Goal: Task Accomplishment & Management: Complete application form

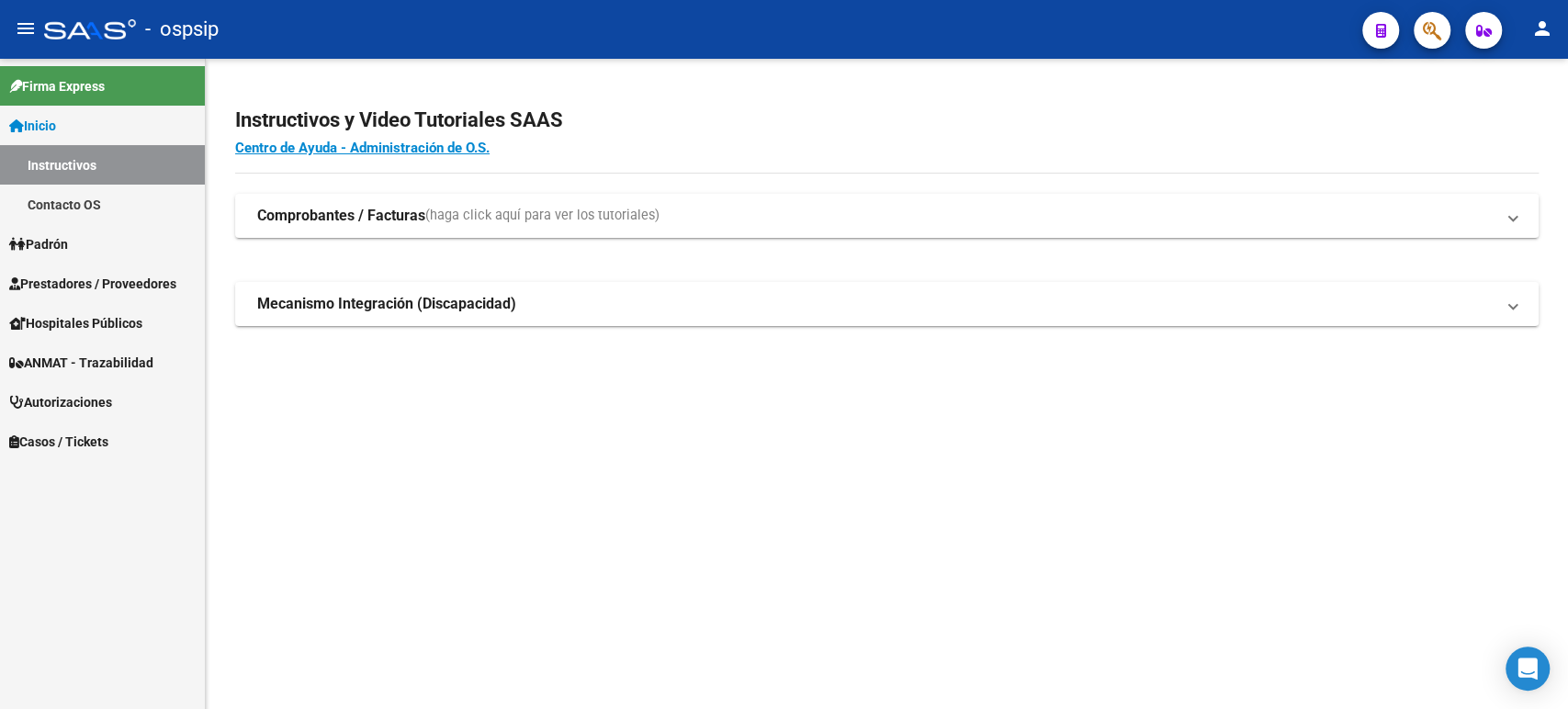
click at [103, 404] on span "Autorizaciones" at bounding box center [61, 401] width 103 height 20
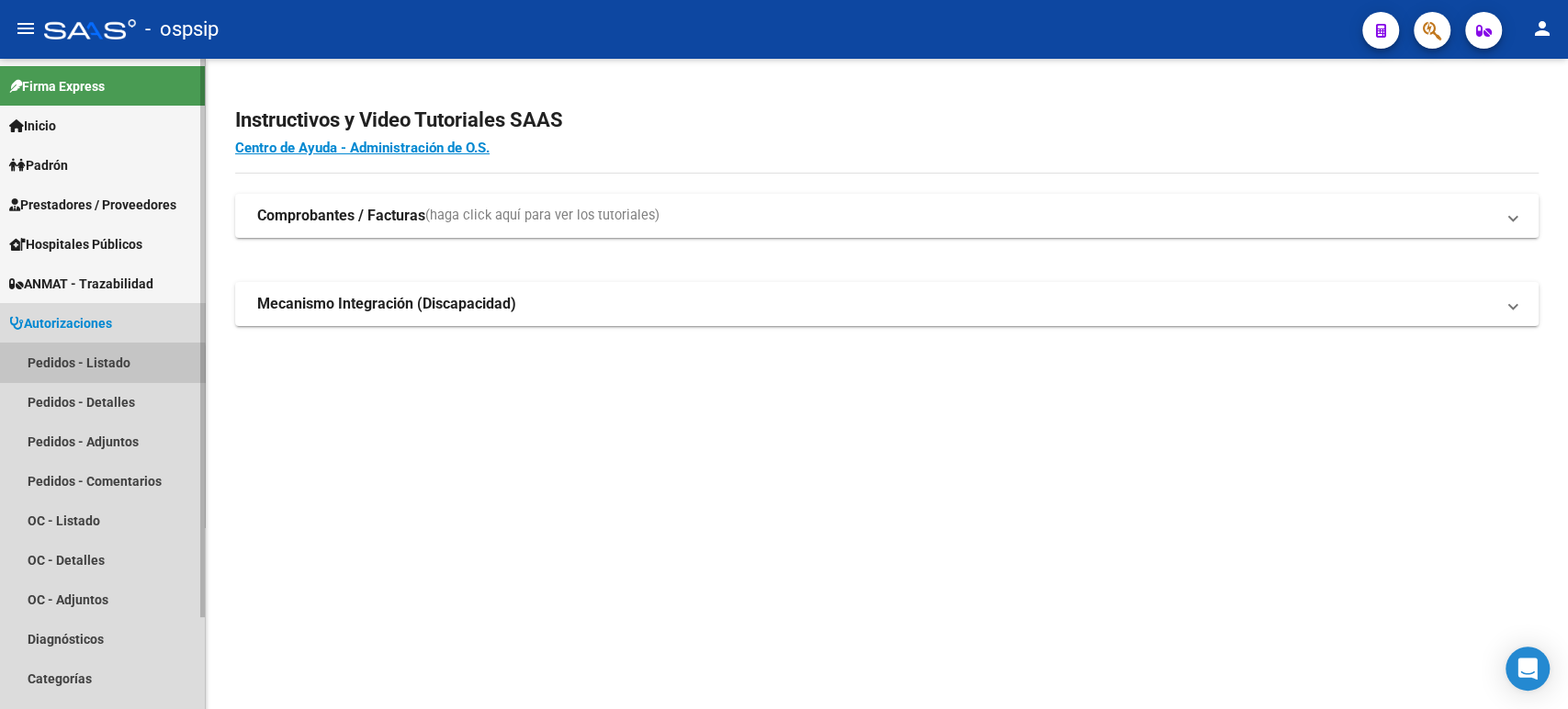
click at [83, 370] on link "Pedidos - Listado" at bounding box center [103, 363] width 205 height 40
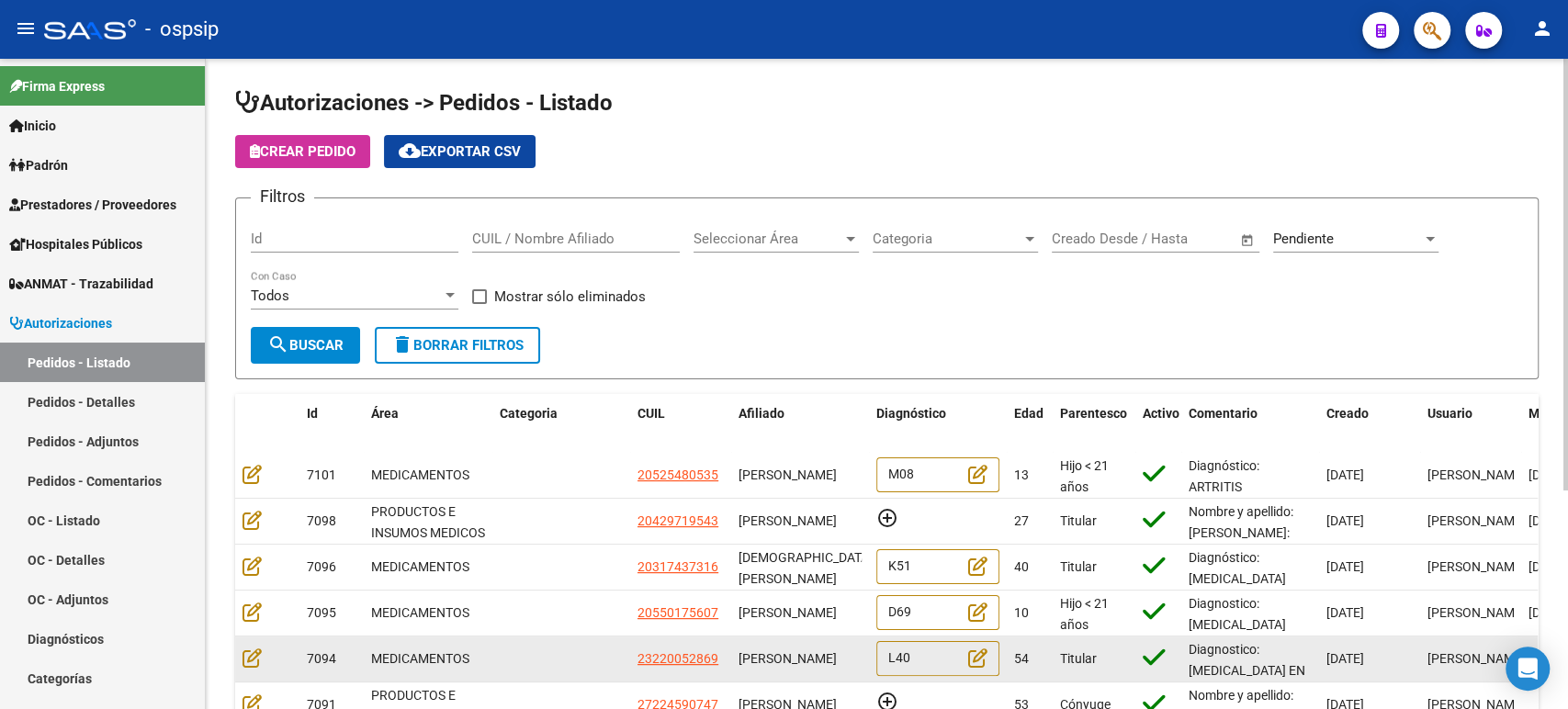
scroll to position [306, 0]
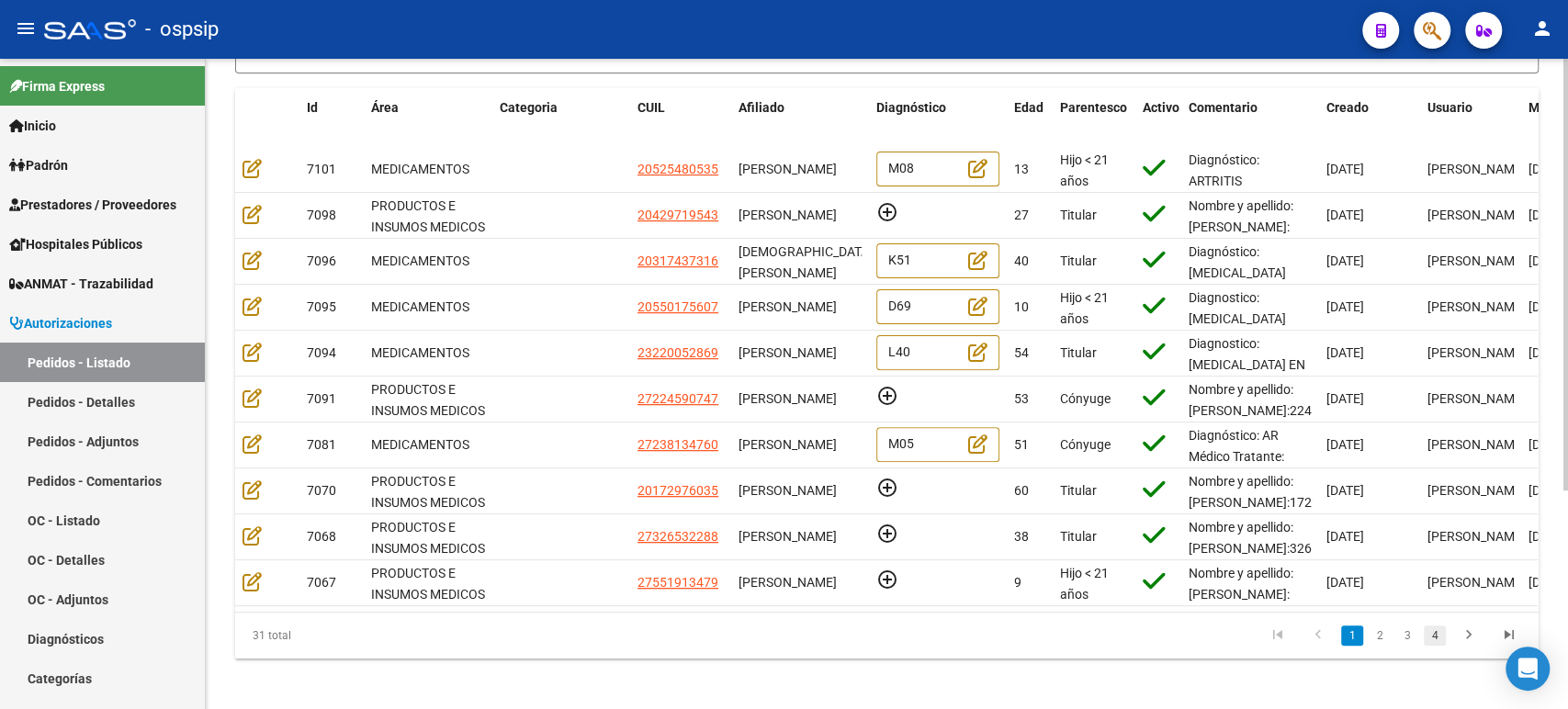
click at [1438, 645] on link "4" at bounding box center [1434, 635] width 22 height 20
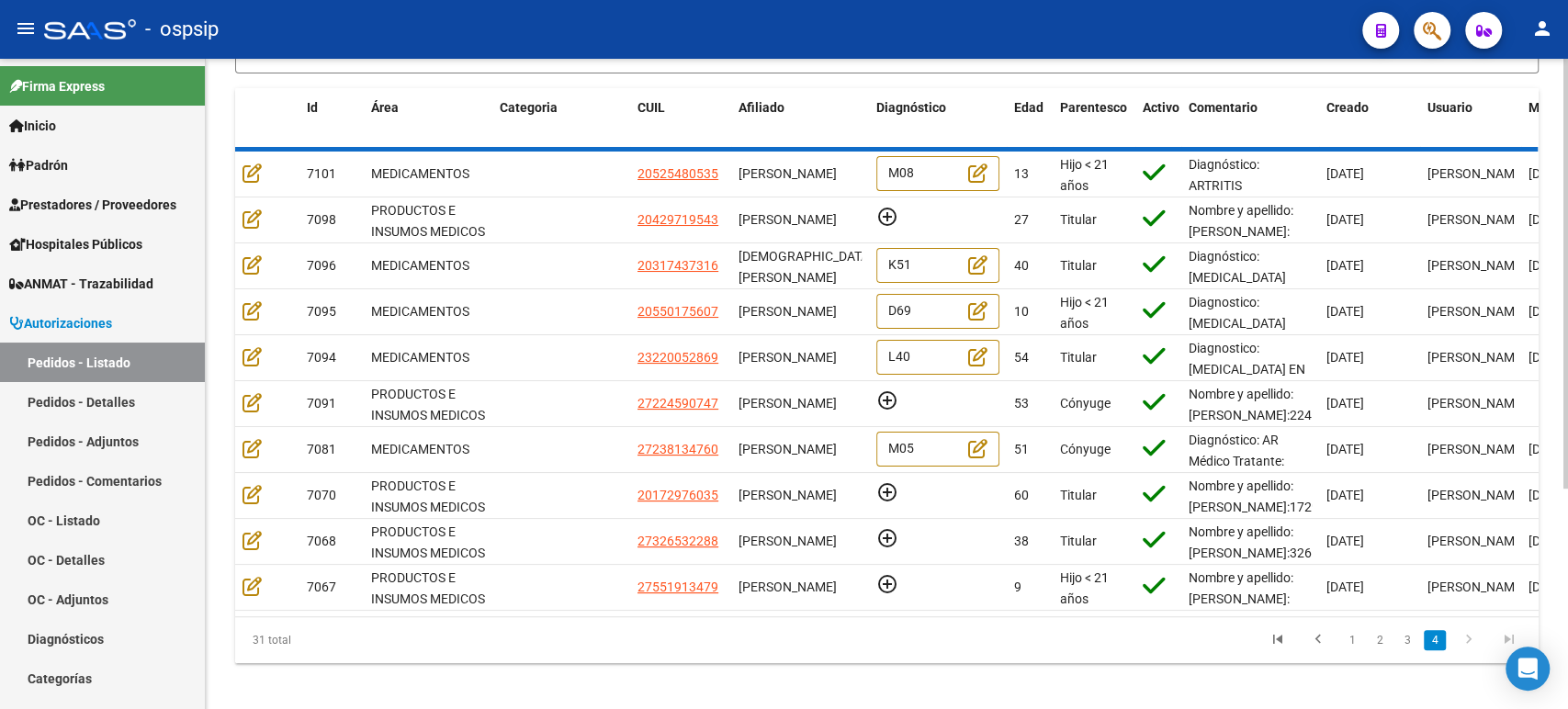
scroll to position [0, 0]
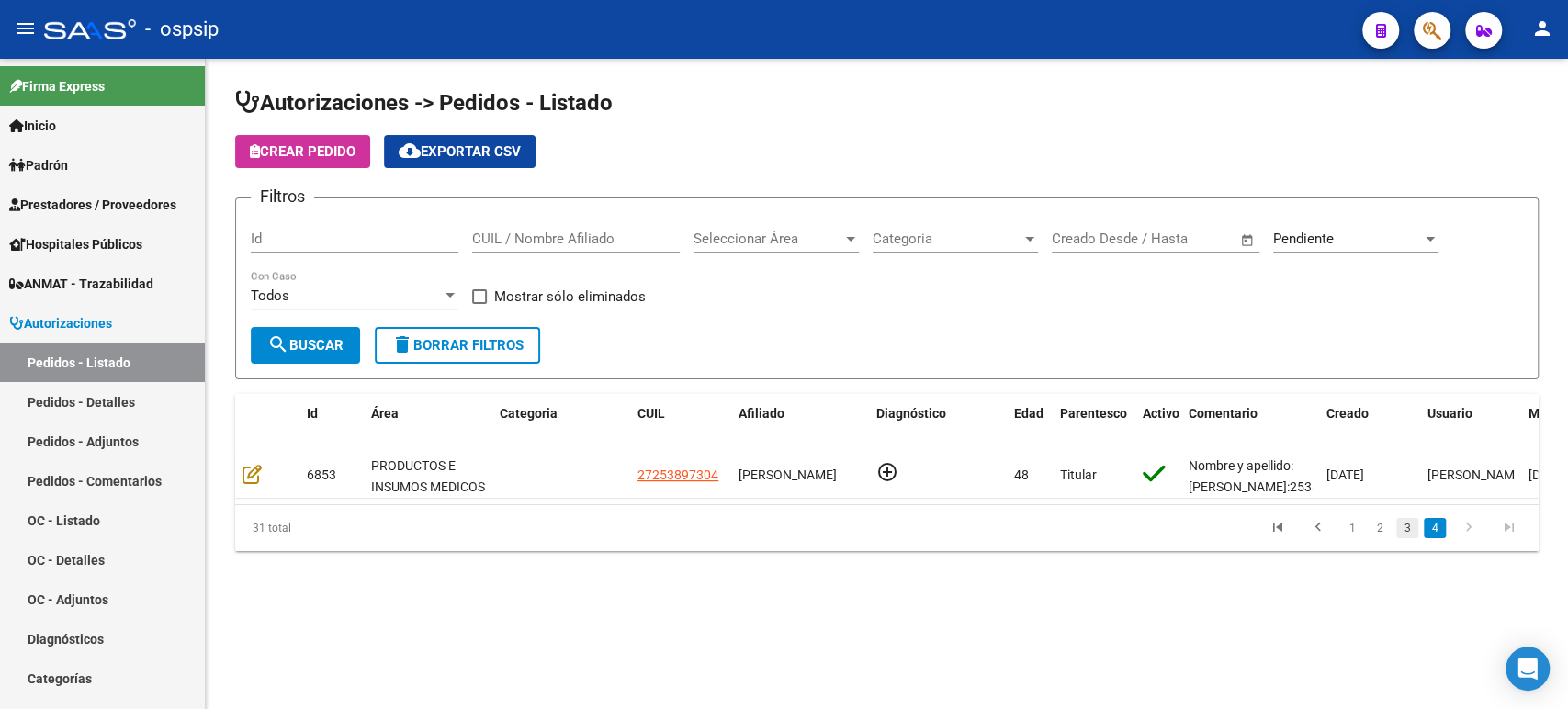
click at [1404, 538] on link "3" at bounding box center [1407, 528] width 22 height 20
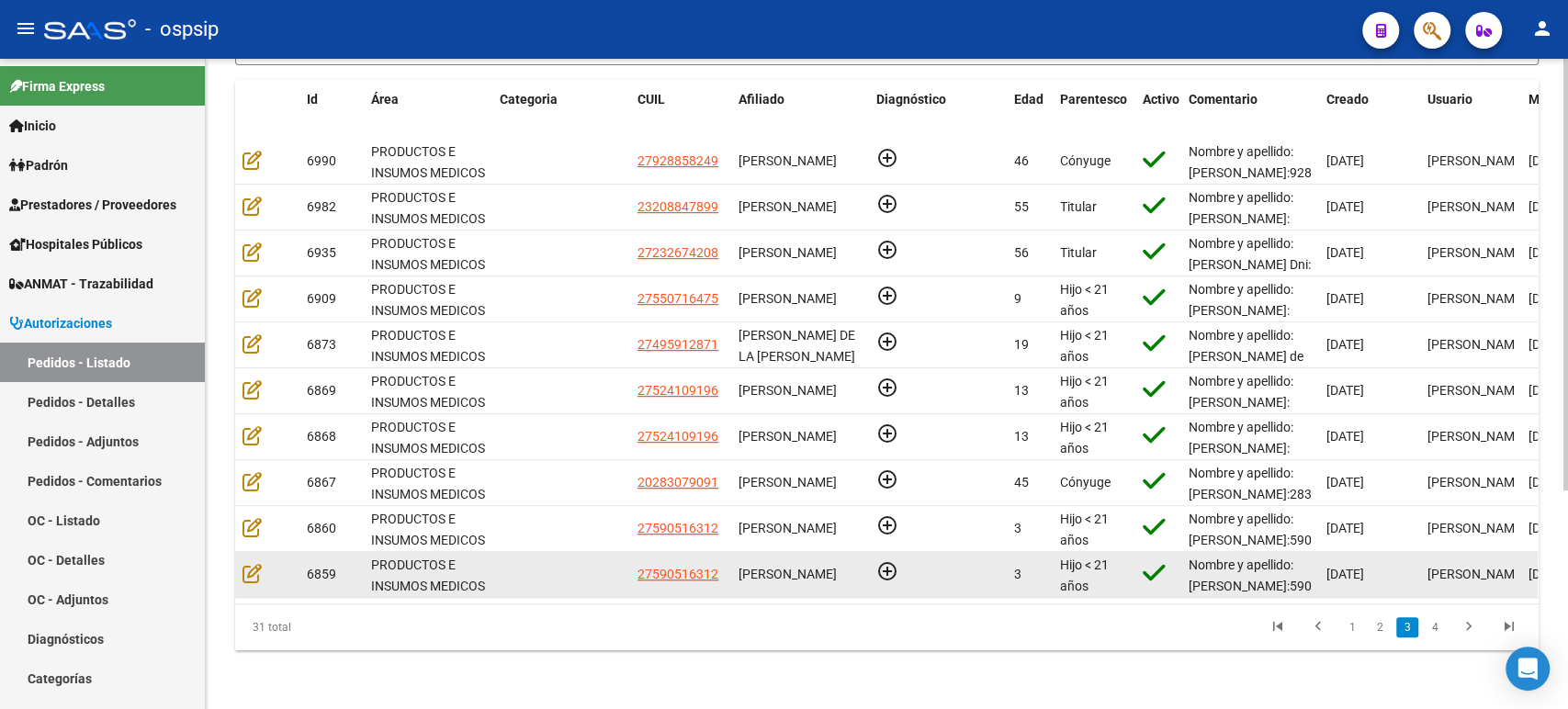
scroll to position [327, 0]
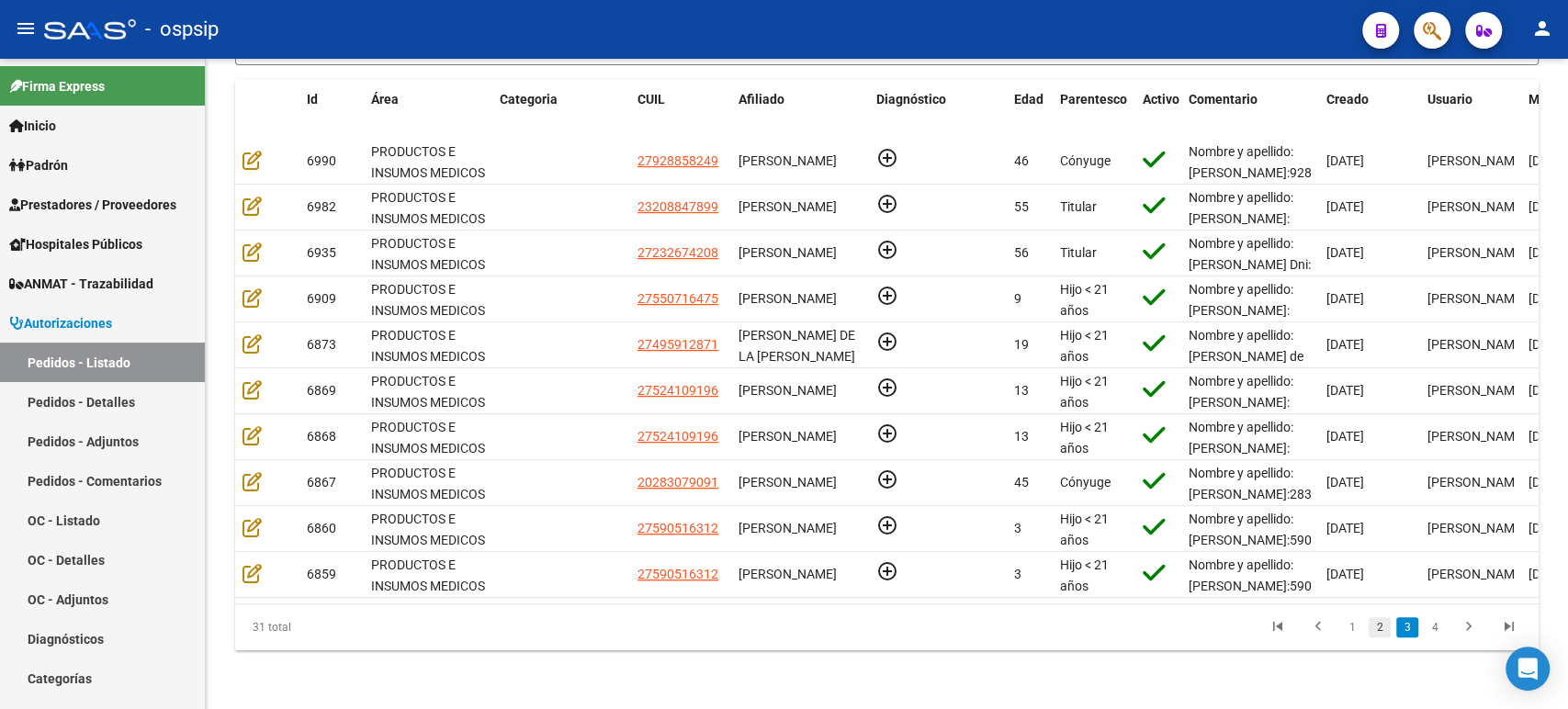
click at [1380, 631] on link "2" at bounding box center [1379, 626] width 22 height 20
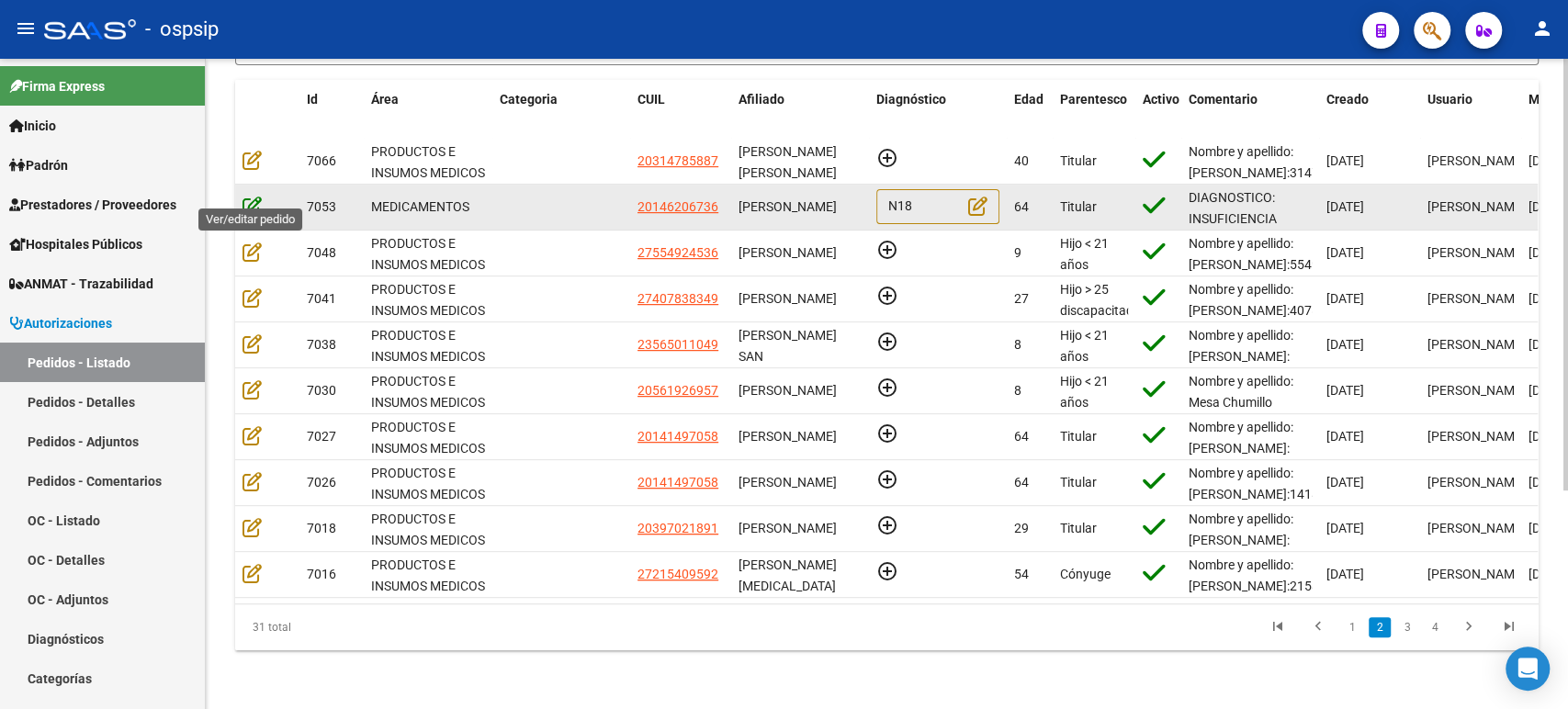
click at [243, 196] on icon at bounding box center [252, 205] width 19 height 20
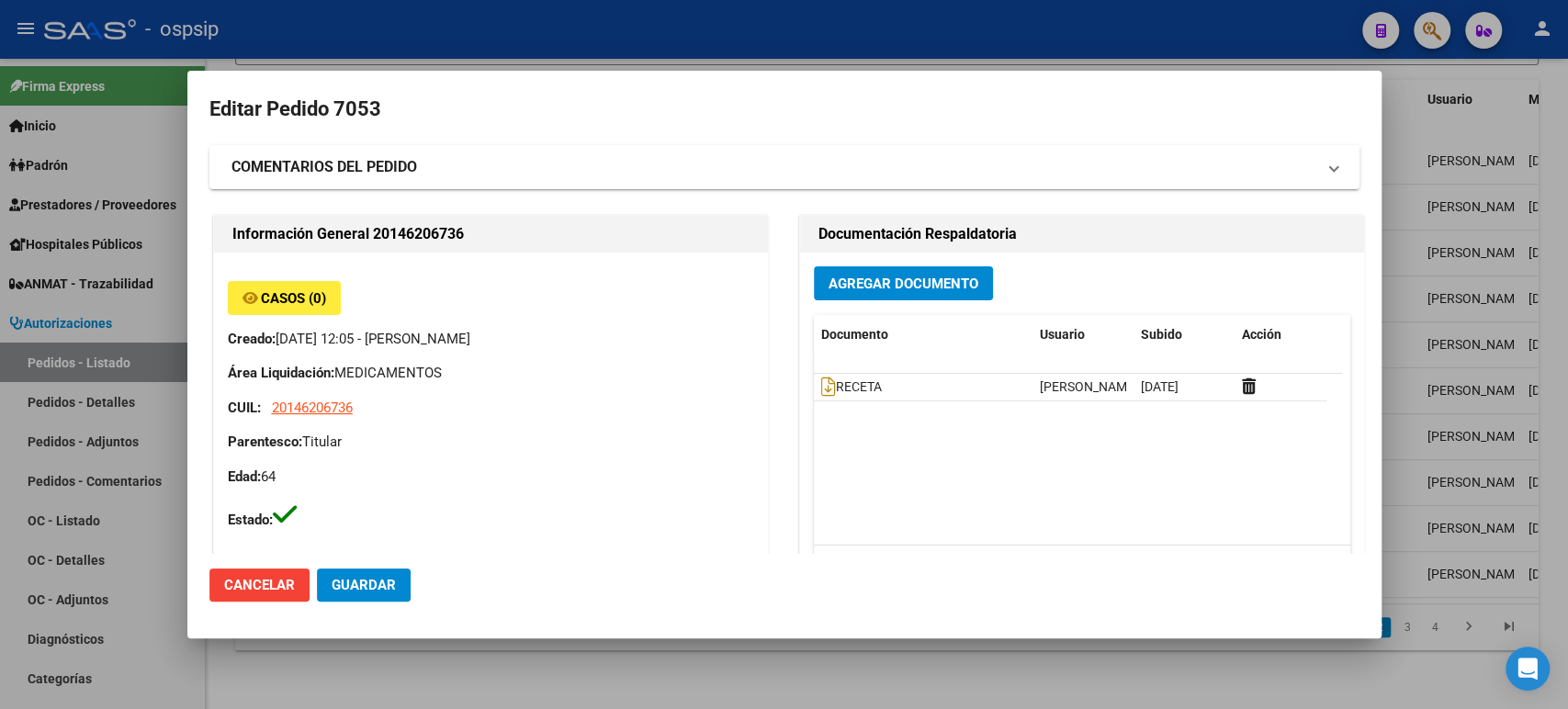
type input "[GEOGRAPHIC_DATA], [GEOGRAPHIC_DATA][PERSON_NAME], 55 2228"
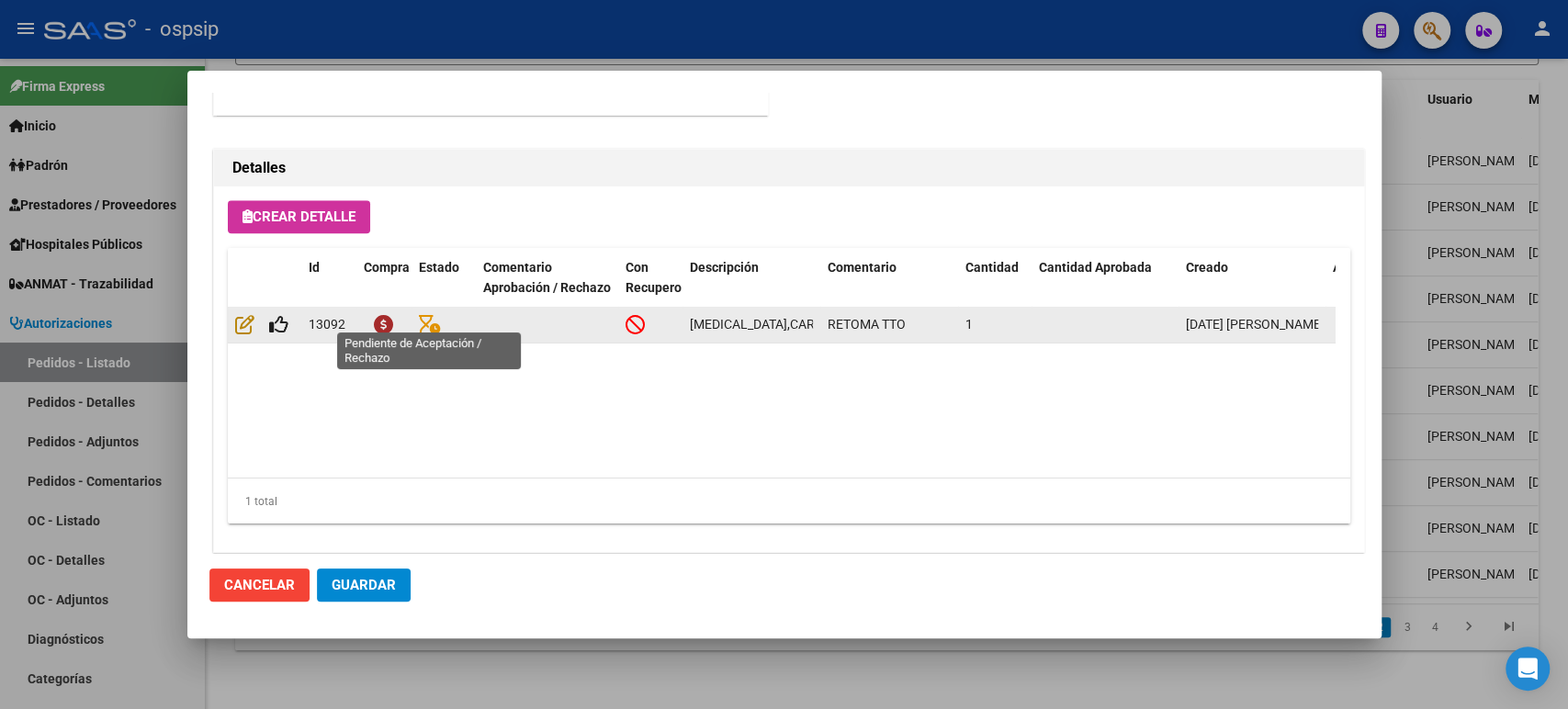
scroll to position [1280, 0]
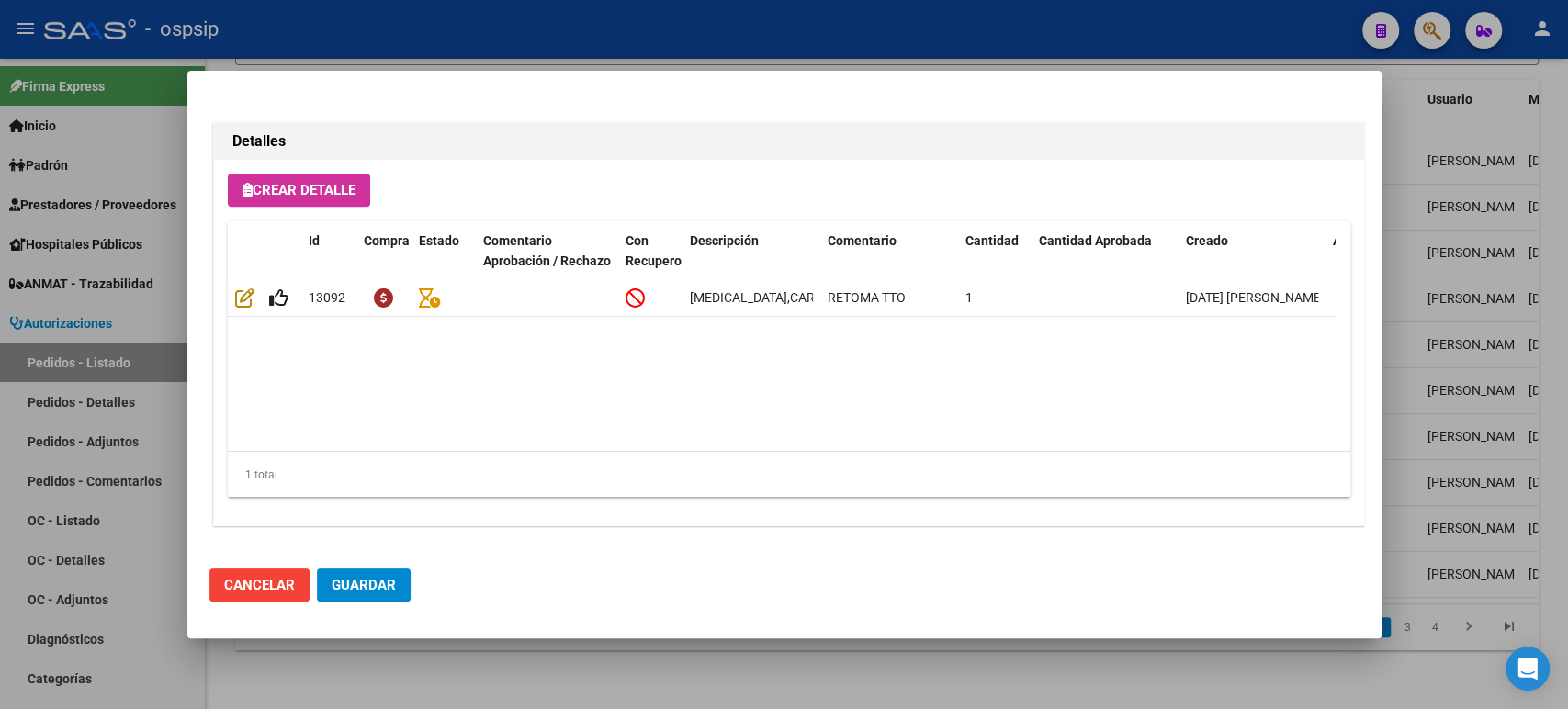
click at [1425, 271] on div at bounding box center [784, 354] width 1568 height 709
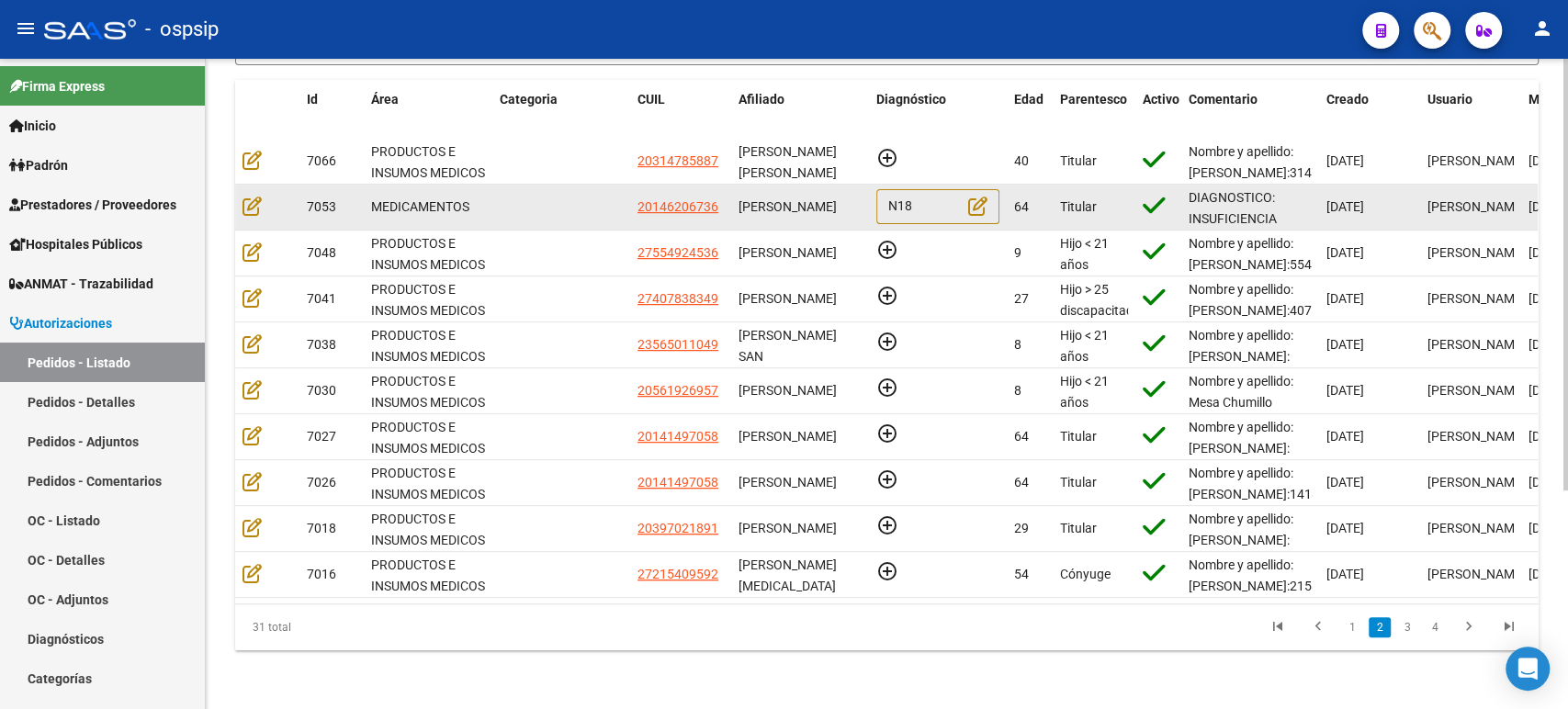
scroll to position [0, 0]
drag, startPoint x: 727, startPoint y: 189, endPoint x: 751, endPoint y: 183, distance: 24.7
click at [751, 199] on span "[PERSON_NAME]" at bounding box center [788, 206] width 99 height 14
click at [814, 196] on div "[PERSON_NAME]" at bounding box center [800, 207] width 123 height 21
drag, startPoint x: 812, startPoint y: 205, endPoint x: 738, endPoint y: 185, distance: 76.7
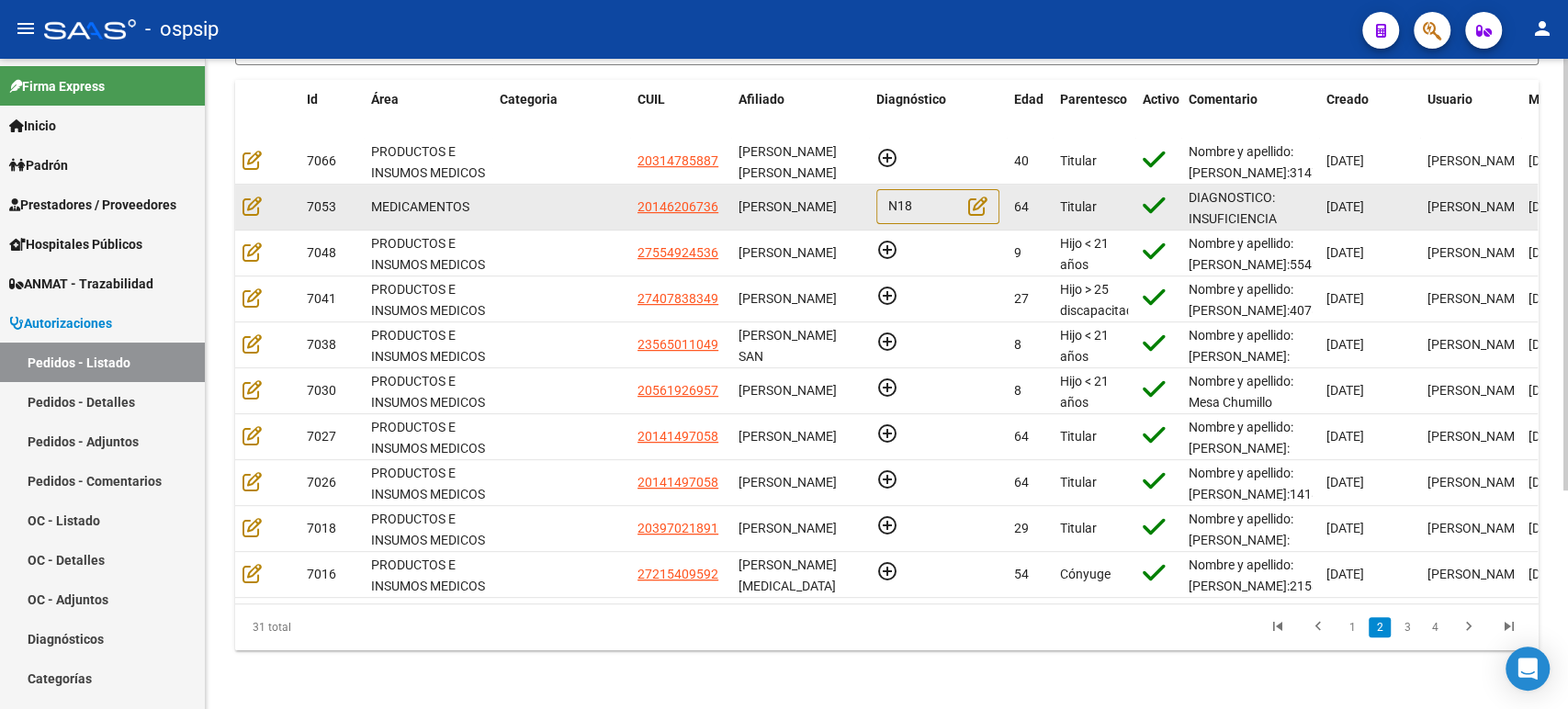
click at [738, 196] on div "[PERSON_NAME]" at bounding box center [800, 207] width 123 height 21
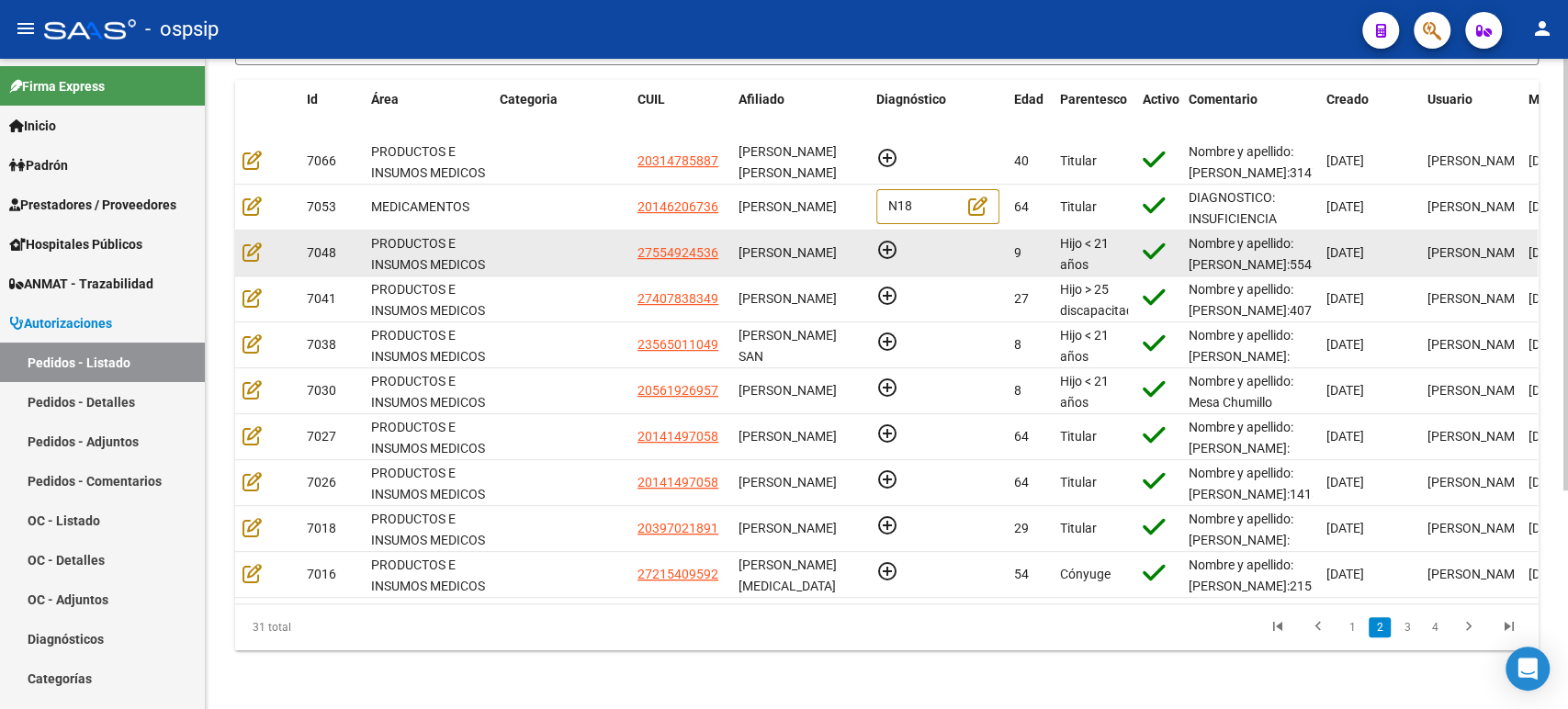
copy span "[PERSON_NAME]"
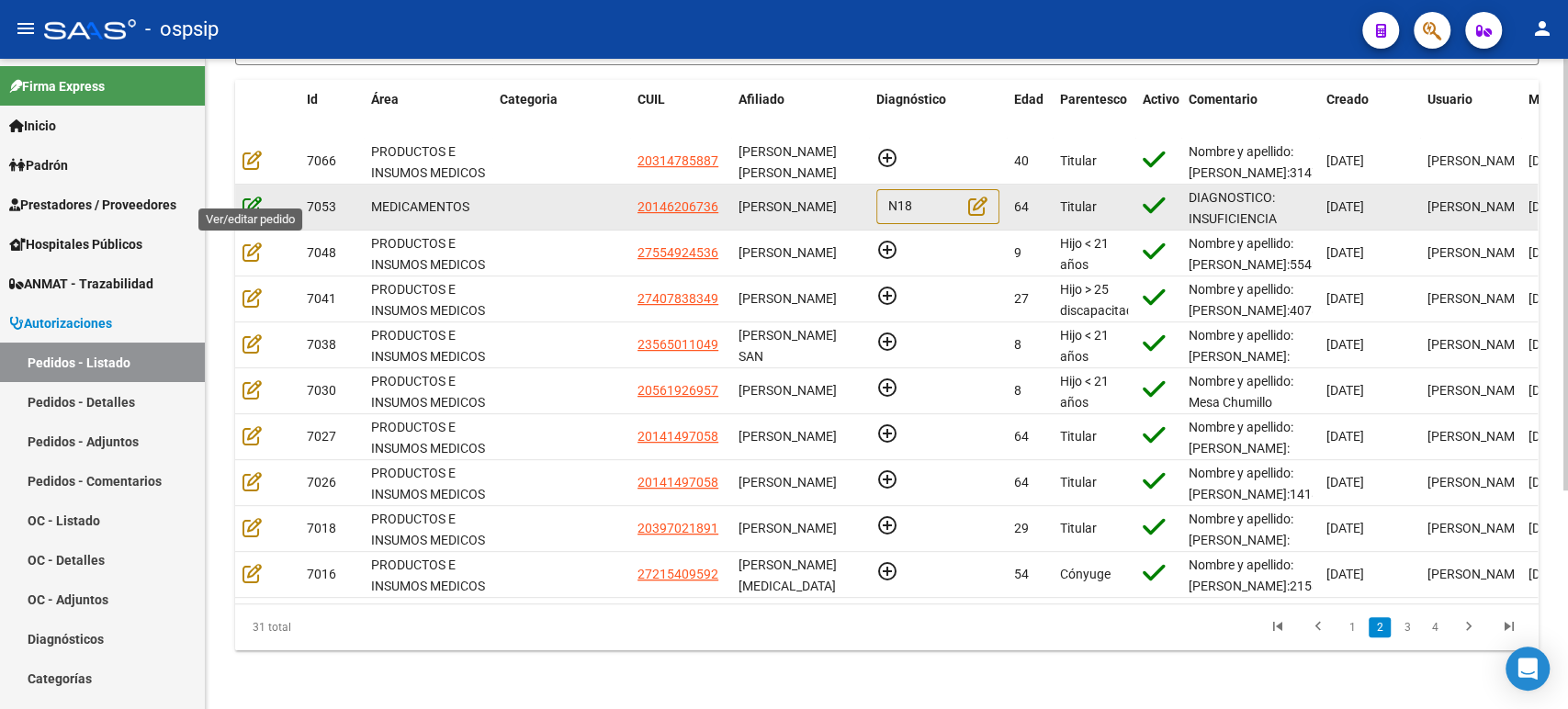
click at [249, 196] on icon at bounding box center [252, 205] width 19 height 20
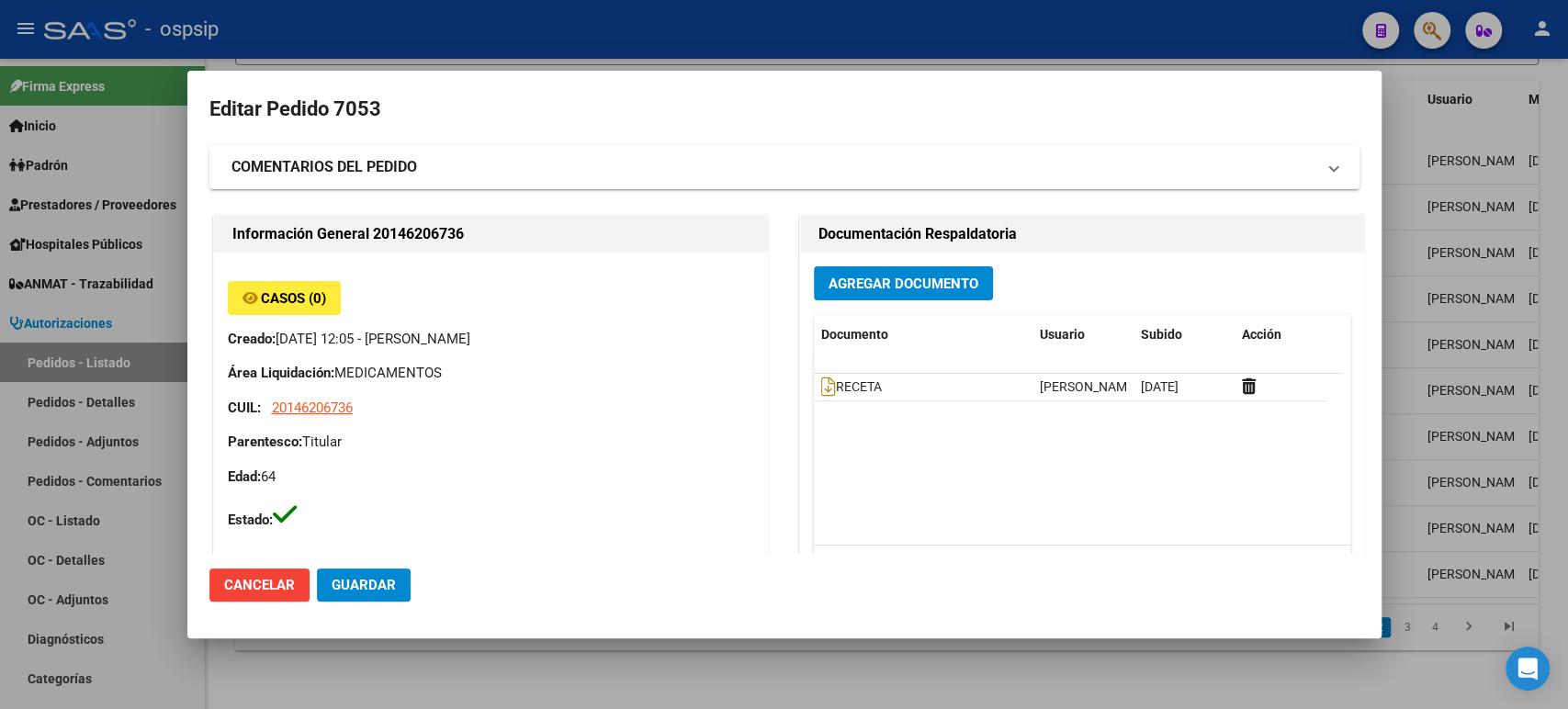
type input "[GEOGRAPHIC_DATA], [GEOGRAPHIC_DATA][PERSON_NAME], 55 2228"
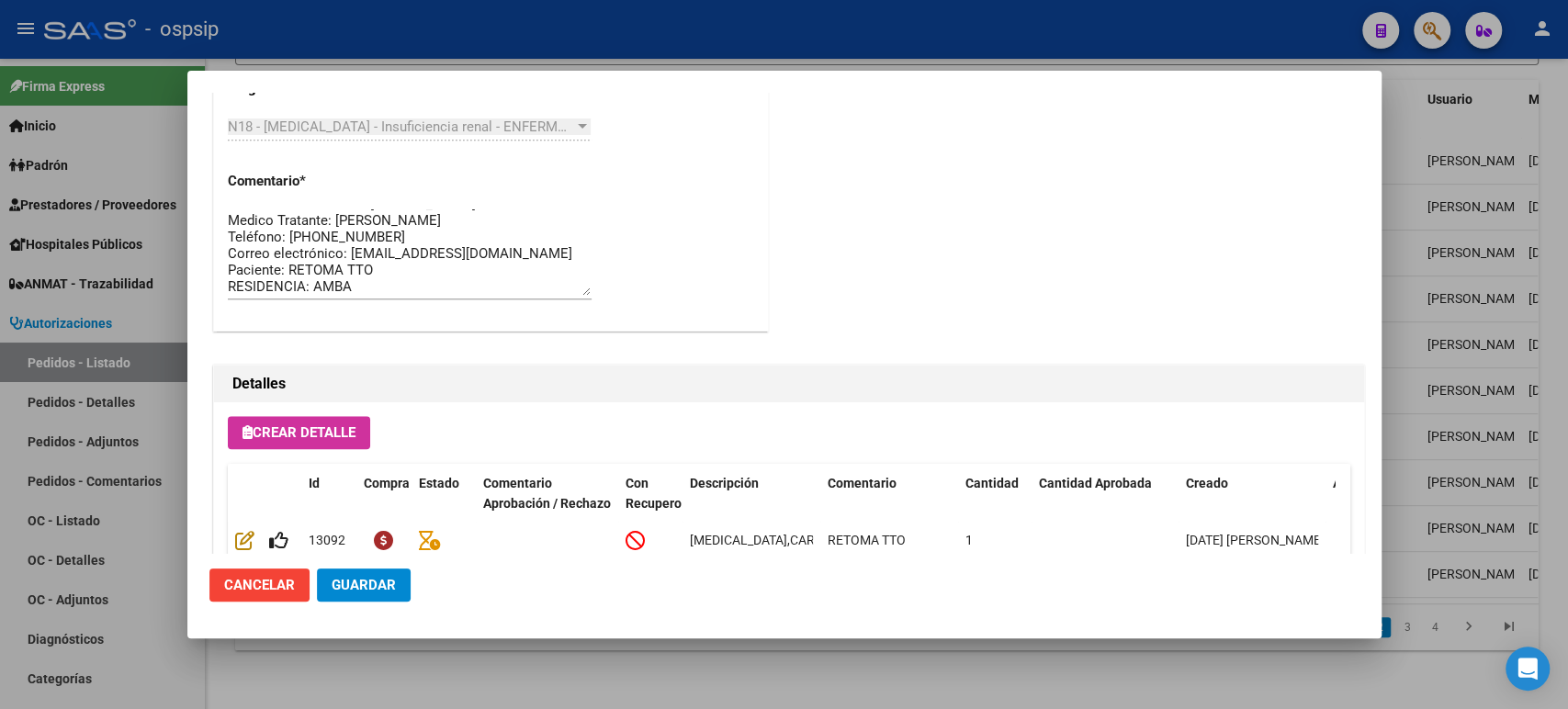
scroll to position [1280, 0]
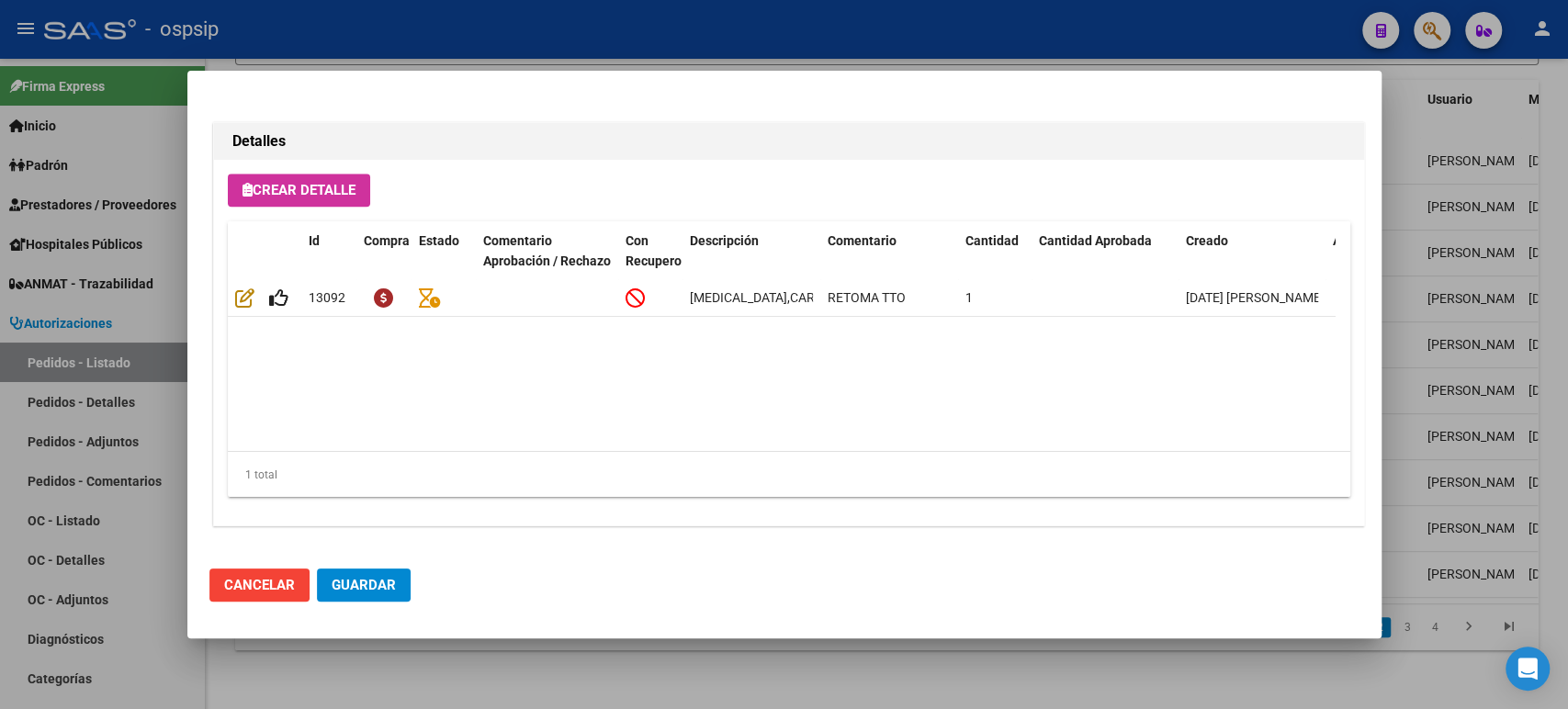
click at [1446, 209] on div at bounding box center [784, 354] width 1568 height 709
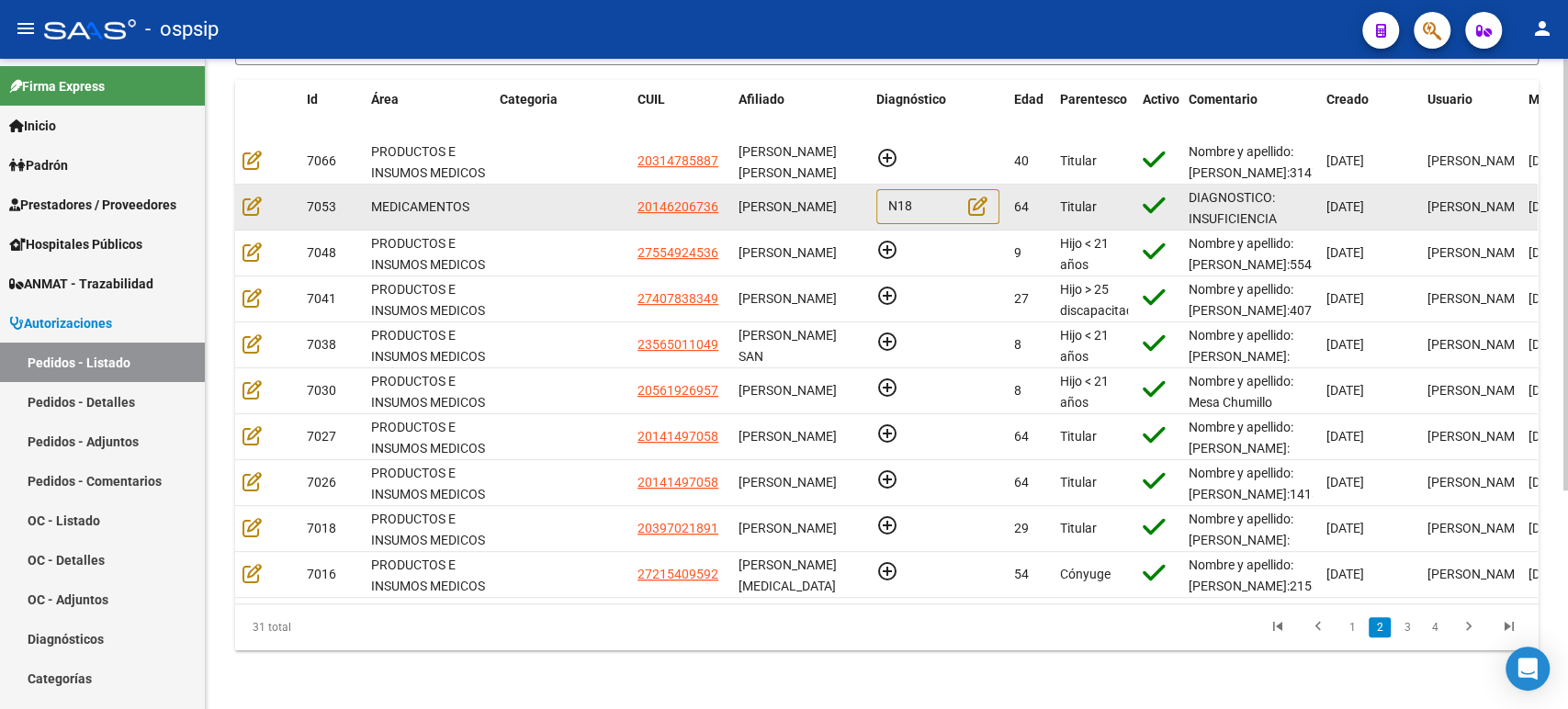
scroll to position [0, 0]
drag, startPoint x: 817, startPoint y: 206, endPoint x: 742, endPoint y: 187, distance: 77.4
click at [742, 196] on div "[PERSON_NAME]" at bounding box center [800, 207] width 123 height 21
copy span "[PERSON_NAME]"
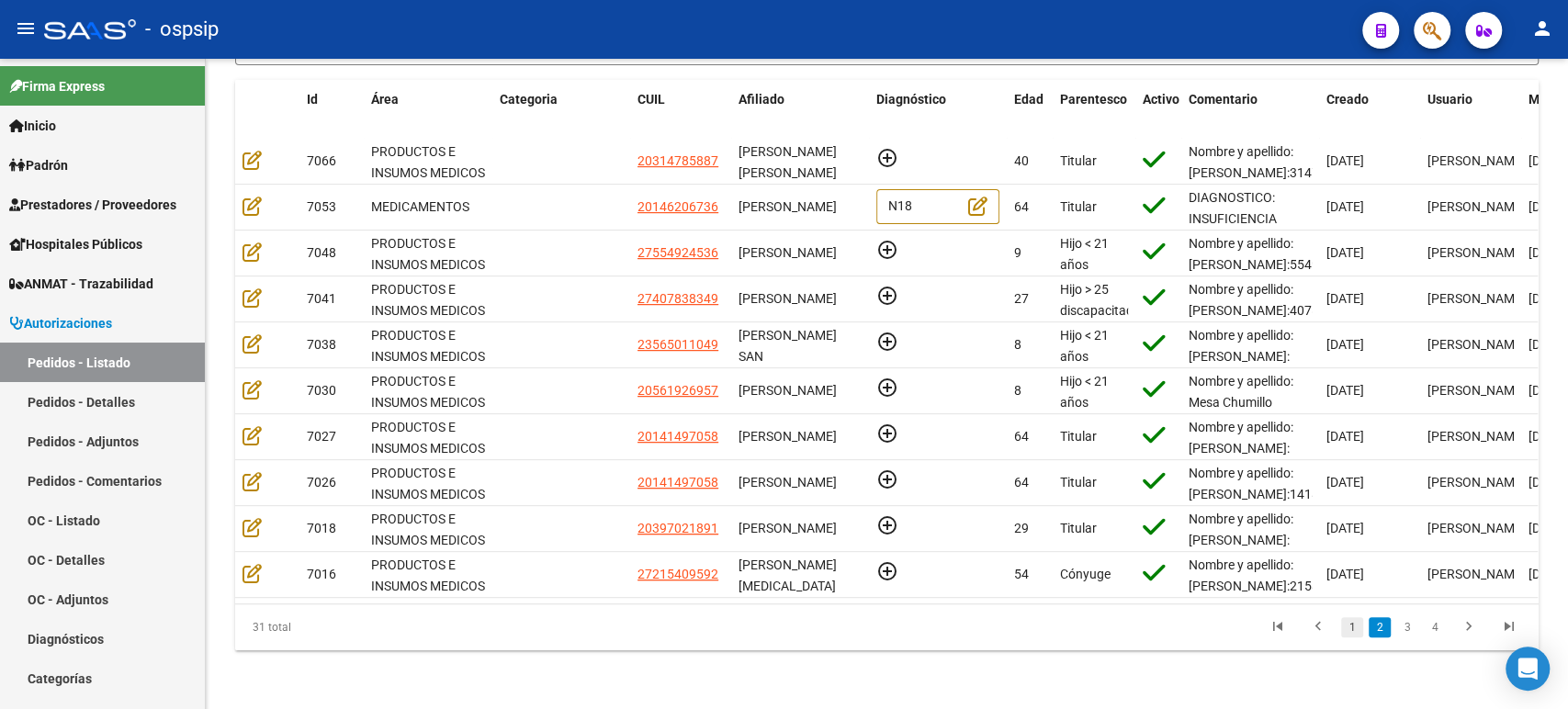
click at [1352, 630] on link "1" at bounding box center [1352, 626] width 22 height 20
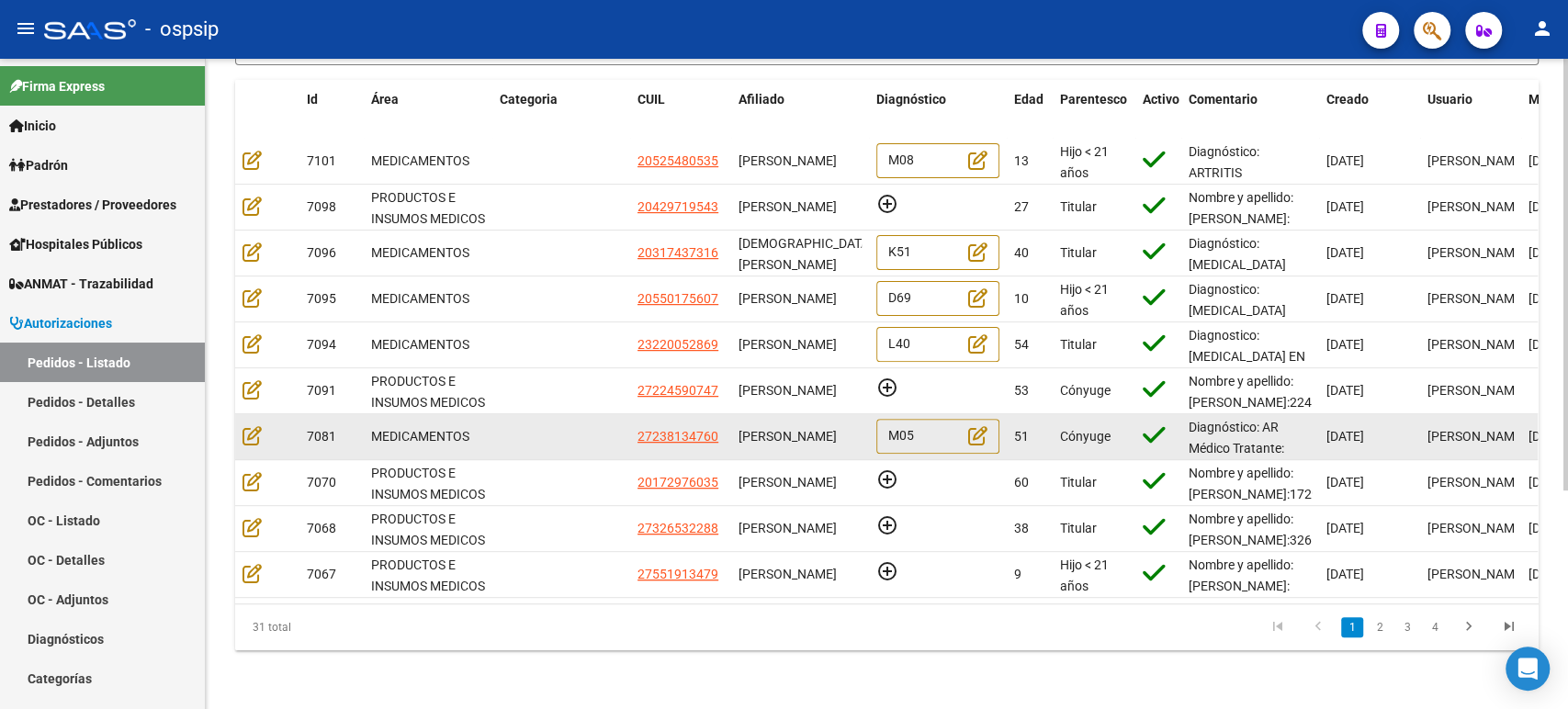
drag, startPoint x: 791, startPoint y: 435, endPoint x: 728, endPoint y: 417, distance: 65.5
click at [728, 417] on div "7081 MEDICAMENTOS 27238134760 MARIA MABEL ACOSTA M05 51 Cónyuge Diagnóstico: AR…" at bounding box center [1117, 437] width 1764 height 46
copy div "[PERSON_NAME]"
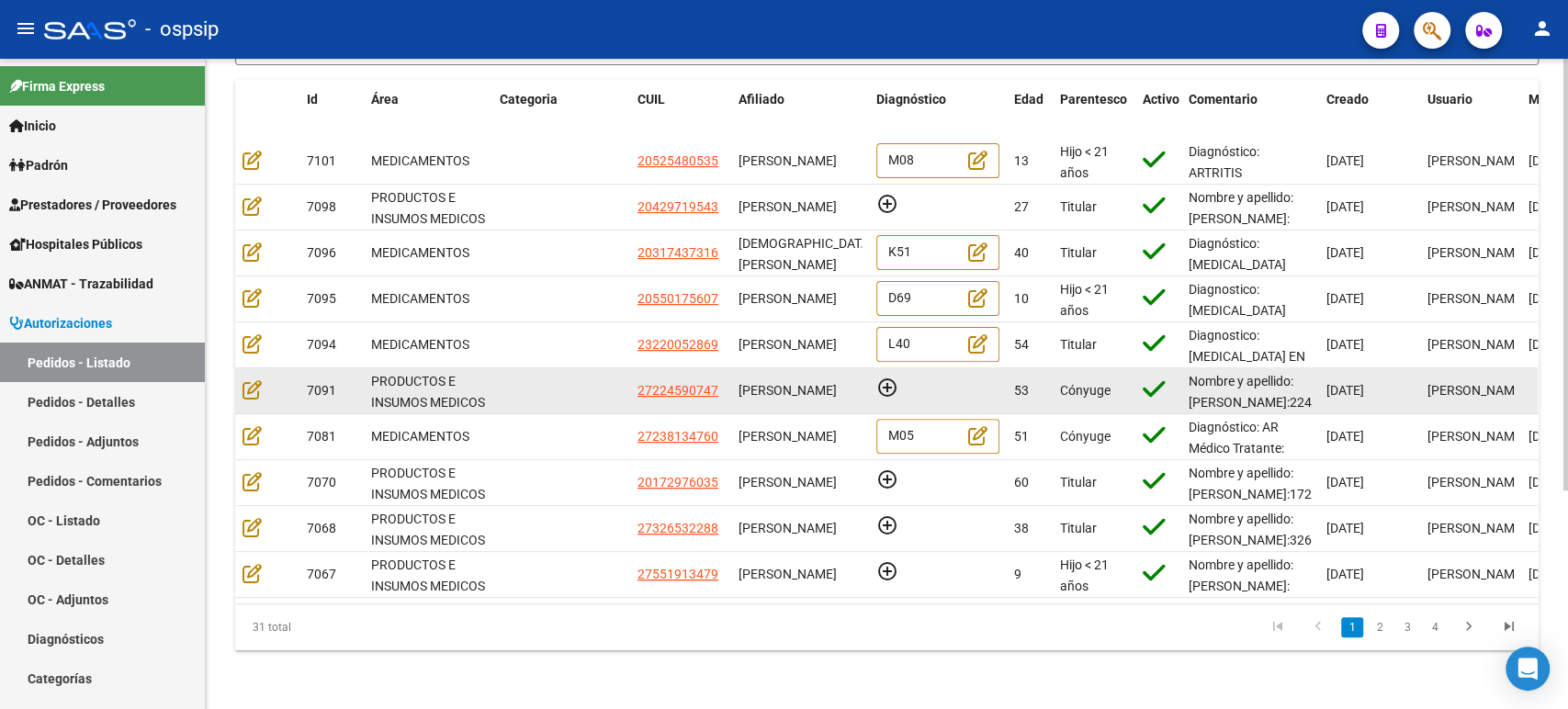
copy div "[PERSON_NAME]"
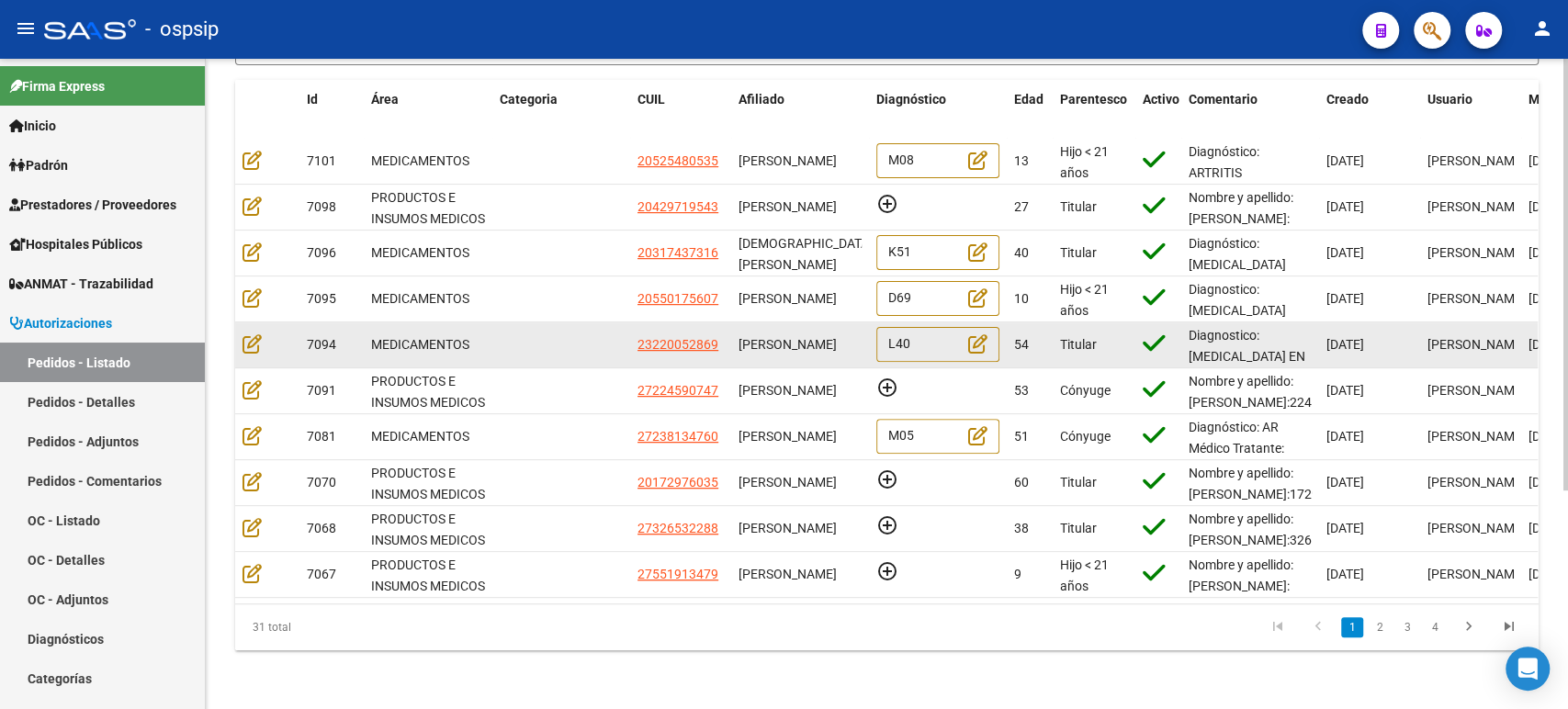
drag, startPoint x: 809, startPoint y: 344, endPoint x: 740, endPoint y: 320, distance: 73.1
click at [740, 334] on div "[PERSON_NAME]" at bounding box center [800, 345] width 123 height 21
copy span "[PERSON_NAME]"
click at [255, 333] on icon at bounding box center [252, 343] width 19 height 20
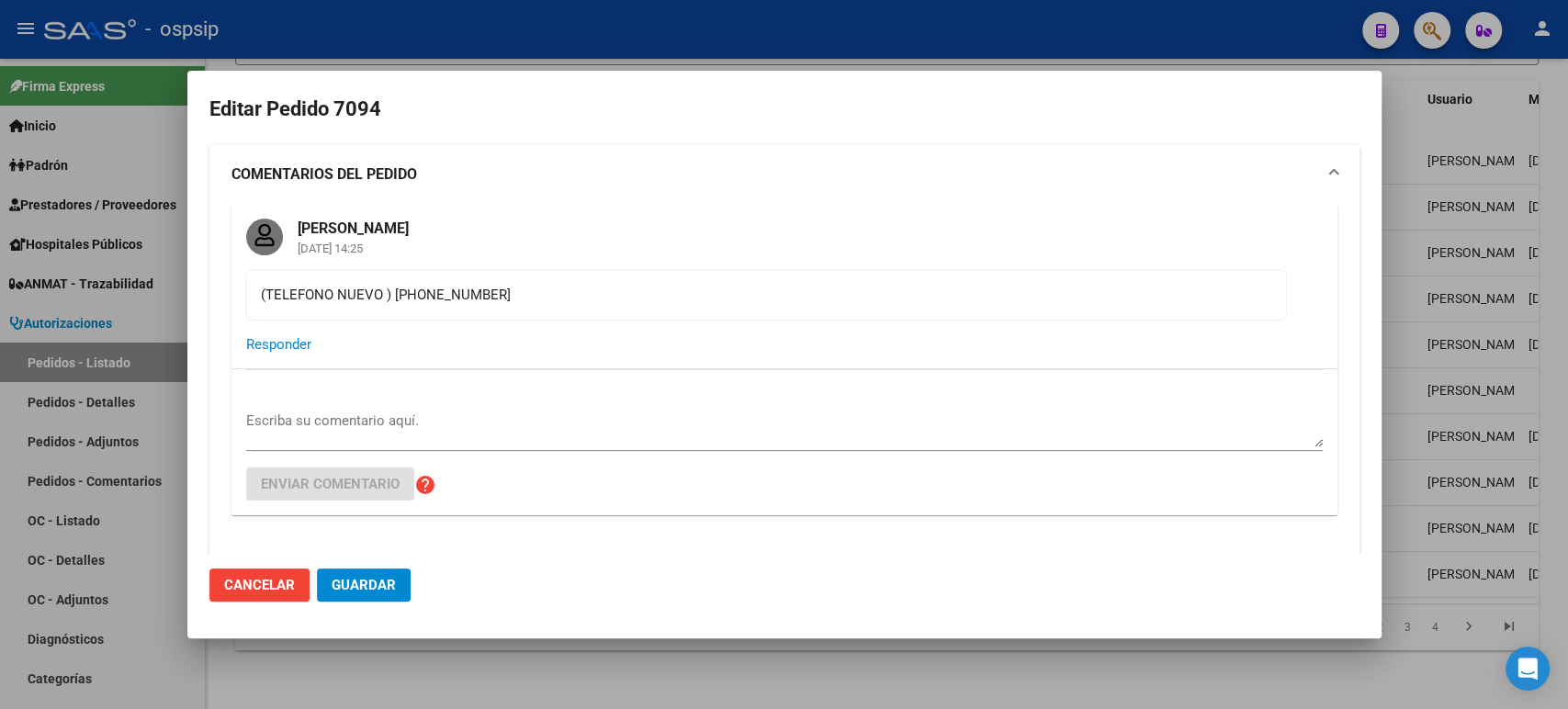
type input "Buenos Aires, RAFAEL CASTILLO, beethoven 1691"
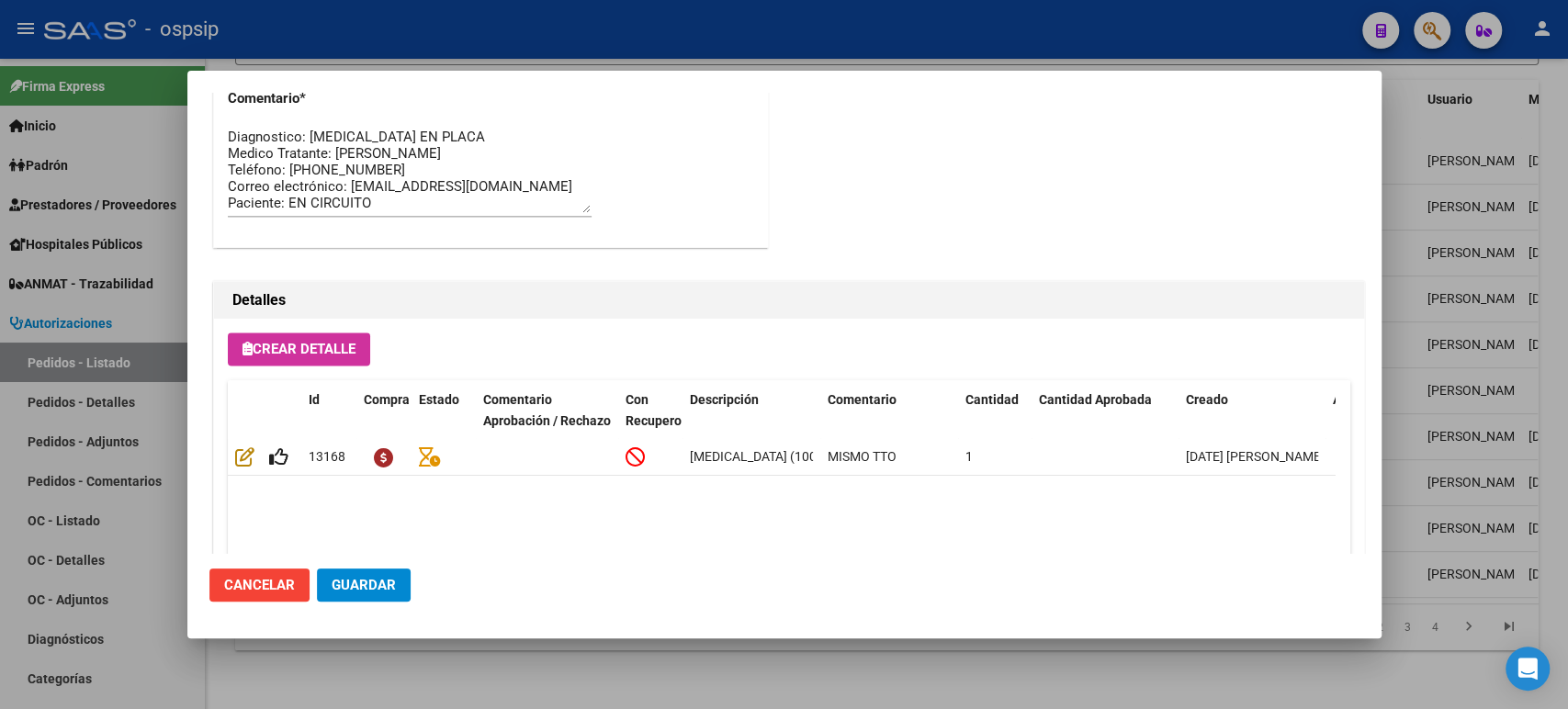
scroll to position [1666, 0]
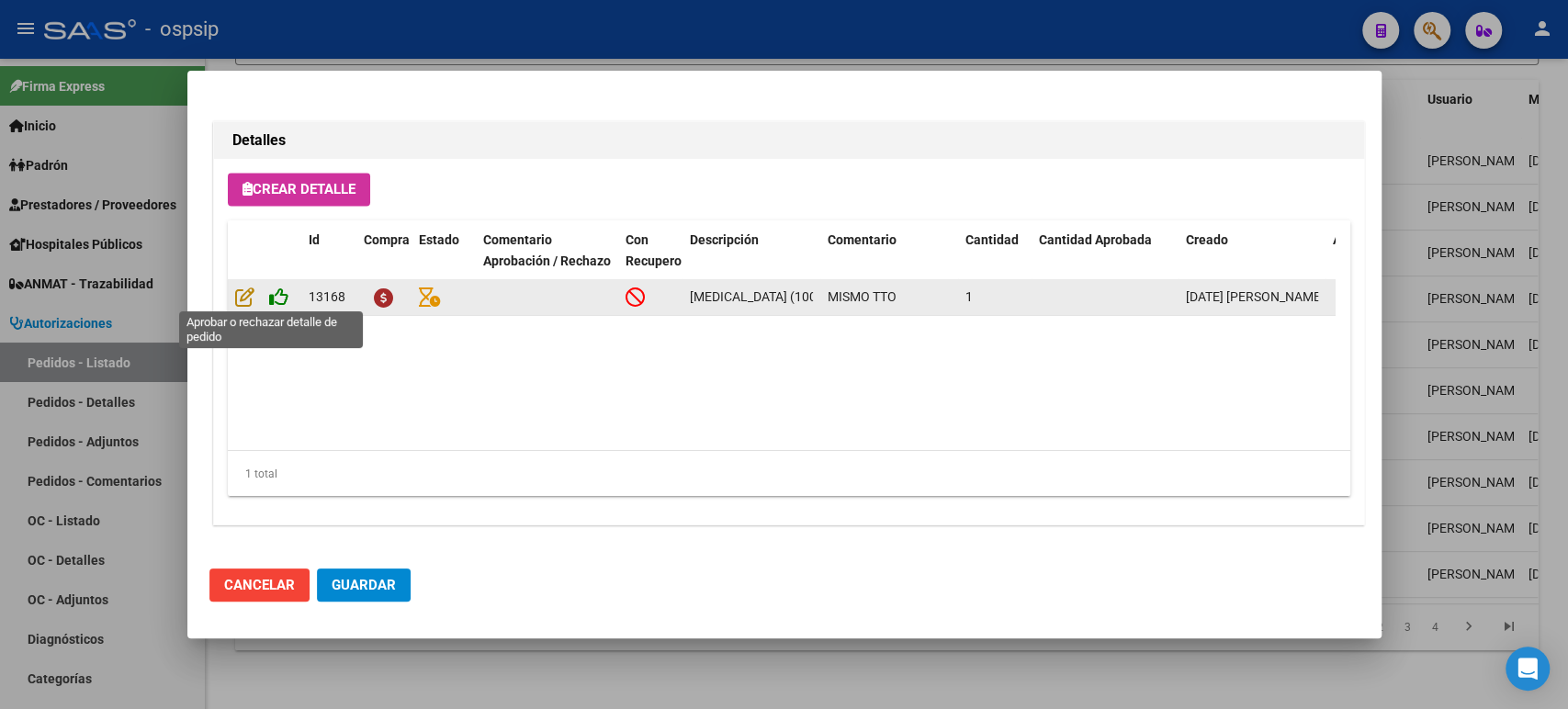
click at [279, 299] on icon at bounding box center [279, 296] width 19 height 20
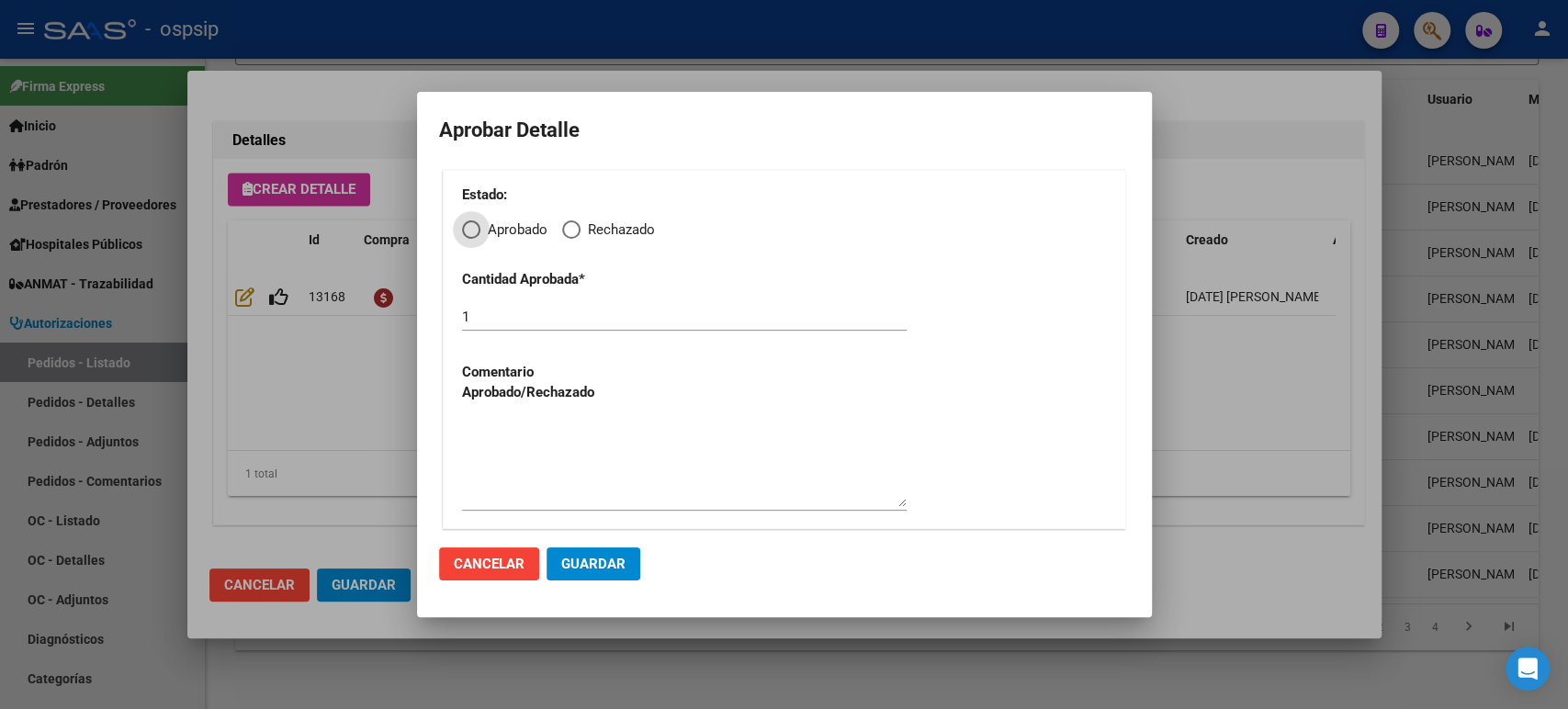
click at [470, 222] on span "Elija una opción" at bounding box center [471, 229] width 18 height 18
click at [470, 222] on input "Aprobado" at bounding box center [471, 229] width 18 height 18
radio input "true"
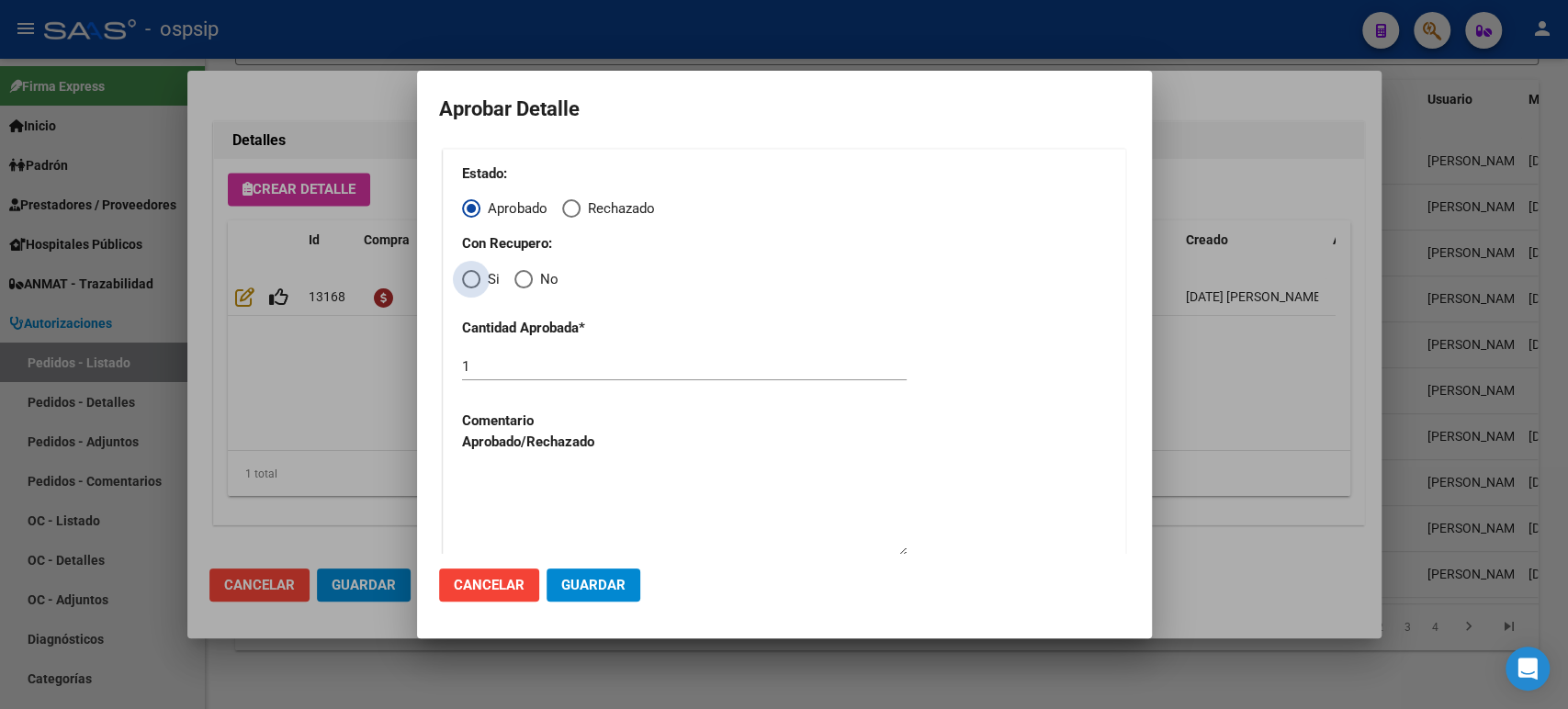
click at [474, 277] on span "Elija una opción" at bounding box center [471, 279] width 18 height 18
click at [474, 277] on input "Si" at bounding box center [471, 279] width 18 height 18
radio input "true"
click at [588, 585] on span "Guardar" at bounding box center [593, 585] width 65 height 16
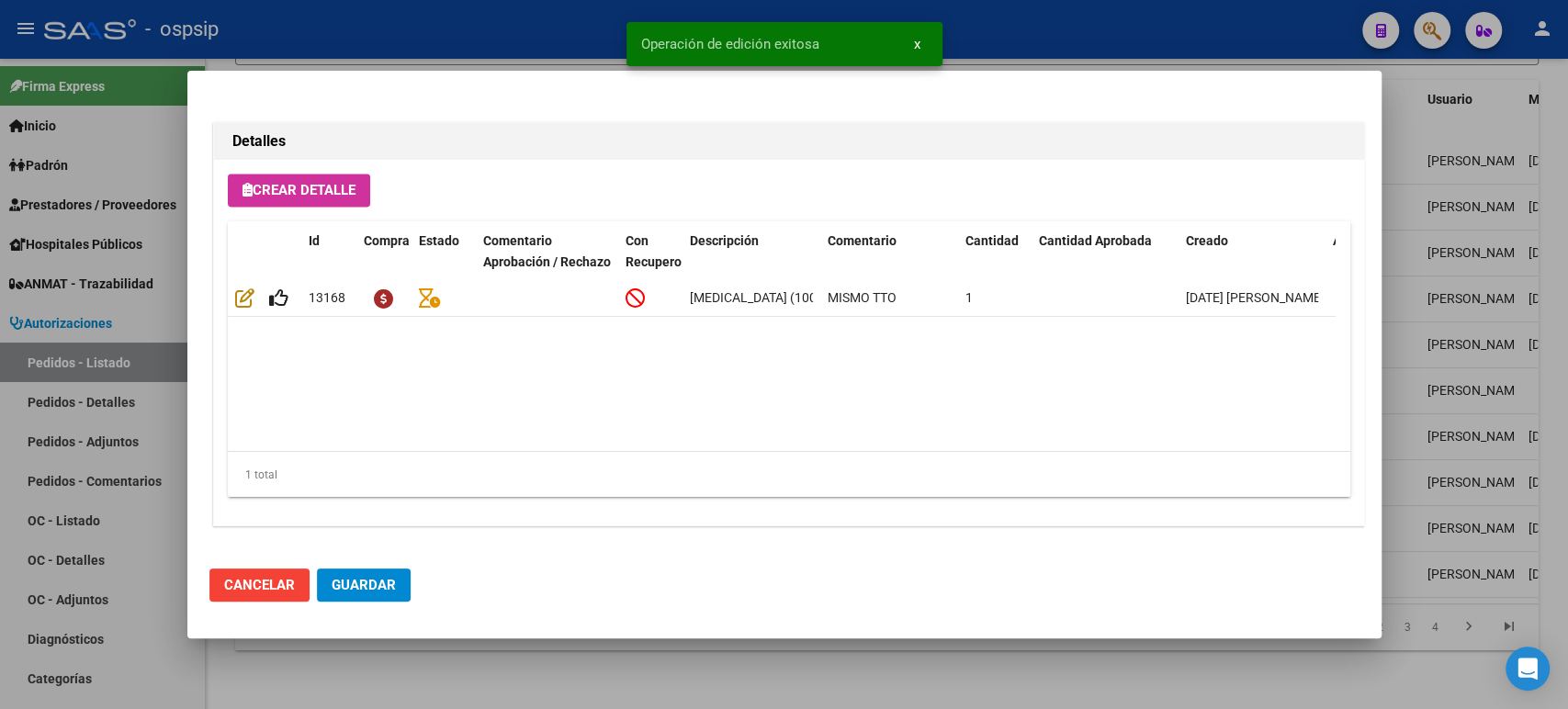
type input "BUENOS AIRES, RAFAEL CASTILLO, beethoven 1691"
type input "15-2464-6956"
click at [385, 578] on span "Guardar" at bounding box center [364, 585] width 65 height 16
click at [1469, 370] on div at bounding box center [784, 354] width 1568 height 709
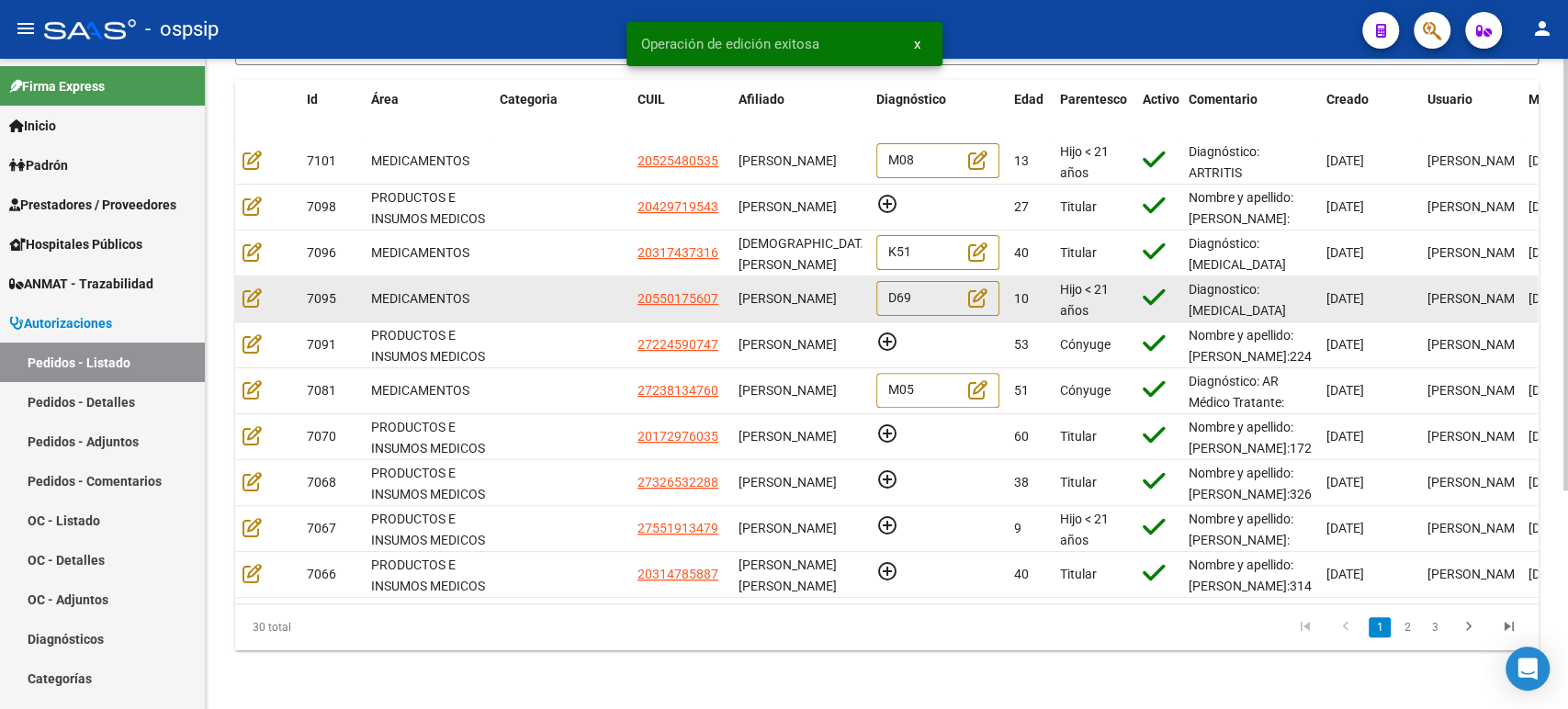
scroll to position [0, 0]
drag, startPoint x: 788, startPoint y: 294, endPoint x: 738, endPoint y: 274, distance: 53.9
click at [738, 289] on div "CLAUDIO ESTEBAN UMAÑO" at bounding box center [800, 299] width 123 height 21
copy span "CLAUDIO ESTEBAN UMAÑO"
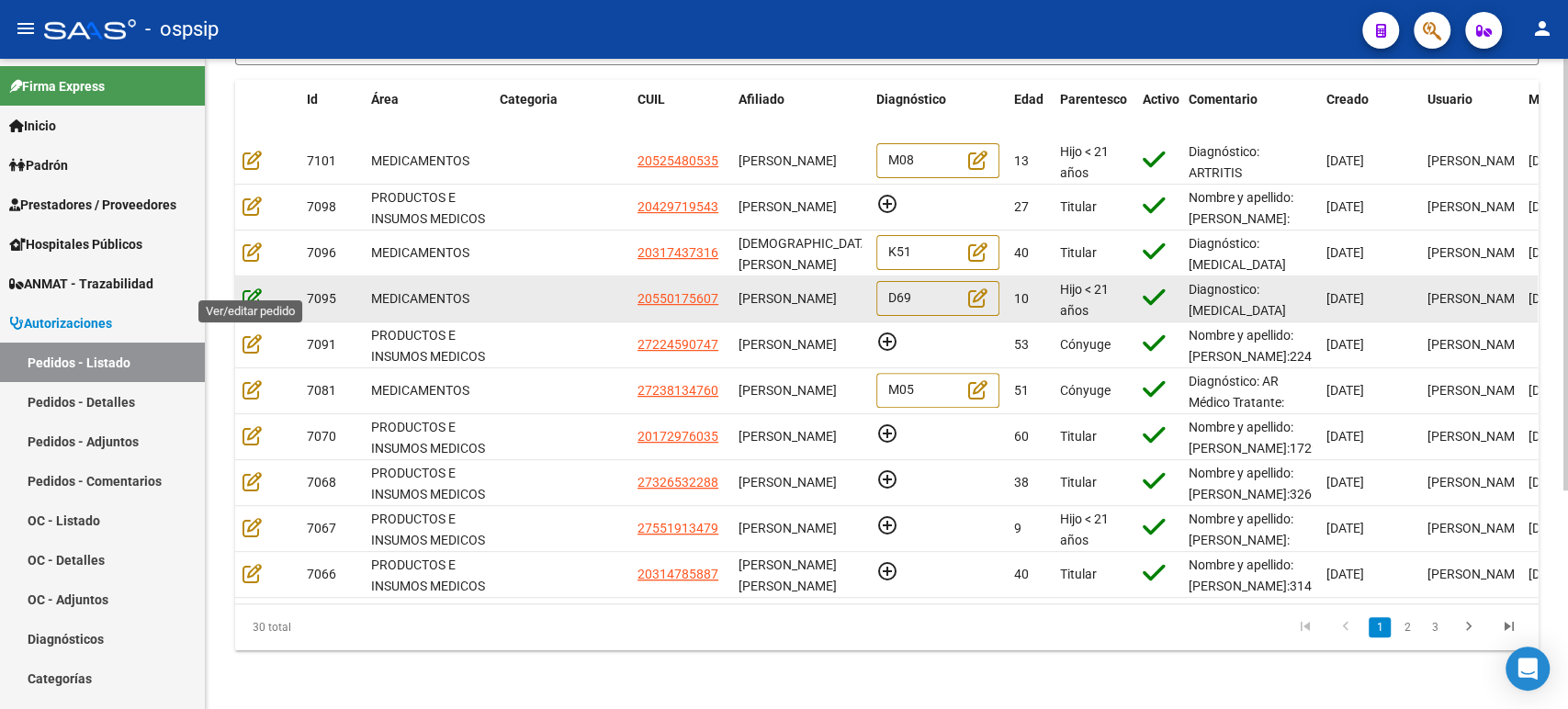
click at [255, 288] on icon at bounding box center [252, 297] width 19 height 20
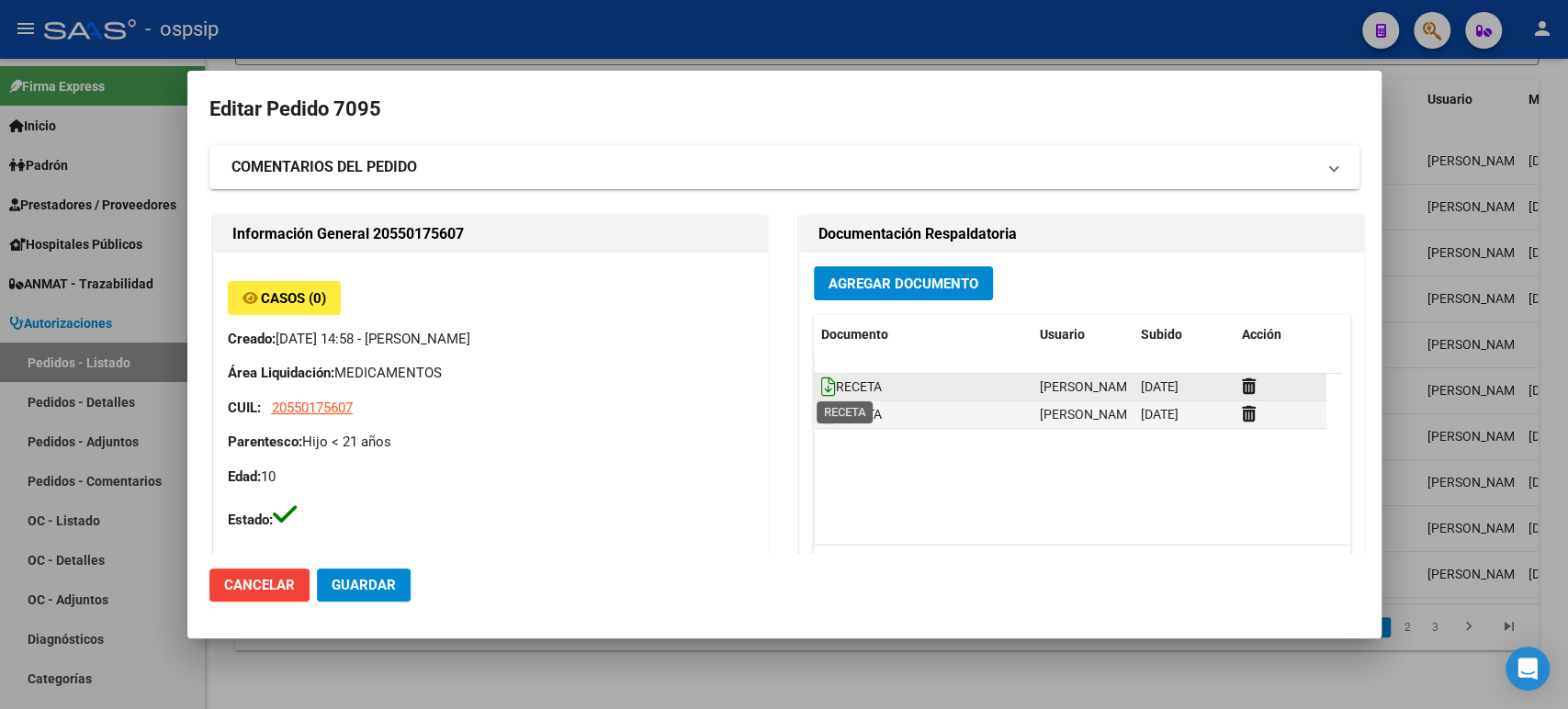
click at [821, 382] on icon at bounding box center [828, 386] width 14 height 20
click at [1466, 263] on div at bounding box center [784, 354] width 1568 height 709
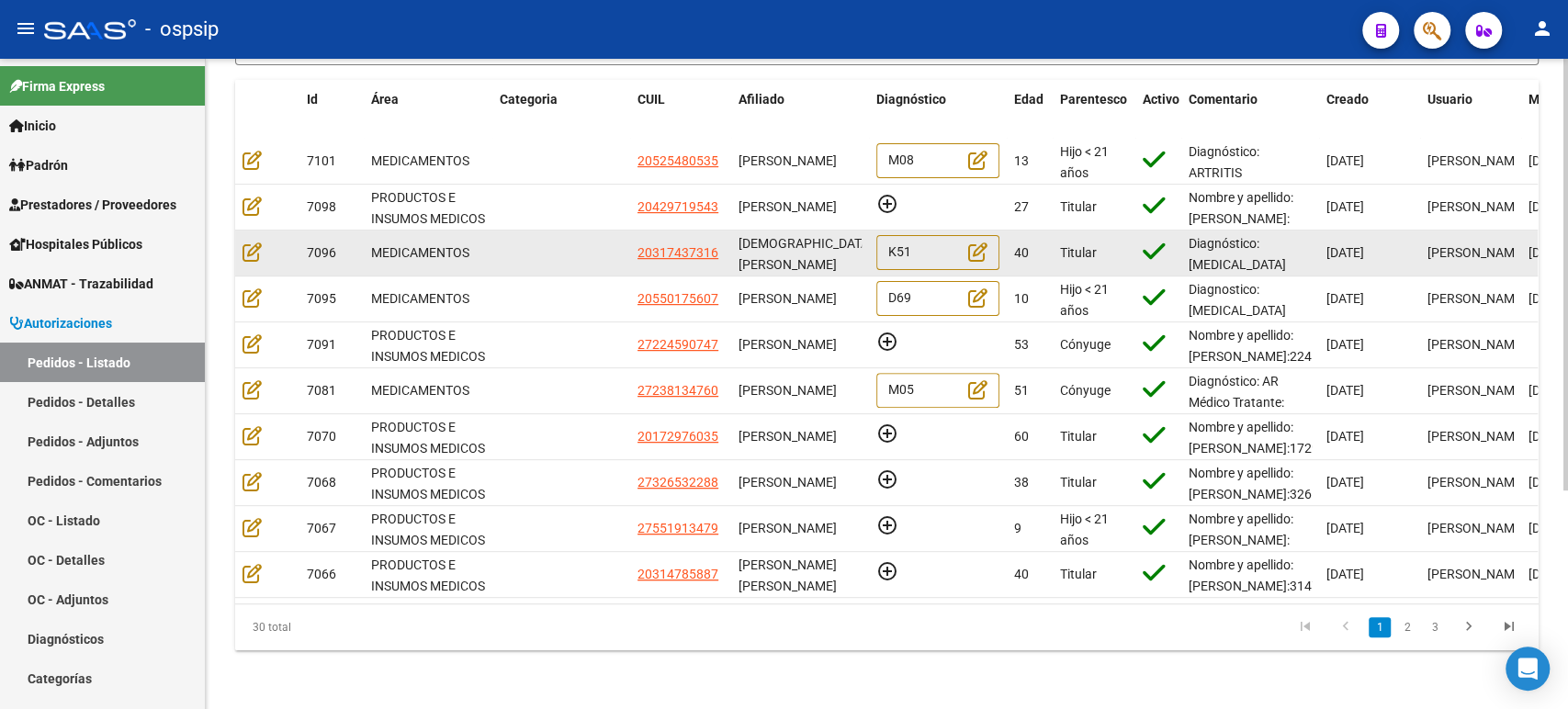
drag, startPoint x: 792, startPoint y: 248, endPoint x: 740, endPoint y: 226, distance: 56.5
click at [740, 233] on div "NAPOLITANO DIEGO ENRIQUE" at bounding box center [800, 252] width 123 height 39
copy span "NAPOLITANO DIEGO ENRIQUE"
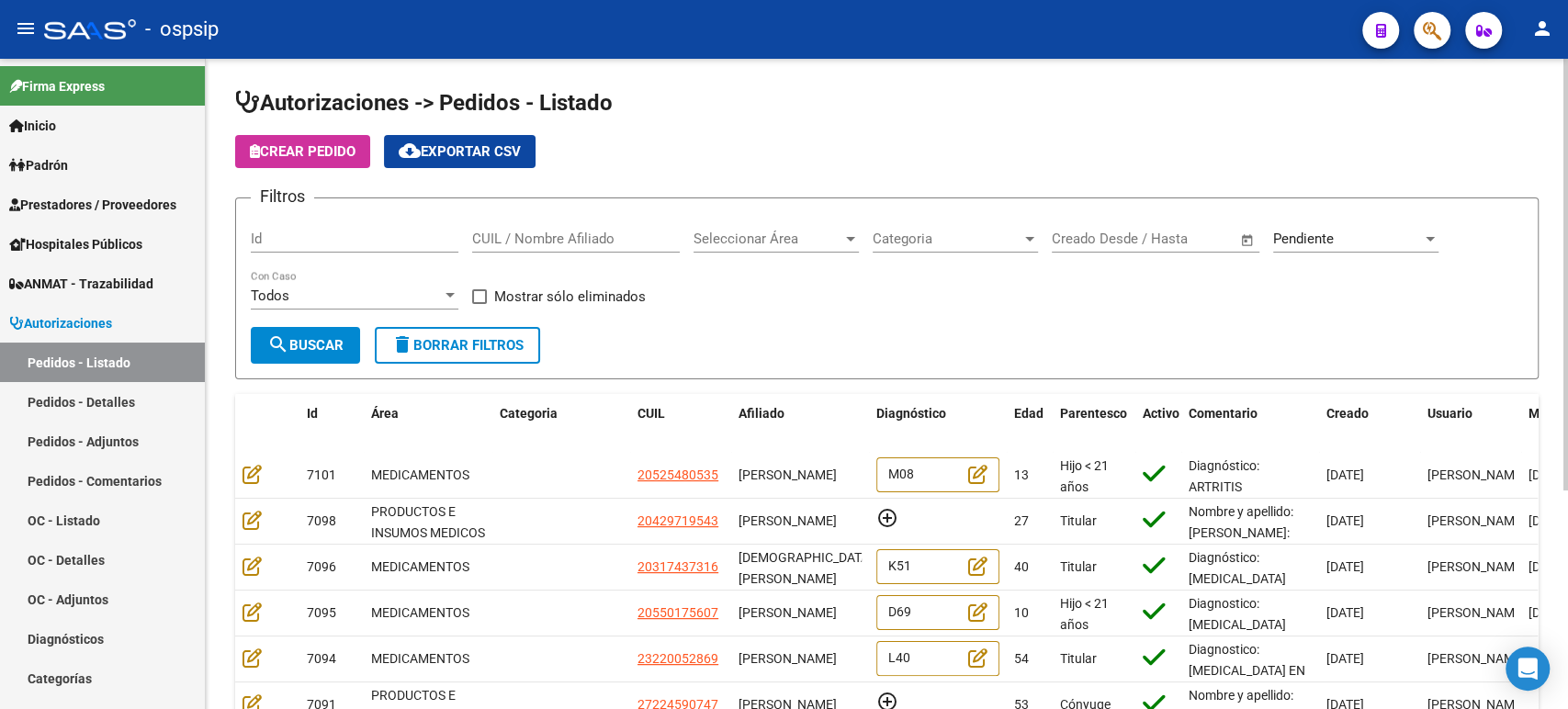
click at [574, 229] on div "CUIL / Nombre Afiliado" at bounding box center [575, 233] width 208 height 40
paste input "[PERSON_NAME]"
type input "[PERSON_NAME]"
click at [1299, 245] on span "Pendiente" at bounding box center [1303, 238] width 61 height 16
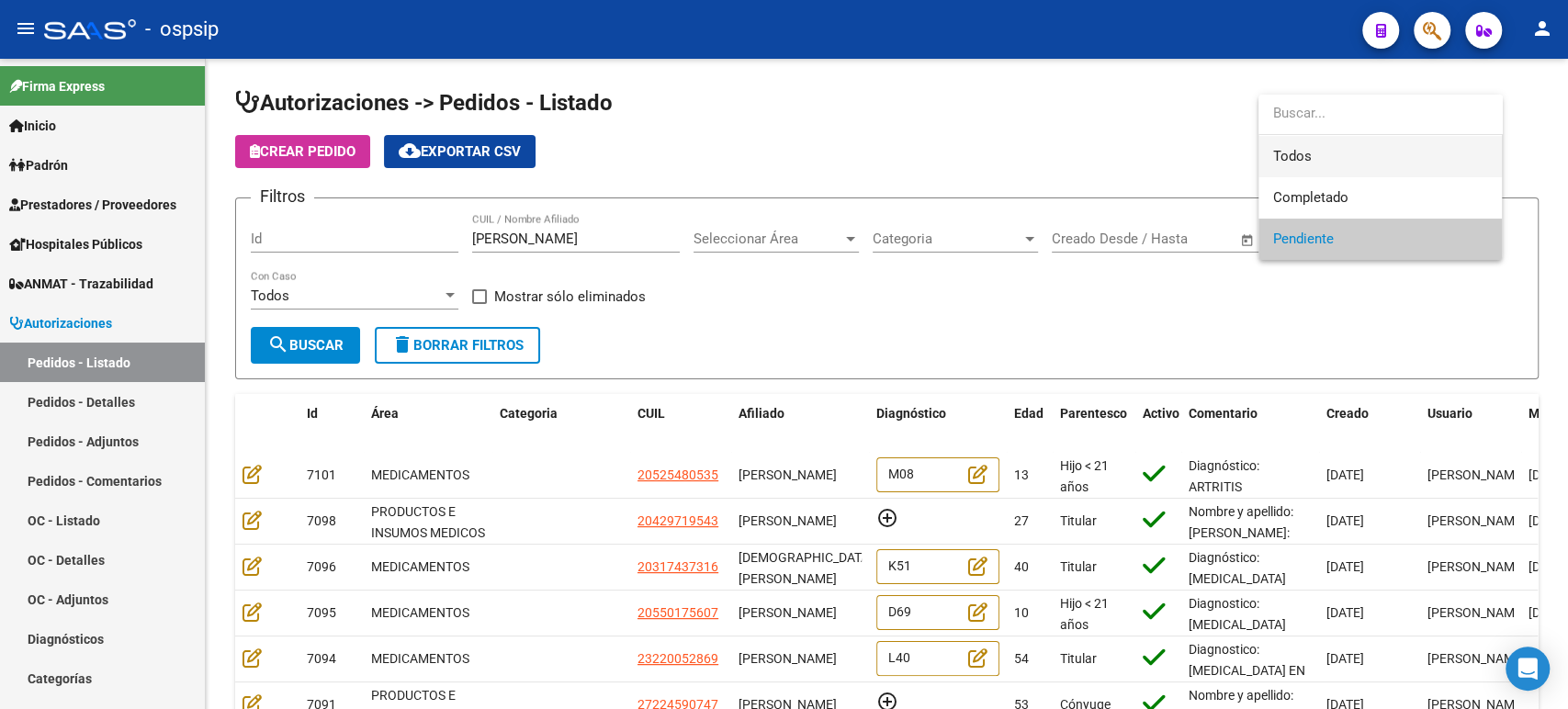
click at [1299, 153] on span "Todos" at bounding box center [1379, 157] width 214 height 42
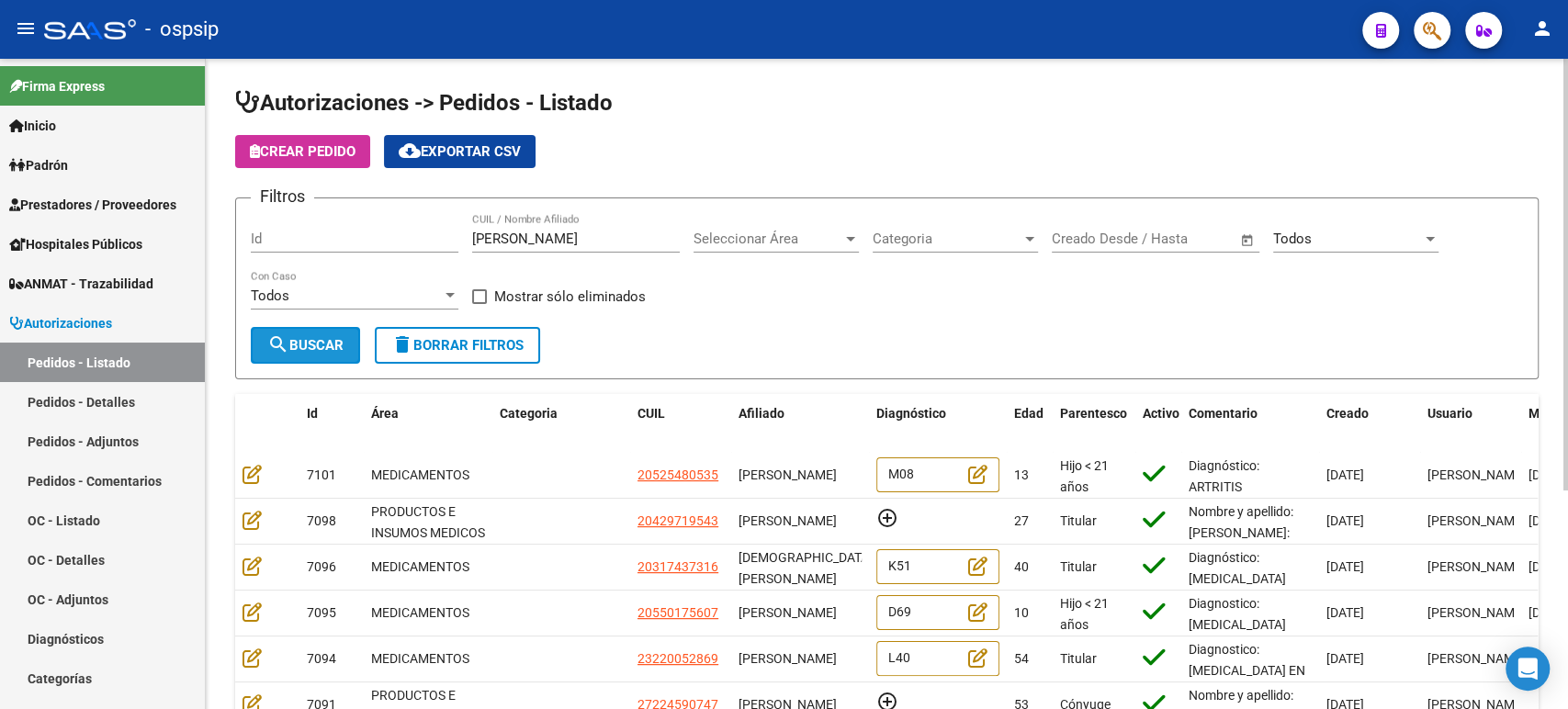
click at [317, 342] on span "search Buscar" at bounding box center [306, 345] width 76 height 16
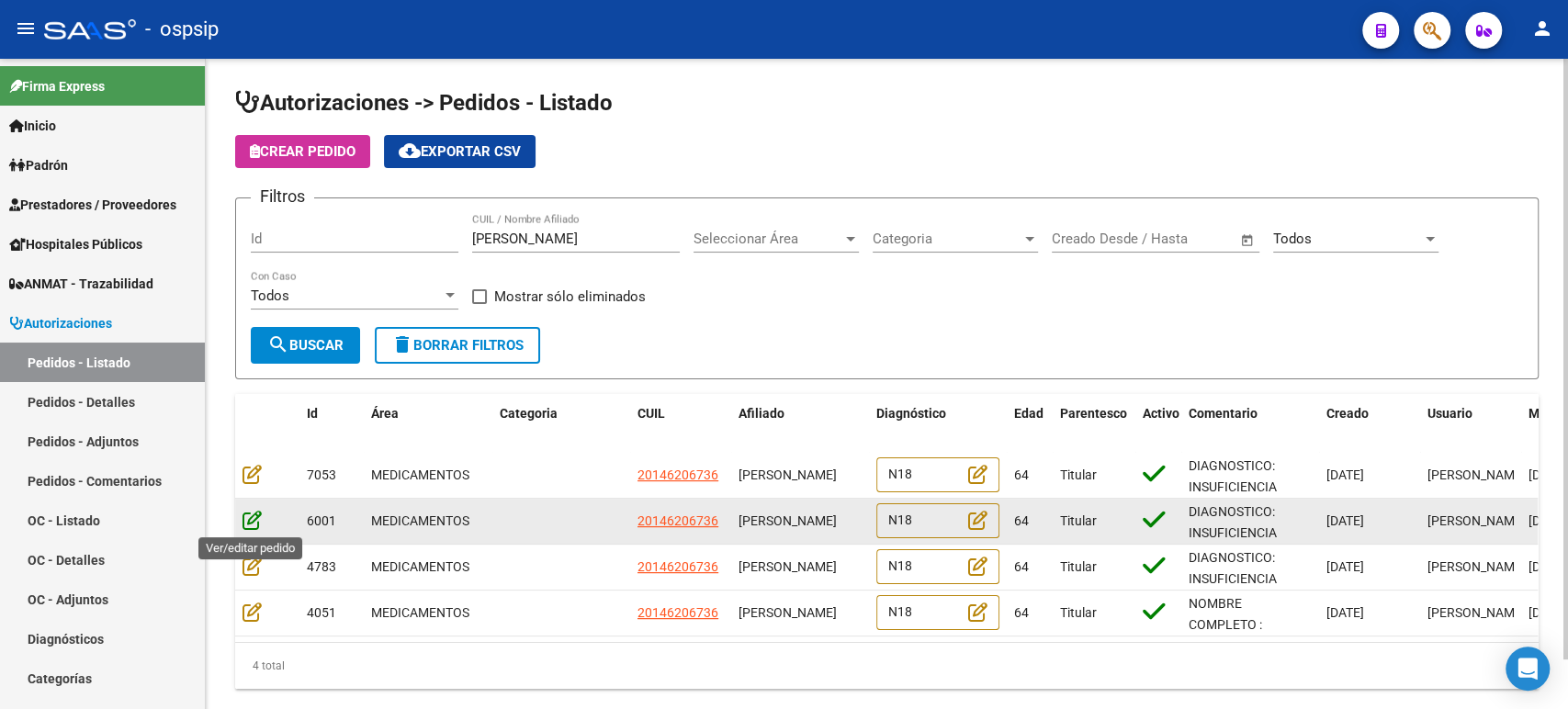
click at [249, 515] on icon at bounding box center [252, 519] width 19 height 20
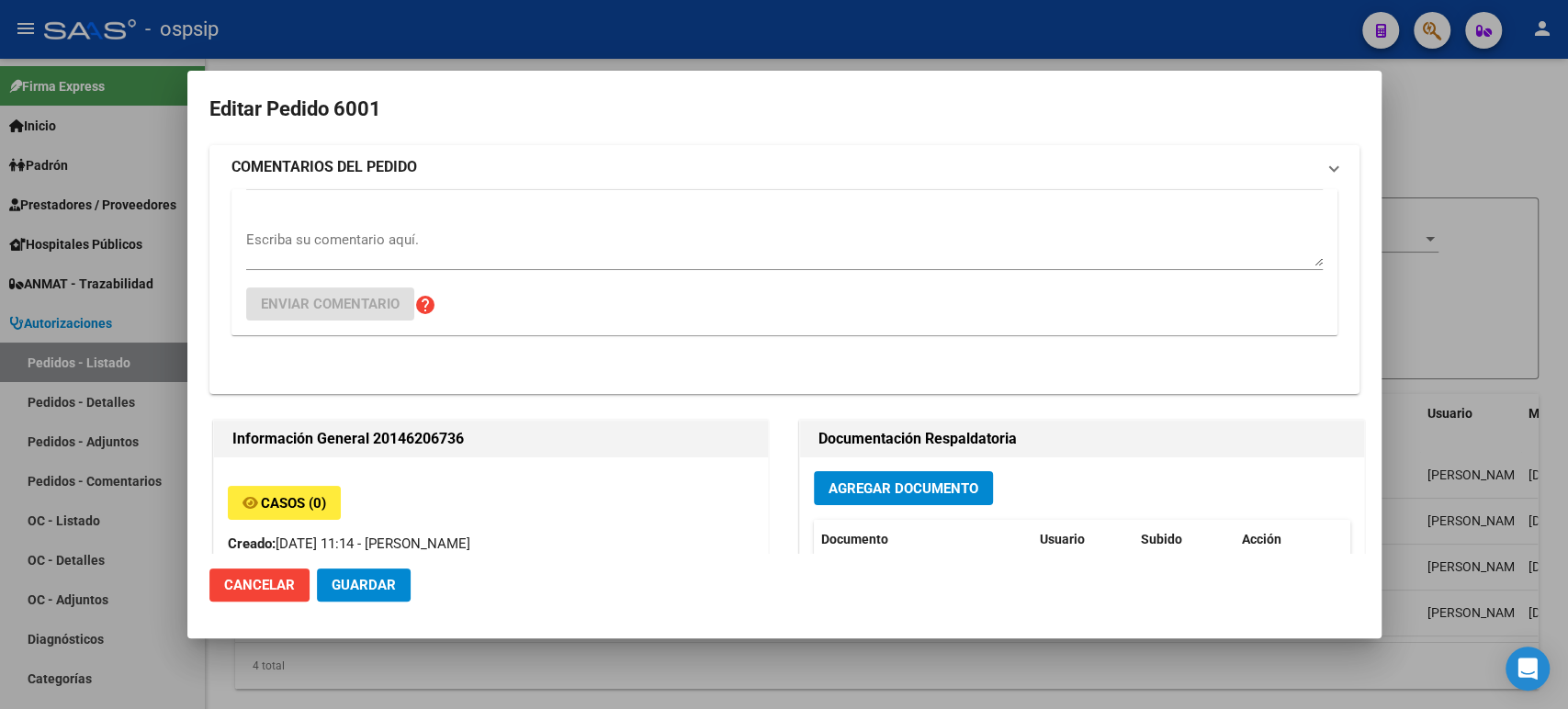
type input "[GEOGRAPHIC_DATA], [GEOGRAPHIC_DATA][PERSON_NAME], 55 2228"
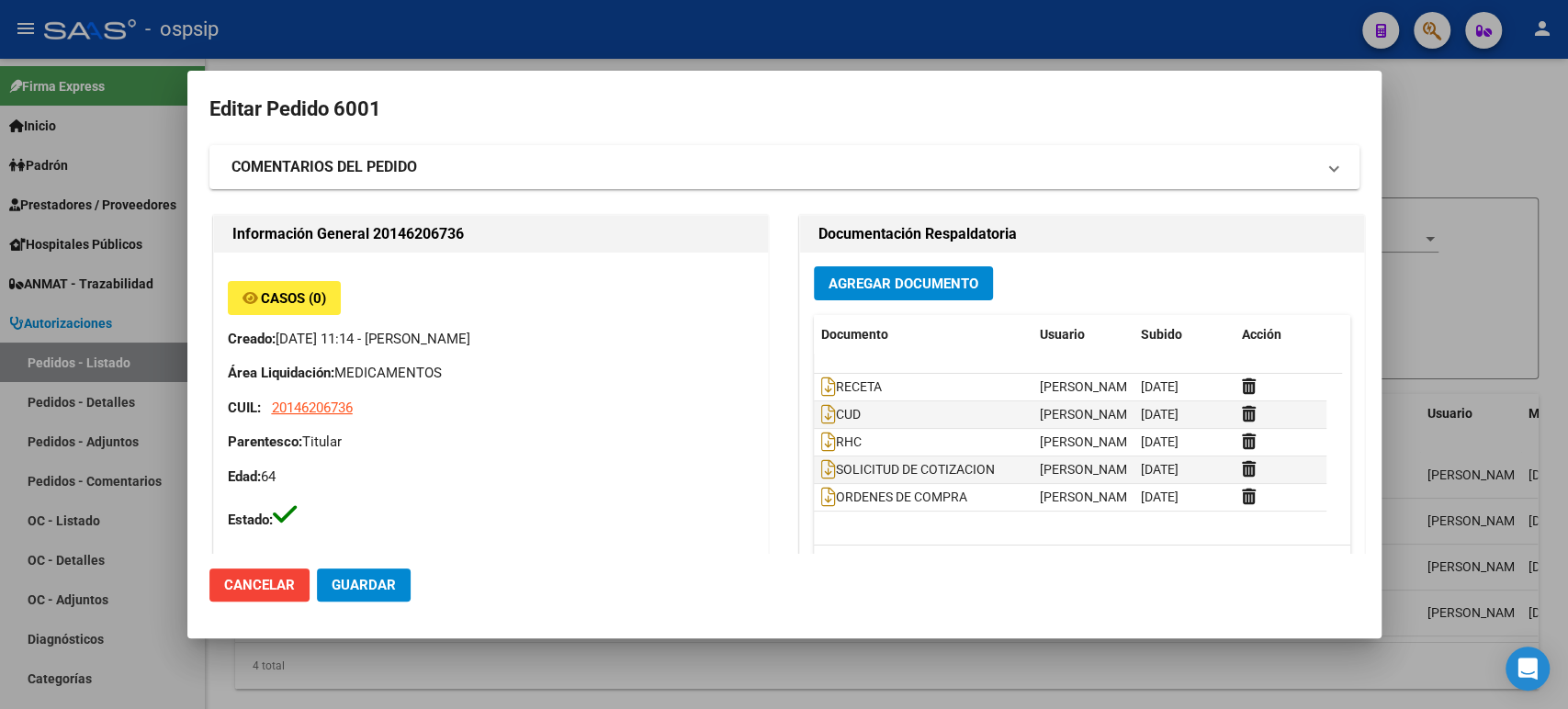
click at [1479, 287] on div at bounding box center [784, 354] width 1568 height 709
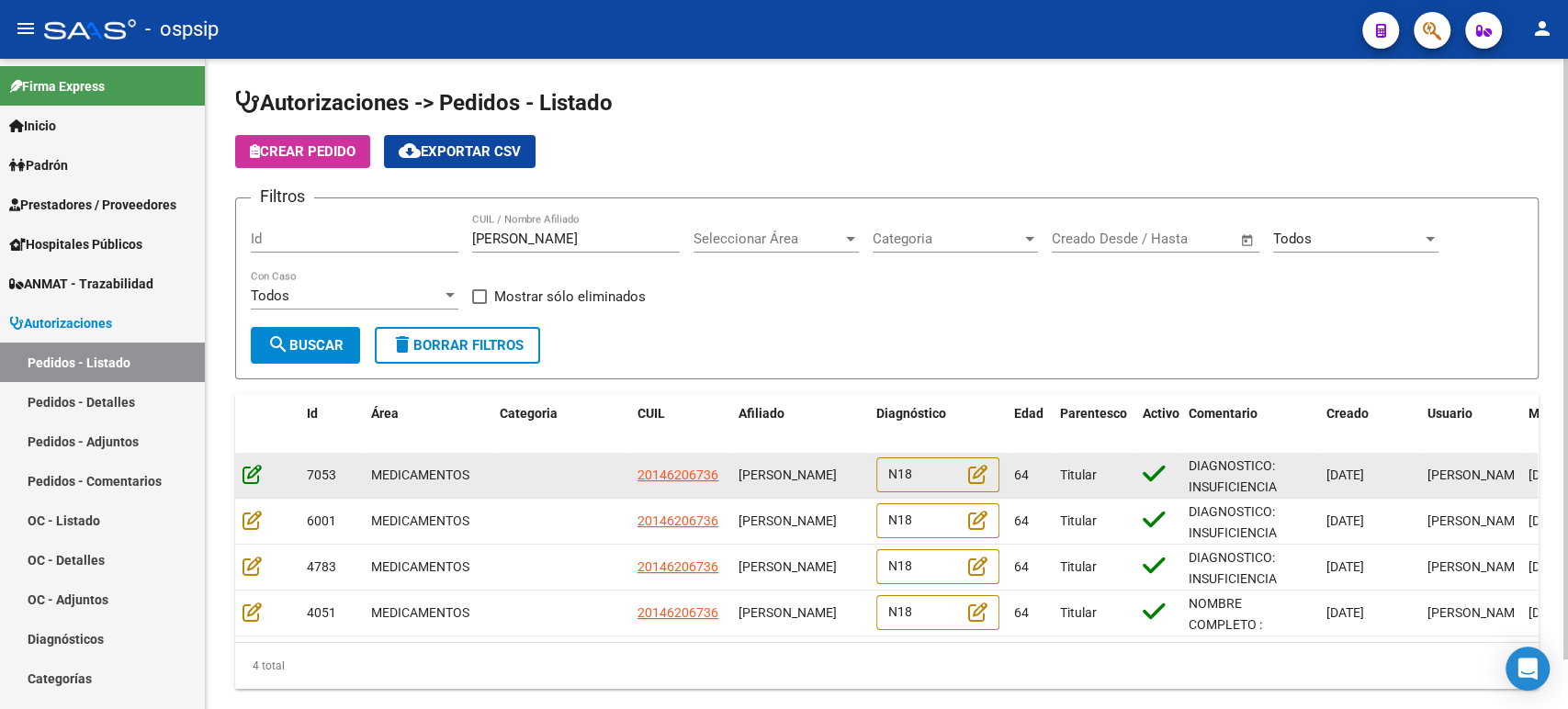
click at [258, 473] on icon at bounding box center [252, 474] width 19 height 20
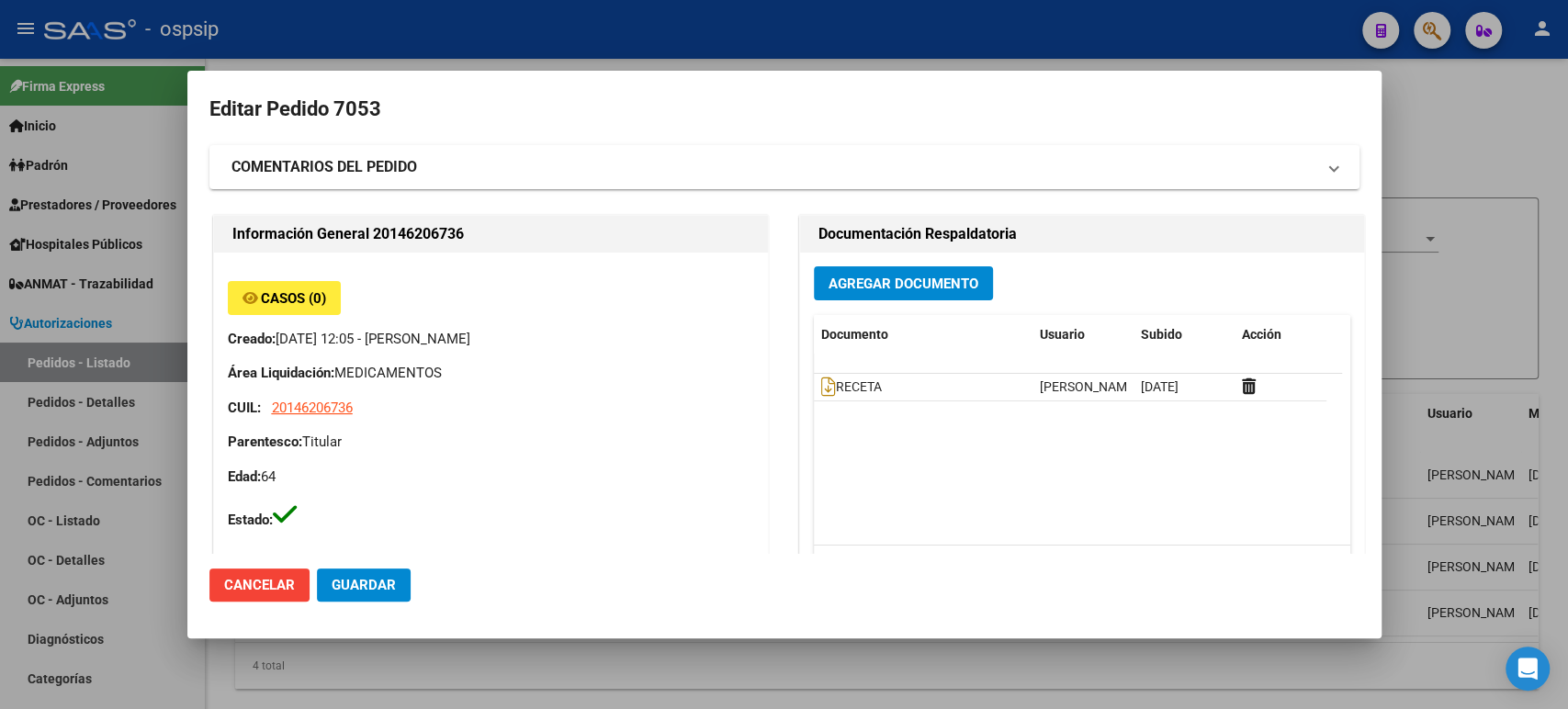
type input "Buenos Aires, SAN MARTIN, 55 2228"
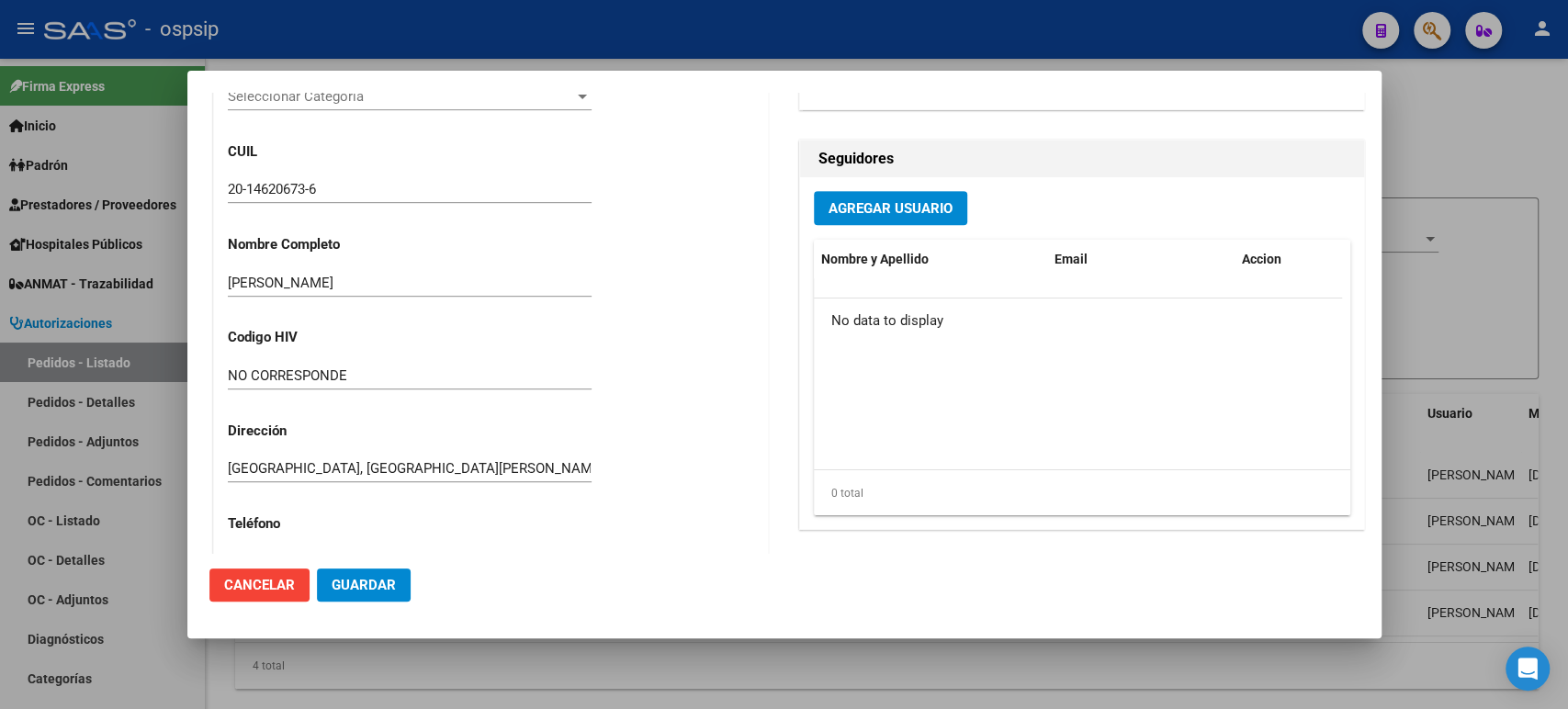
click at [1512, 317] on div at bounding box center [784, 354] width 1568 height 709
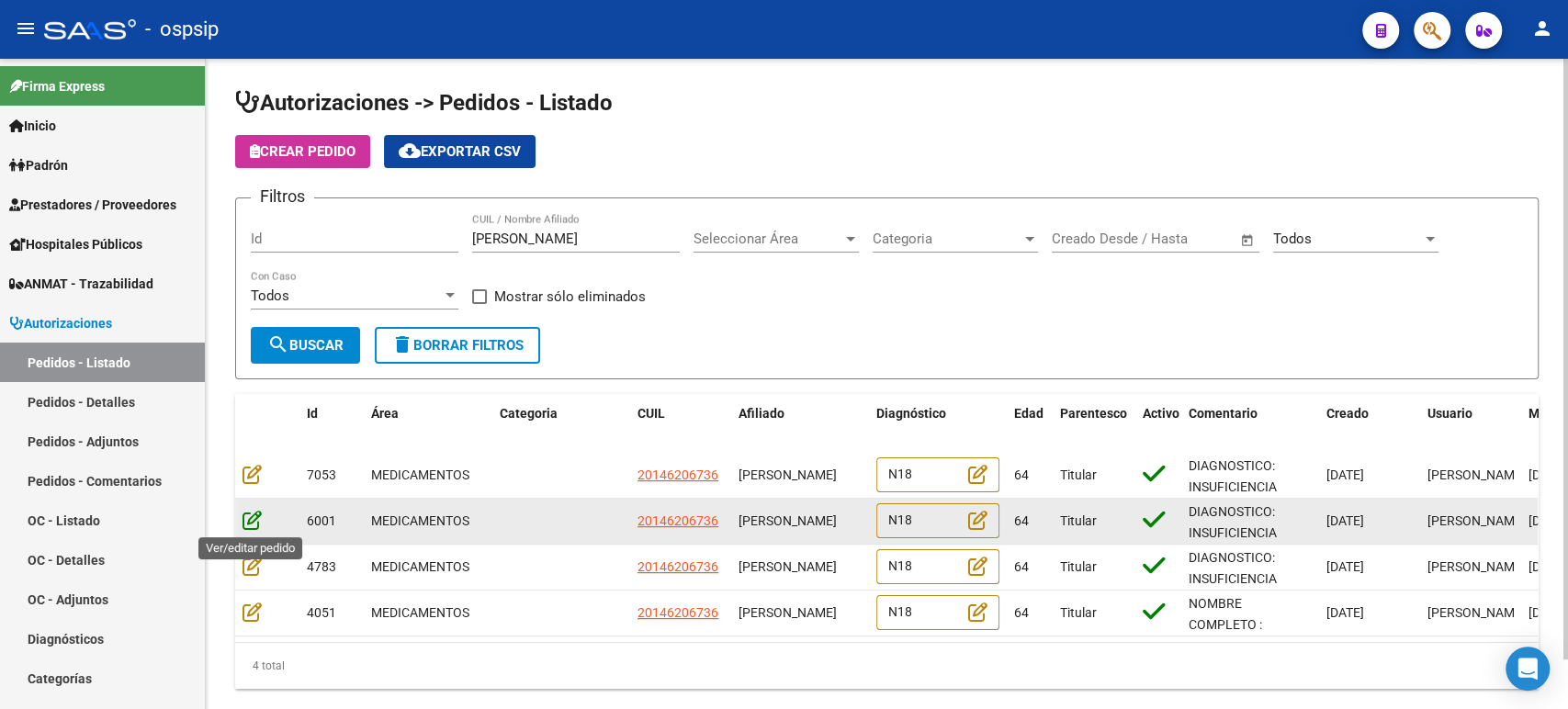
click at [250, 514] on icon at bounding box center [252, 519] width 19 height 20
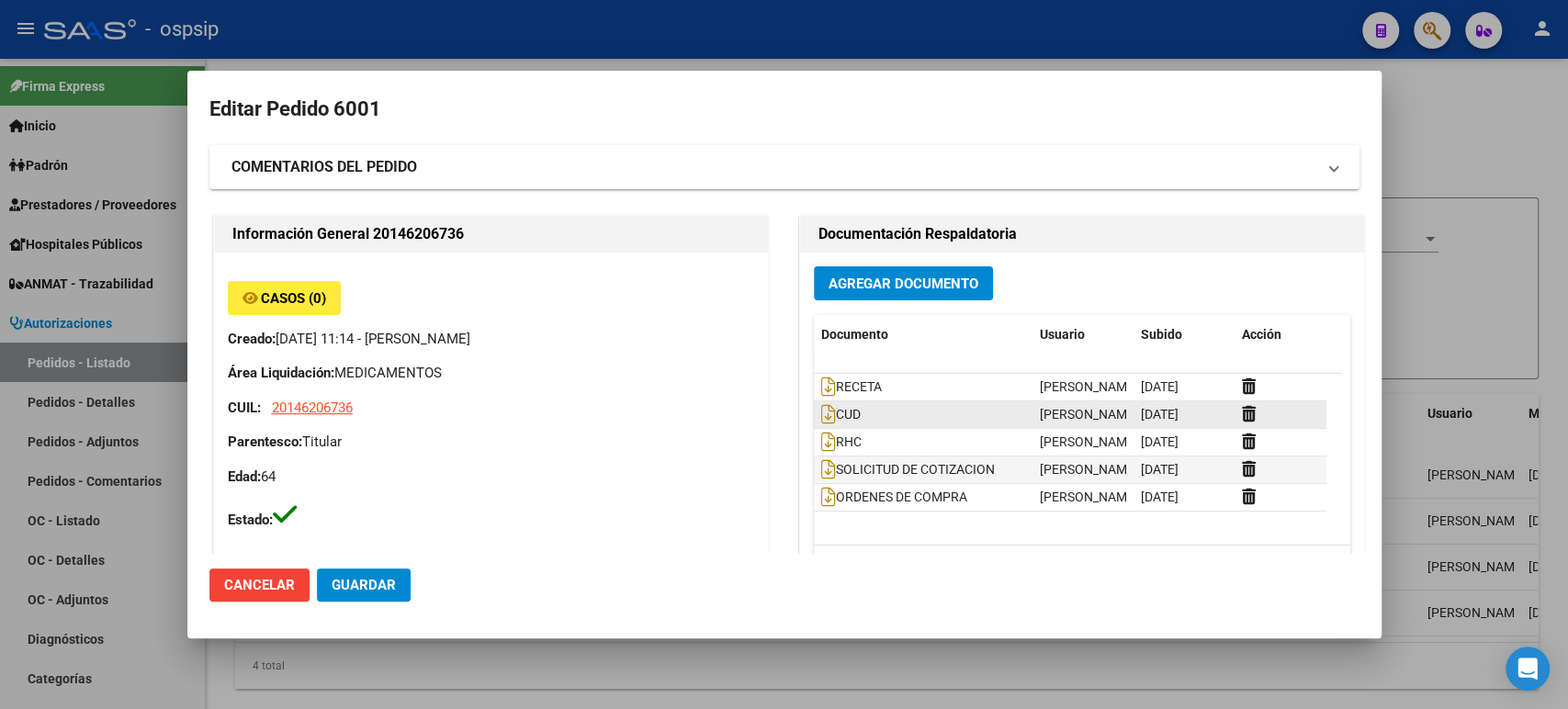
type input "Buenos Aires, SAN MARTIN, 55 2228"
click at [821, 410] on icon at bounding box center [828, 414] width 14 height 20
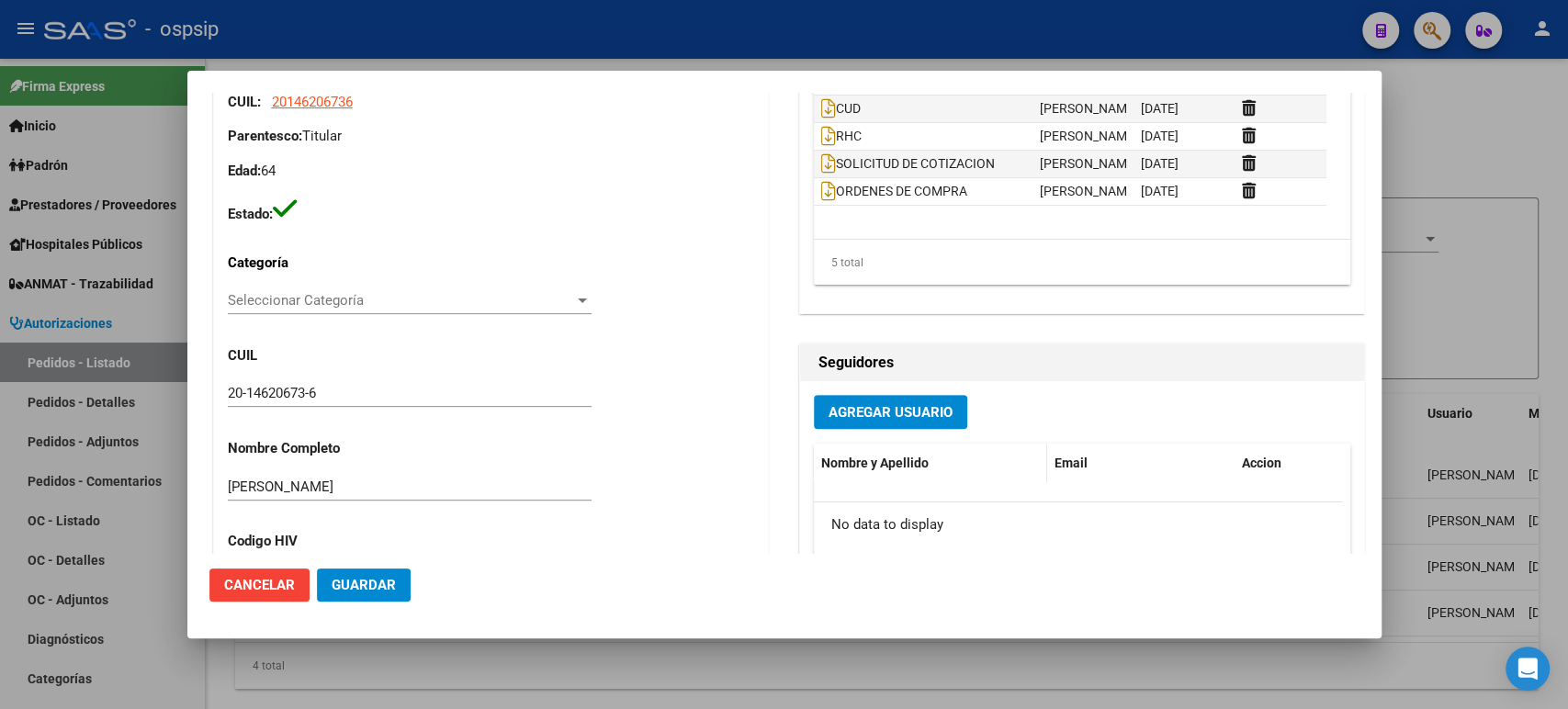
scroll to position [102, 0]
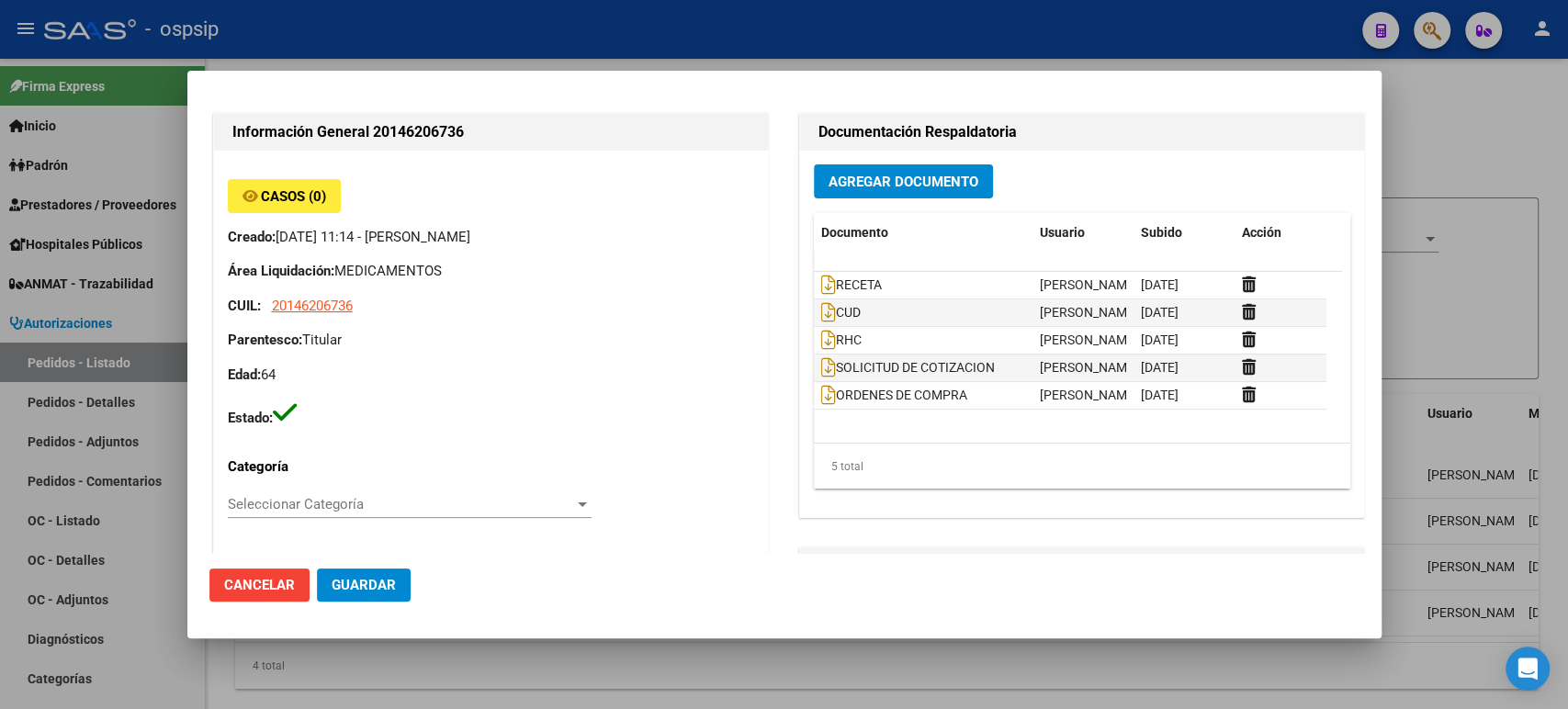
click at [1447, 140] on div at bounding box center [784, 354] width 1568 height 709
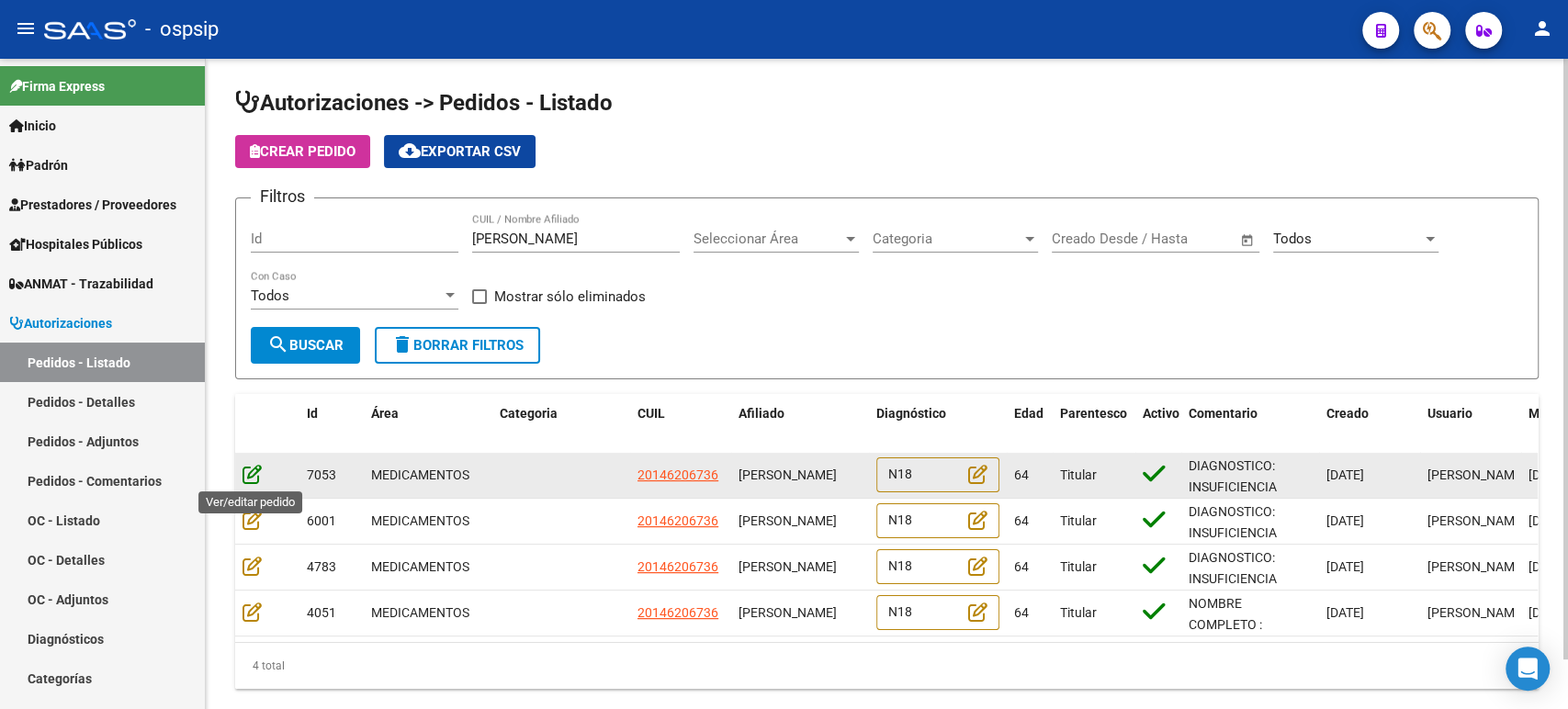
click at [253, 482] on icon at bounding box center [252, 474] width 19 height 20
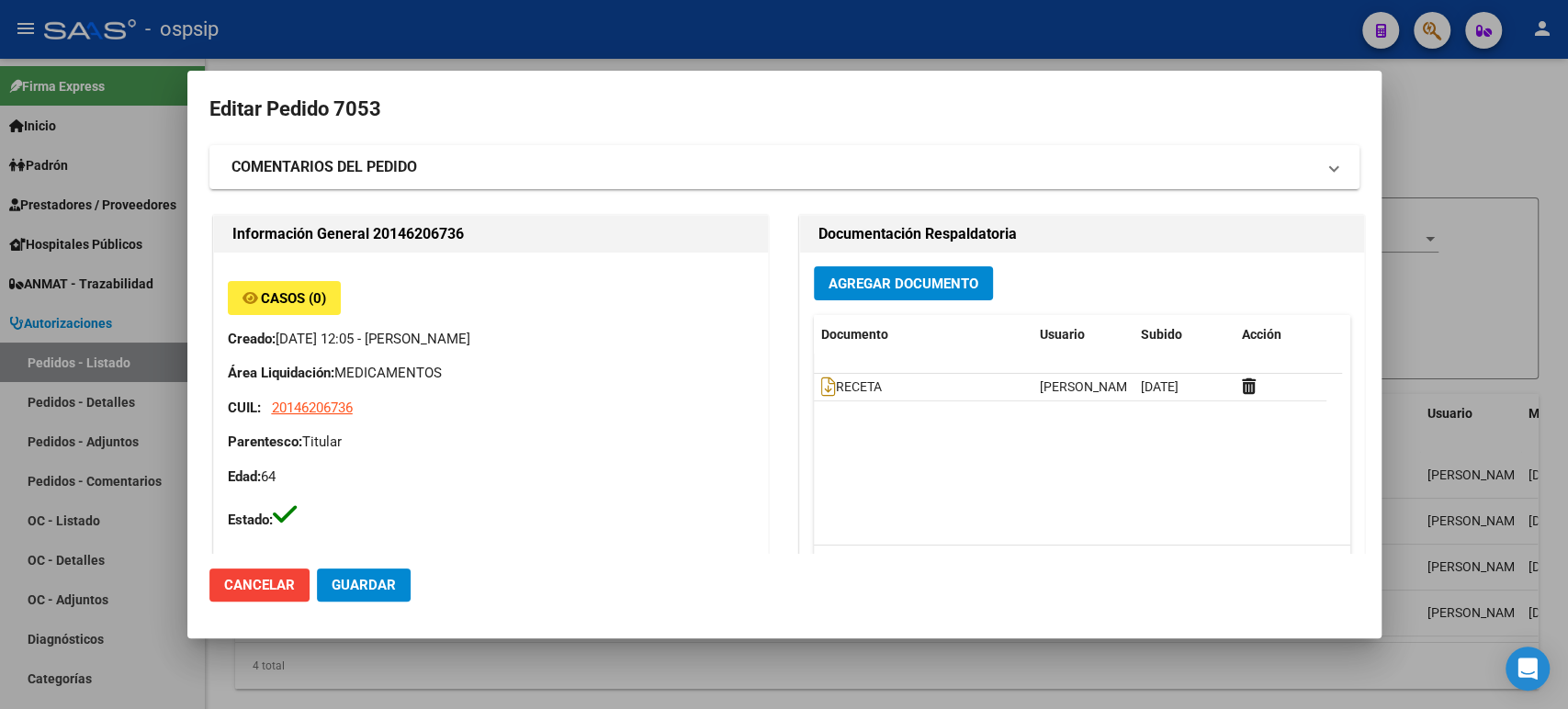
type input "Buenos Aires, SAN MARTIN, 55 2228"
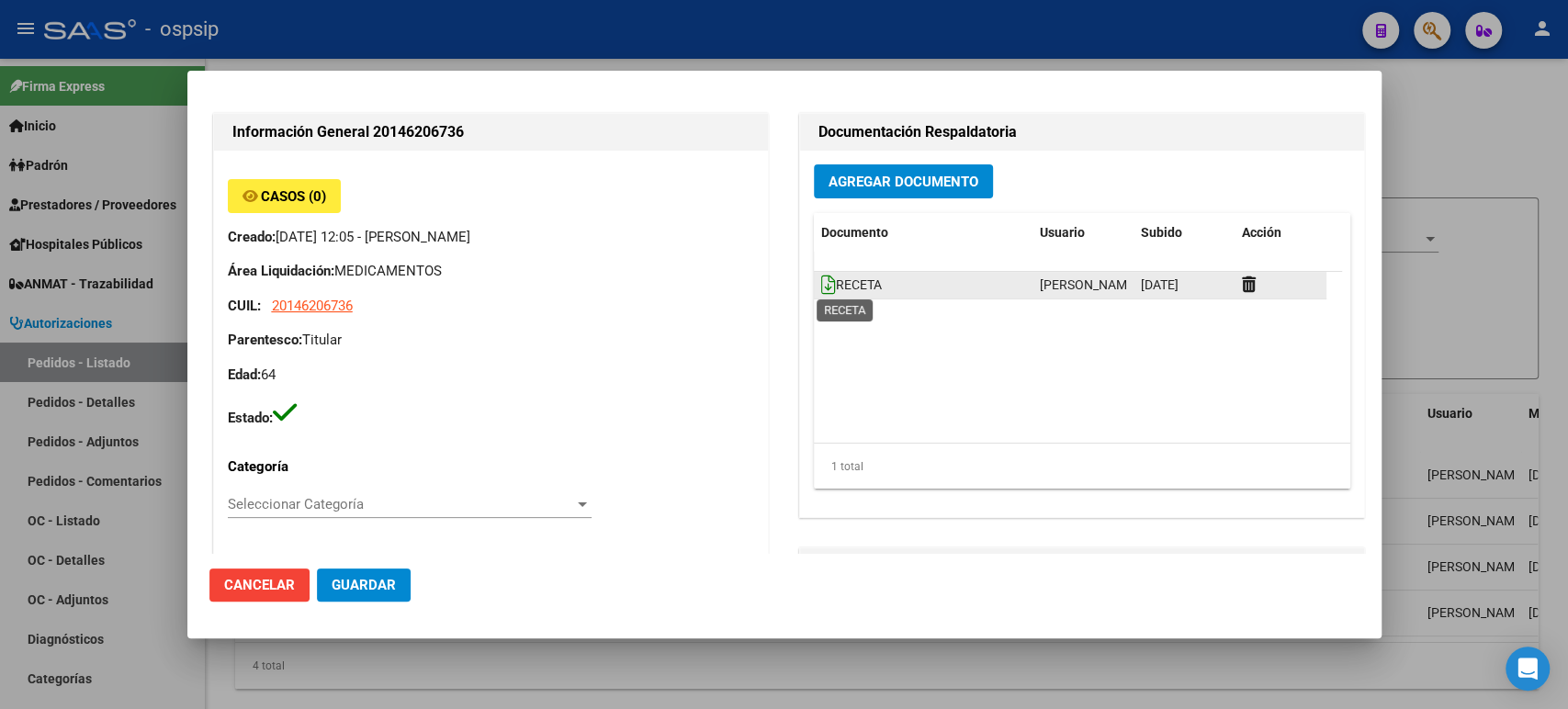
click at [821, 289] on icon at bounding box center [828, 284] width 14 height 20
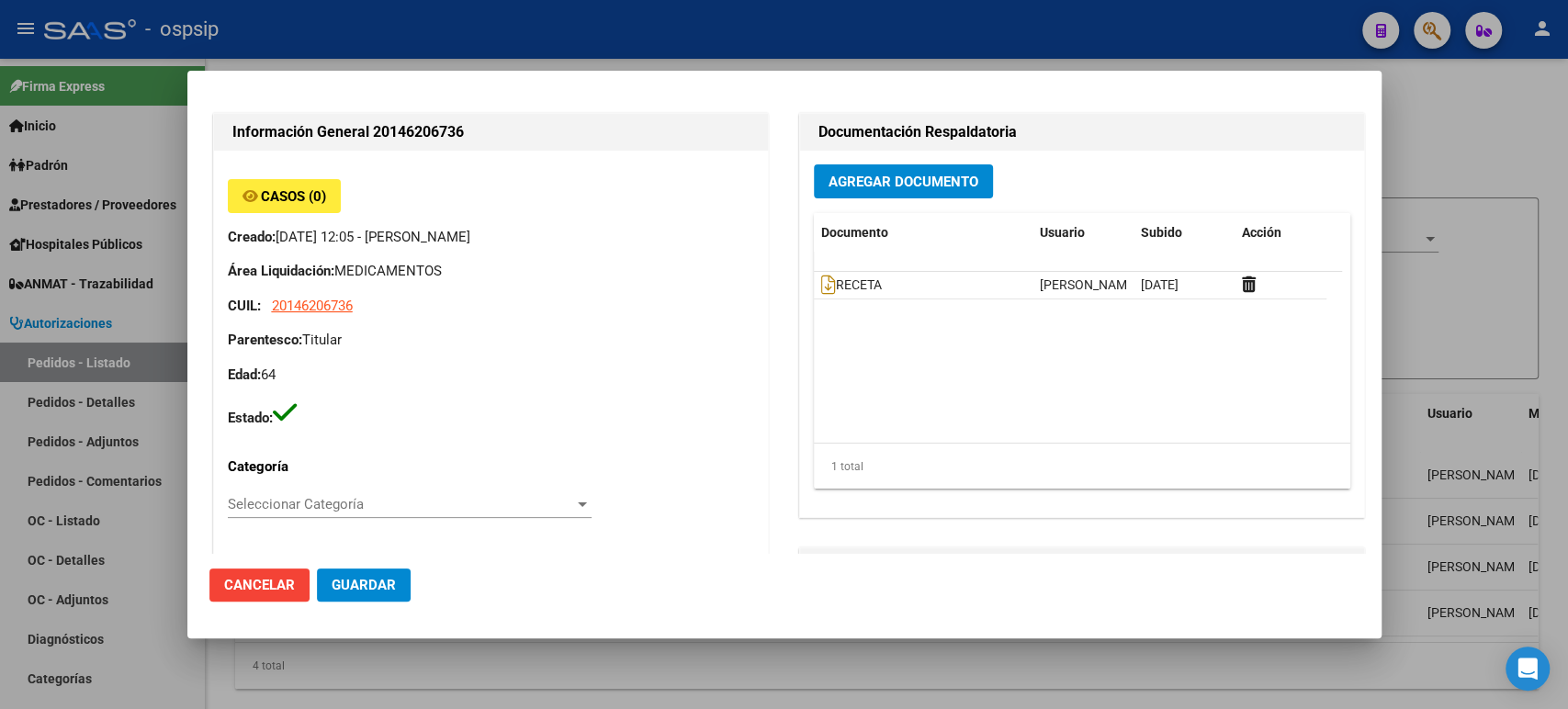
click at [1443, 279] on div at bounding box center [784, 354] width 1568 height 709
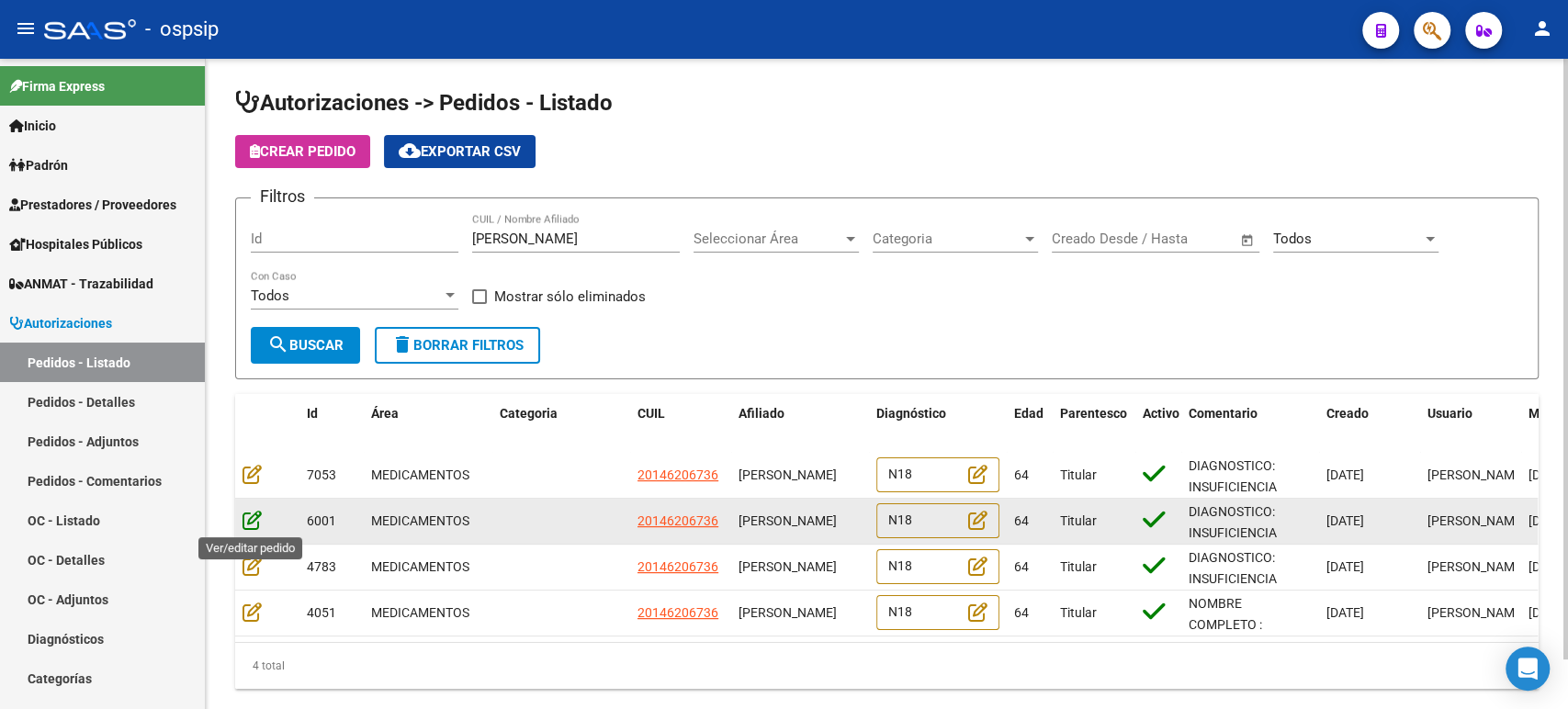
click at [250, 521] on icon at bounding box center [252, 519] width 19 height 20
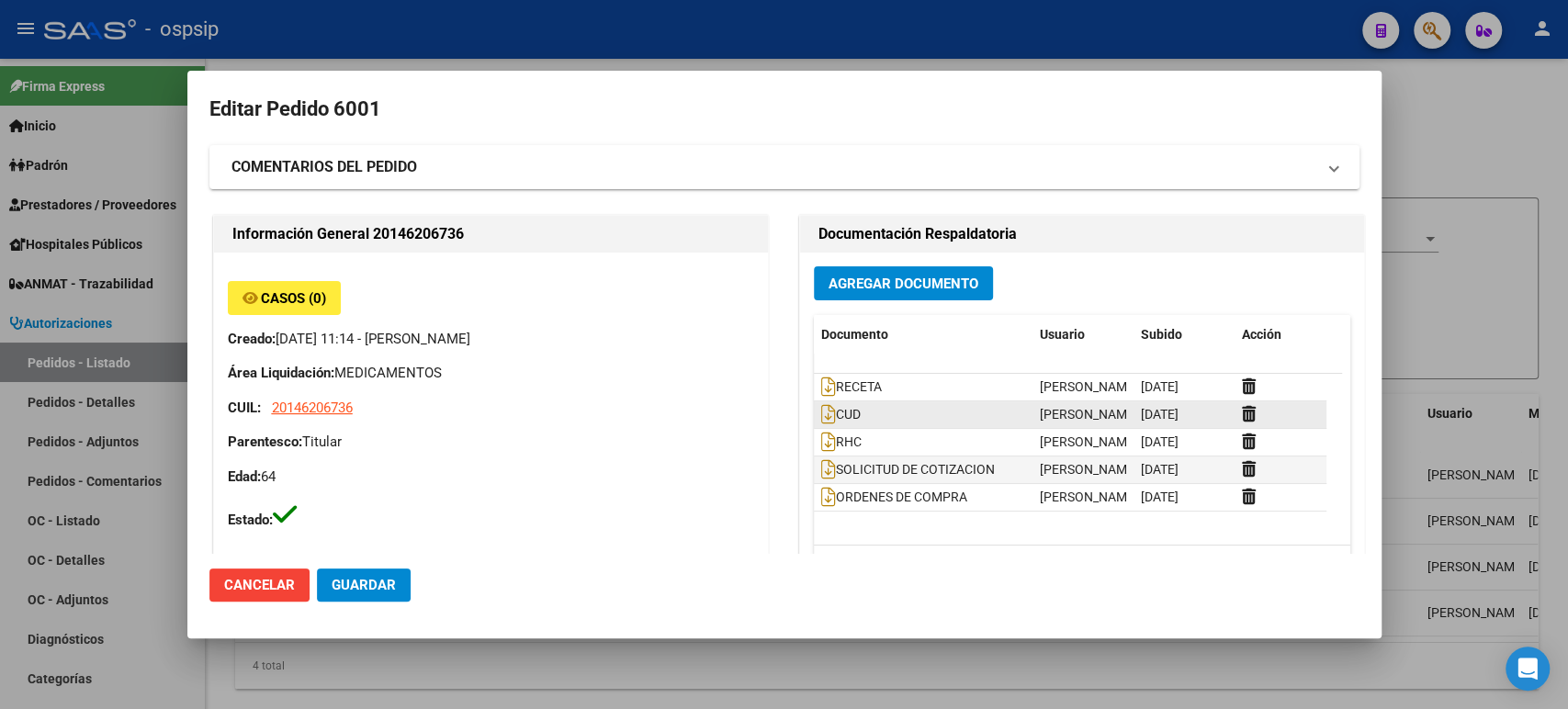
type input "Buenos Aires, SAN MARTIN, 55 2228"
click at [821, 386] on icon at bounding box center [828, 386] width 14 height 20
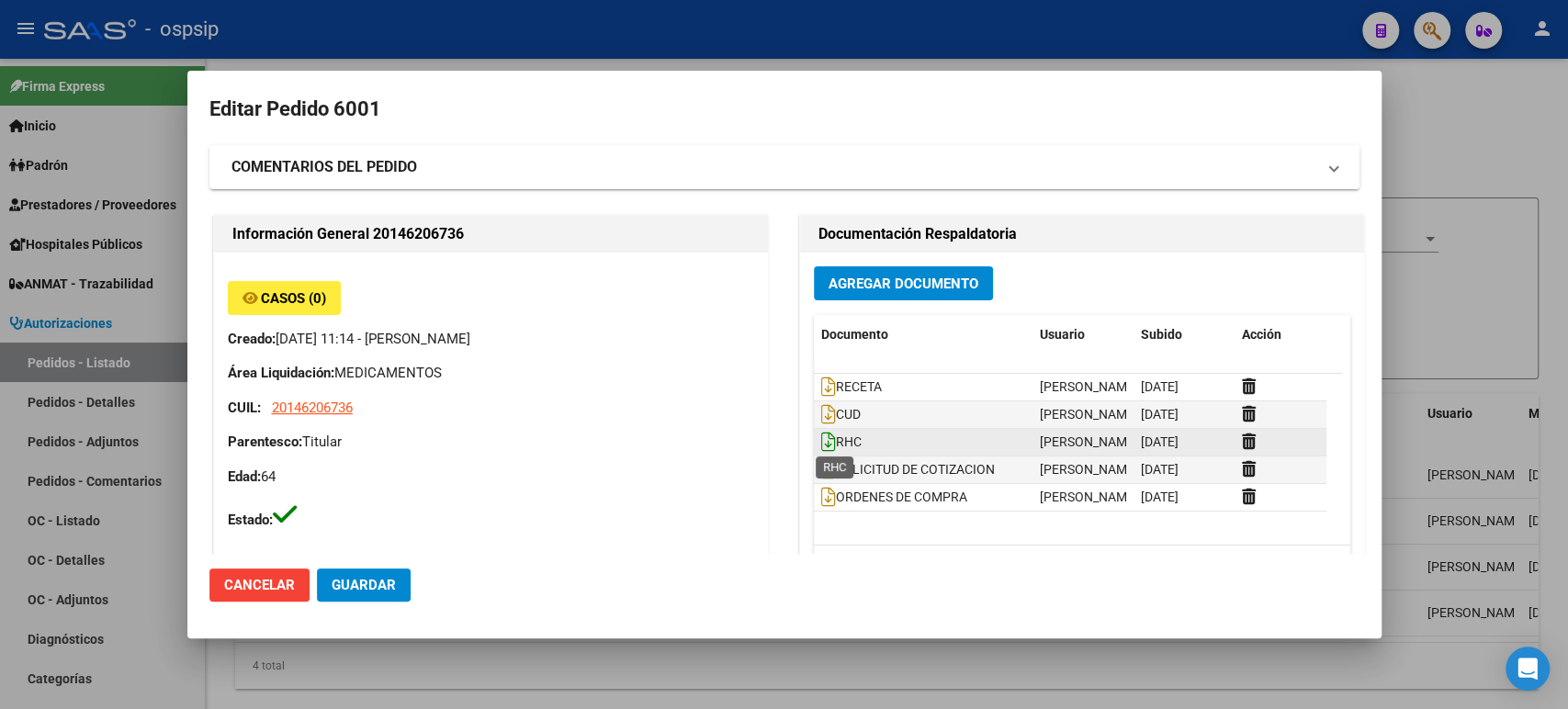
click at [821, 446] on icon at bounding box center [828, 441] width 14 height 20
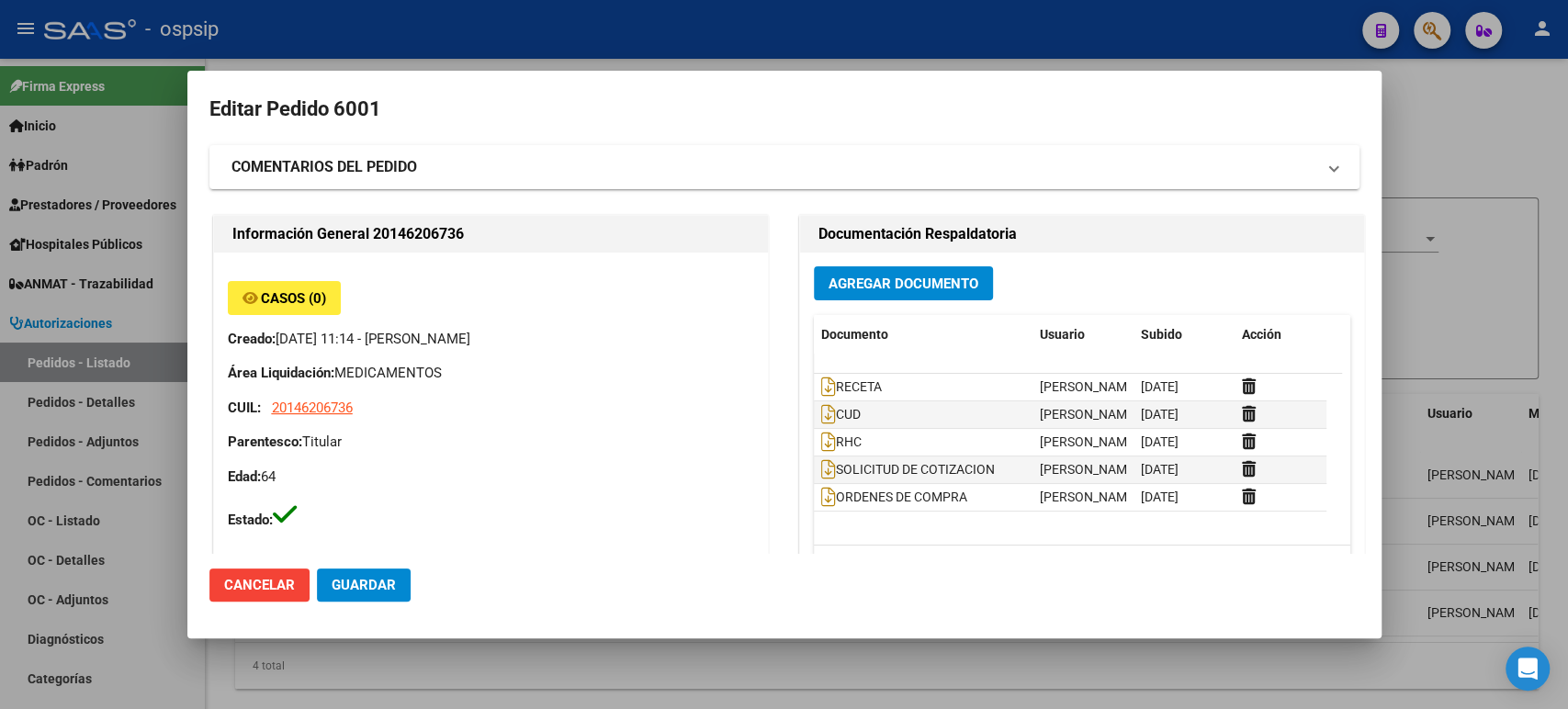
click at [1499, 229] on div at bounding box center [784, 354] width 1568 height 709
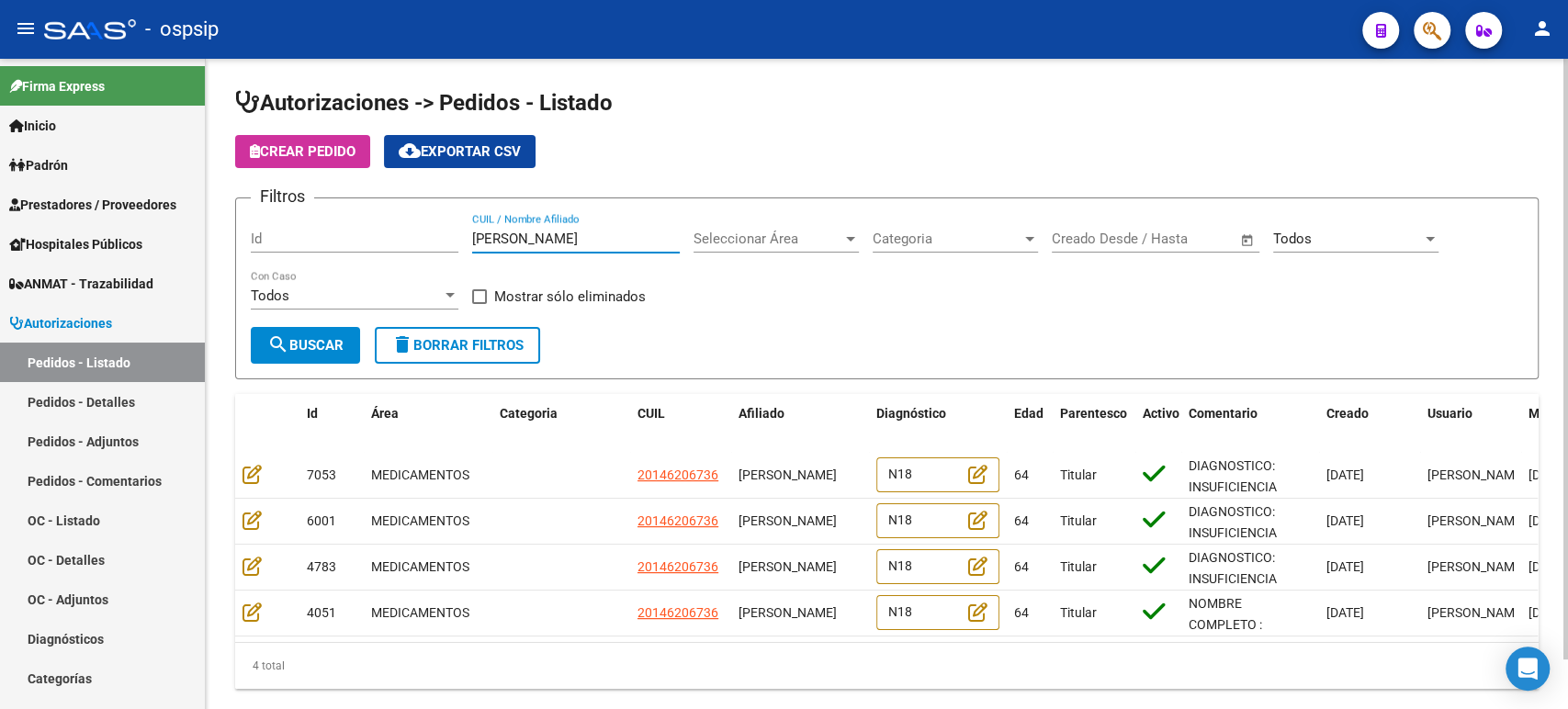
drag, startPoint x: 652, startPoint y: 233, endPoint x: 439, endPoint y: 212, distance: 214.0
click at [444, 214] on div "Filtros Id DANIEL WALTER PRECERUTTI CUIL / Nombre Afiliado Seleccionar Área Sel…" at bounding box center [887, 271] width 1272 height 114
type input "I"
paste input "[PERSON_NAME]"
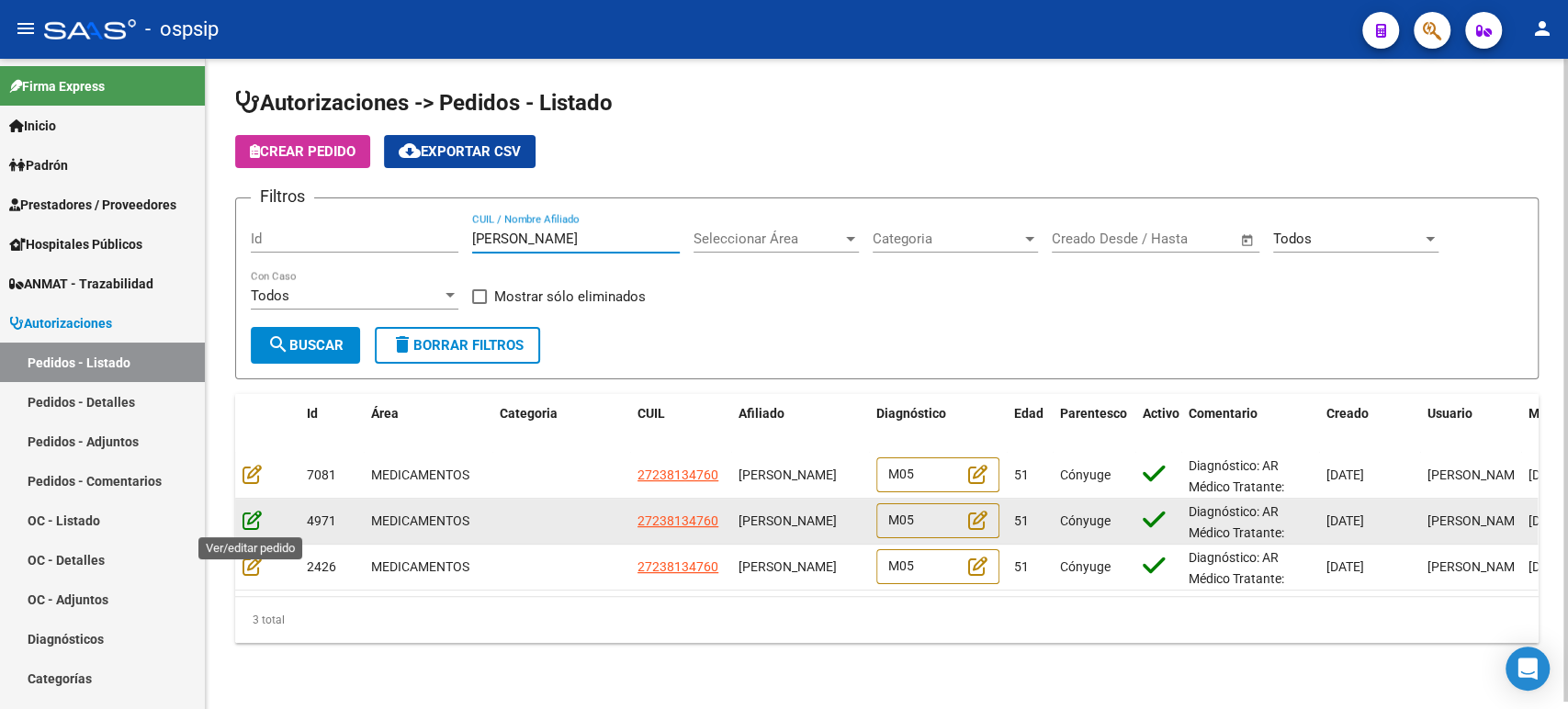
type input "[PERSON_NAME]"
click at [254, 517] on icon at bounding box center [252, 519] width 19 height 20
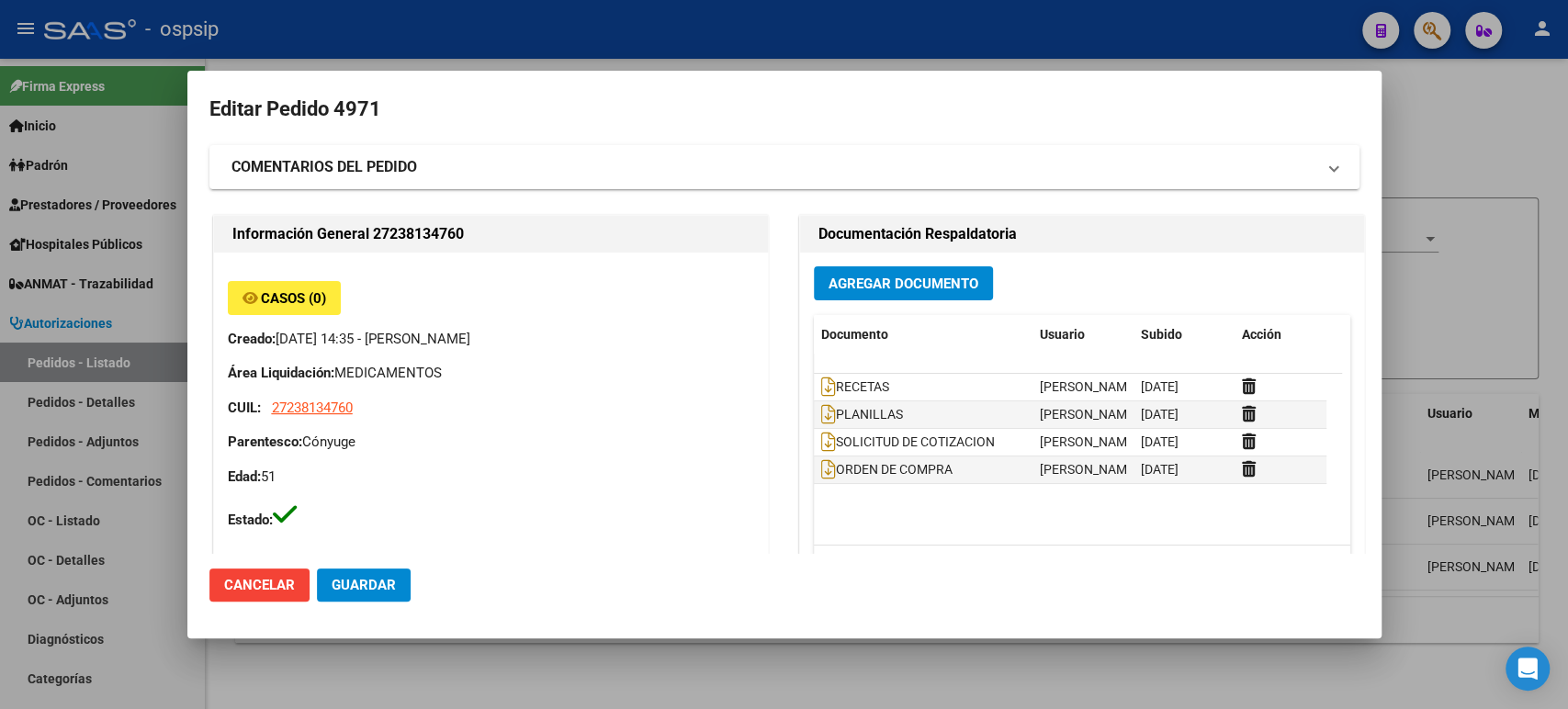
type input "Buenos Aires, RAFAEL CALZADA, EL TORDO 2365"
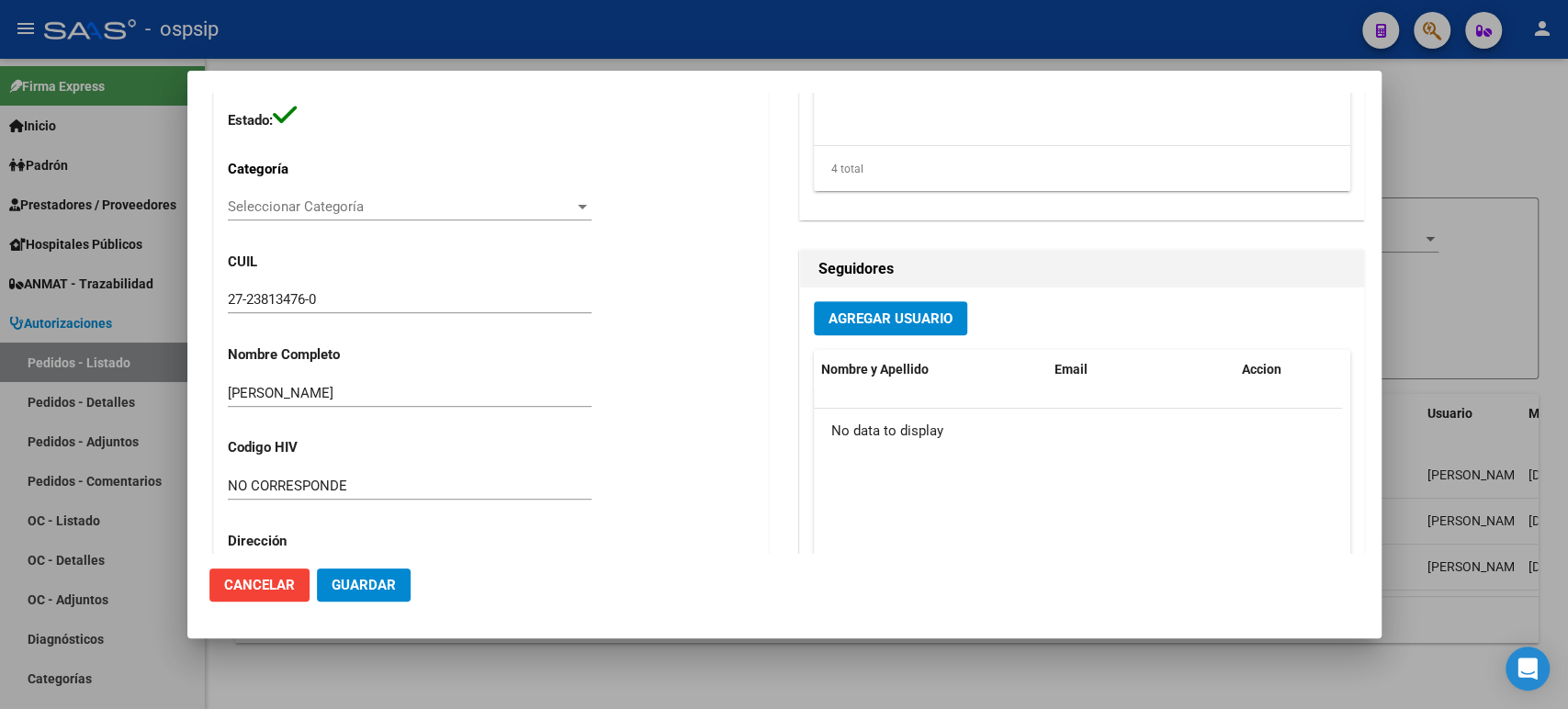
scroll to position [0, 0]
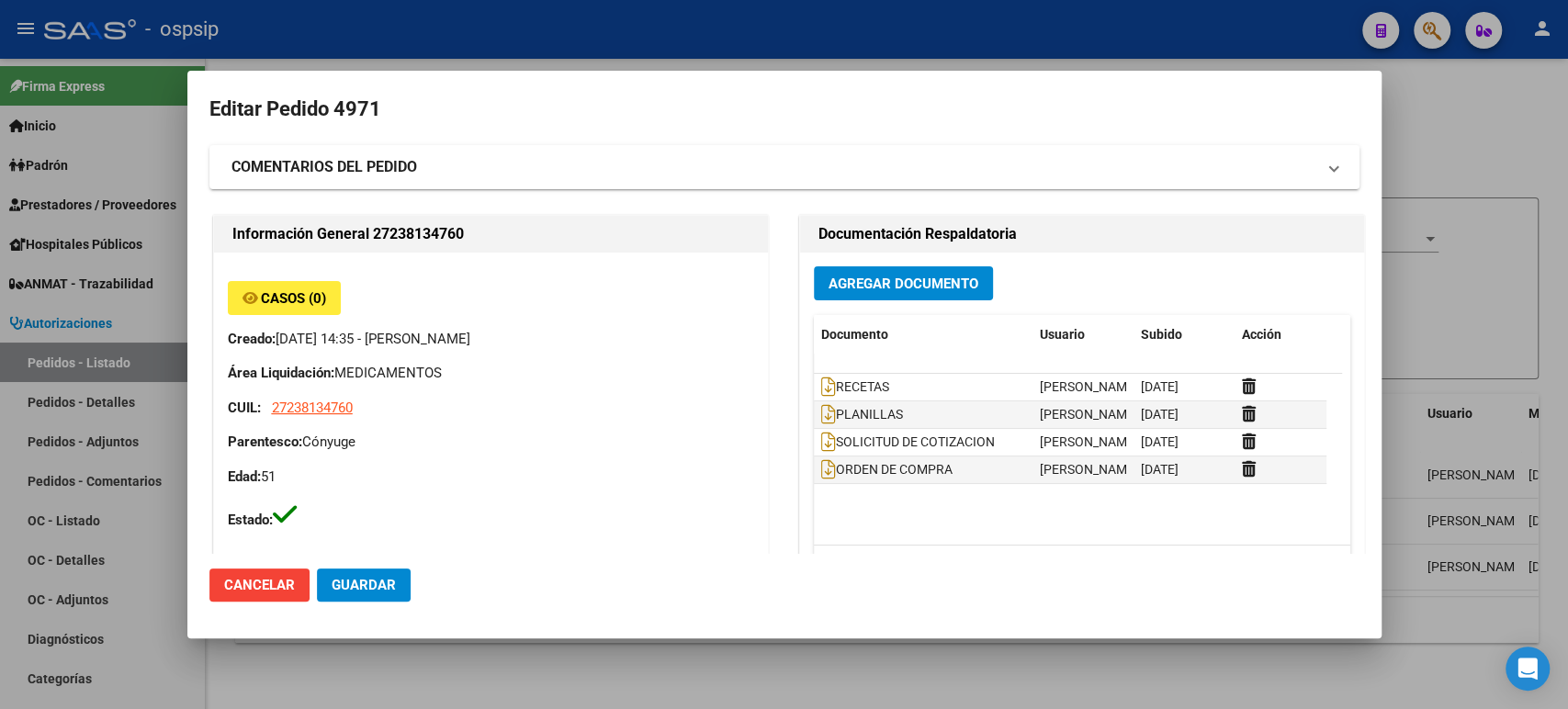
click at [1457, 352] on div at bounding box center [784, 354] width 1568 height 709
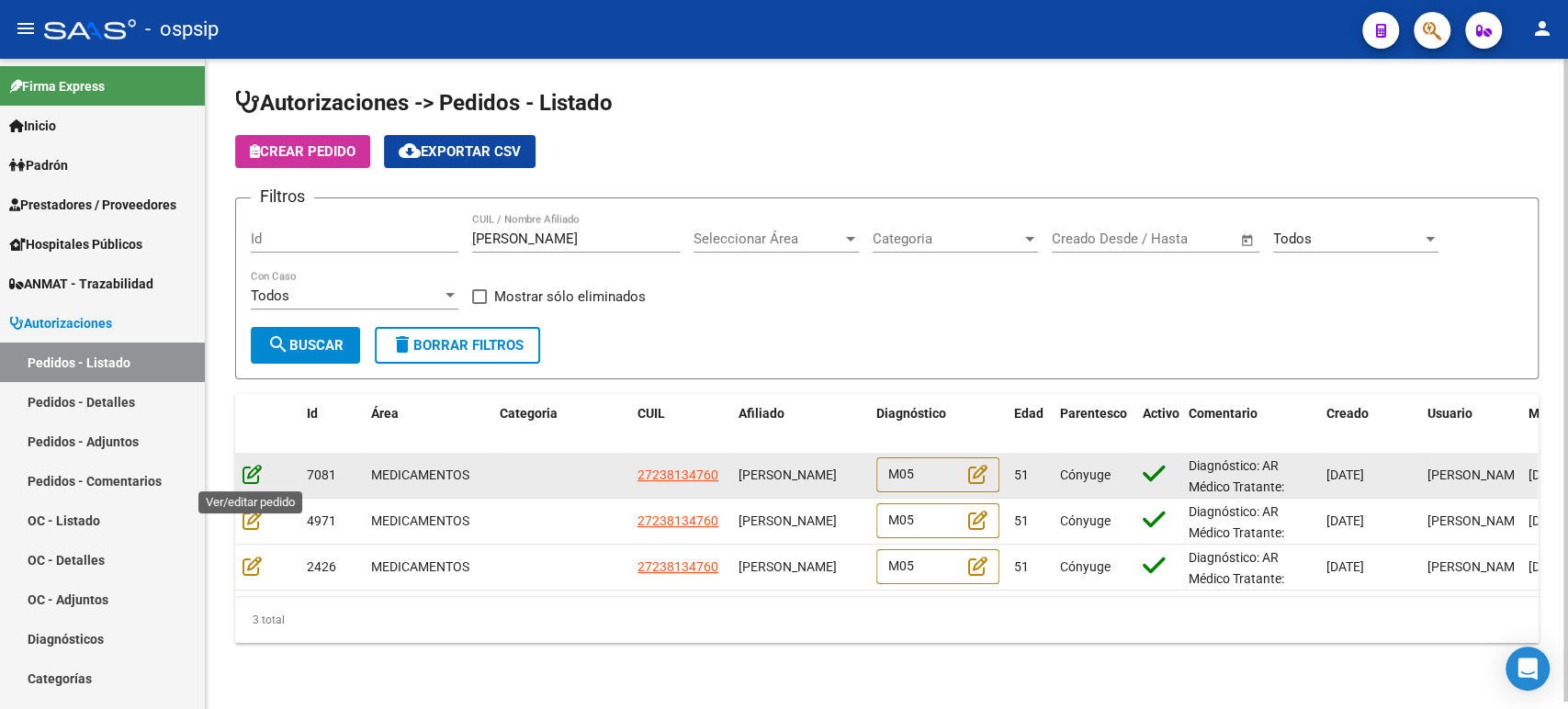
click at [249, 471] on icon at bounding box center [252, 474] width 19 height 20
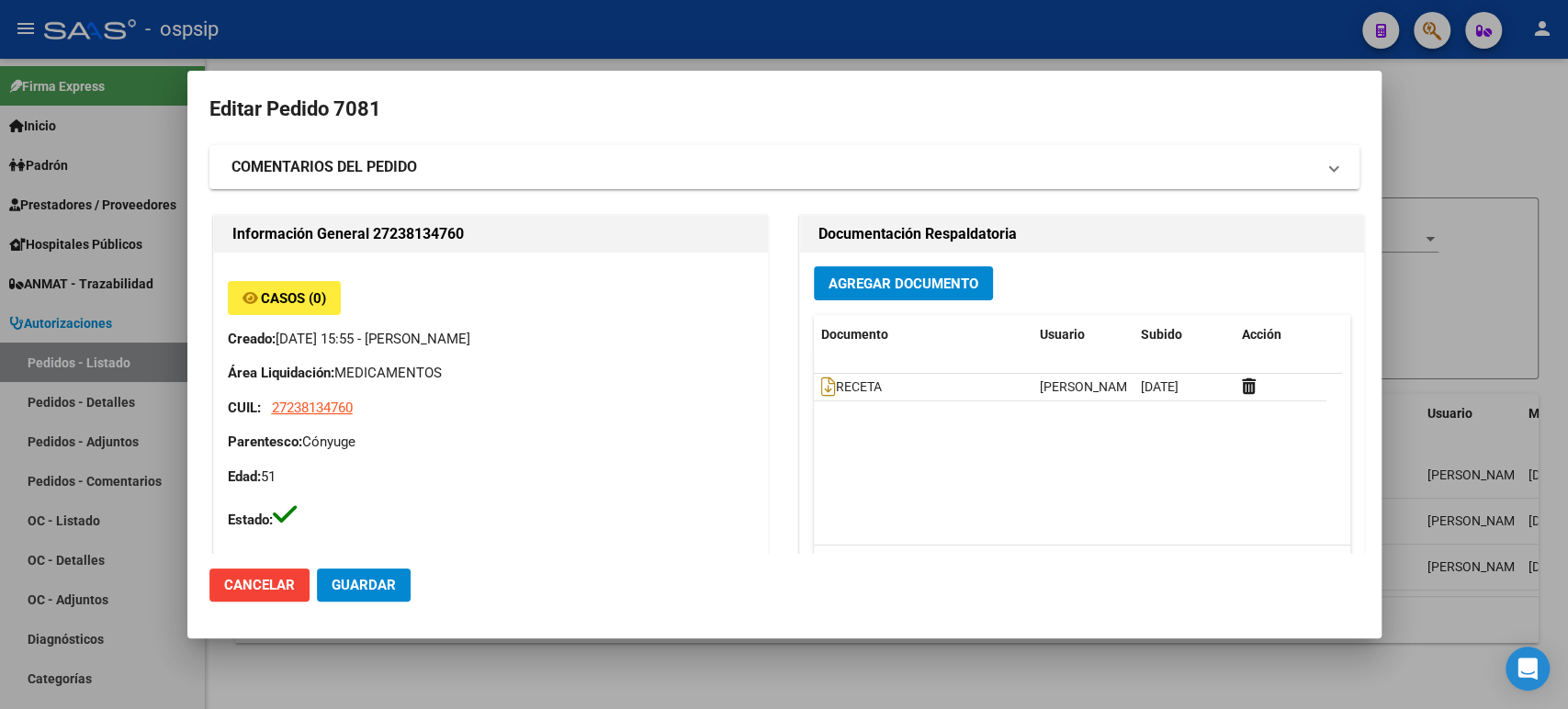
type input "Buenos Aires, RAFAEL CALZADA, EL TORDO 2365"
click at [831, 382] on span "RECETA" at bounding box center [851, 386] width 61 height 14
click at [822, 386] on icon at bounding box center [828, 386] width 14 height 20
click at [1469, 333] on div at bounding box center [784, 354] width 1568 height 709
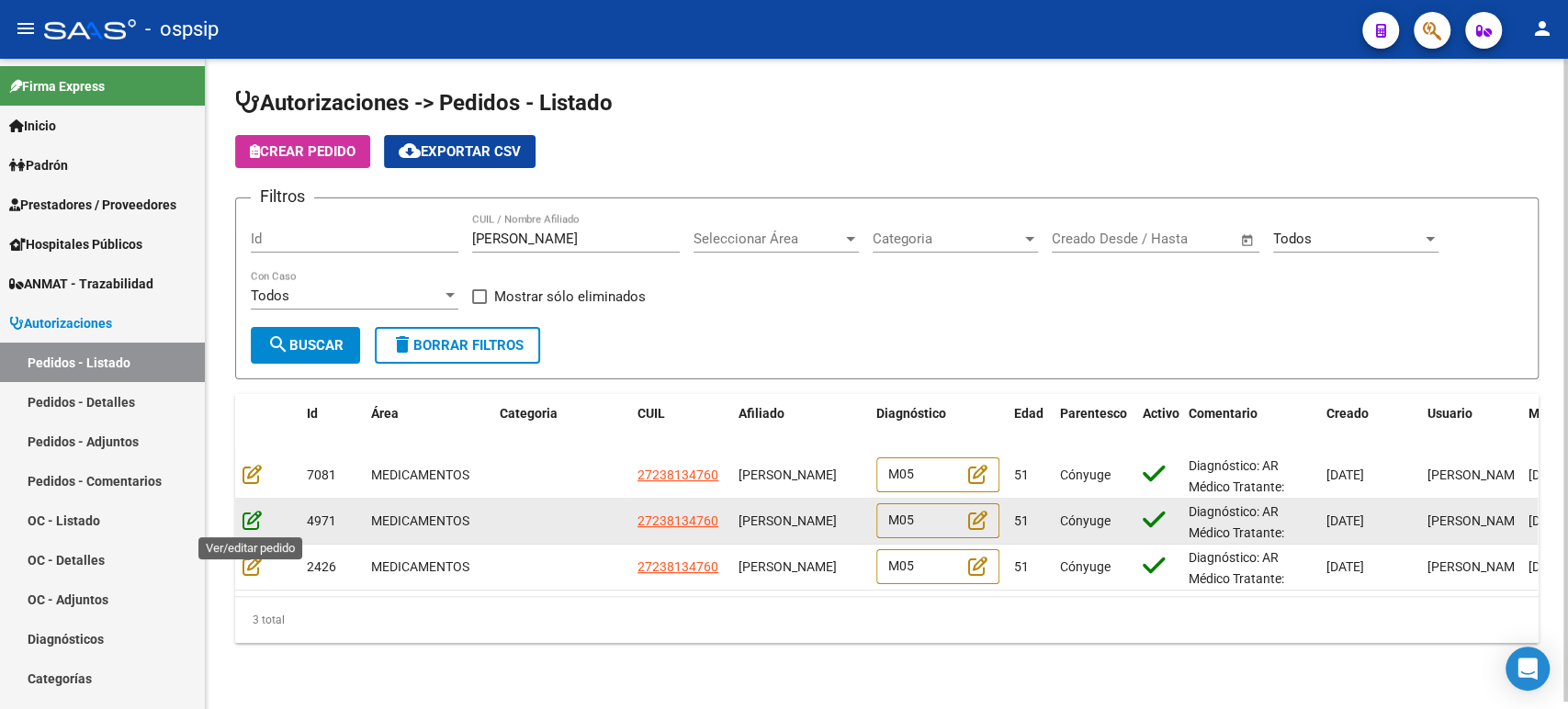
click at [250, 521] on icon at bounding box center [252, 519] width 19 height 20
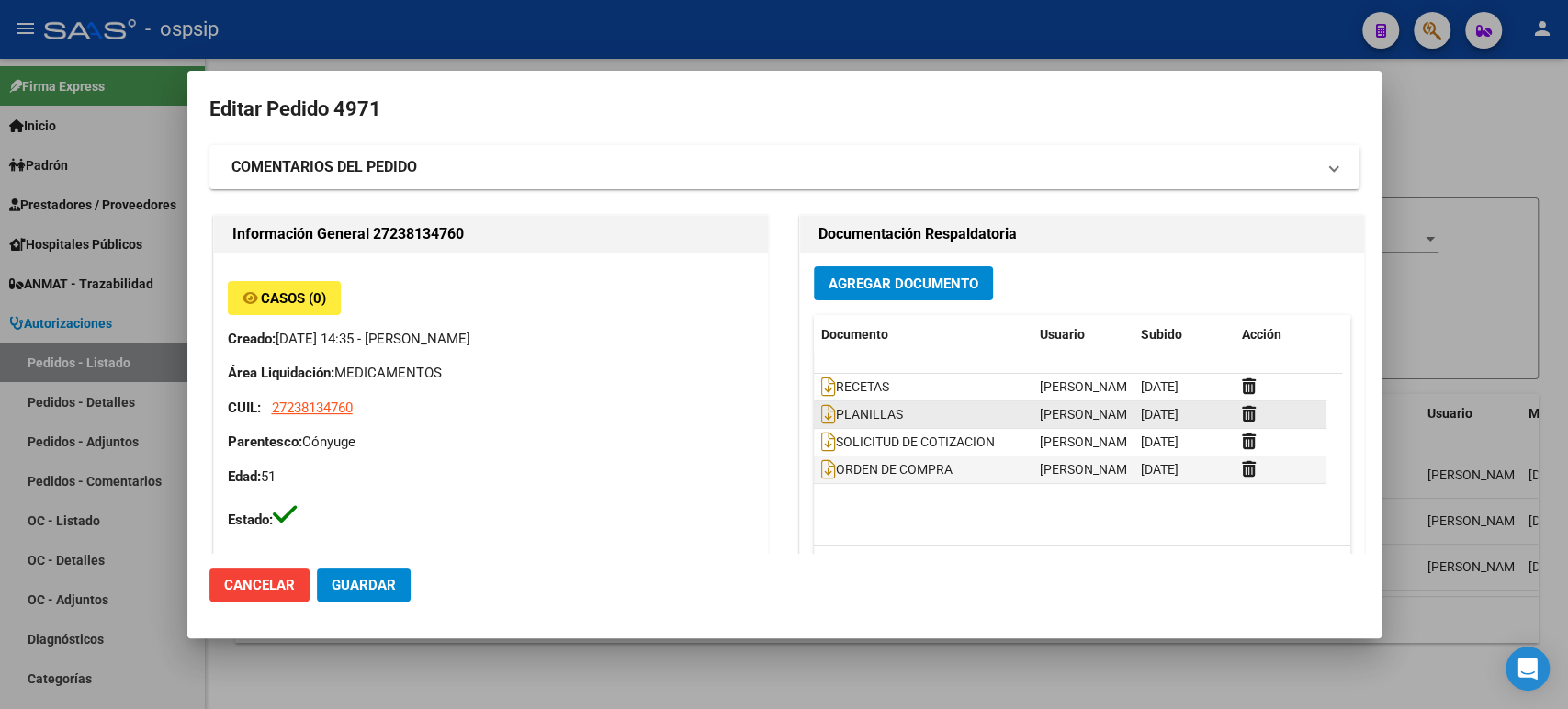
type input "Buenos Aires, RAFAEL CALZADA, EL TORDO 2365"
click at [821, 469] on icon at bounding box center [828, 469] width 14 height 20
click at [1540, 316] on div at bounding box center [784, 354] width 1568 height 709
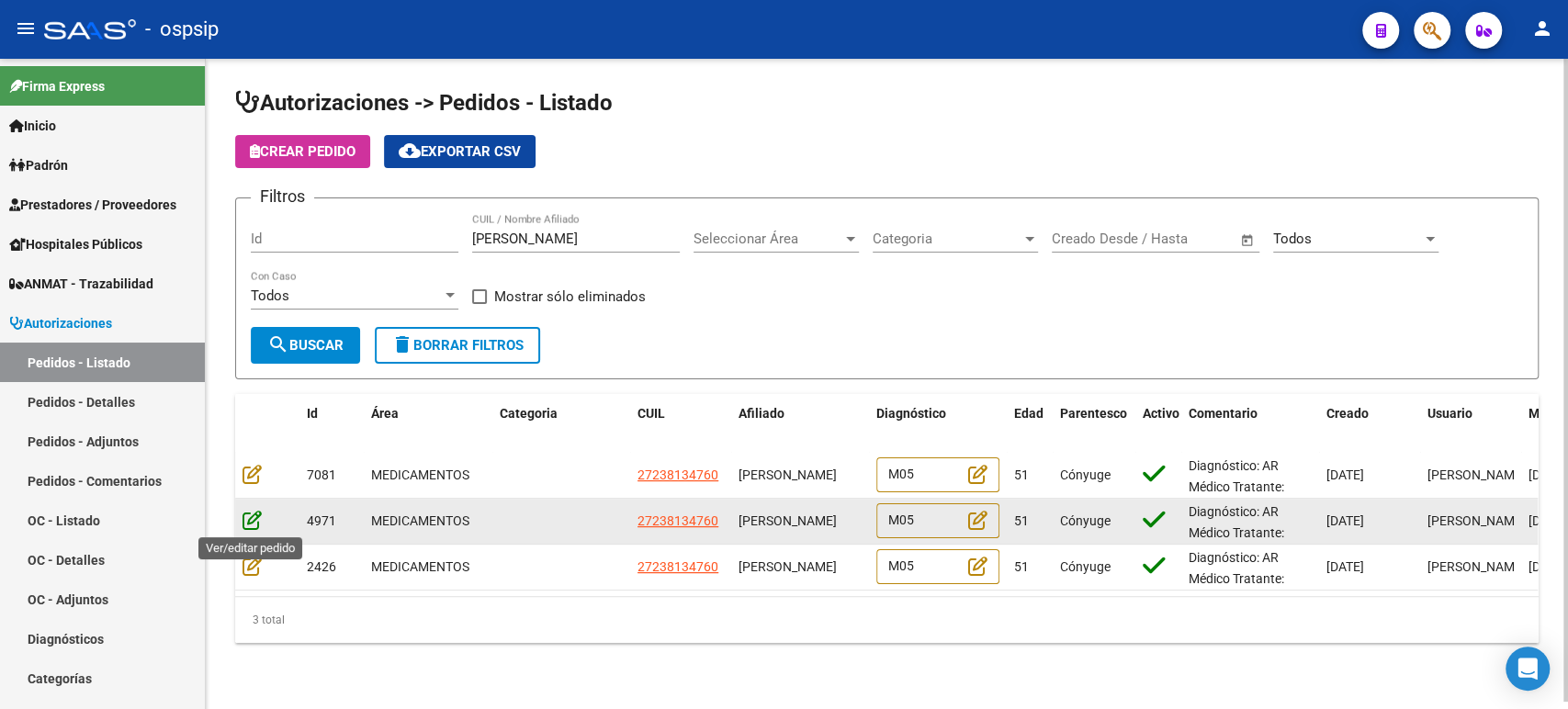
click at [250, 523] on icon at bounding box center [252, 519] width 19 height 20
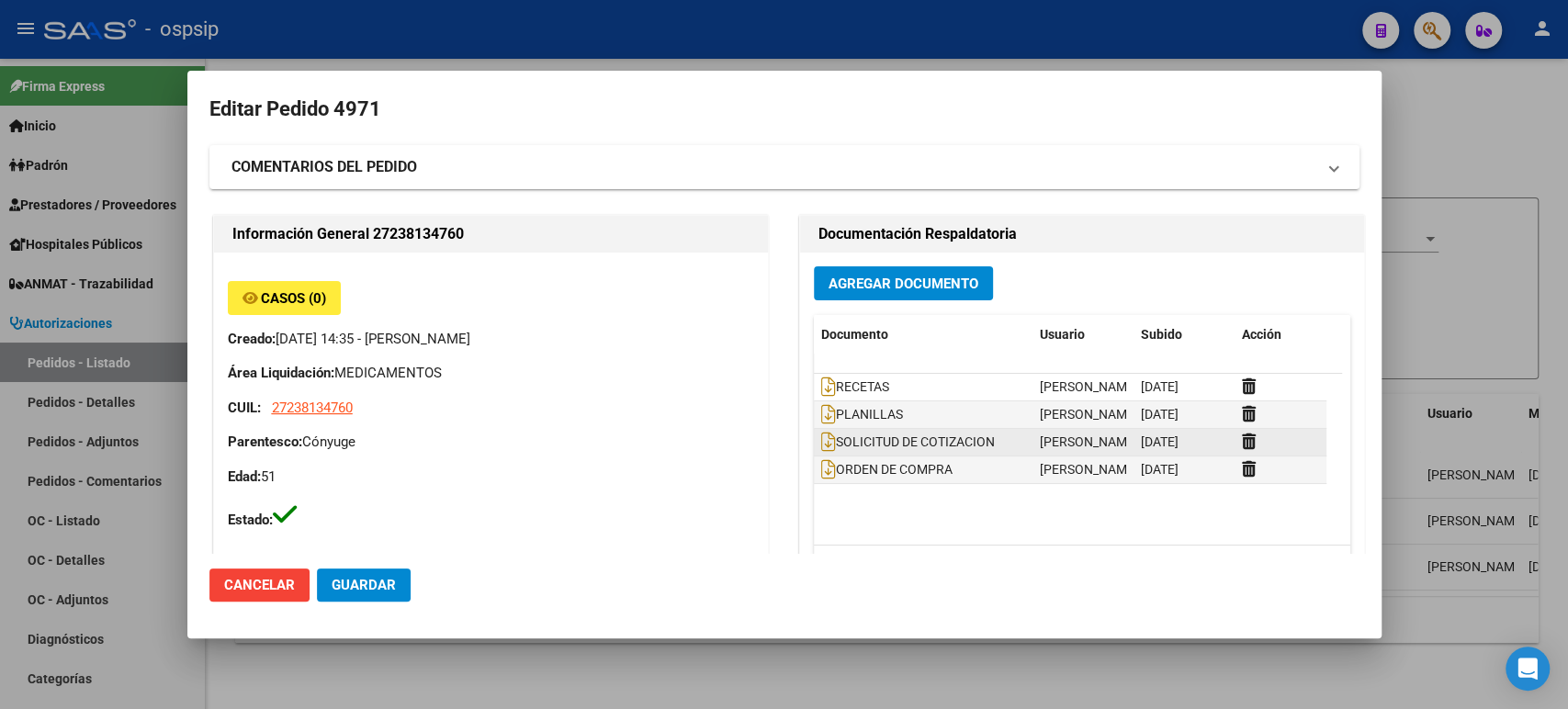
type input "Buenos Aires, RAFAEL CALZADA, EL TORDO 2365"
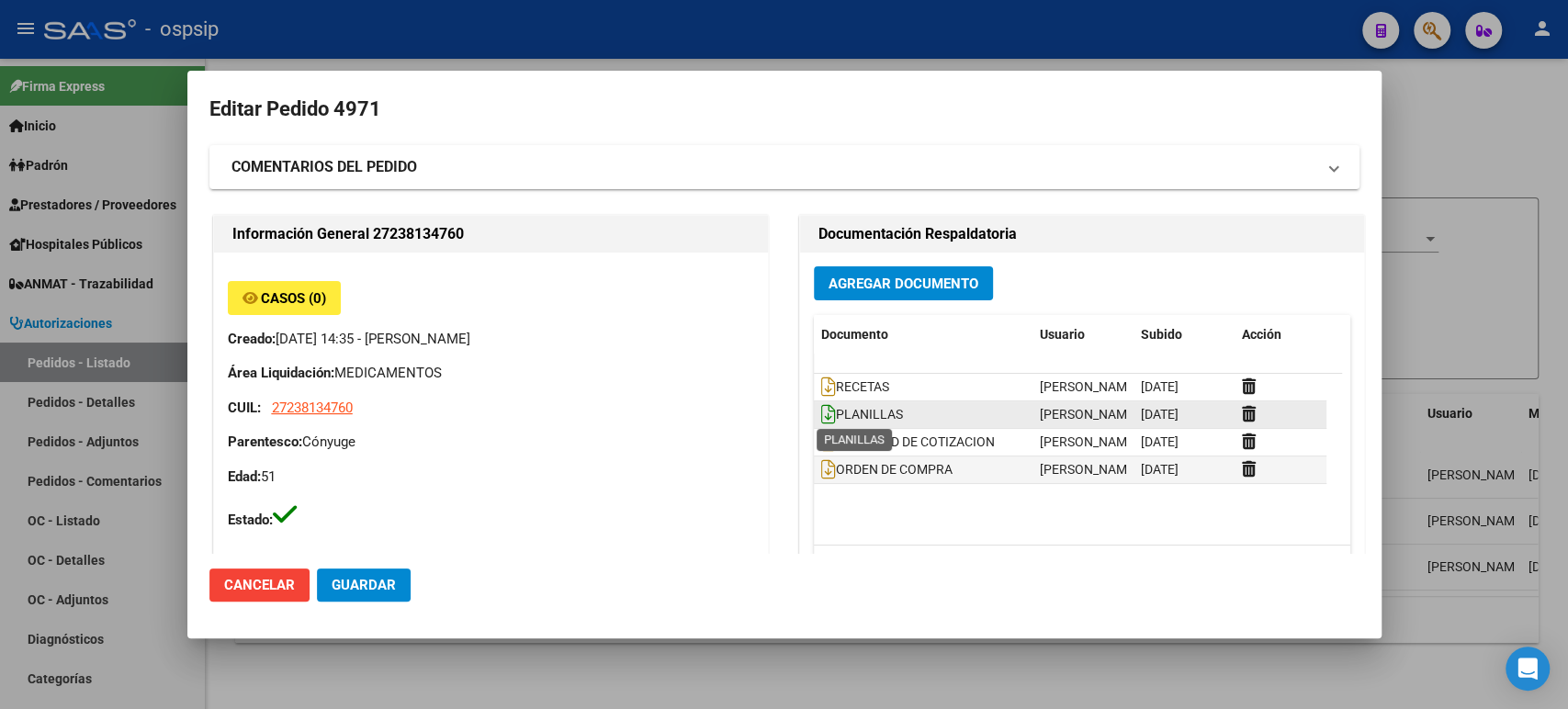
click at [825, 422] on icon at bounding box center [828, 414] width 14 height 20
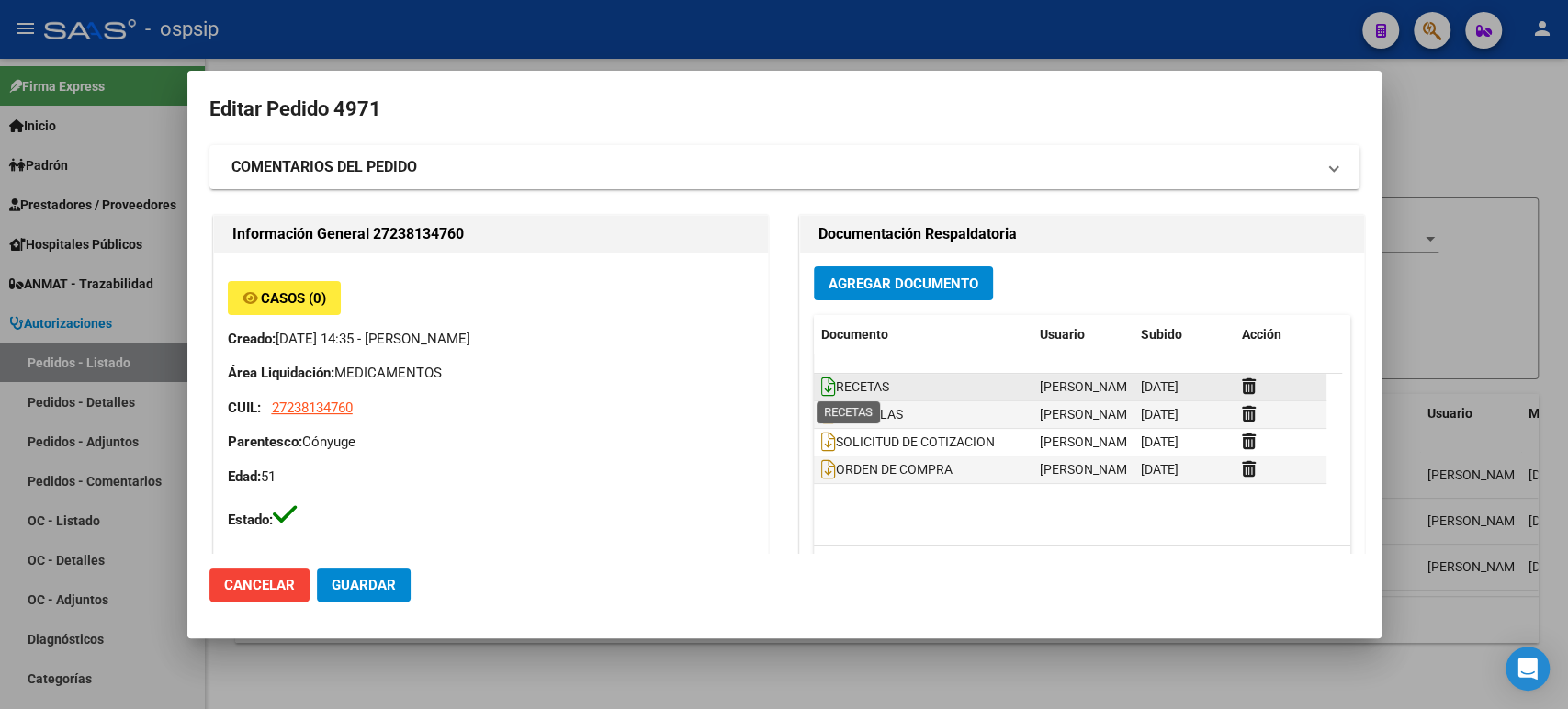
click at [821, 379] on icon at bounding box center [828, 386] width 14 height 20
click at [1484, 371] on div at bounding box center [784, 354] width 1568 height 709
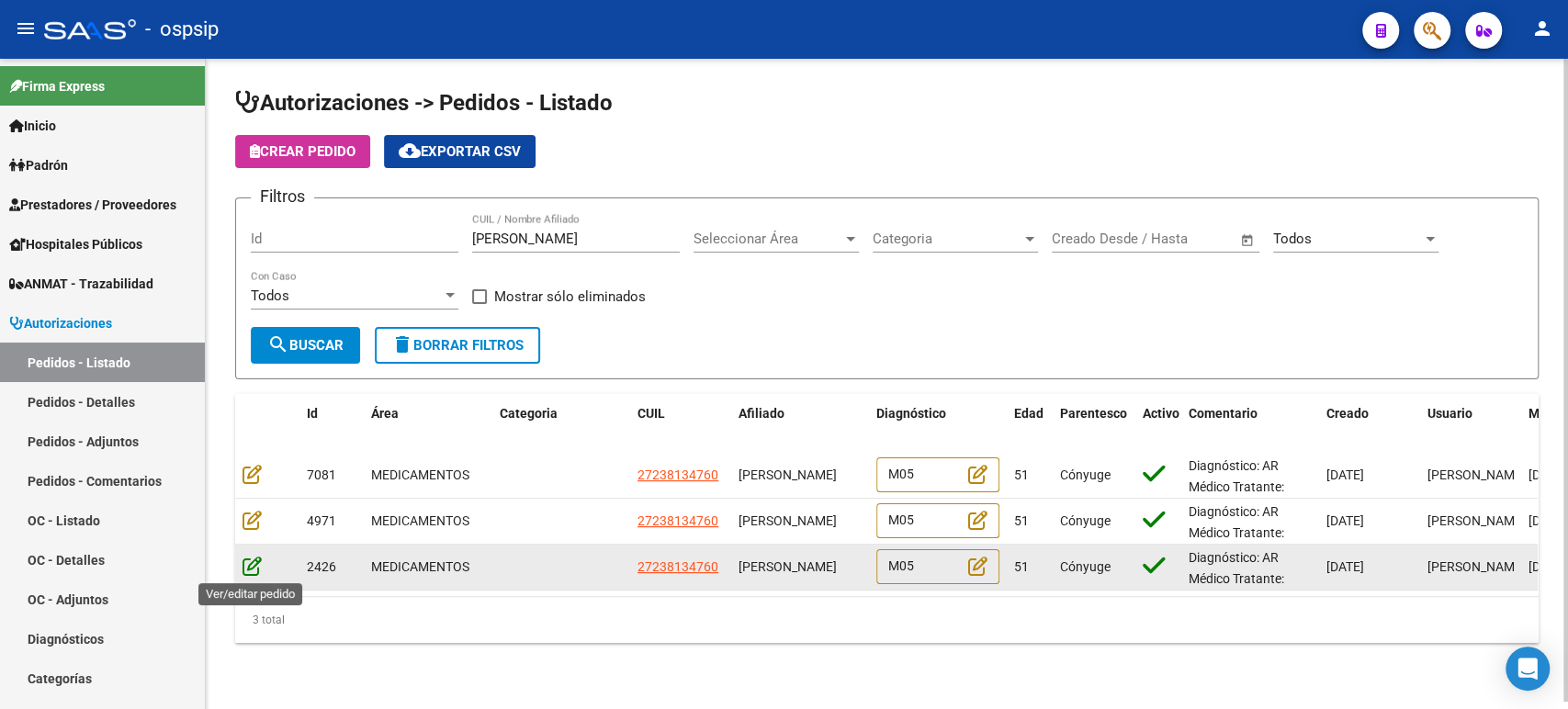
click at [245, 564] on icon at bounding box center [252, 565] width 19 height 20
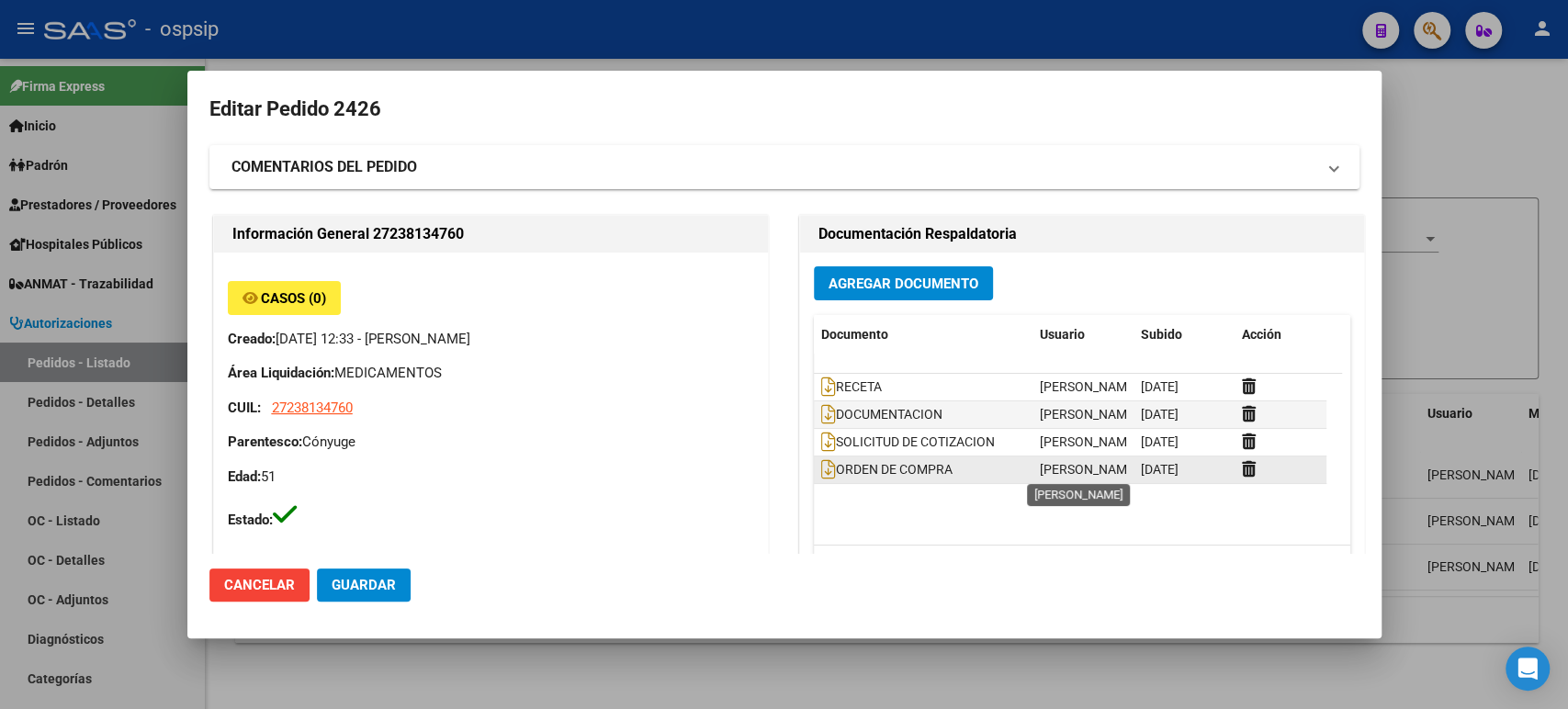
type input "NO CORRESPONDE"
type input "Buenos Aires, RAFAEL CALZADA, EL TORDO 2365"
click at [821, 469] on icon at bounding box center [828, 469] width 14 height 20
click at [1517, 299] on div at bounding box center [784, 354] width 1568 height 709
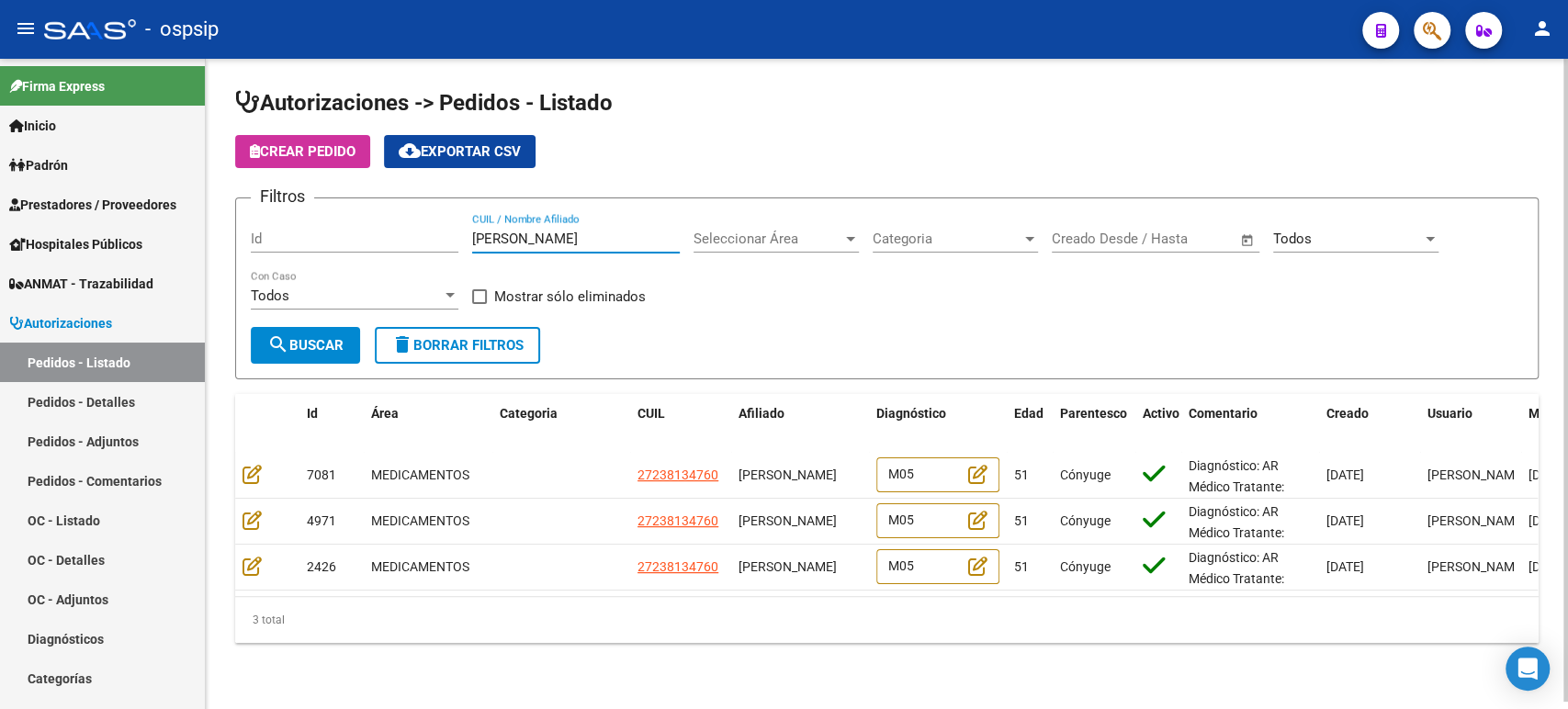
drag, startPoint x: 640, startPoint y: 239, endPoint x: 455, endPoint y: 227, distance: 185.4
click at [455, 227] on div "Filtros Id MARIA MABEL ACOSTA CUIL / Nombre Afiliado Seleccionar Área Seleccion…" at bounding box center [887, 271] width 1272 height 114
paste input "CLAUDIO ESTEBAN UMAÑO"
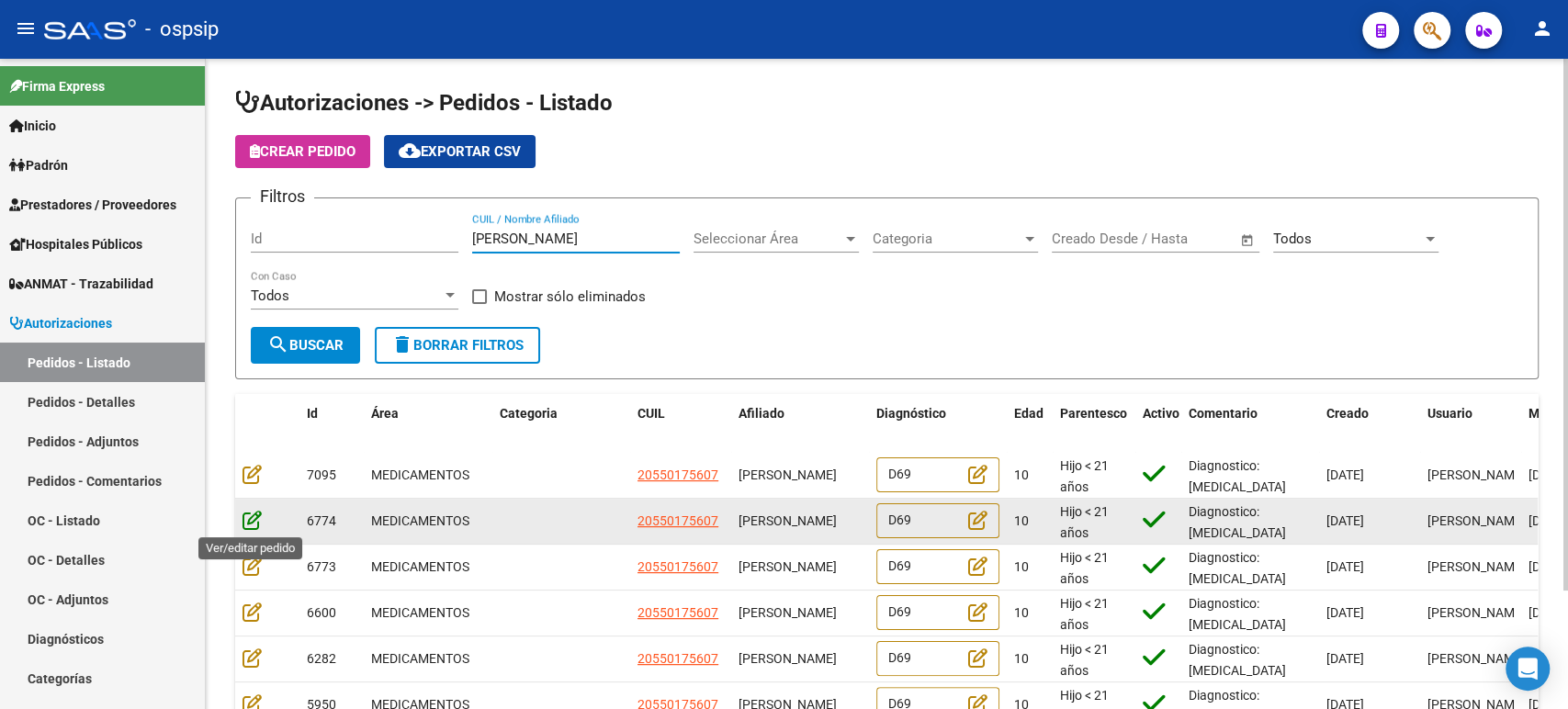
type input "CLAUDIO ESTEBAN UMAÑO"
click at [249, 521] on icon at bounding box center [252, 519] width 19 height 20
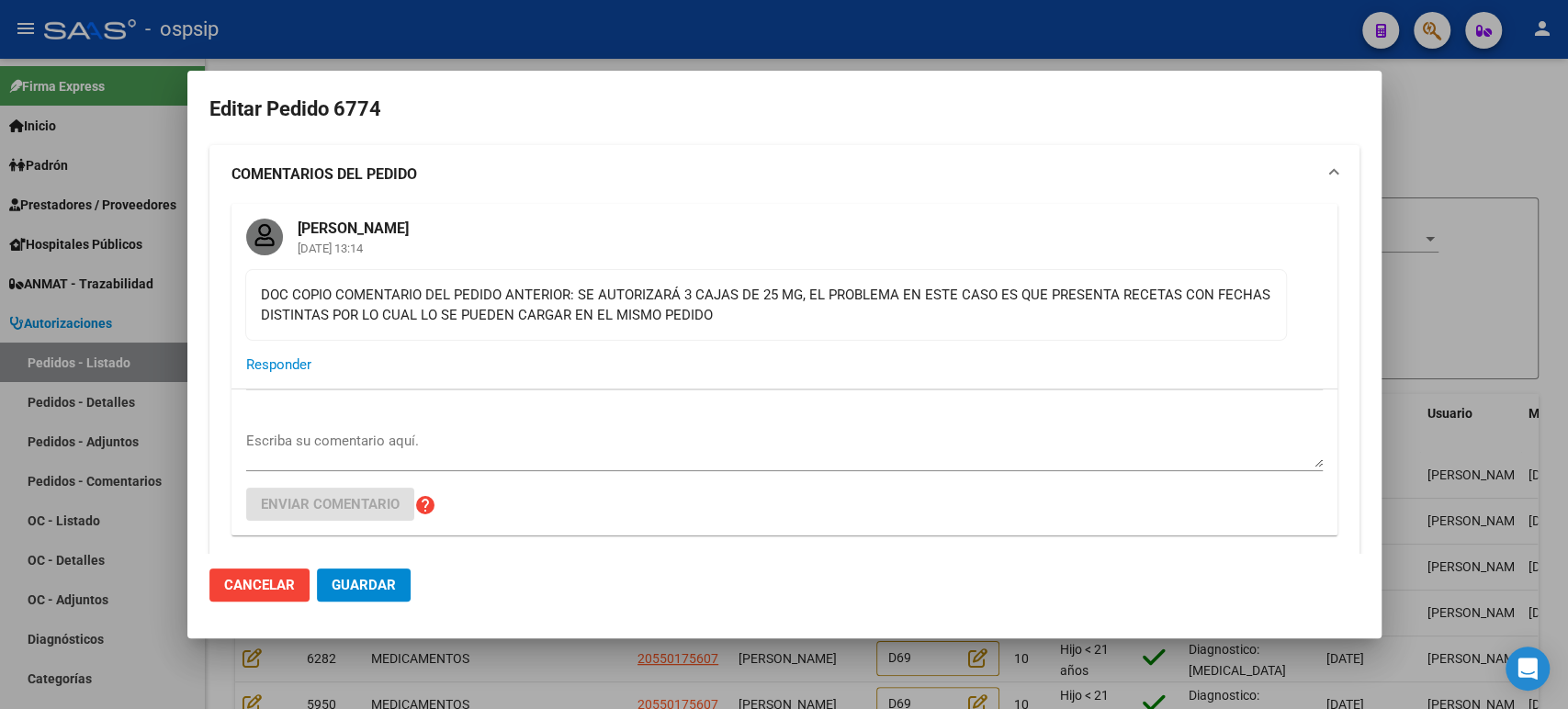
type input "Neuquen, NEUQUEN, MENDOZA 44"
drag, startPoint x: 758, startPoint y: 313, endPoint x: 577, endPoint y: 289, distance: 182.6
click at [577, 289] on div "DOC COPIO COMENTARIO DEL PEDIDO ANTERIOR: SE AUTORIZARÁ 3 CAJAS DE 25 MG, EL PR…" at bounding box center [766, 305] width 1011 height 41
copy div "SE AUTORIZARÁ 3 CAJAS DE 25 MG, EL PROBLEMA EN ESTE CASO ES QUE PRESENTA RECETA…"
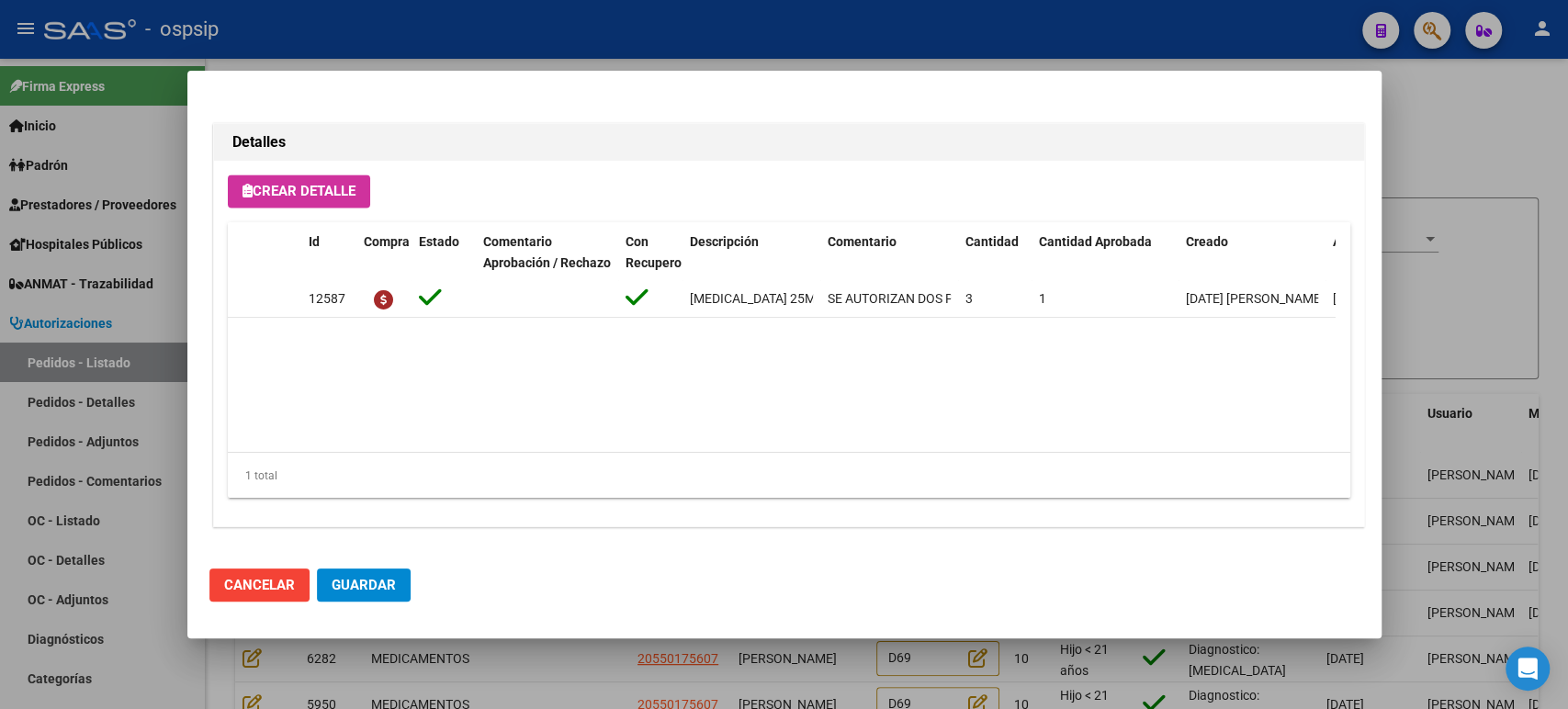
scroll to position [1686, 0]
click at [1432, 325] on div at bounding box center [784, 354] width 1568 height 709
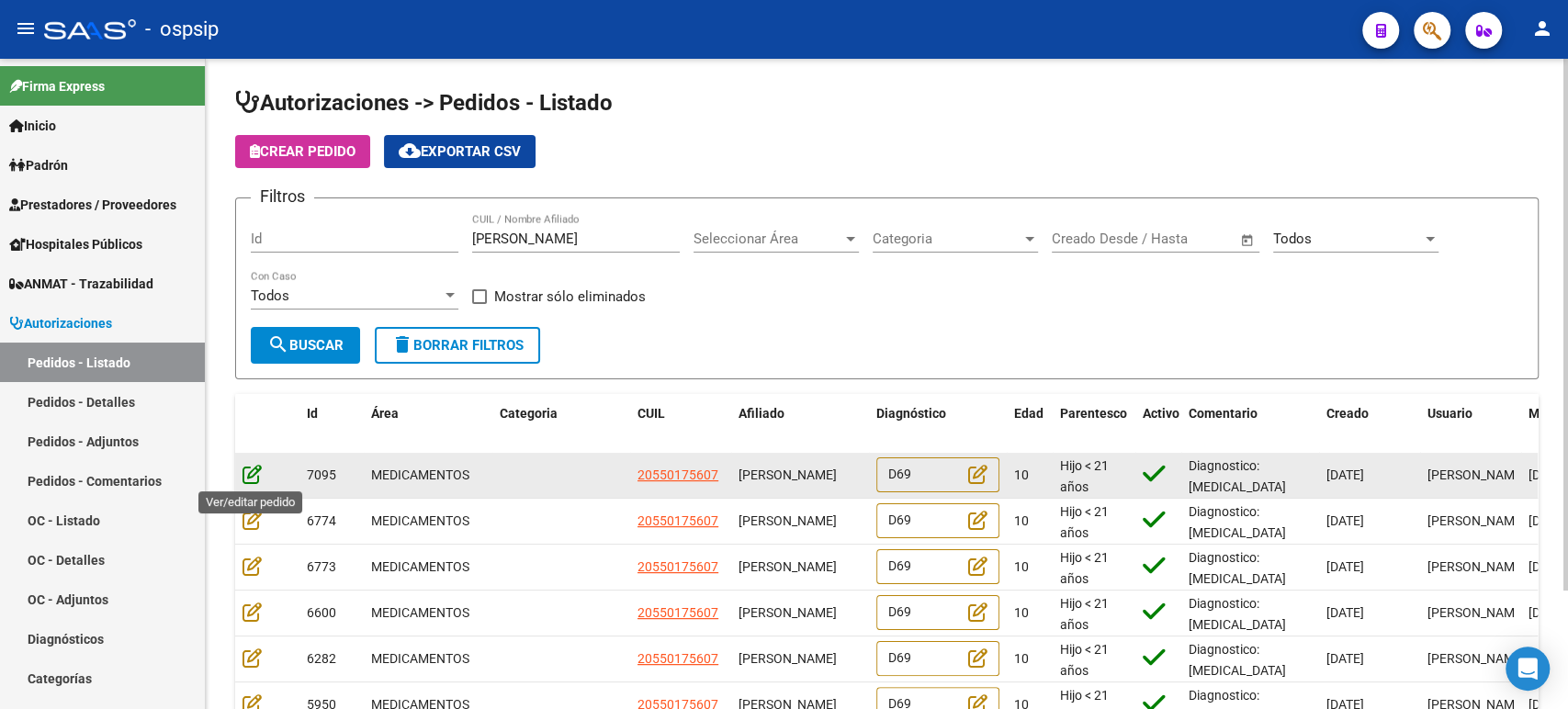
click at [255, 479] on icon at bounding box center [252, 474] width 19 height 20
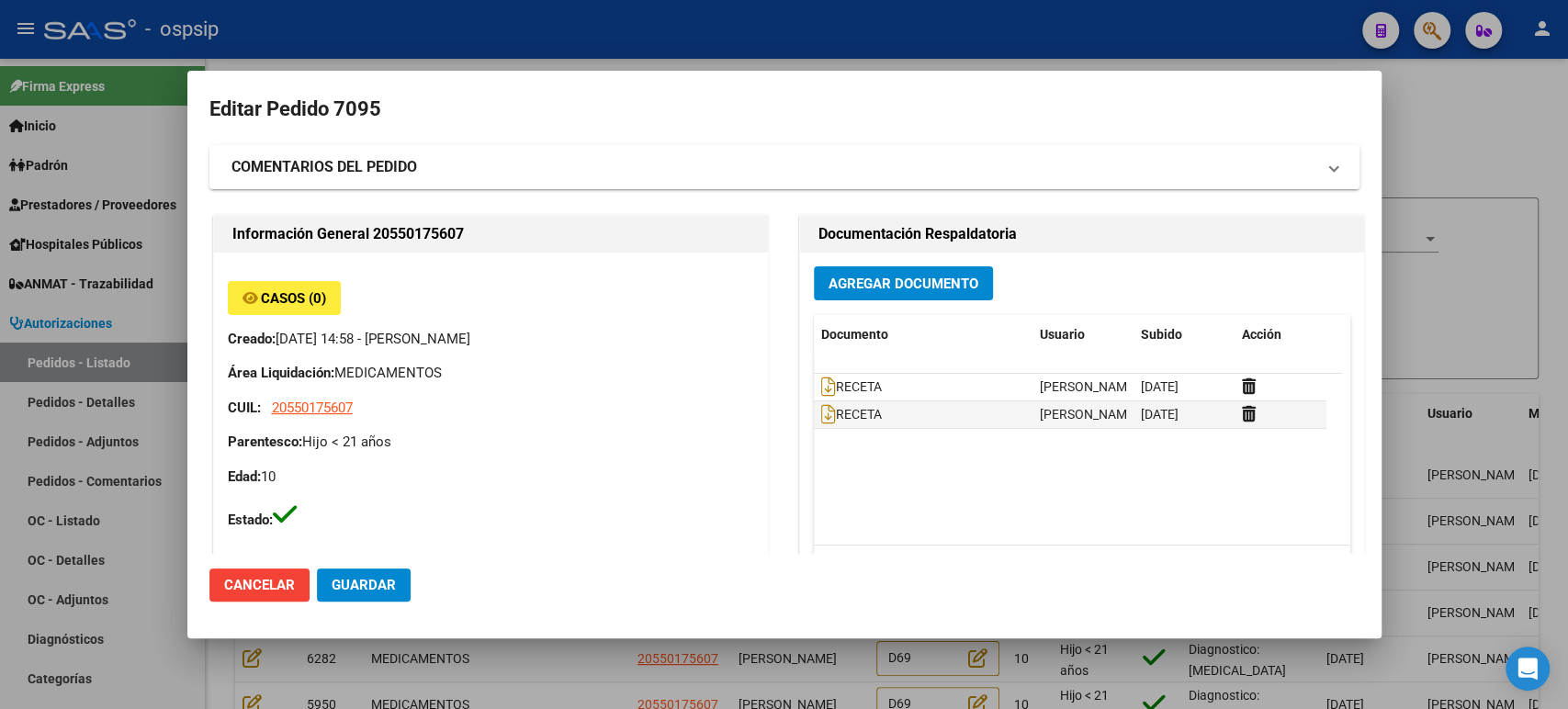
click at [411, 178] on mat-expansion-panel-header "COMENTARIOS DEL PEDIDO" at bounding box center [785, 167] width 1150 height 44
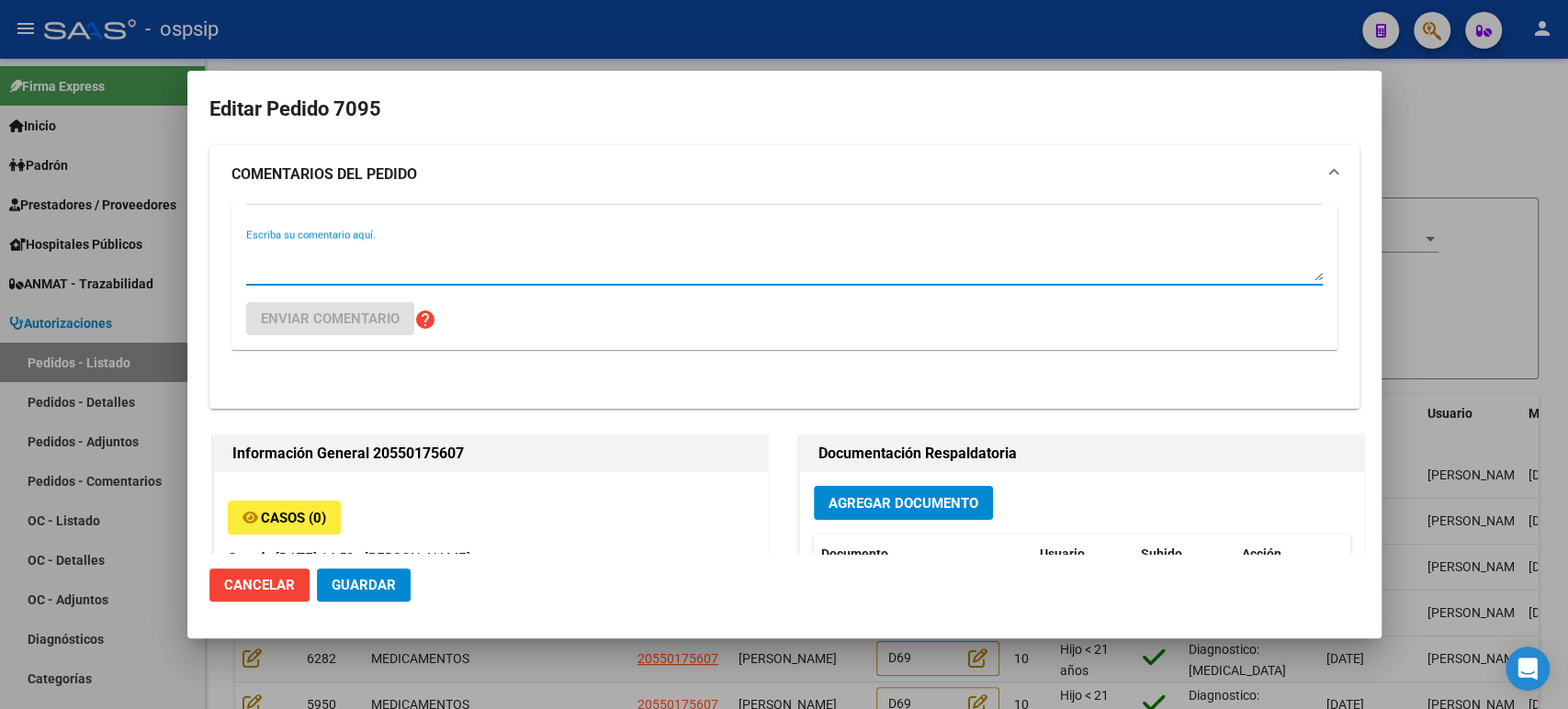
click at [416, 259] on textarea "Escriba su comentario aquí." at bounding box center [784, 262] width 1076 height 37
paste textarea "SE AUTORIZARÁ 3 CAJAS DE 25 MG, EL PROBLEMA EN ESTE CASO ES QUE PRESENTA RECETA…"
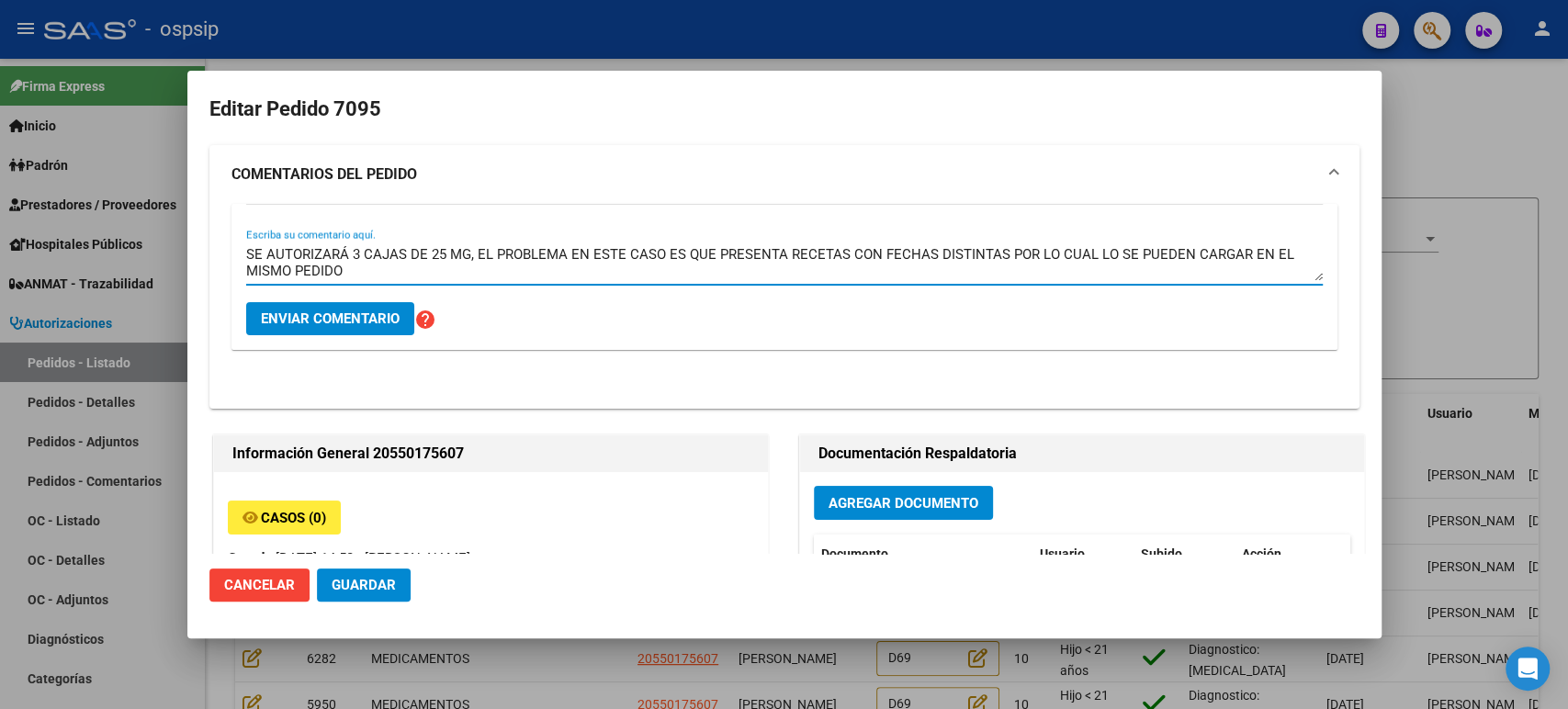
click at [366, 256] on textarea "SE AUTORIZARÁ 3 CAJAS DE 25 MG, EL PROBLEMA EN ESTE CASO ES QUE PRESENTA RECETA…" at bounding box center [784, 262] width 1076 height 37
click at [475, 262] on textarea "SE AUTORIZARÁ 3 CAJAS DE 25 MG, EL PROBLEMA EN ESTE CASO ES QUE PRESENTA RECETA…" at bounding box center [784, 262] width 1076 height 37
drag, startPoint x: 477, startPoint y: 255, endPoint x: 580, endPoint y: 279, distance: 105.8
click at [580, 279] on textarea "SE AUTORIZARÁ 3 CAJAS DE 25 MG, EL PROBLEMA EN ESTE CASO ES QUE PRESENTA RECETA…" at bounding box center [784, 262] width 1076 height 37
type textarea "SE AUTORIZARÁ 3 CAJAS DE 25 MG"
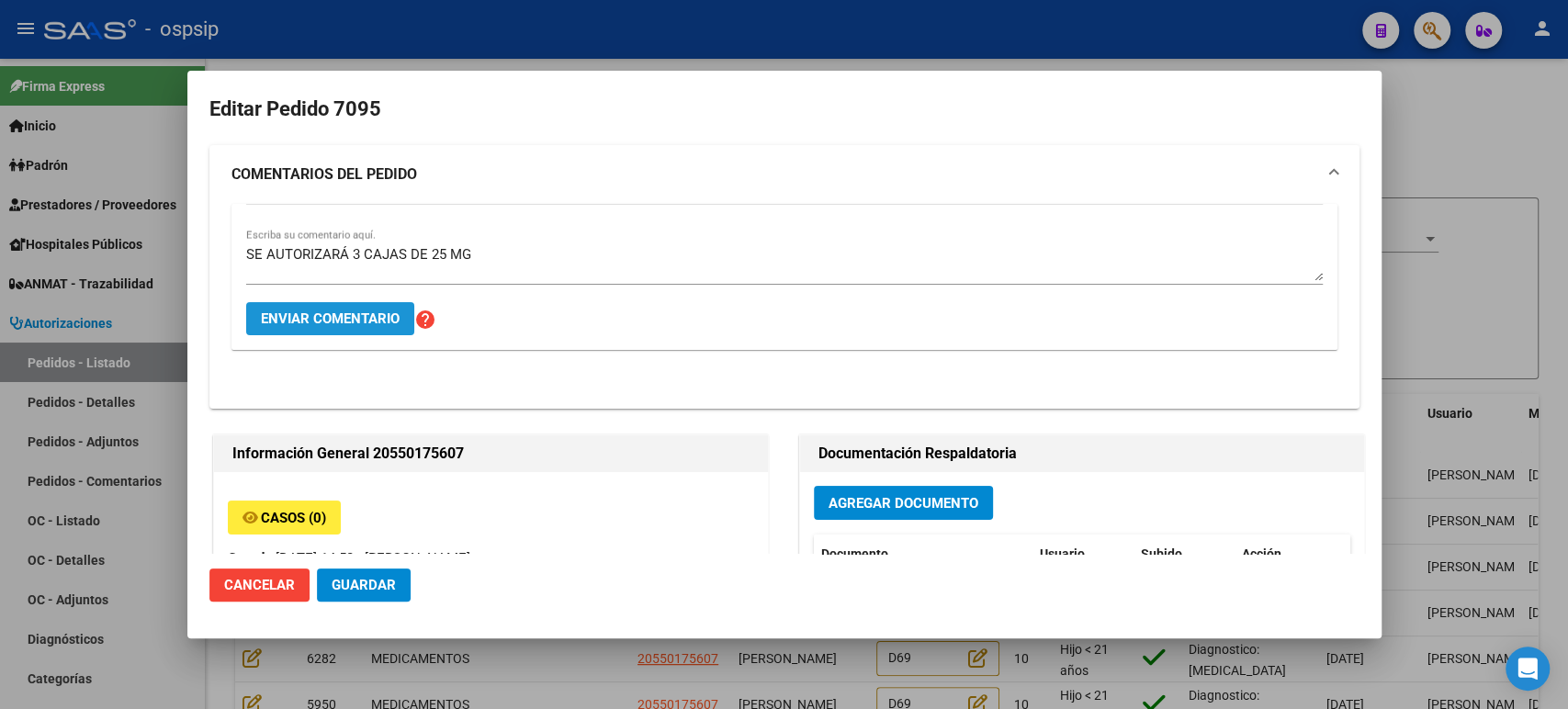
click at [382, 329] on button "Enviar comentario" at bounding box center [329, 318] width 168 height 33
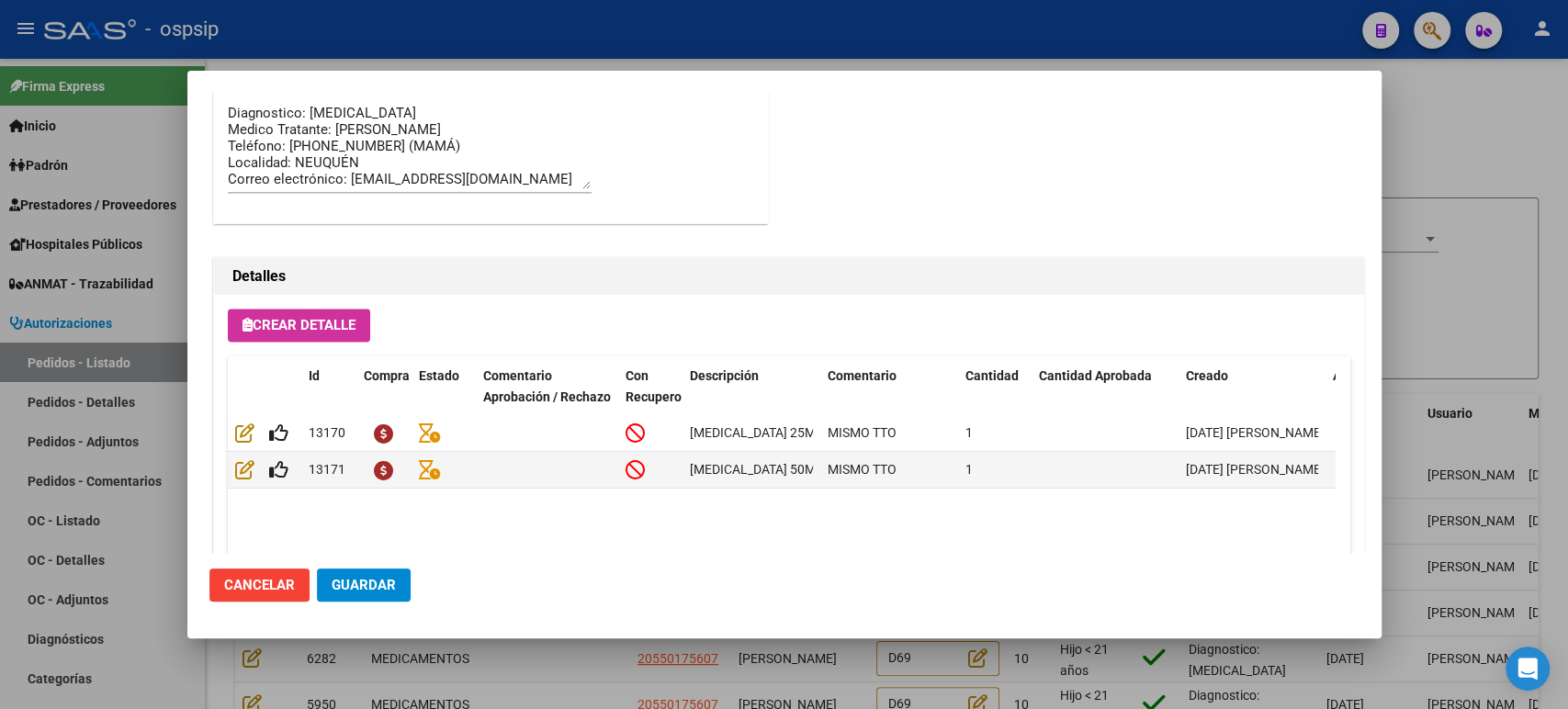
scroll to position [1666, 0]
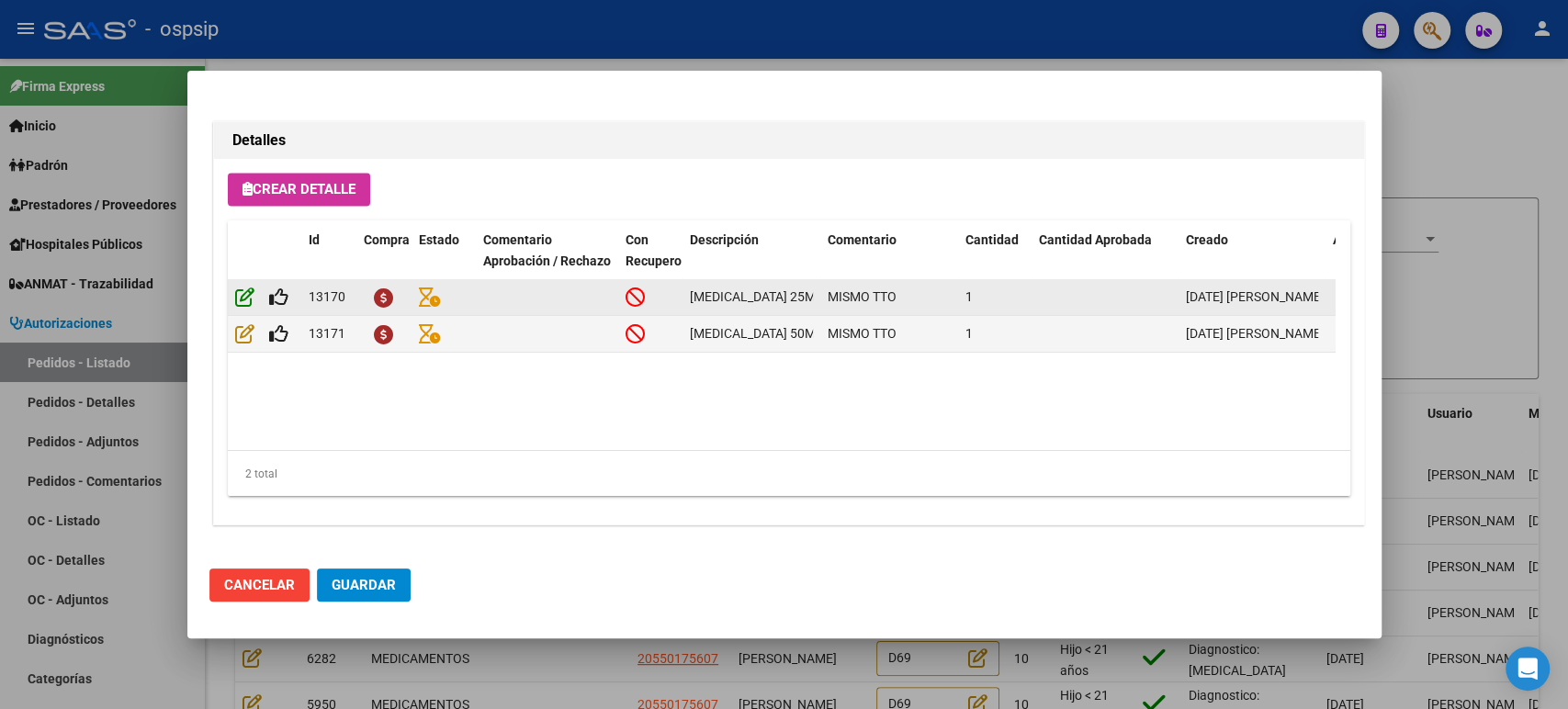
click at [251, 295] on icon at bounding box center [245, 296] width 19 height 20
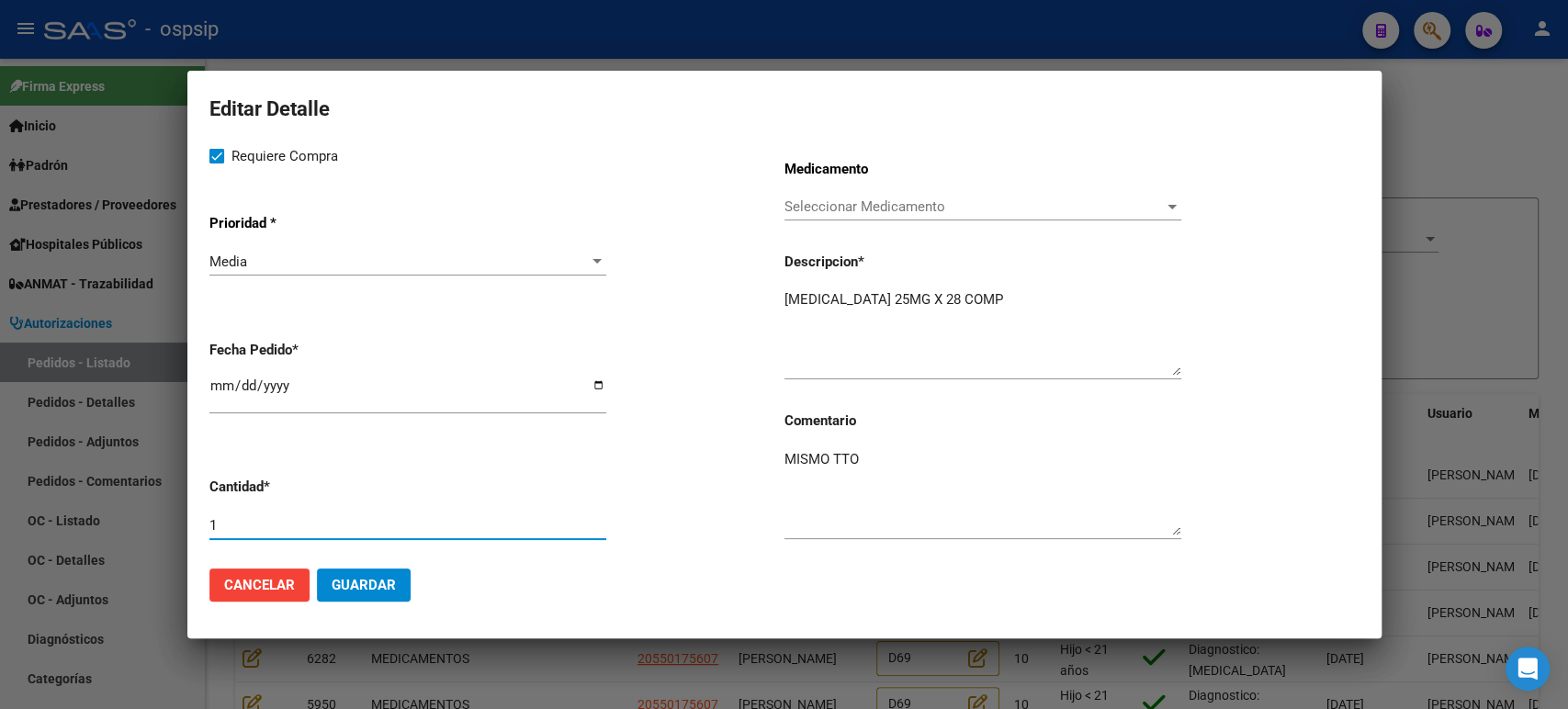
click at [264, 525] on input "1" at bounding box center [408, 525] width 397 height 16
type input "3"
click at [355, 589] on span "Guardar" at bounding box center [364, 585] width 65 height 16
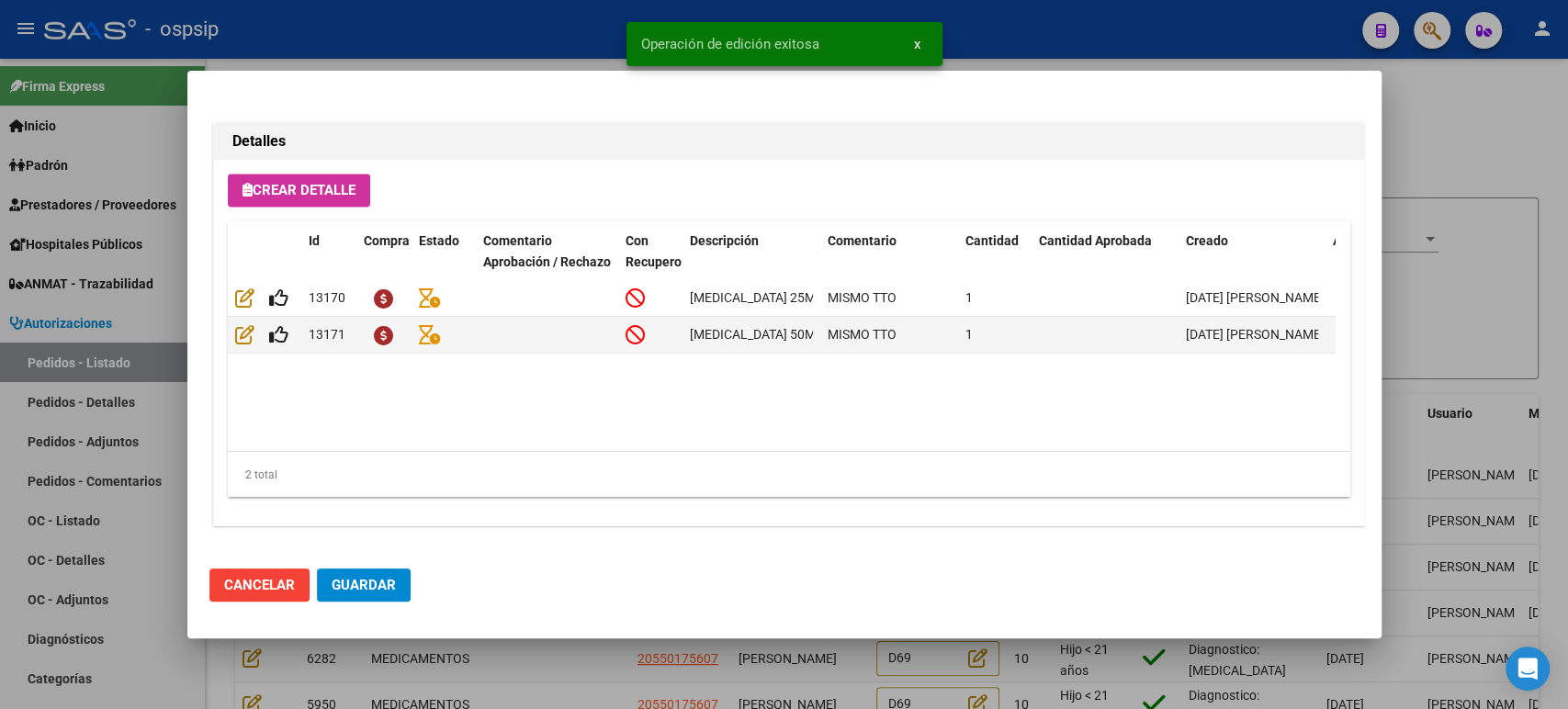
type input "0299-6018673 (MAMÁ)"
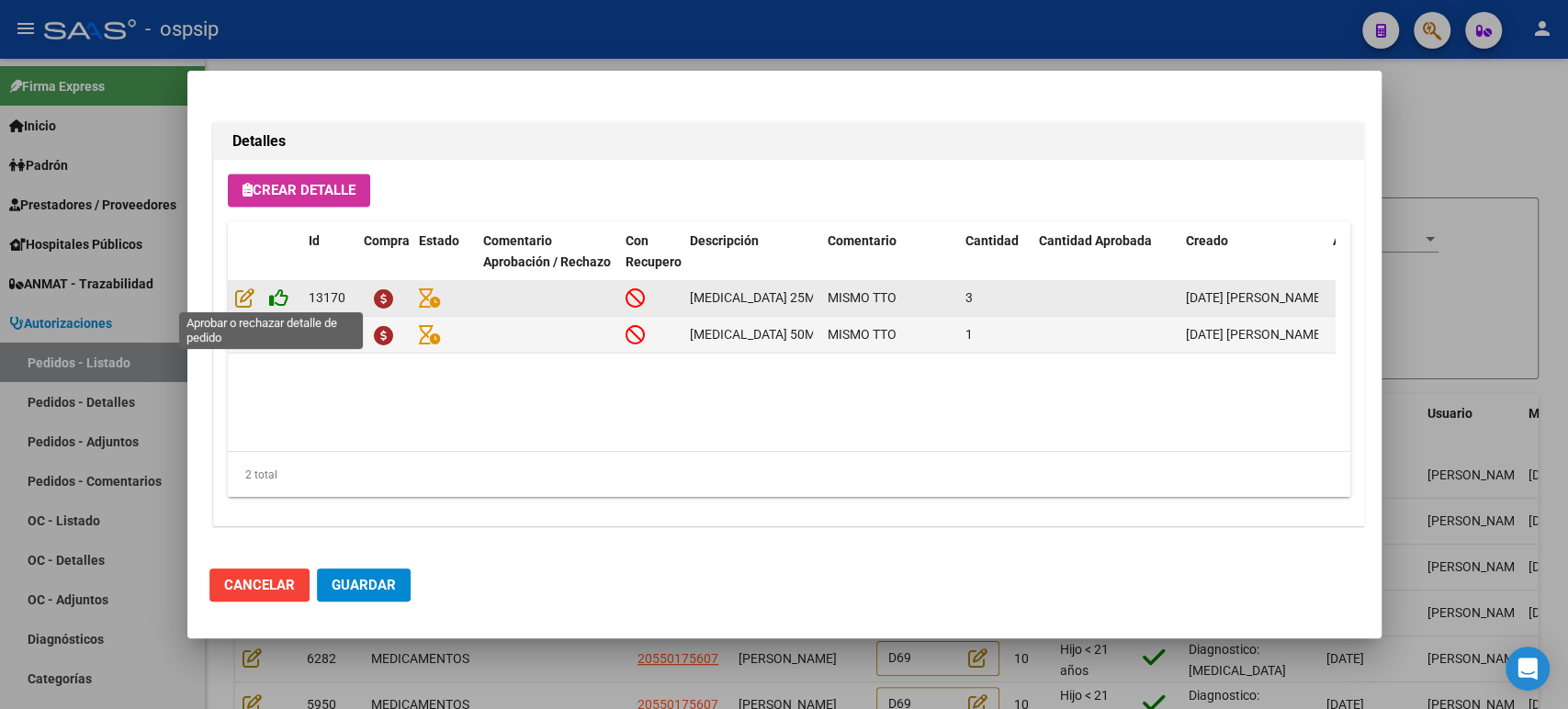
click at [280, 300] on icon at bounding box center [279, 297] width 19 height 20
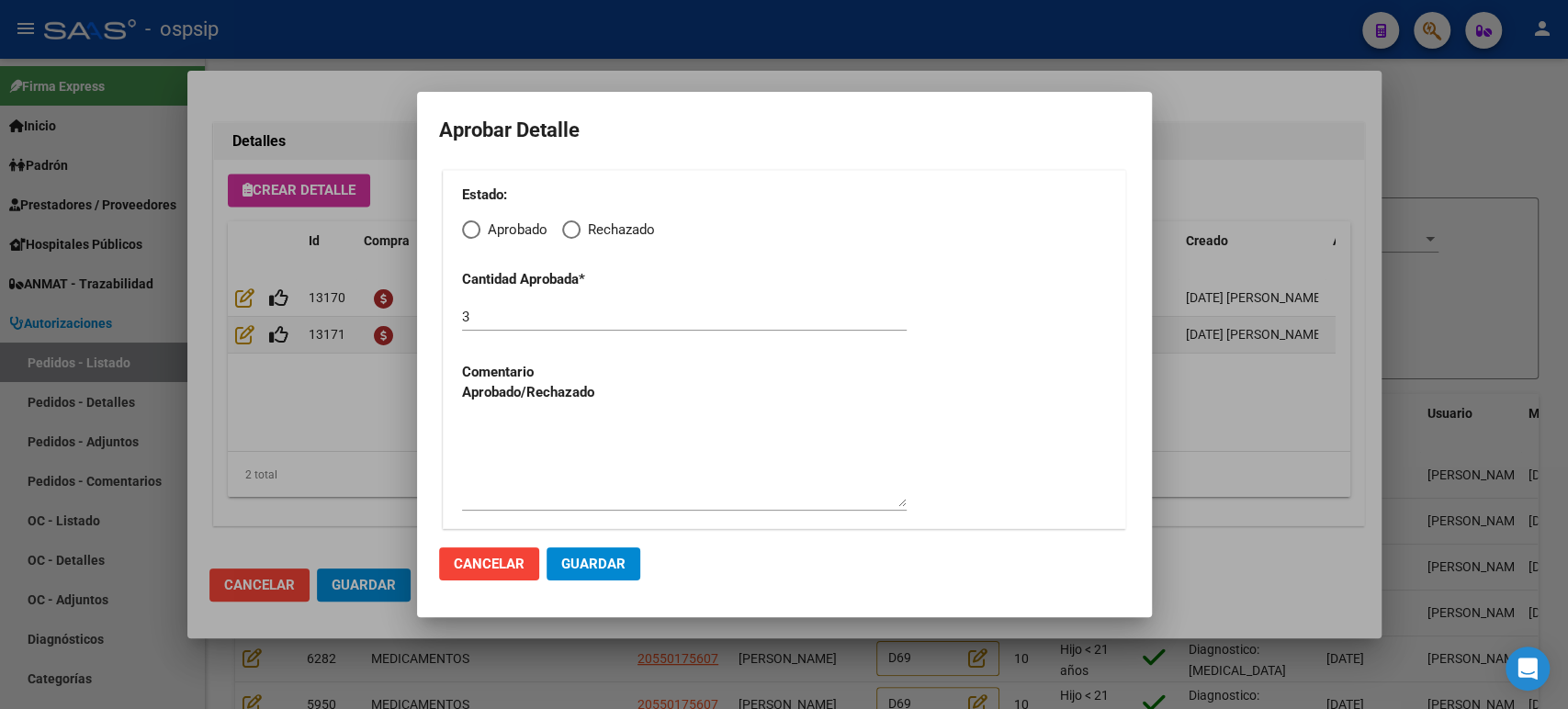
click at [477, 229] on span "Elija una opción" at bounding box center [471, 229] width 18 height 18
click at [477, 229] on input "Aprobado" at bounding box center [471, 229] width 18 height 18
radio input "true"
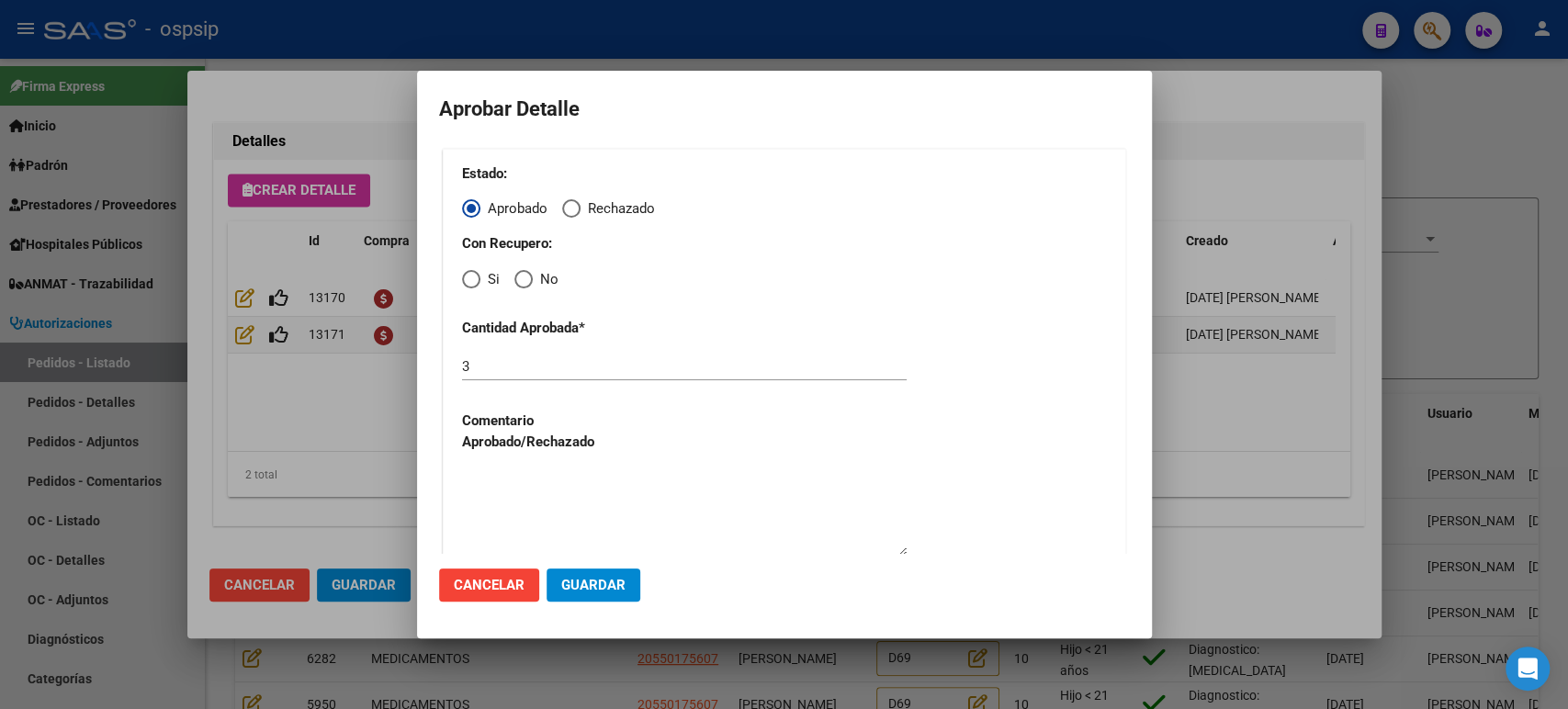
click at [470, 283] on span "Elija una opción" at bounding box center [471, 279] width 18 height 18
click at [470, 283] on input "Si" at bounding box center [471, 279] width 18 height 18
radio input "true"
click at [599, 590] on span "Guardar" at bounding box center [593, 585] width 65 height 16
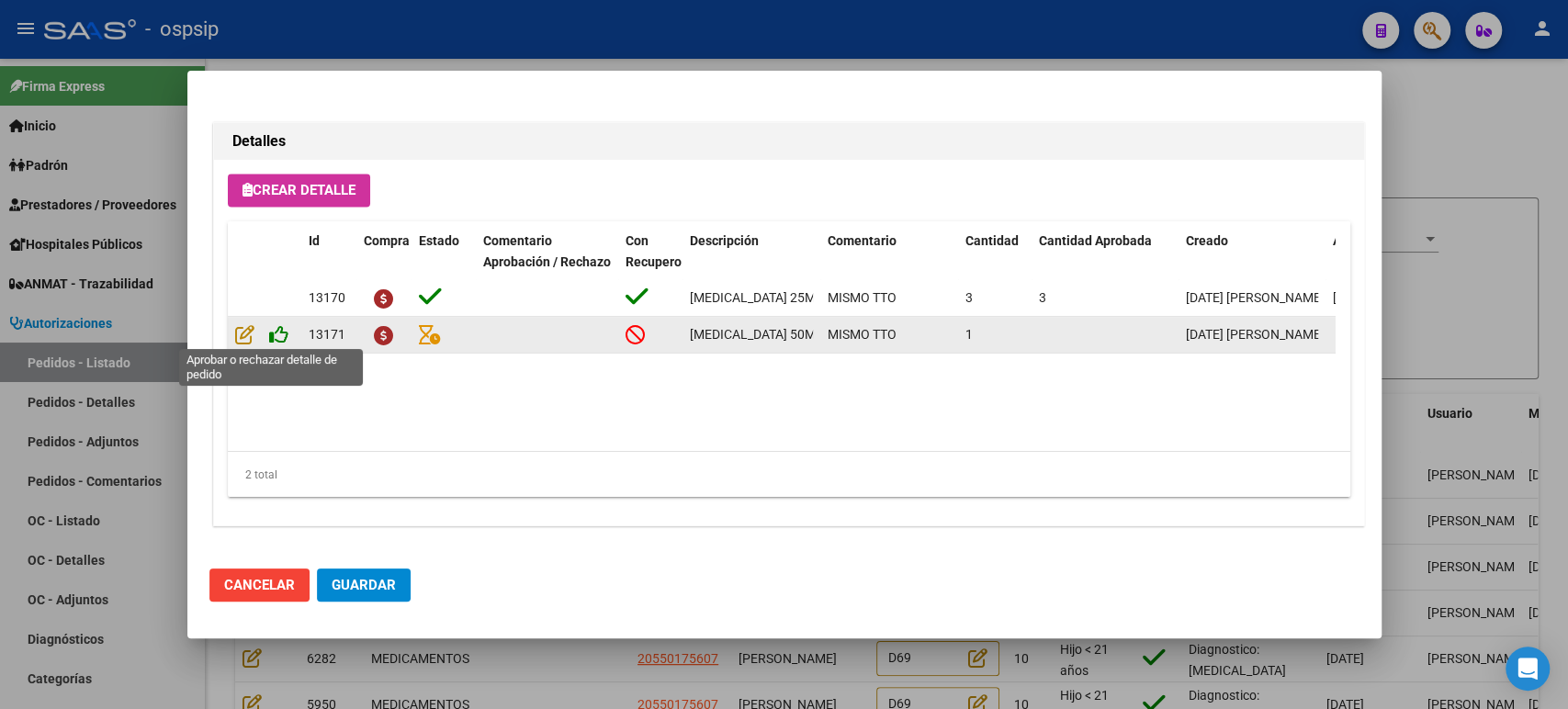
click at [272, 333] on icon at bounding box center [279, 334] width 19 height 20
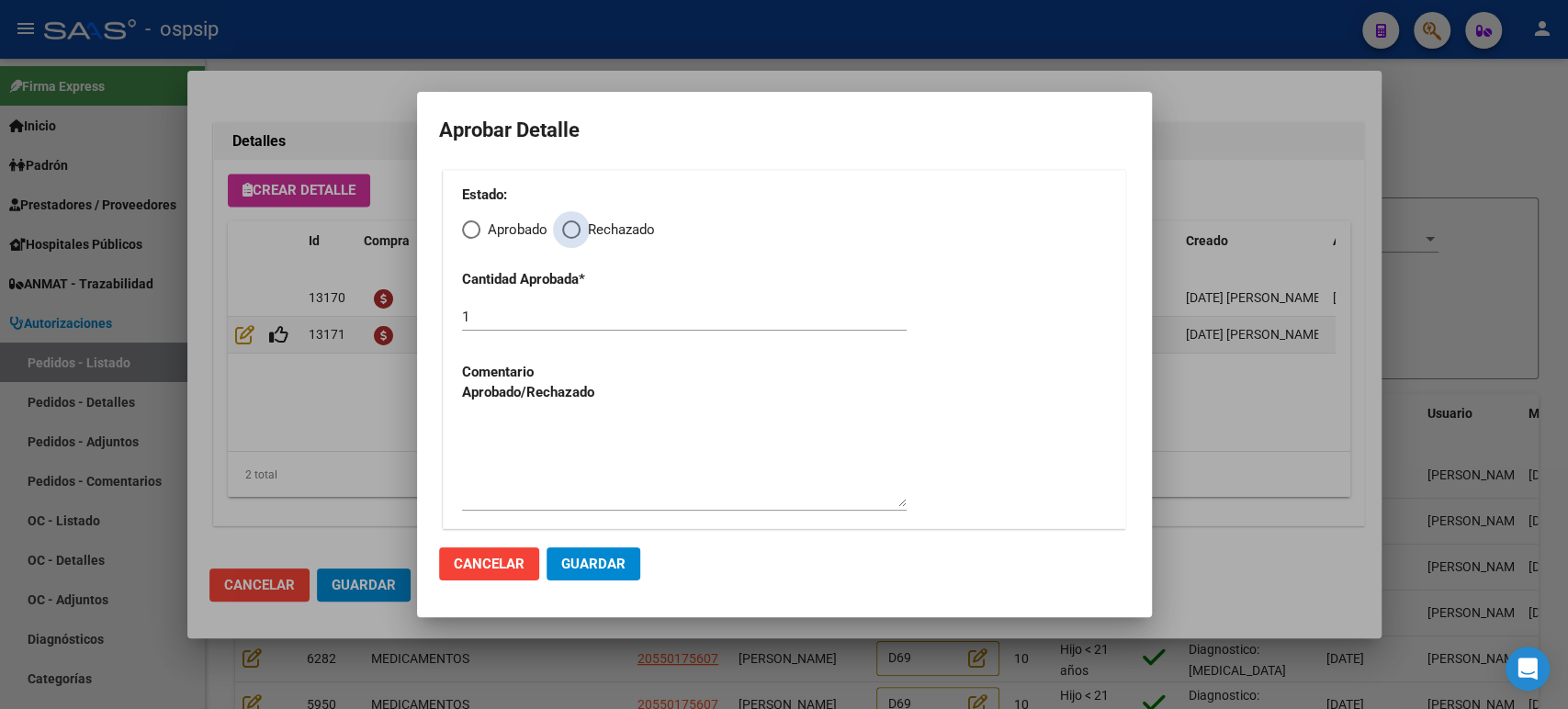
click at [570, 231] on span "Elija una opción" at bounding box center [570, 229] width 18 height 18
click at [570, 231] on input "Rechazado" at bounding box center [570, 229] width 18 height 18
radio input "true"
click at [533, 460] on textarea at bounding box center [684, 463] width 444 height 86
paste textarea "SE AUTORIZARÁ 3 CAJAS DE 25 MG, EL PROBLEMA EN ESTE CASO ES QUE PRESENTA RECETA…"
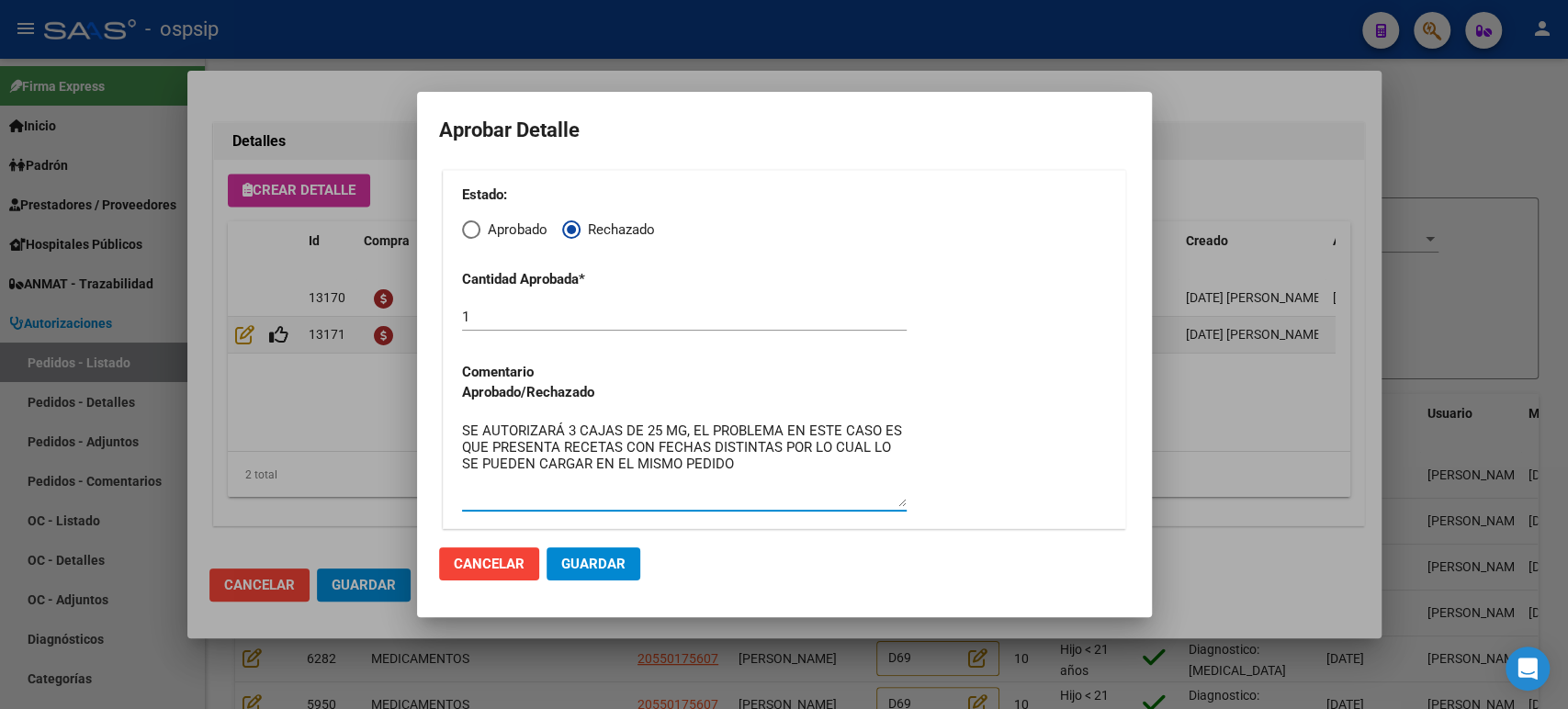
click at [702, 466] on textarea "SE AUTORIZARÁ 3 CAJAS DE 25 MG, EL PROBLEMA EN ESTE CASO ES QUE PRESENTA RECETA…" at bounding box center [684, 463] width 444 height 86
drag, startPoint x: 719, startPoint y: 461, endPoint x: 685, endPoint y: 436, distance: 42.2
click at [685, 436] on textarea "SE AUTORIZARÁ 3 CAJAS DE 25 MG, EL PROBLEMA EN ESTE CASO ES QUE PRESENTA RECETA…" at bounding box center [684, 463] width 444 height 86
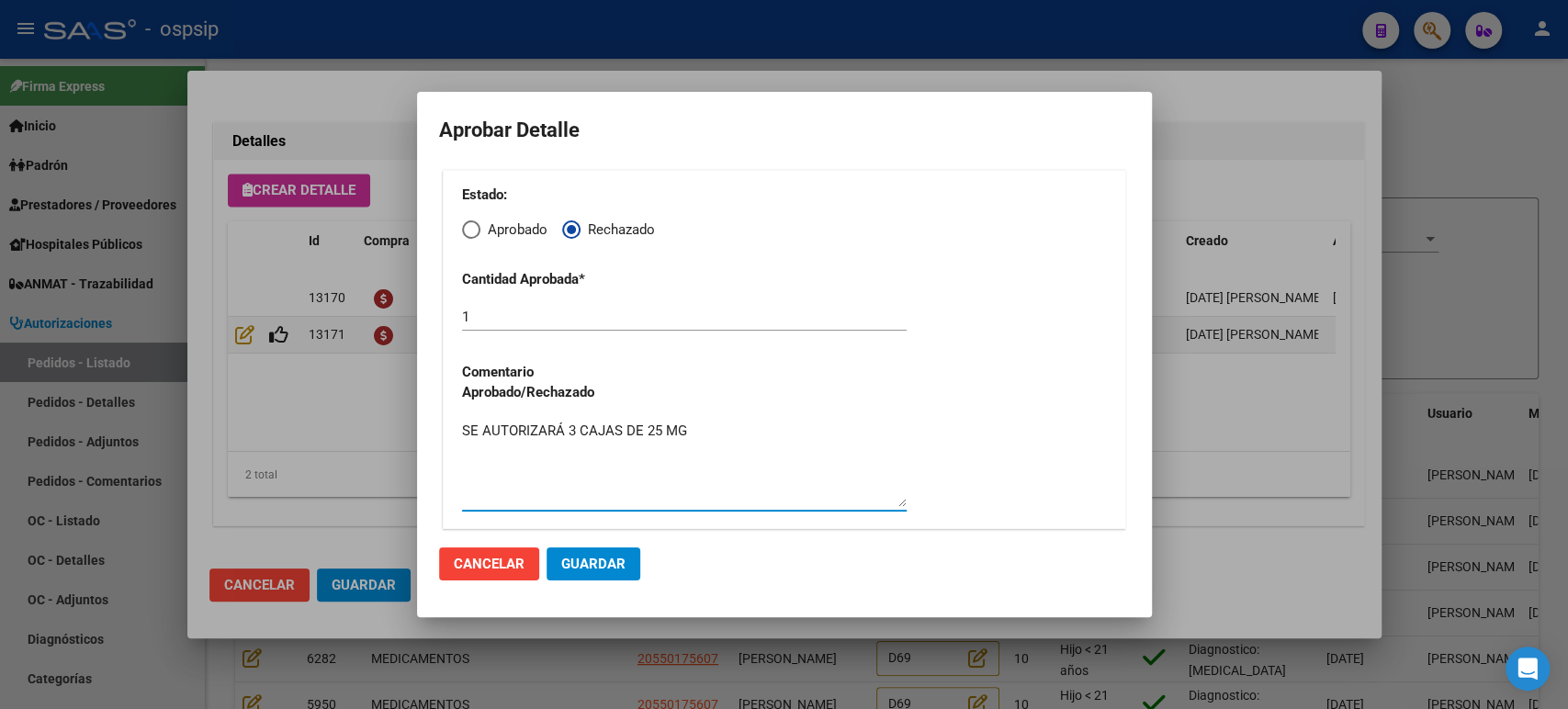
type textarea "SE AUTORIZARÁ 3 CAJAS DE 25 MG"
click at [584, 564] on span "Guardar" at bounding box center [593, 563] width 65 height 16
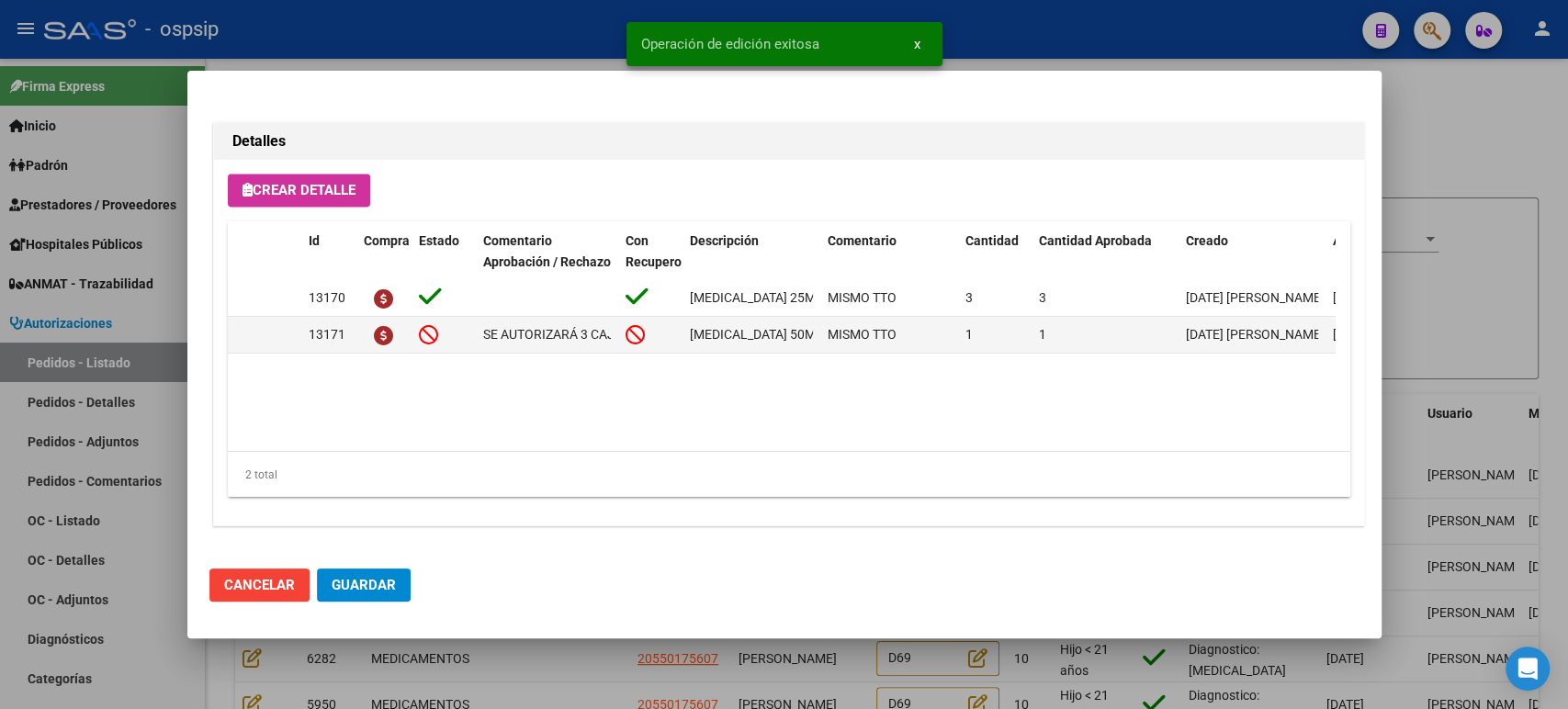
click at [386, 593] on button "Guardar" at bounding box center [364, 585] width 94 height 33
click at [1419, 327] on div at bounding box center [784, 354] width 1568 height 709
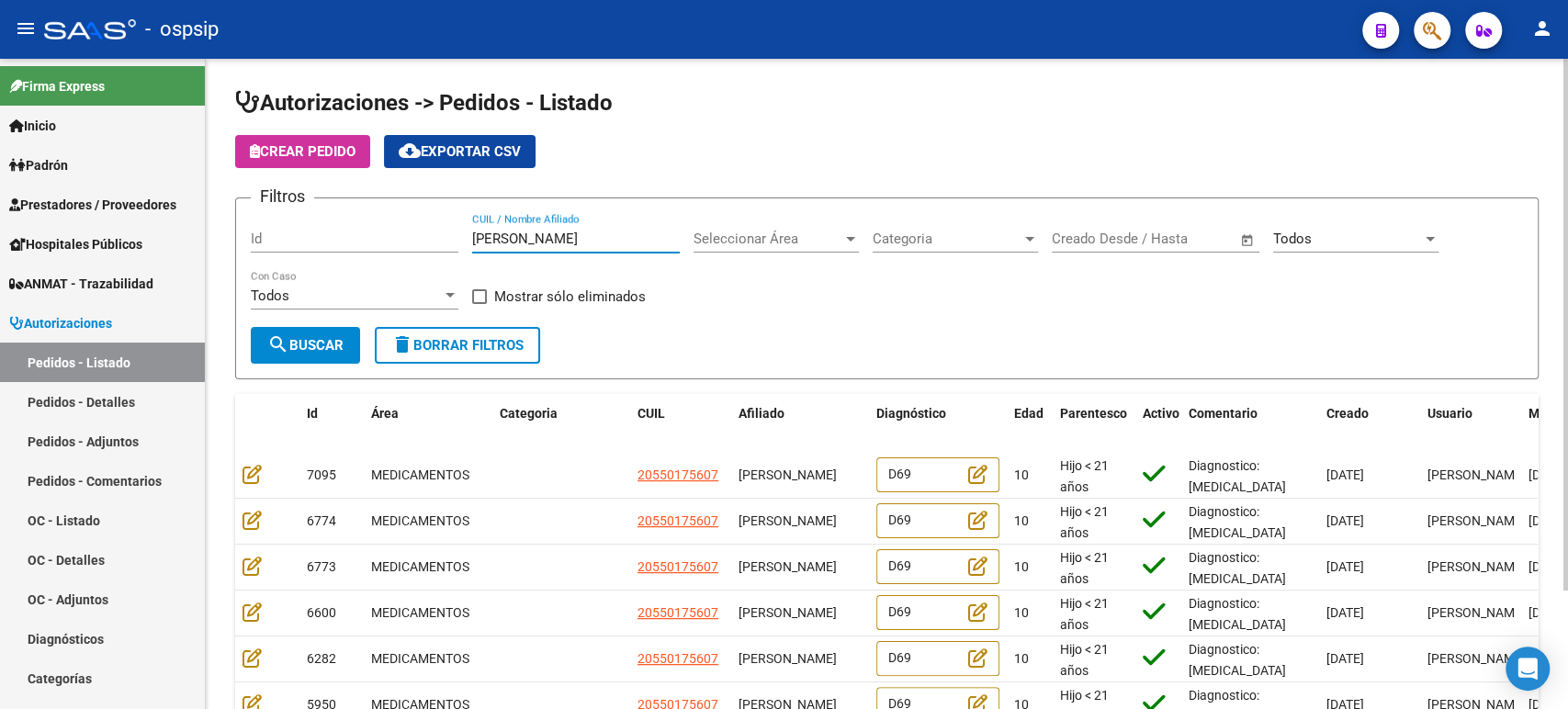
drag, startPoint x: 650, startPoint y: 241, endPoint x: 408, endPoint y: 214, distance: 243.5
click at [401, 250] on div "Filtros Id CLAUDIO ESTEBAN UMAÑO CUIL / Nombre Afiliado Seleccionar Área Selecc…" at bounding box center [887, 271] width 1272 height 114
paste input "18/06"
type input "1"
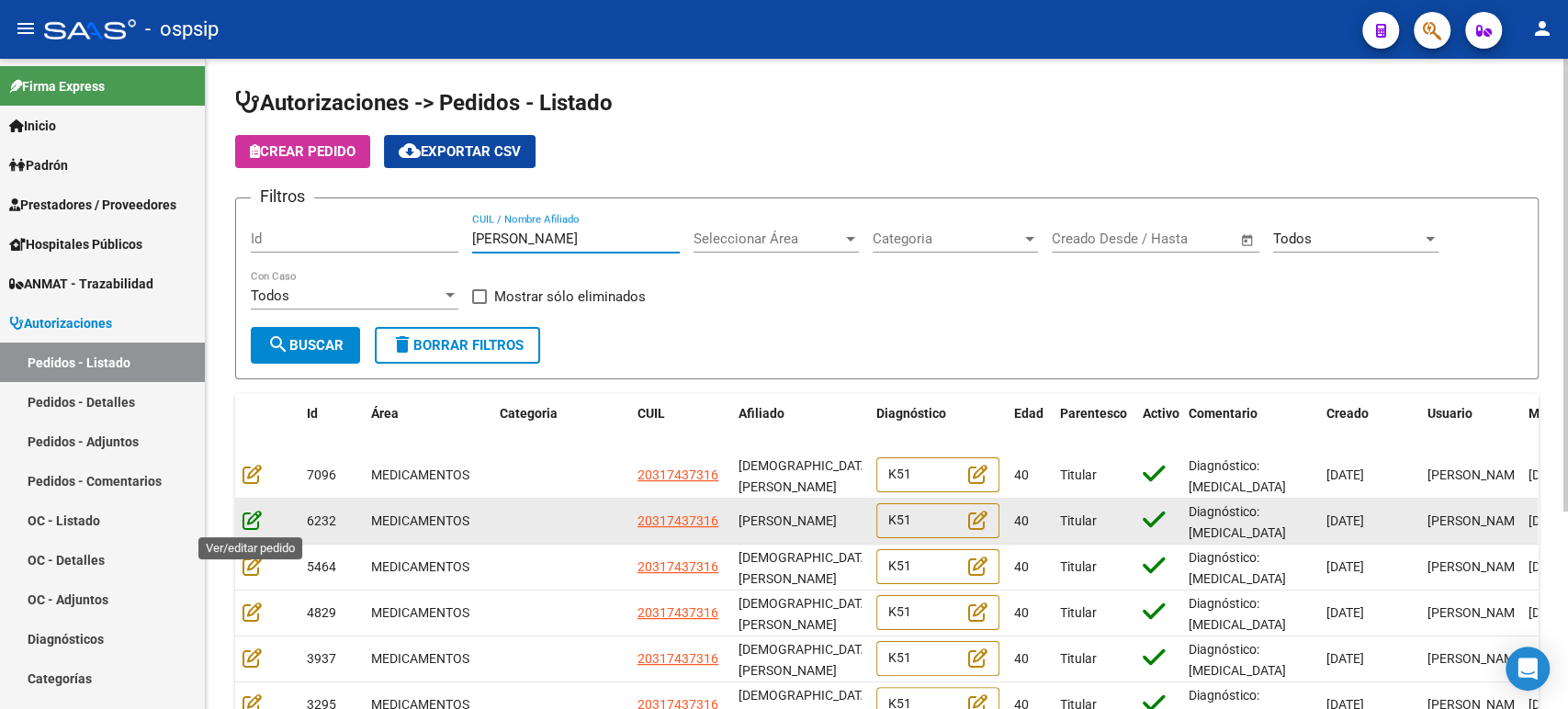
type input "napolitano"
click at [252, 521] on icon at bounding box center [252, 519] width 19 height 20
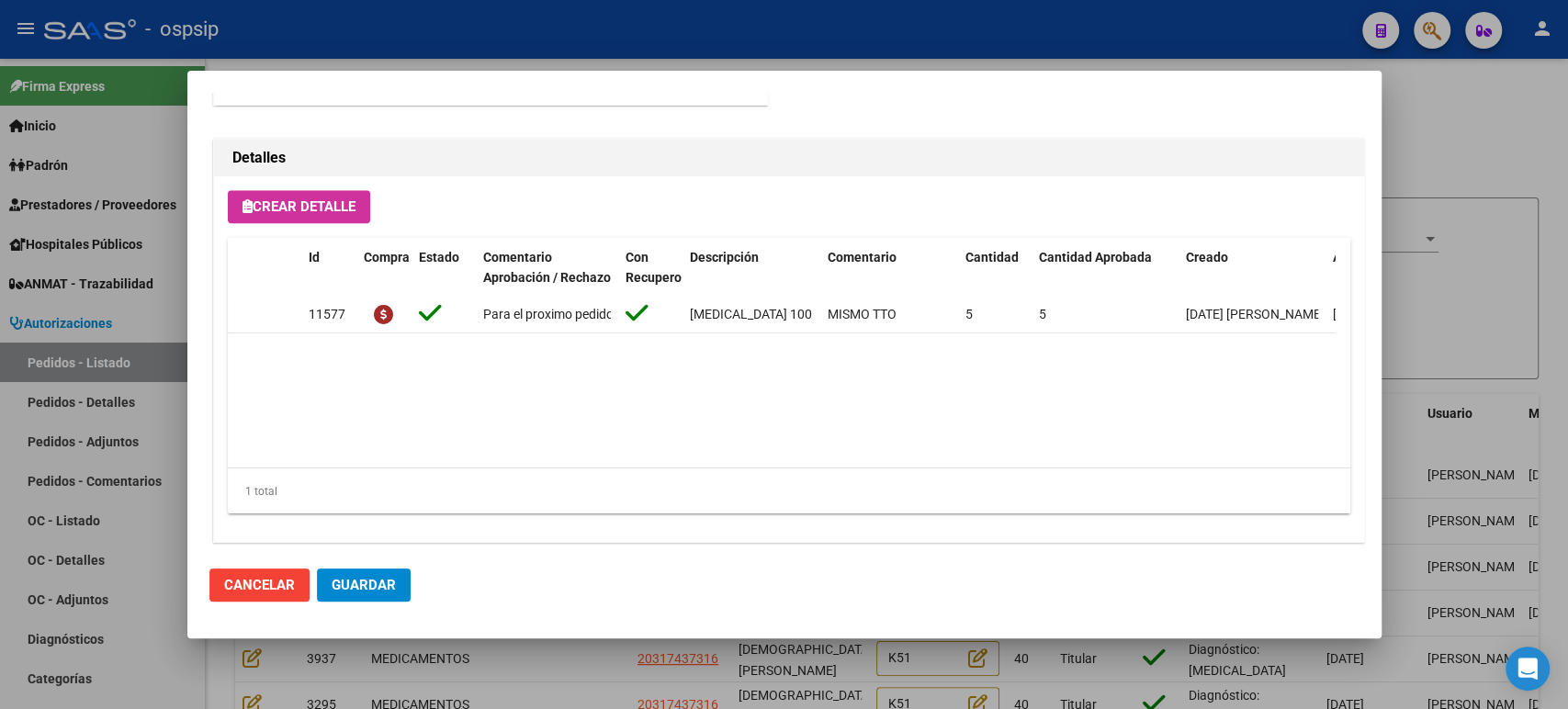
scroll to position [1280, 0]
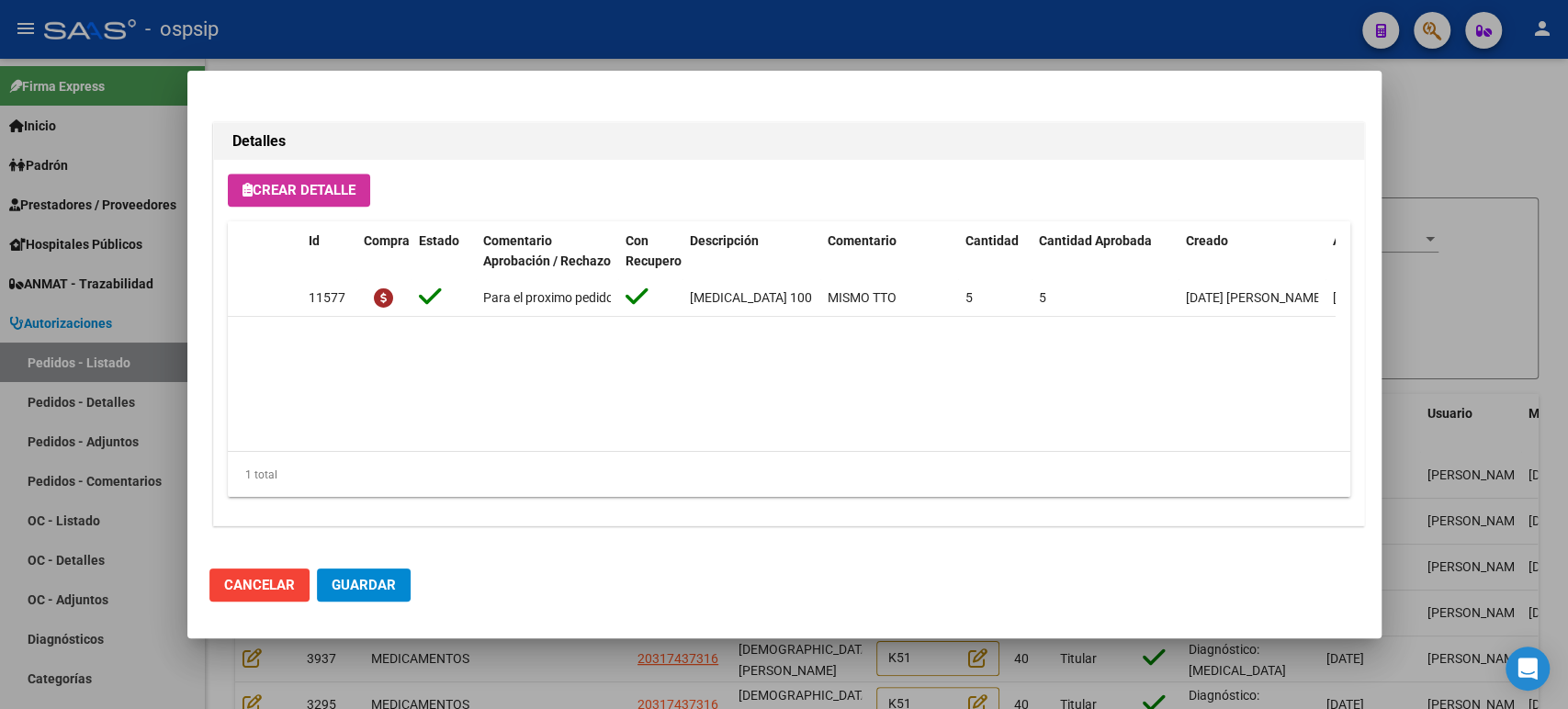
click at [1517, 260] on div at bounding box center [784, 354] width 1568 height 709
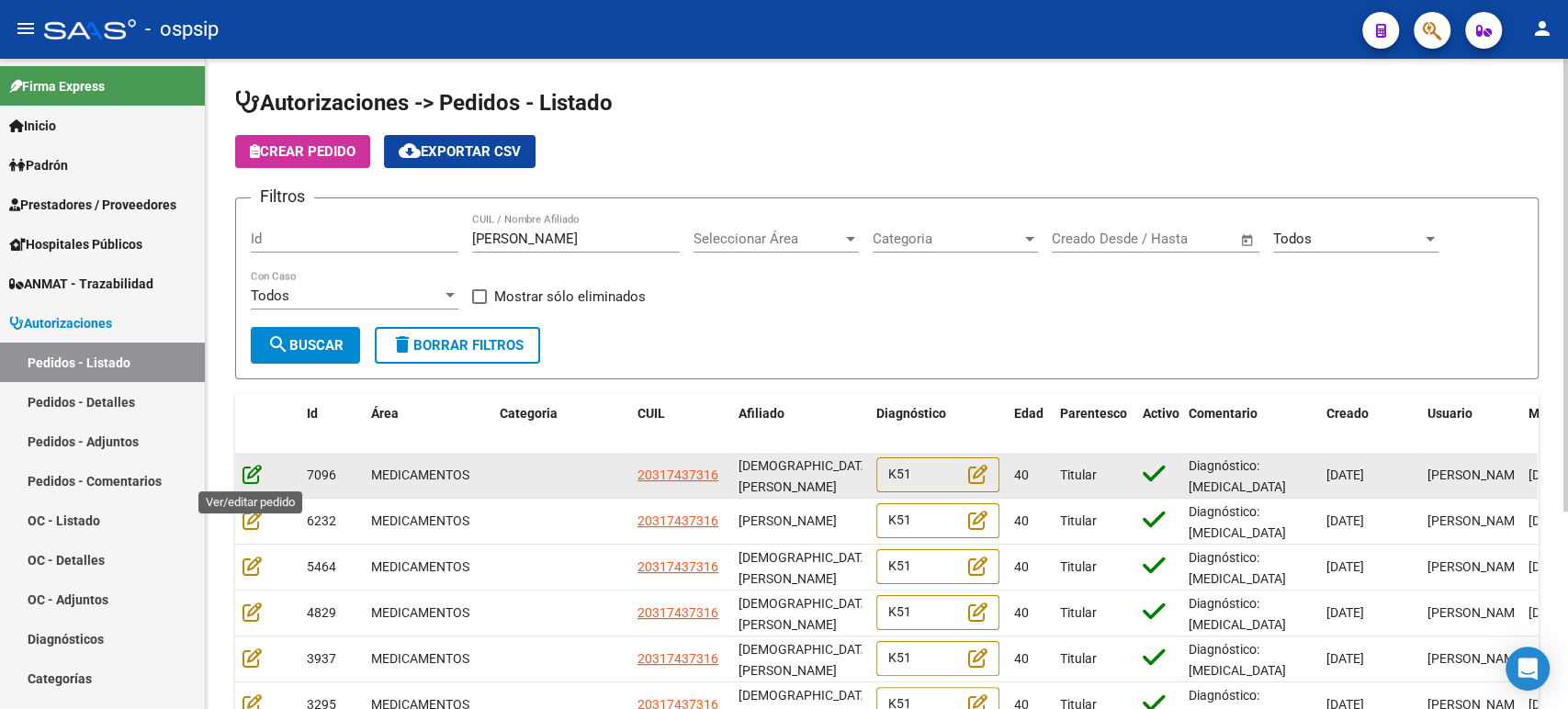
click at [251, 475] on icon at bounding box center [252, 474] width 19 height 20
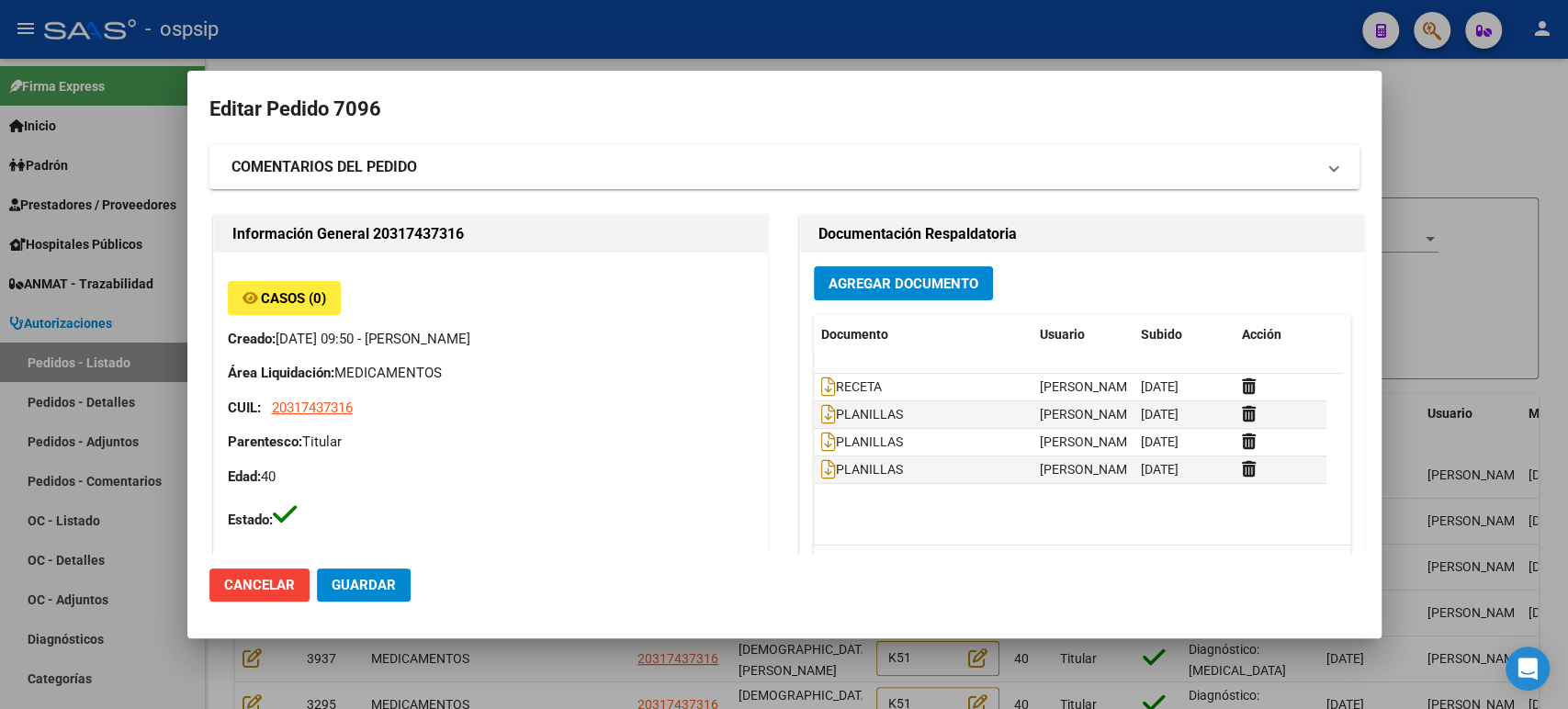
type input "DIEGO ENRIQUE NAPOLITANO"
type input "Buenos Aires, LA PLATA, DIAG 79 Y 56 957, Piso: 06, Departamento: F"
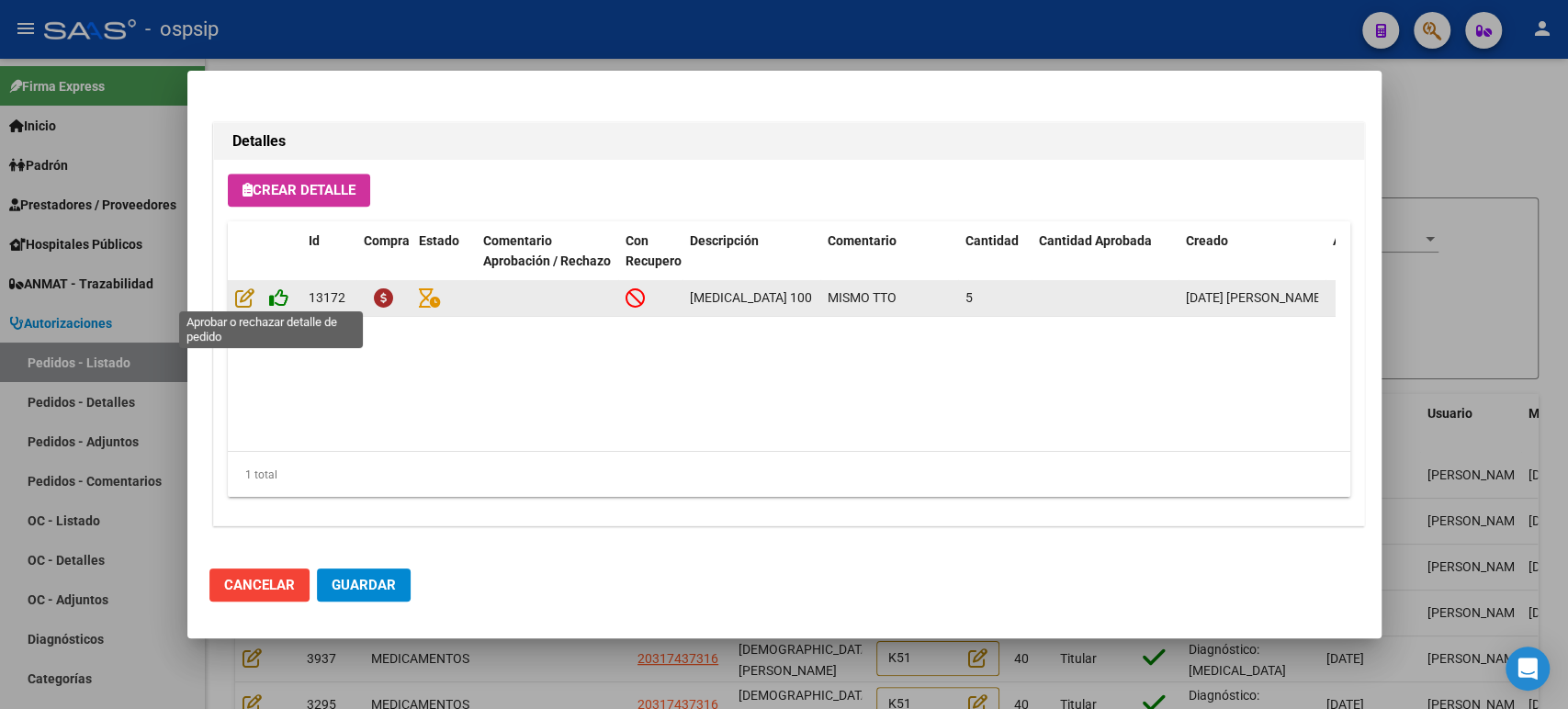
click at [275, 295] on icon at bounding box center [279, 297] width 19 height 20
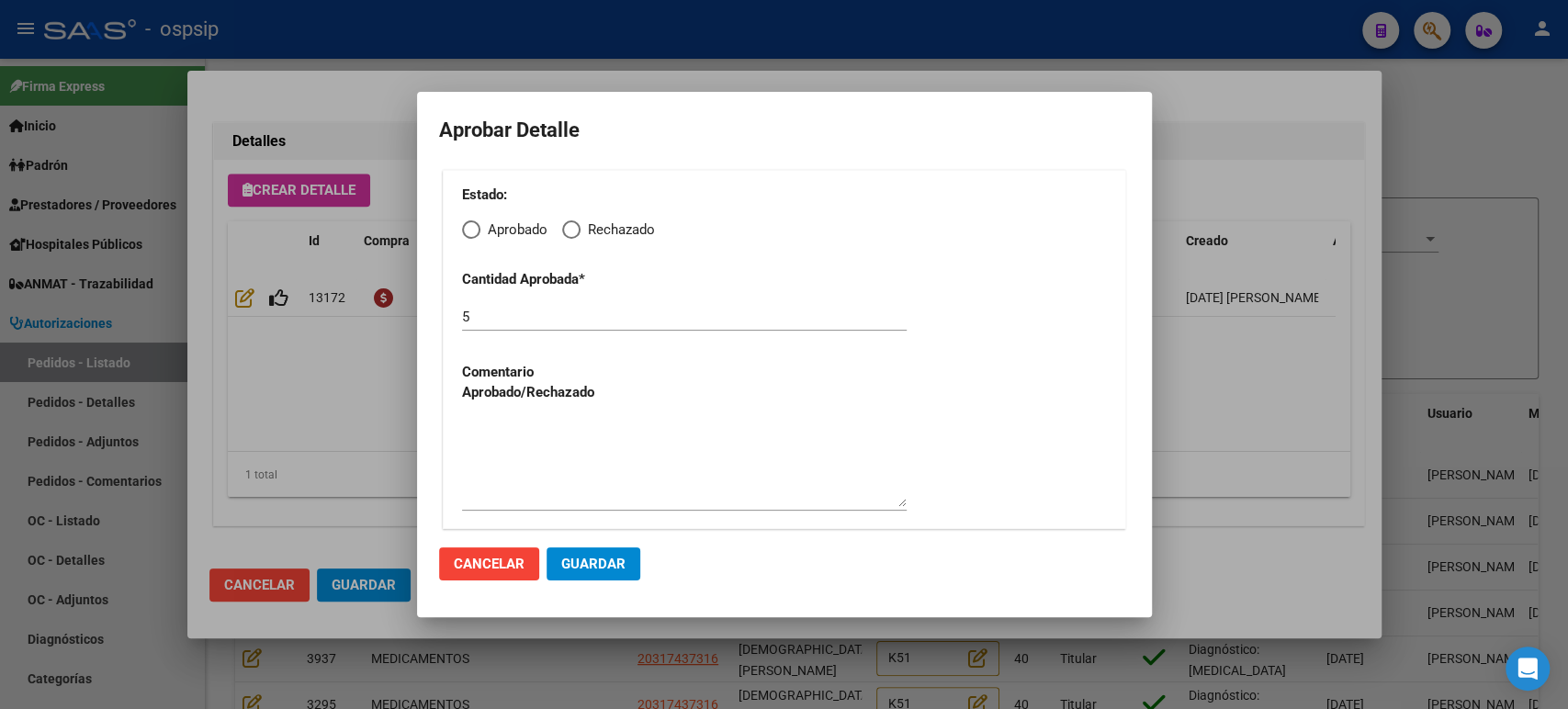
click at [474, 226] on span "Elija una opción" at bounding box center [471, 229] width 18 height 18
click at [474, 226] on input "Aprobado" at bounding box center [471, 229] width 18 height 18
radio input "true"
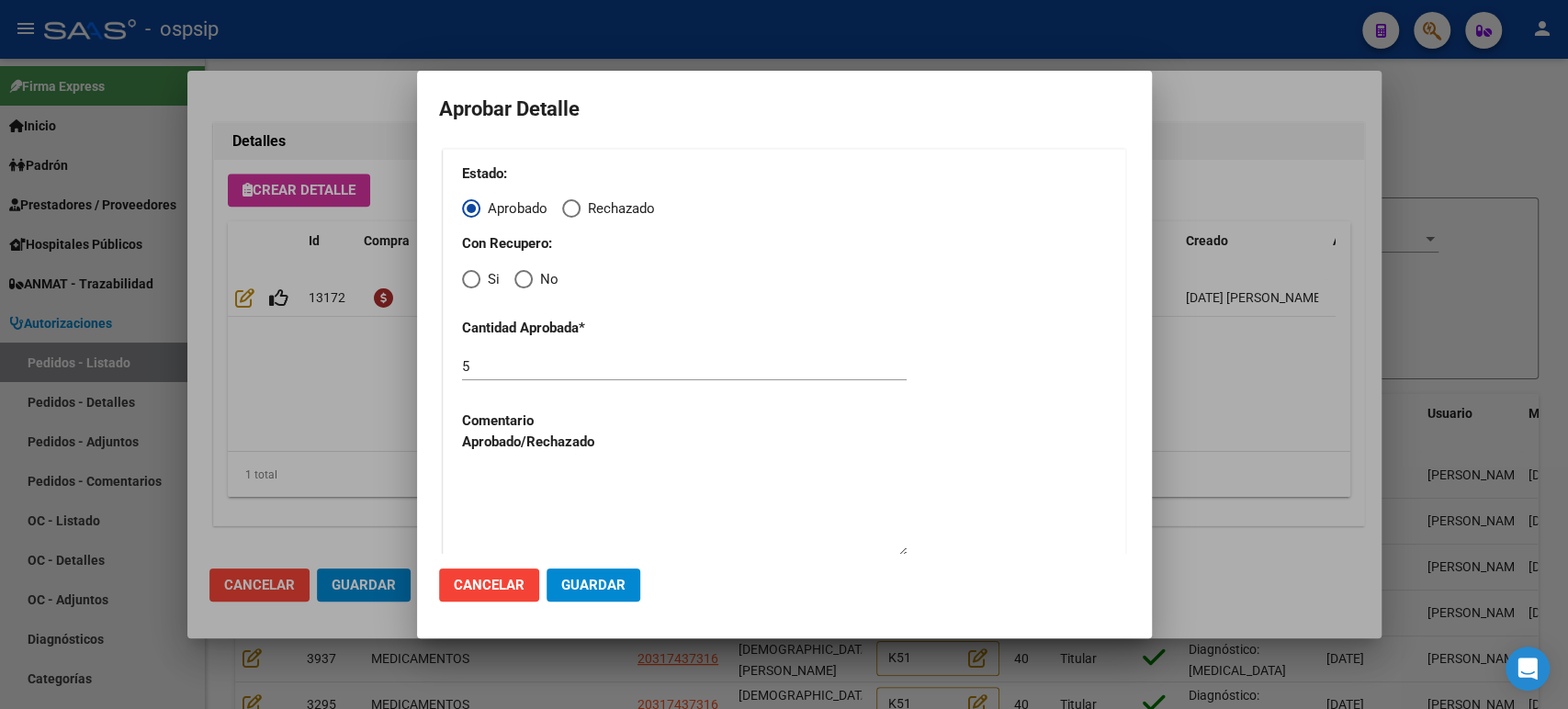
click at [468, 281] on span "Elija una opción" at bounding box center [471, 279] width 18 height 18
click at [468, 281] on input "Si" at bounding box center [471, 279] width 18 height 18
radio input "true"
click at [603, 591] on span "Guardar" at bounding box center [593, 585] width 65 height 16
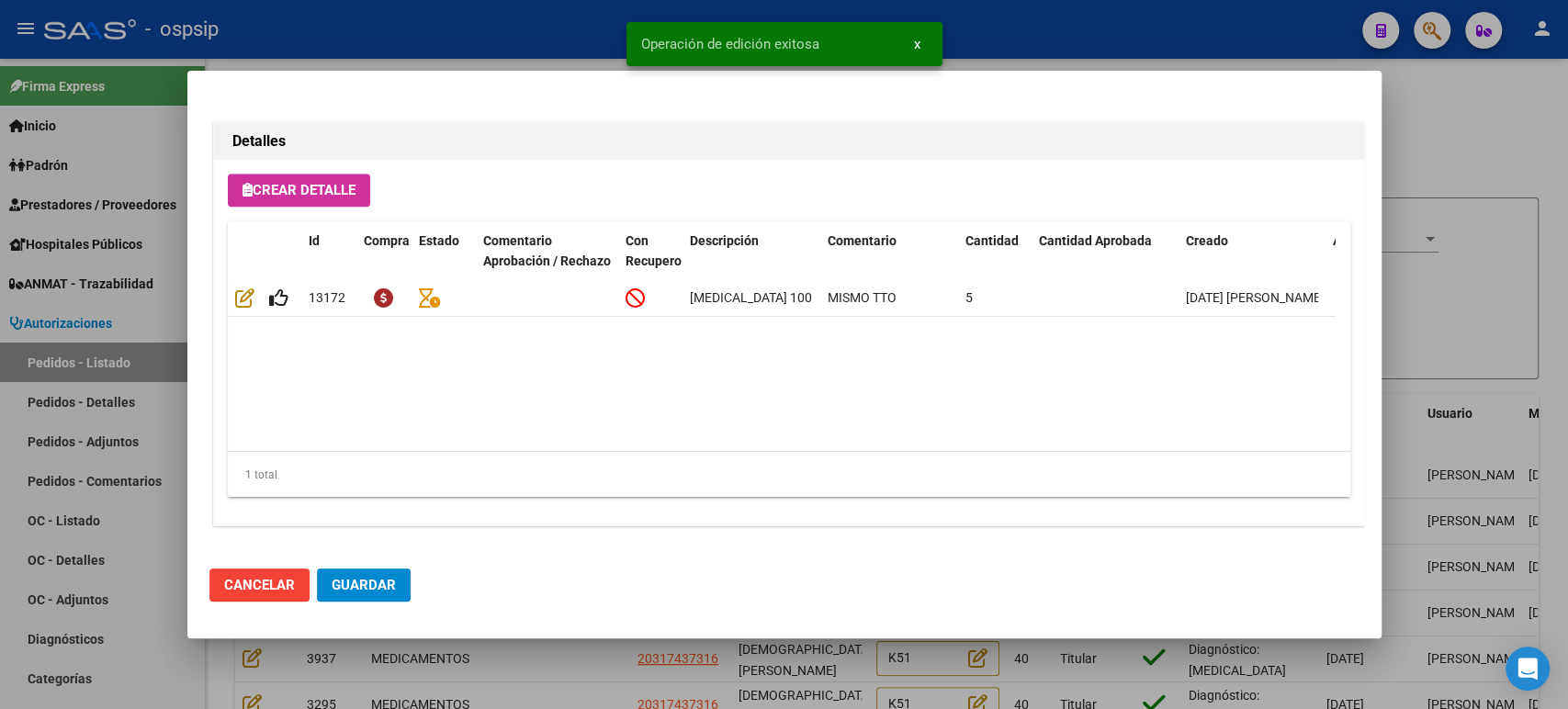
type input "NAPOLITANO DIEGO ENRIQUE"
type input "BUENOS AIRES, LA PLATA, DIAGONAL 79 56, Piso: 6"
type input "0221-5603351"
click at [384, 590] on span "Guardar" at bounding box center [364, 585] width 65 height 16
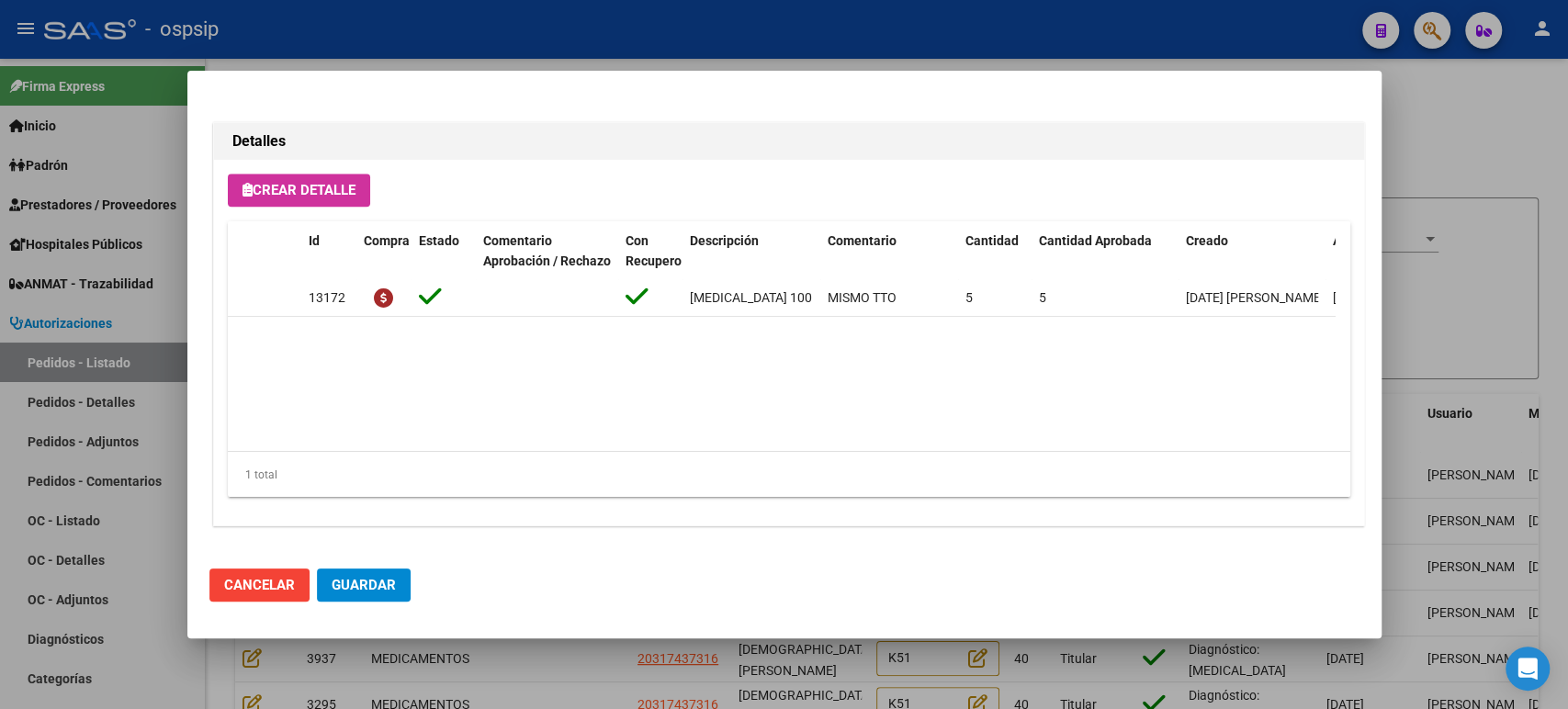
click at [1446, 341] on div at bounding box center [784, 354] width 1568 height 709
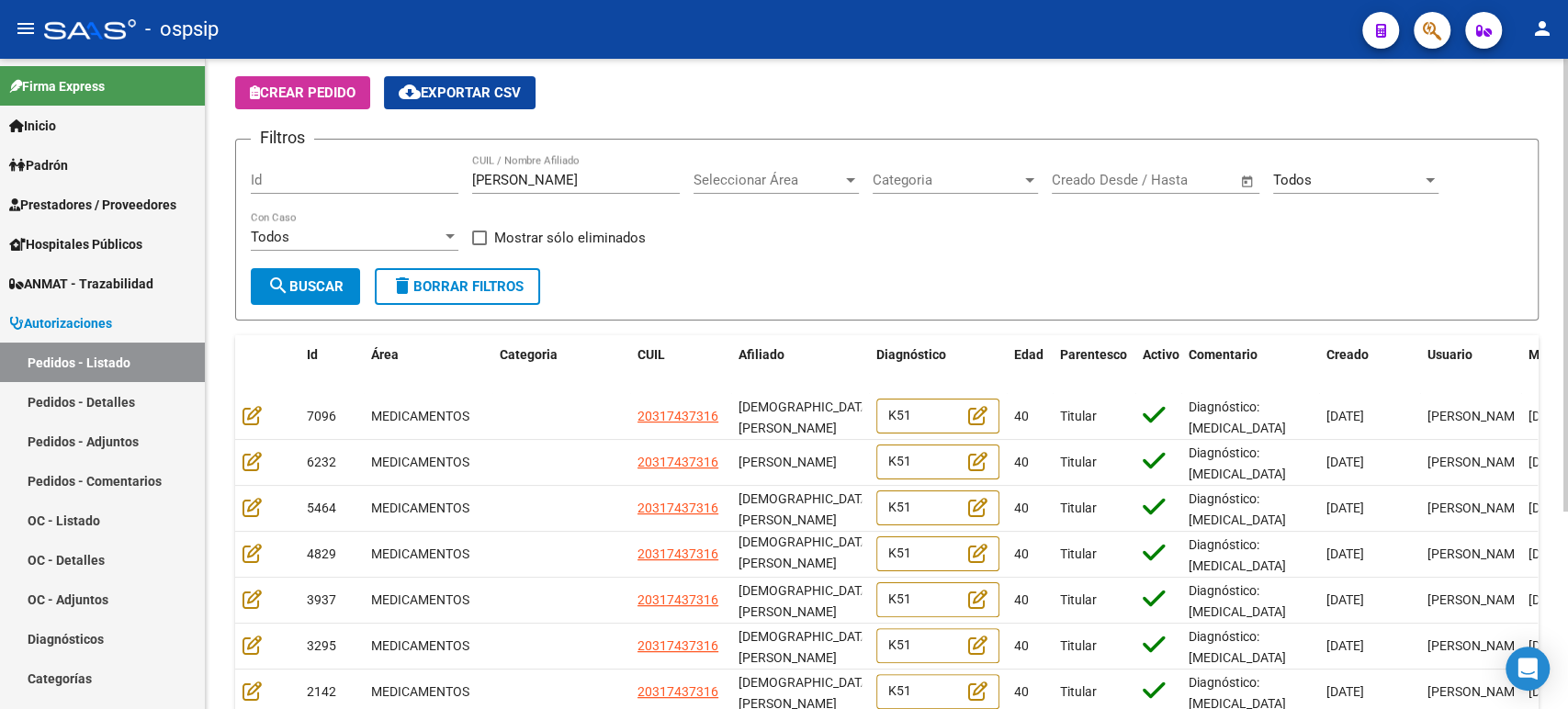
scroll to position [102, 0]
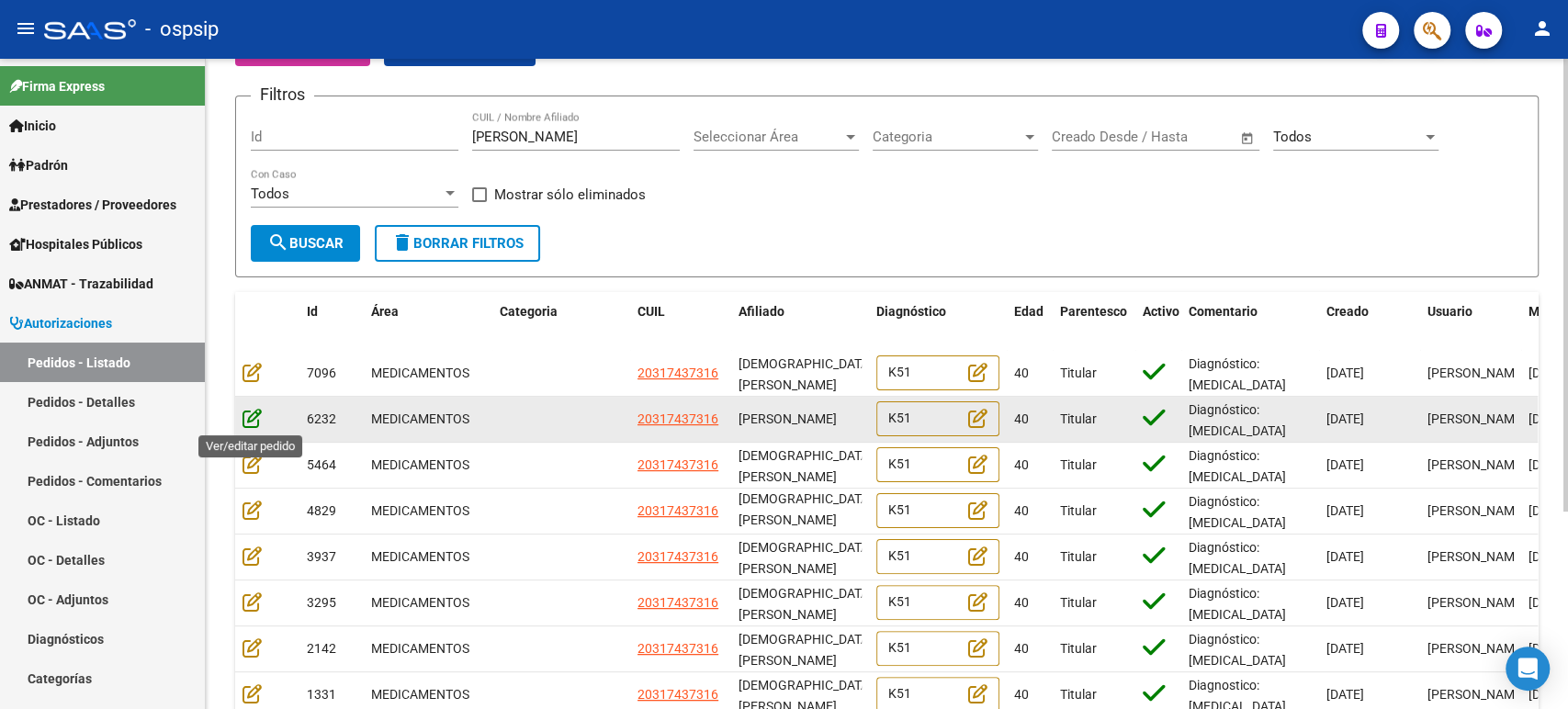
click at [257, 420] on icon at bounding box center [252, 418] width 19 height 20
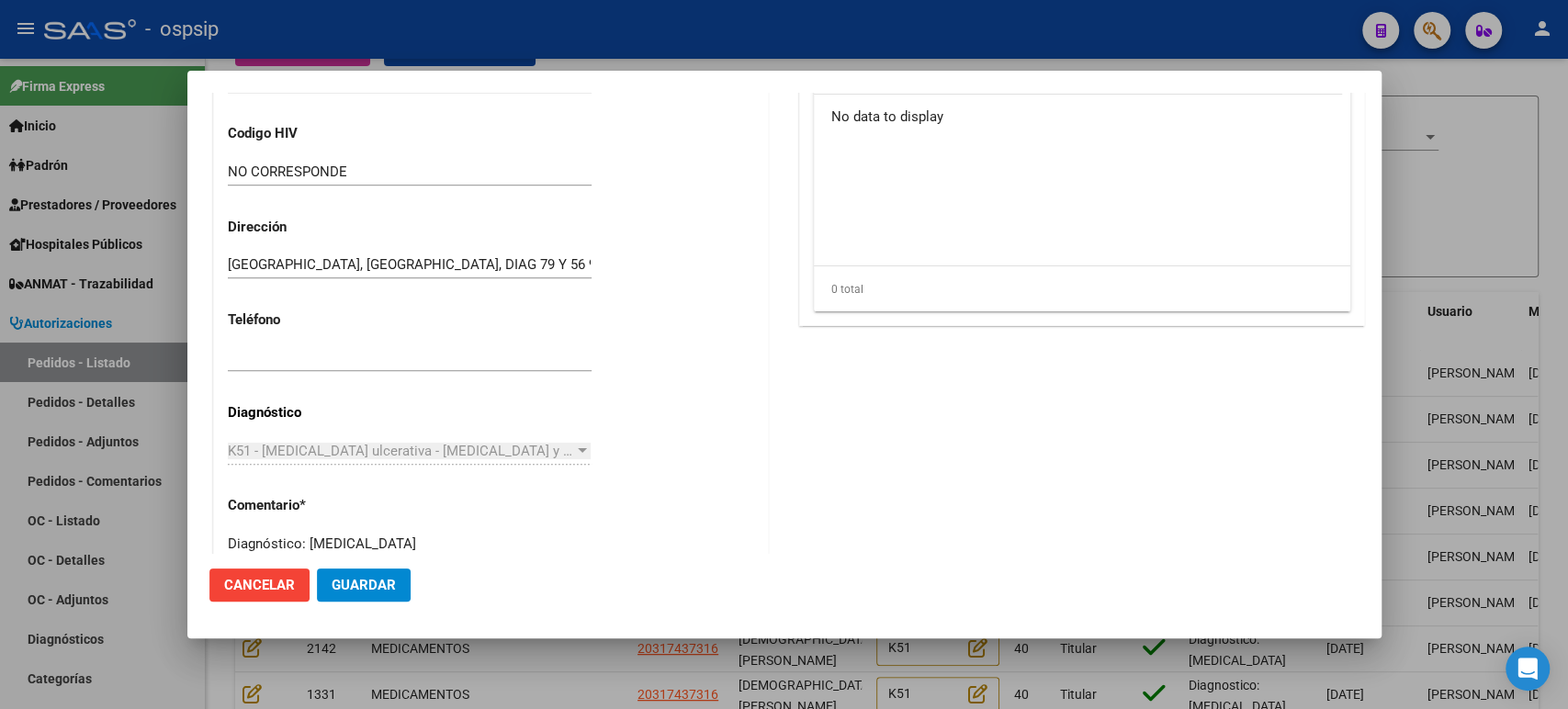
scroll to position [306, 0]
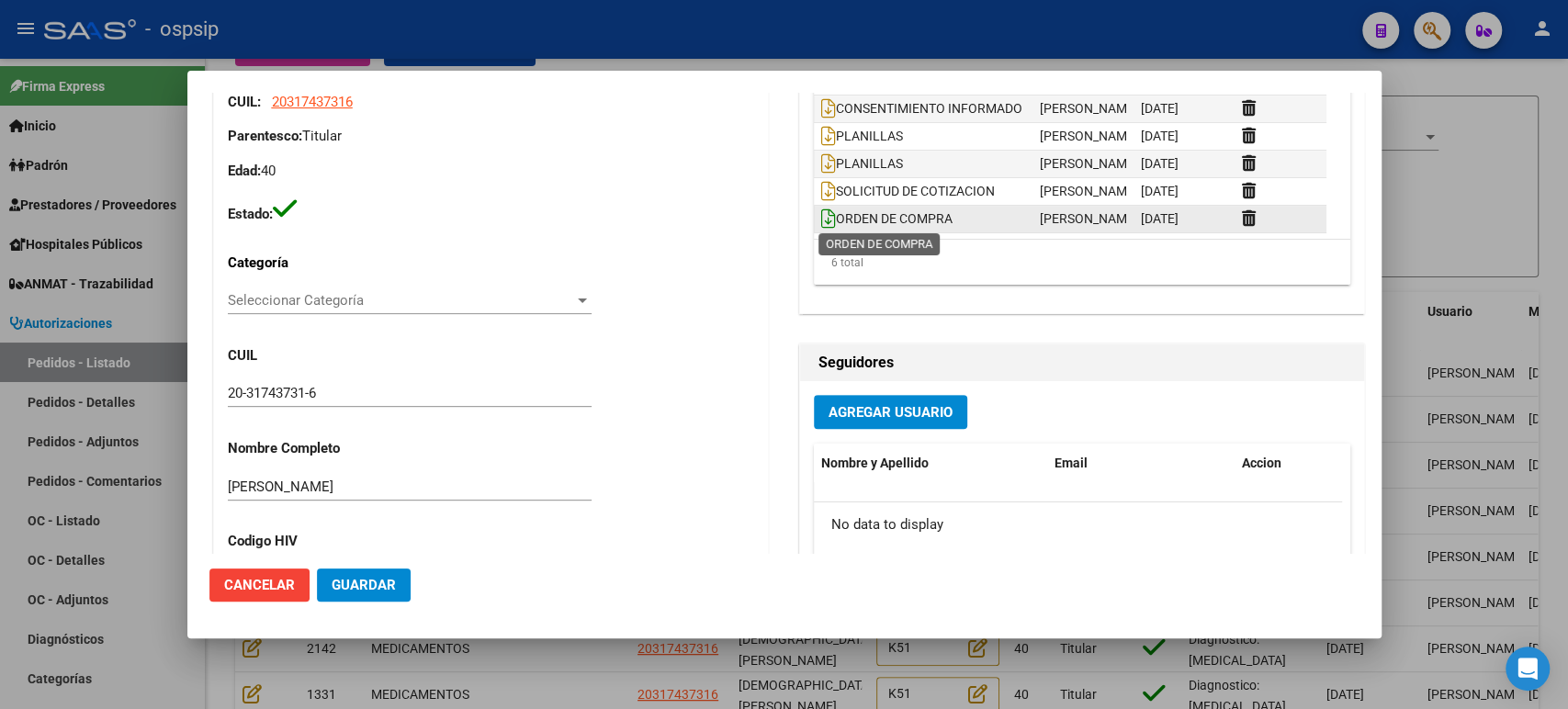
click at [821, 220] on icon at bounding box center [828, 218] width 14 height 20
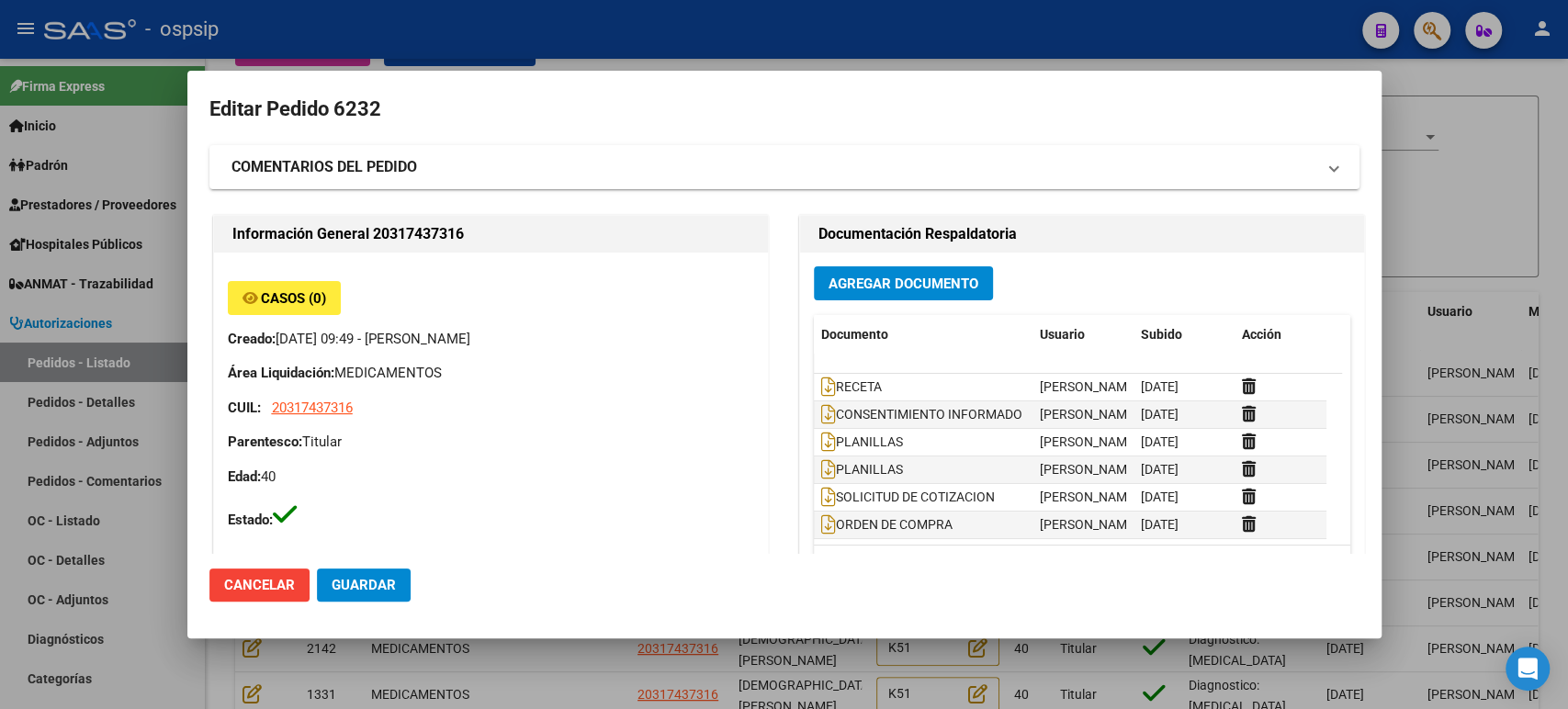
click at [1426, 306] on div at bounding box center [784, 354] width 1568 height 709
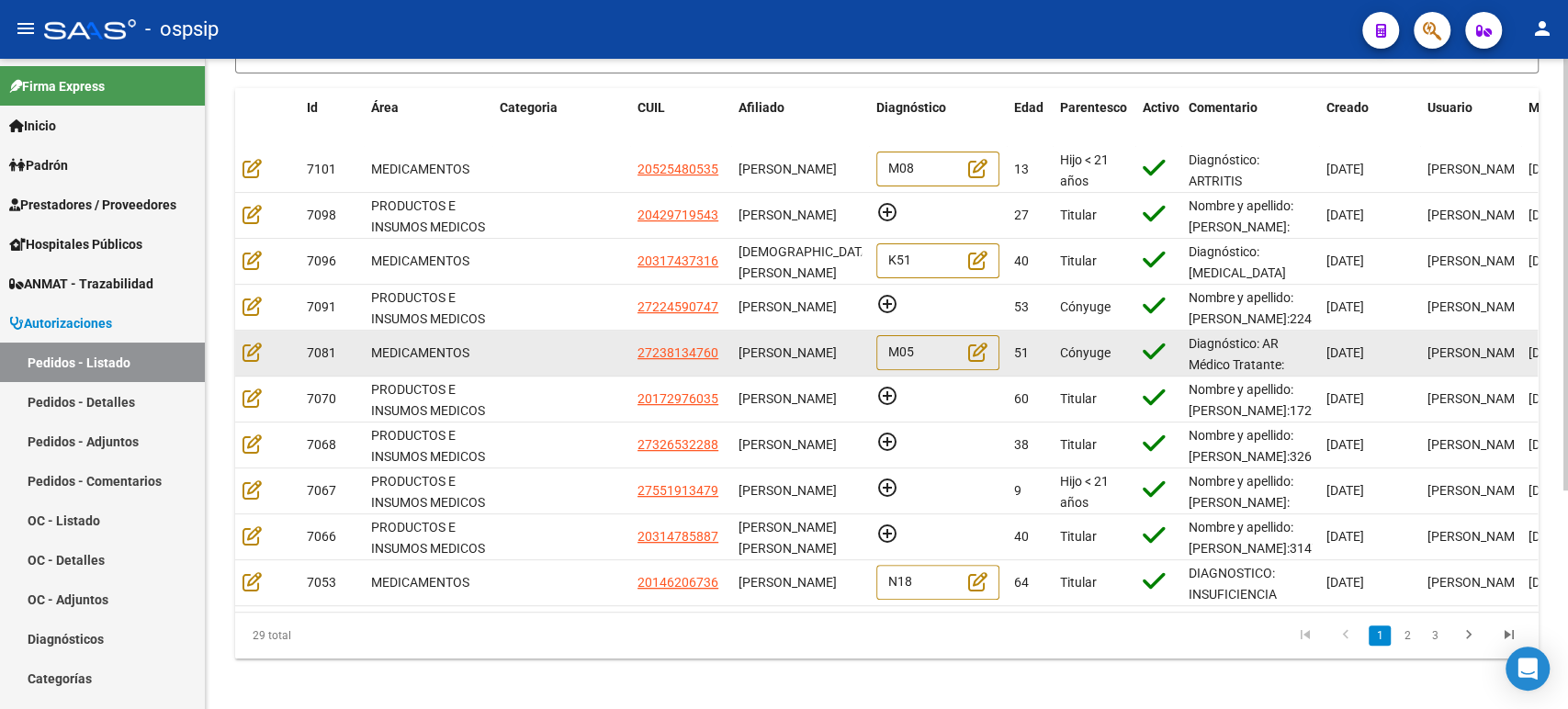
drag, startPoint x: 779, startPoint y: 363, endPoint x: 750, endPoint y: 340, distance: 37.0
click at [750, 343] on div "[PERSON_NAME]" at bounding box center [800, 353] width 123 height 21
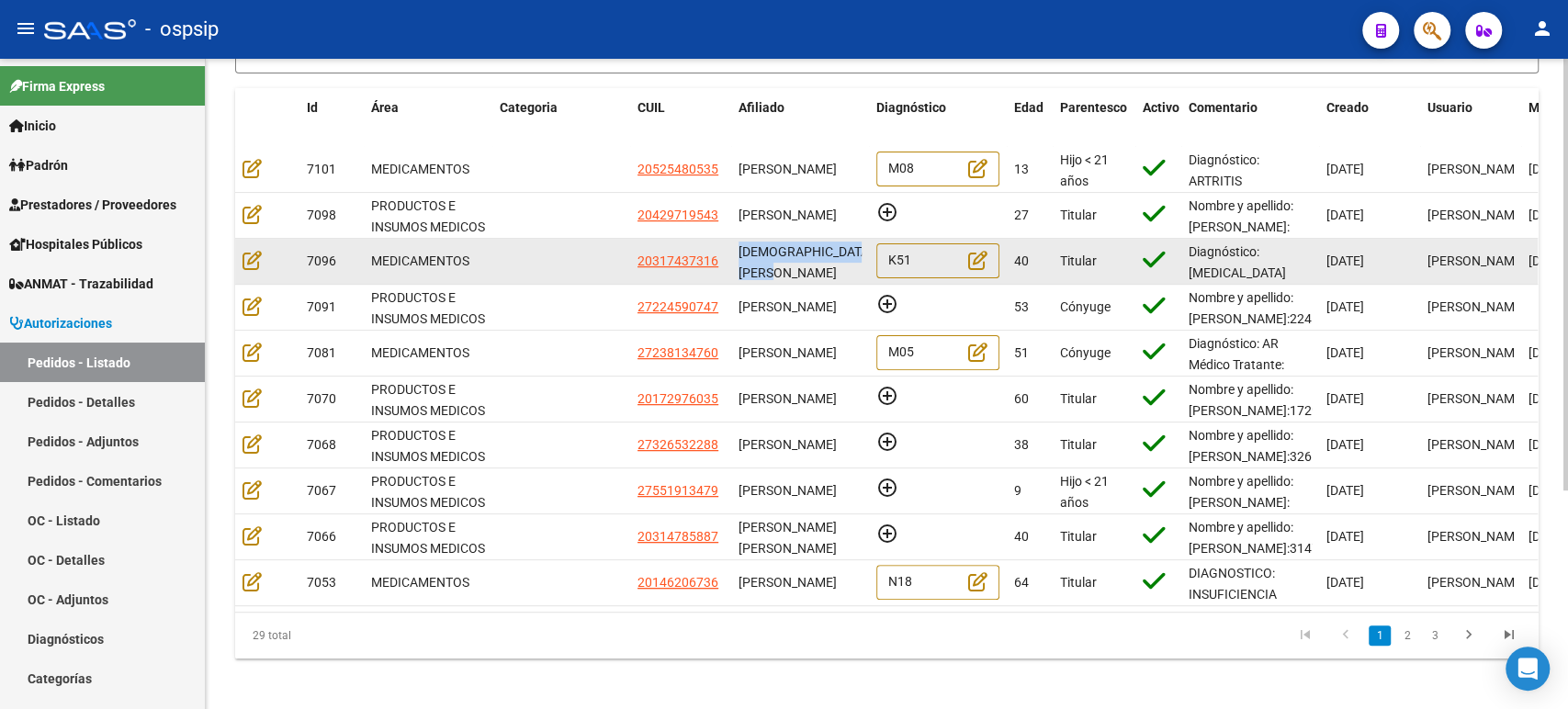
drag, startPoint x: 793, startPoint y: 271, endPoint x: 737, endPoint y: 248, distance: 60.5
click at [737, 248] on datatable-body-cell "[DEMOGRAPHIC_DATA] [PERSON_NAME]" at bounding box center [799, 261] width 138 height 45
copy span "[DEMOGRAPHIC_DATA] [PERSON_NAME]"
click at [256, 255] on icon at bounding box center [252, 259] width 19 height 20
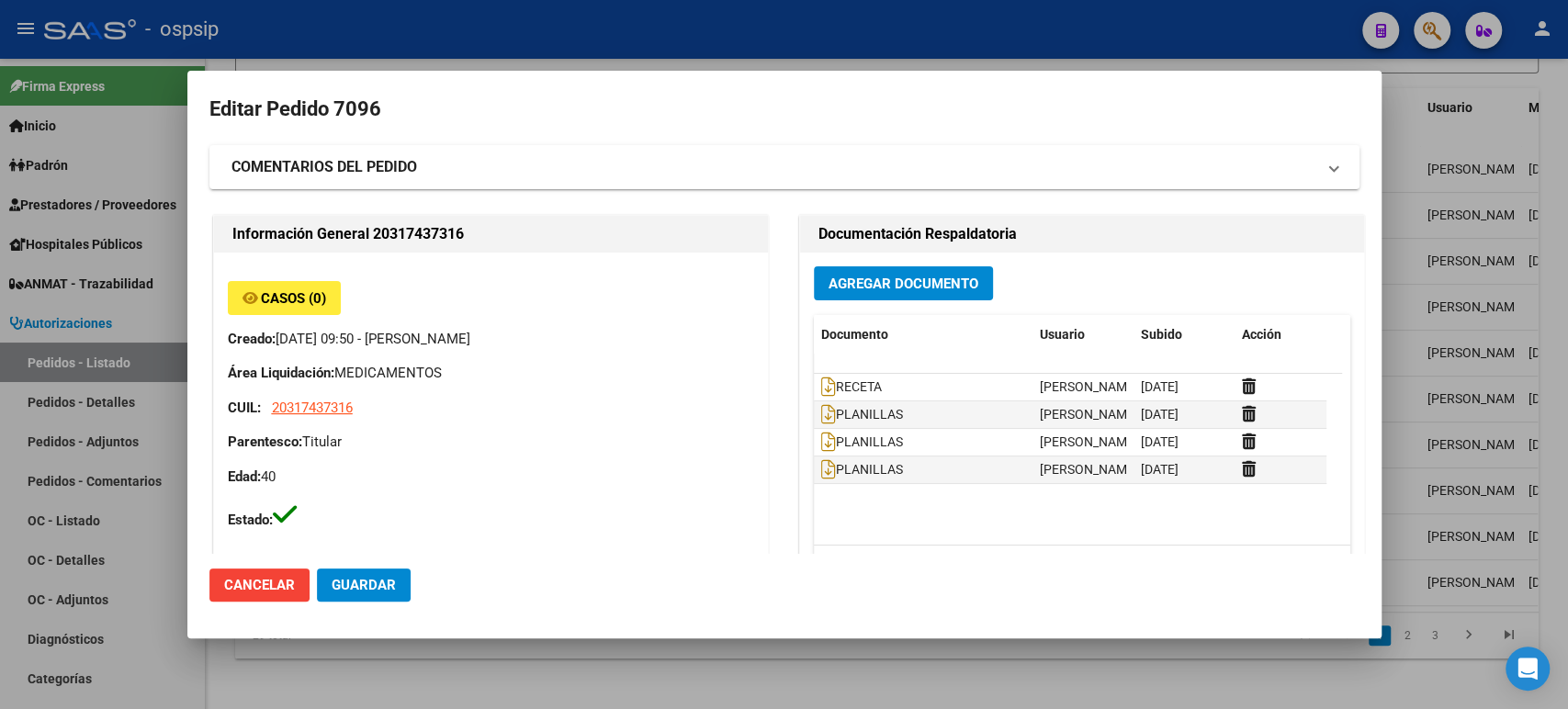
type input "DIEGO ENRIQUE NAPOLITANO"
type input "Buenos Aires, LA PLATA, DIAG 79 Y 56 957, Piso: 06, Departamento: F"
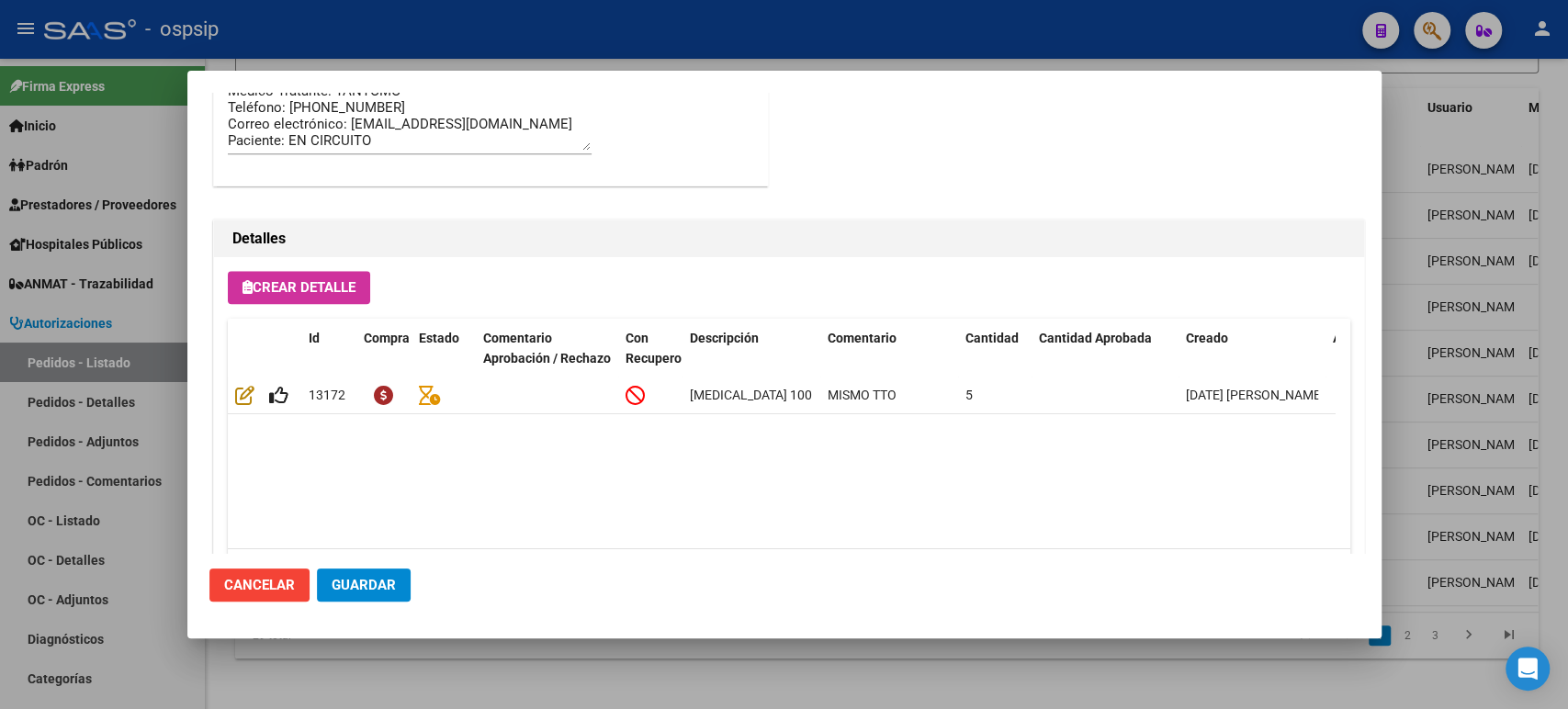
scroll to position [1280, 0]
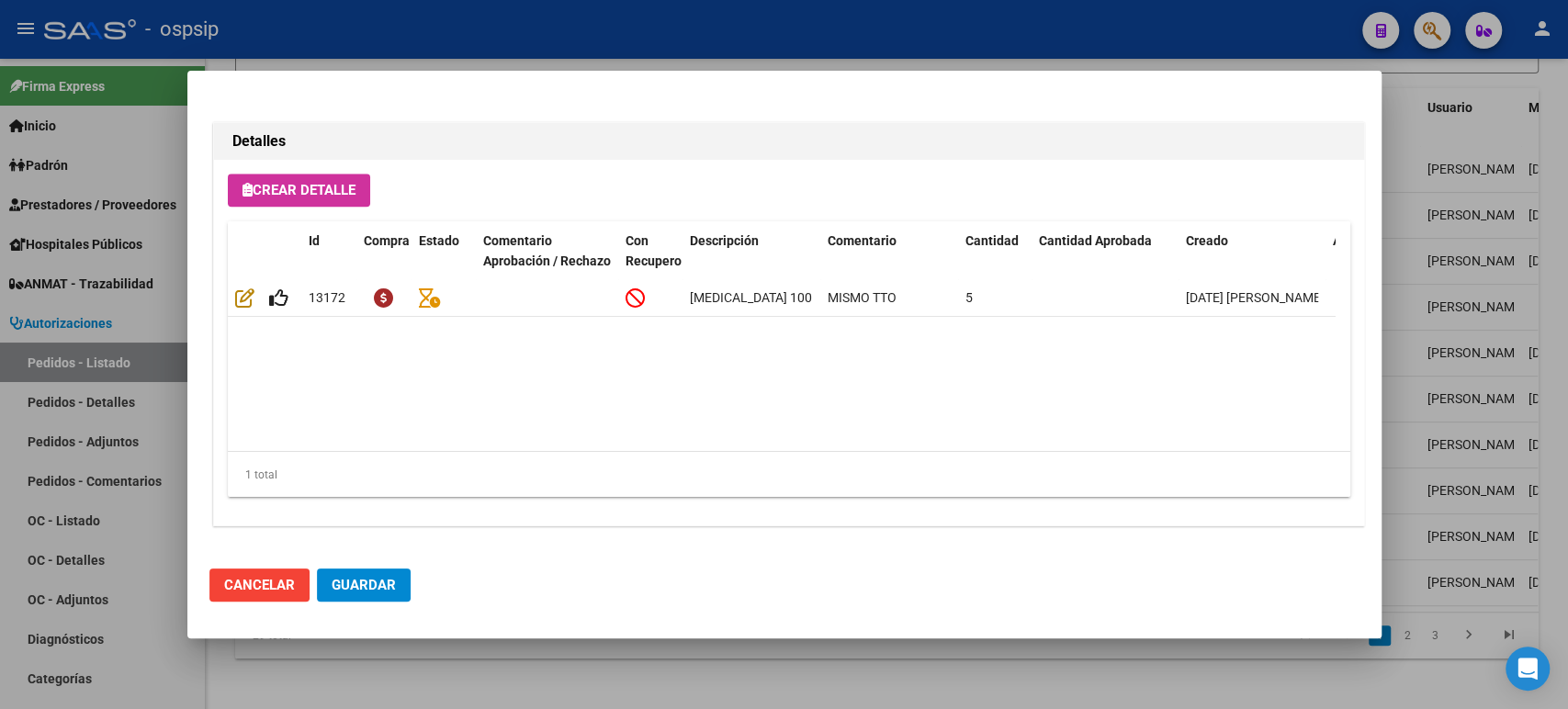
click at [382, 591] on span "Guardar" at bounding box center [364, 585] width 65 height 16
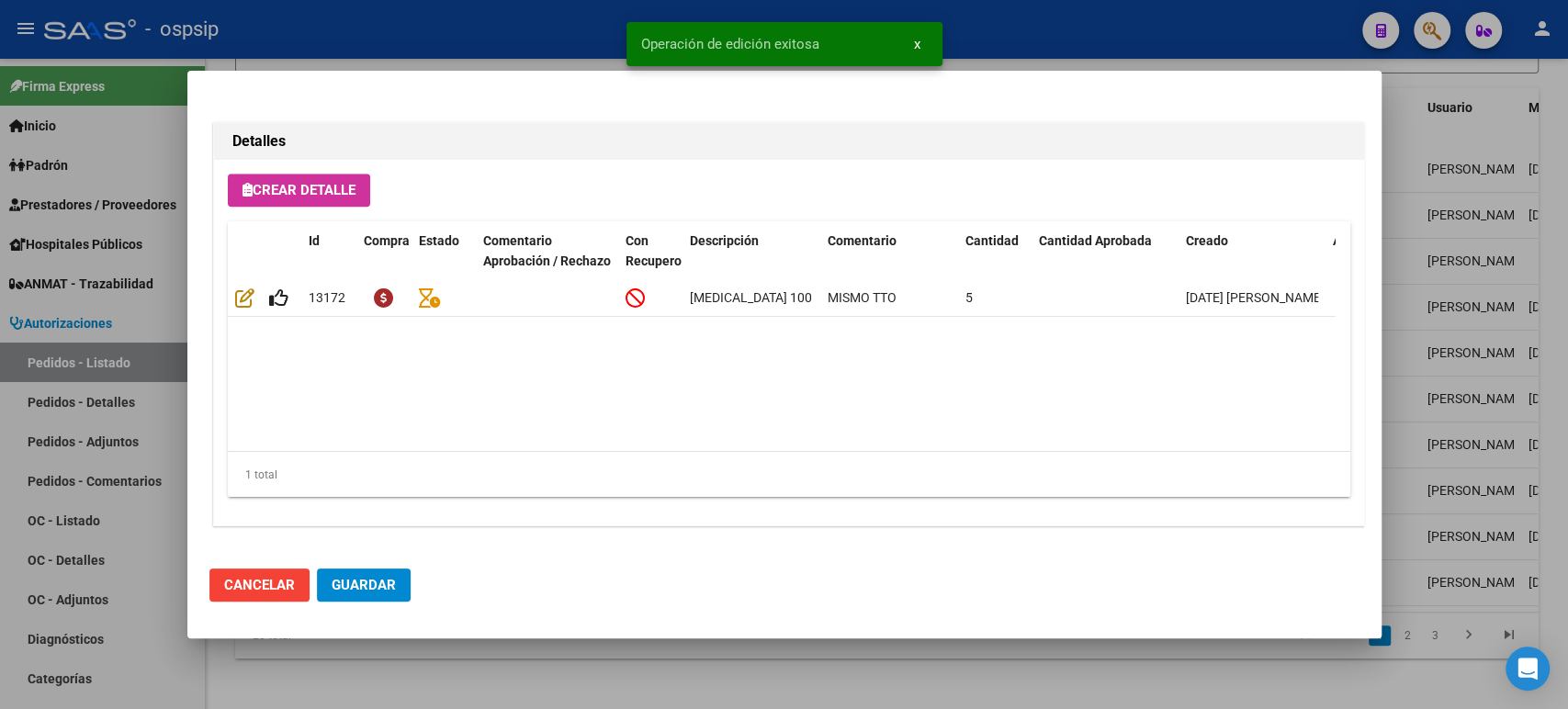
click at [1512, 390] on div at bounding box center [784, 354] width 1568 height 709
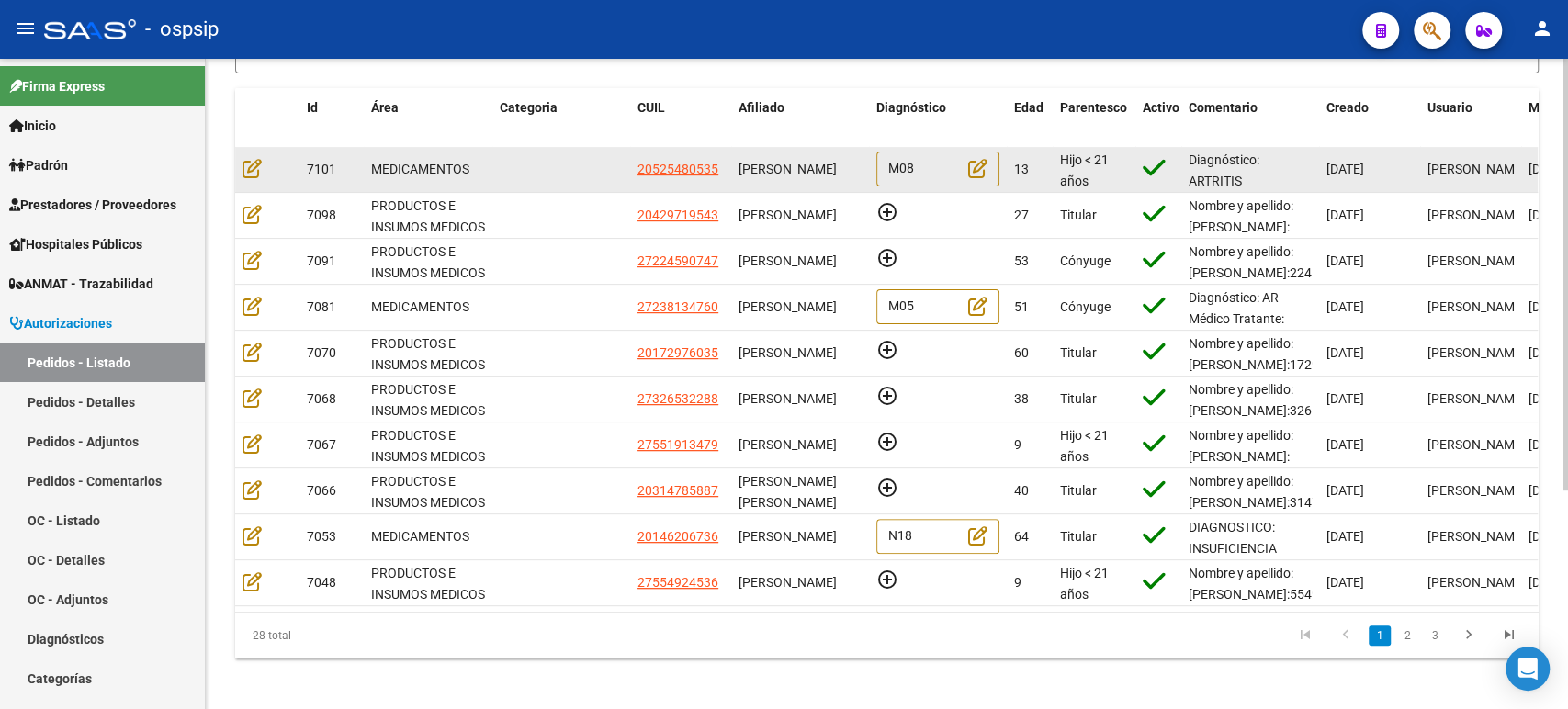
scroll to position [0, 0]
drag, startPoint x: 845, startPoint y: 184, endPoint x: 739, endPoint y: 159, distance: 108.9
click at [739, 159] on div "[PERSON_NAME]" at bounding box center [800, 169] width 123 height 21
copy span "[PERSON_NAME]"
click at [254, 163] on icon at bounding box center [252, 167] width 19 height 20
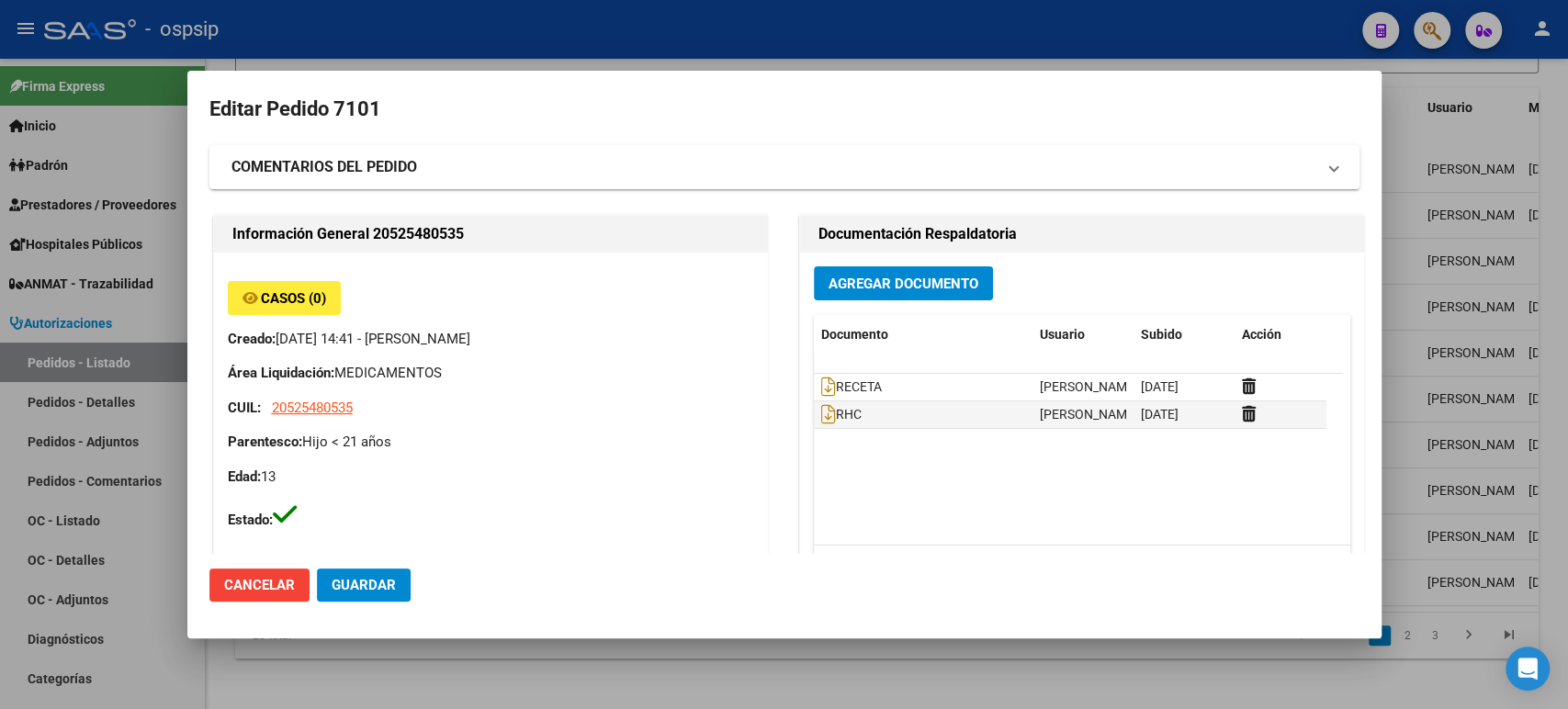
type input "San Juan, SAN JUAN, MORALES ESTE 832"
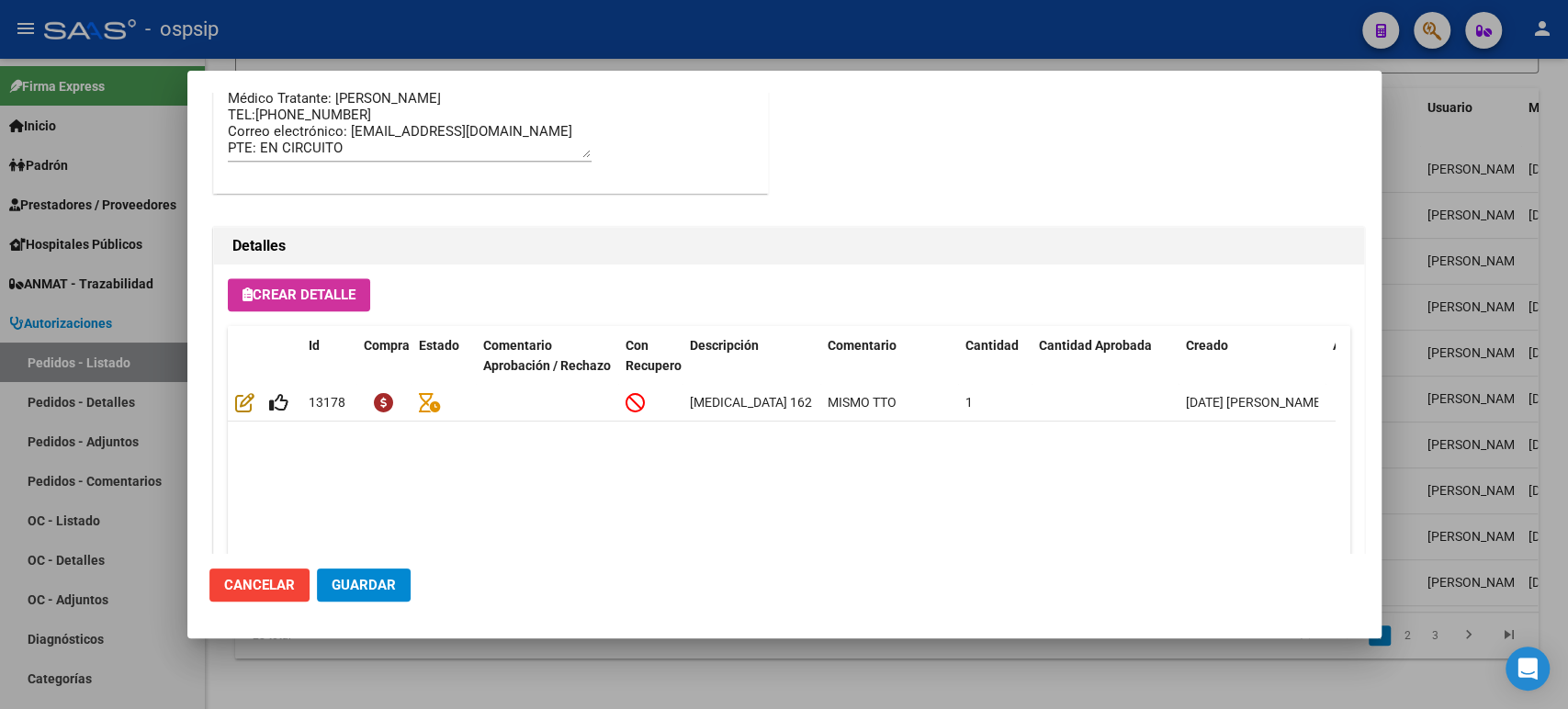
scroll to position [1280, 0]
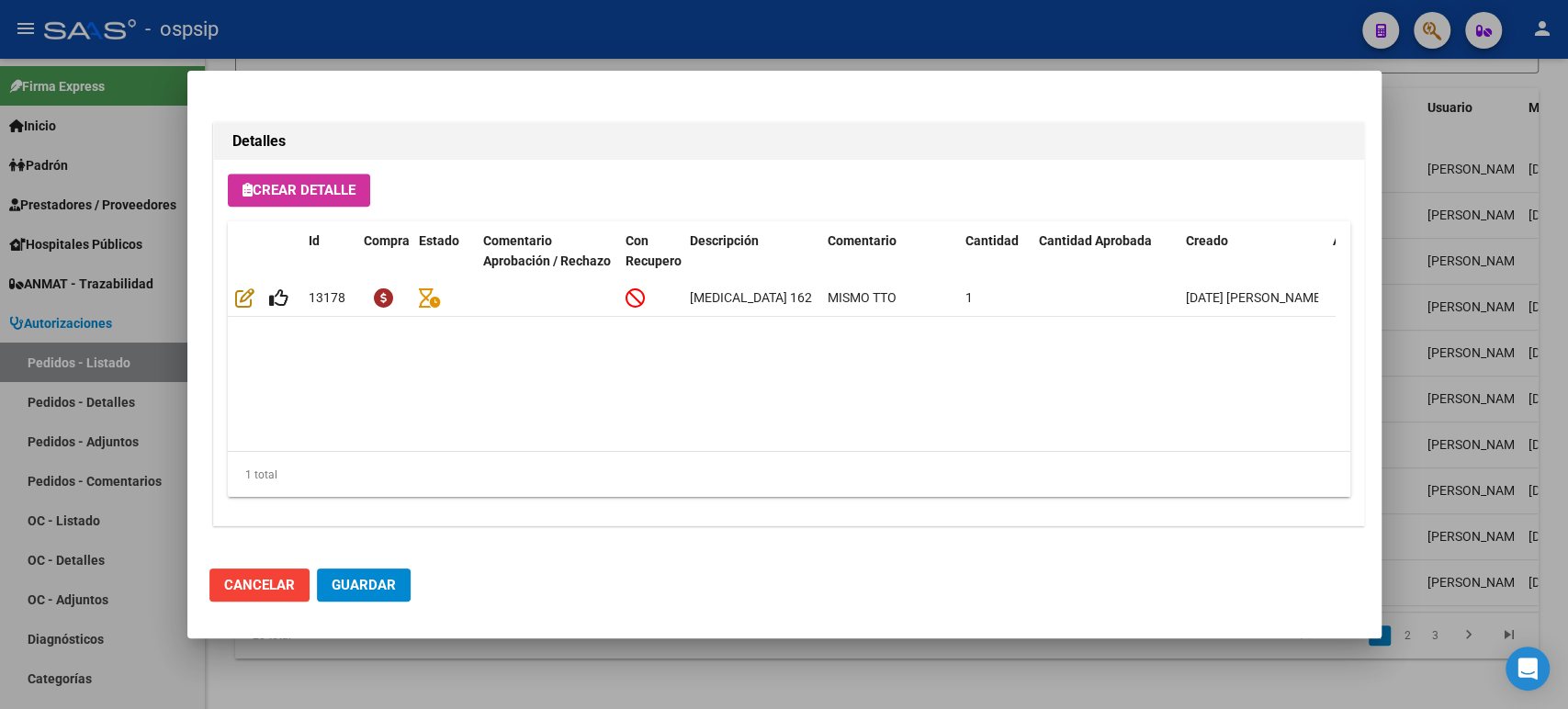
click at [1409, 233] on div at bounding box center [784, 354] width 1568 height 709
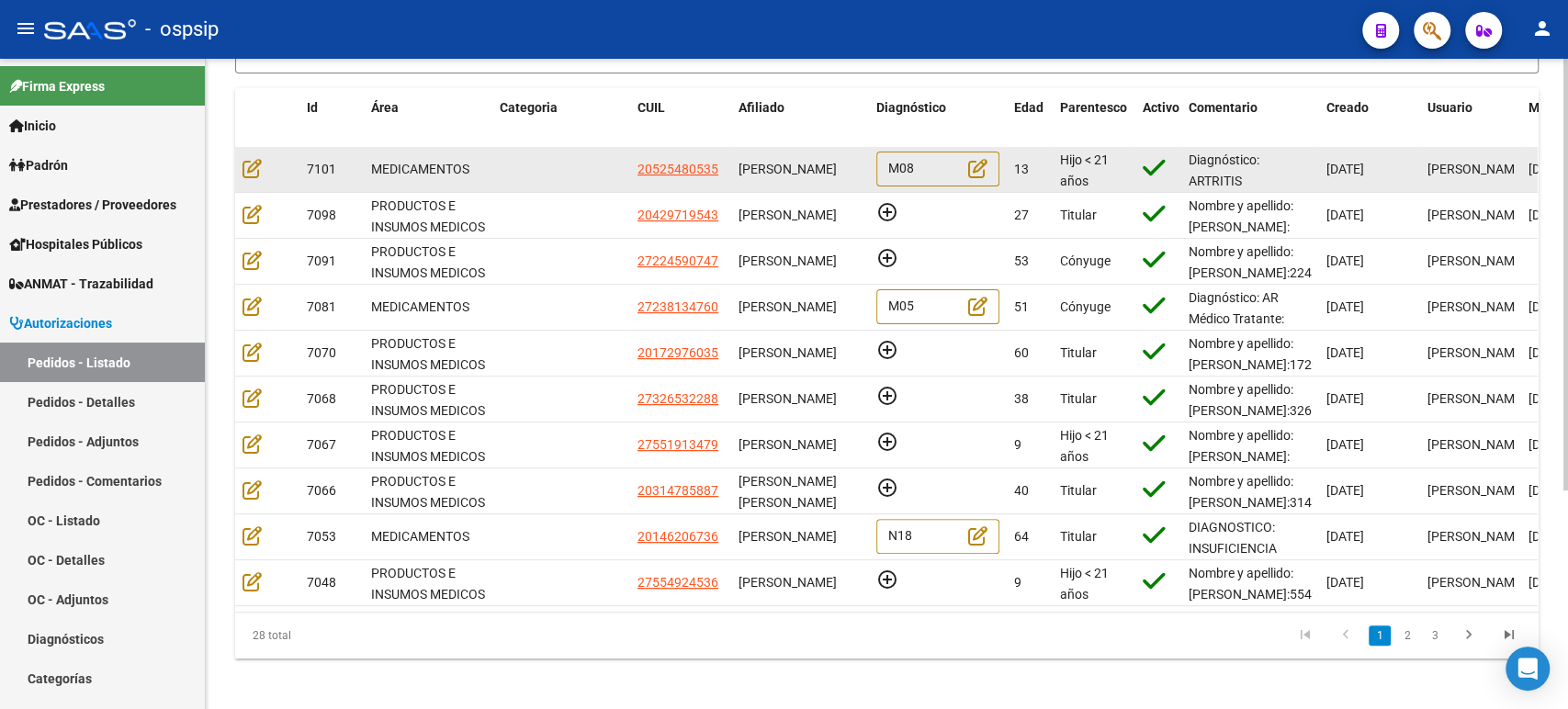
scroll to position [0, 0]
drag, startPoint x: 849, startPoint y: 183, endPoint x: 739, endPoint y: 159, distance: 112.6
click at [739, 159] on div "[PERSON_NAME]" at bounding box center [800, 169] width 123 height 21
copy span "[PERSON_NAME]"
click at [251, 167] on icon at bounding box center [252, 167] width 19 height 20
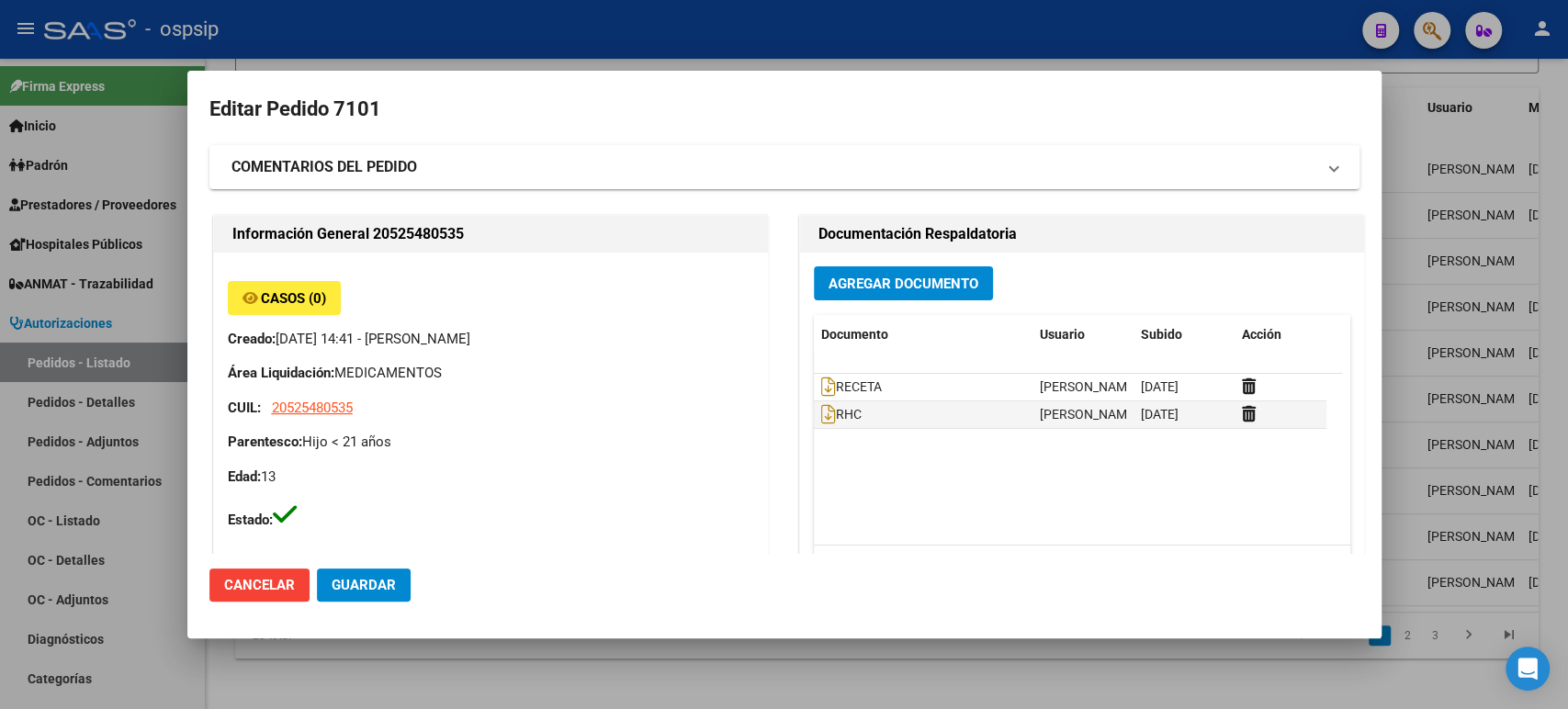
type input "San Juan, SAN JUAN, MORALES ESTE 832"
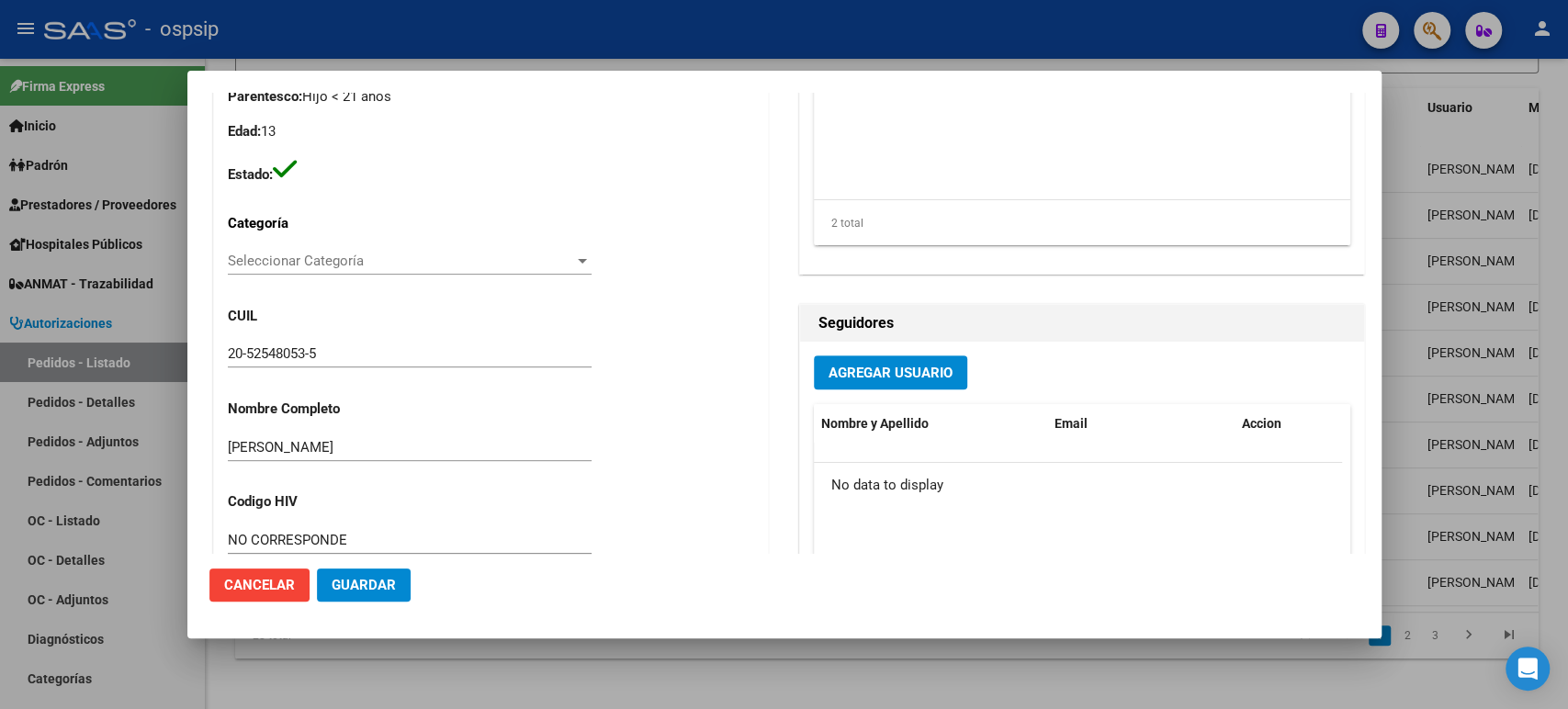
scroll to position [158, 0]
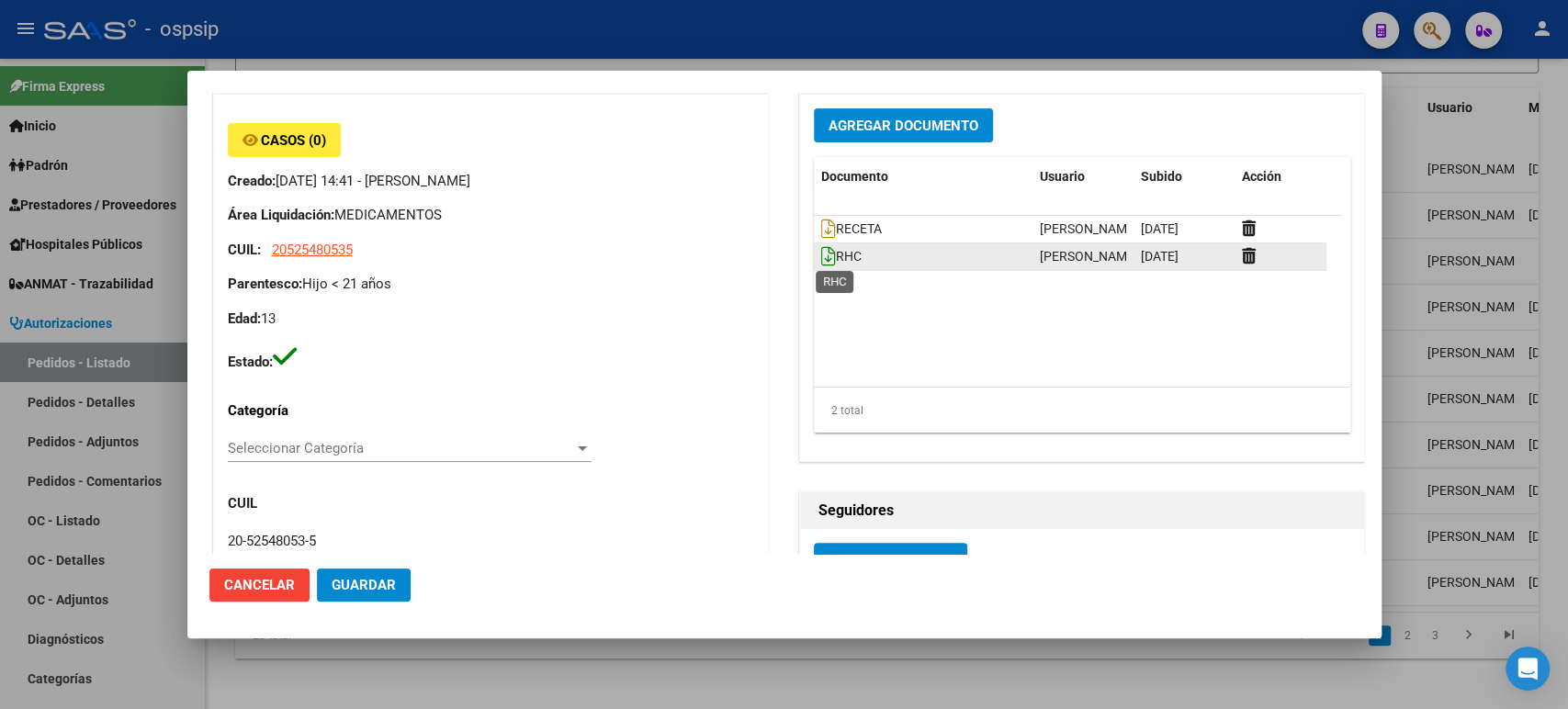
click at [822, 259] on icon at bounding box center [828, 255] width 14 height 20
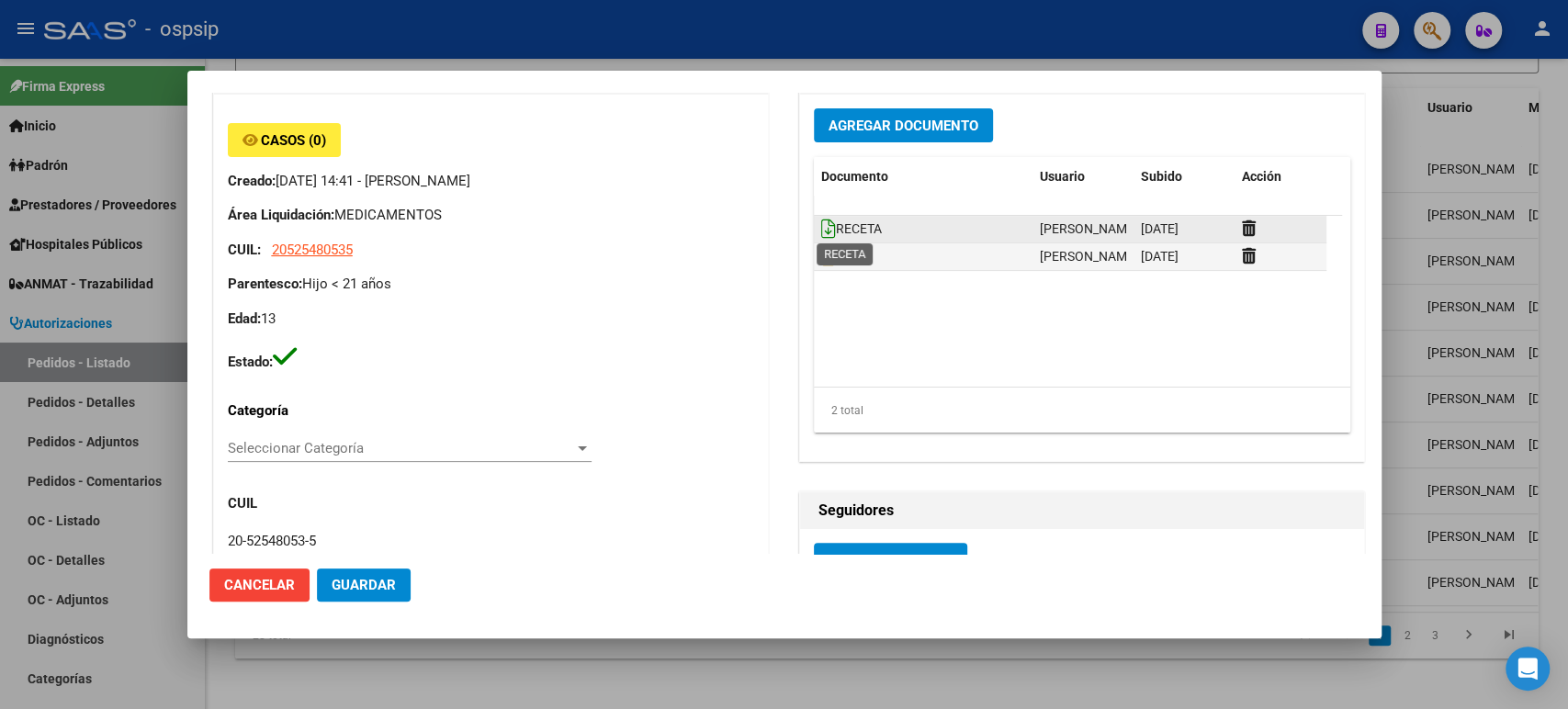
click at [821, 226] on icon at bounding box center [828, 228] width 14 height 20
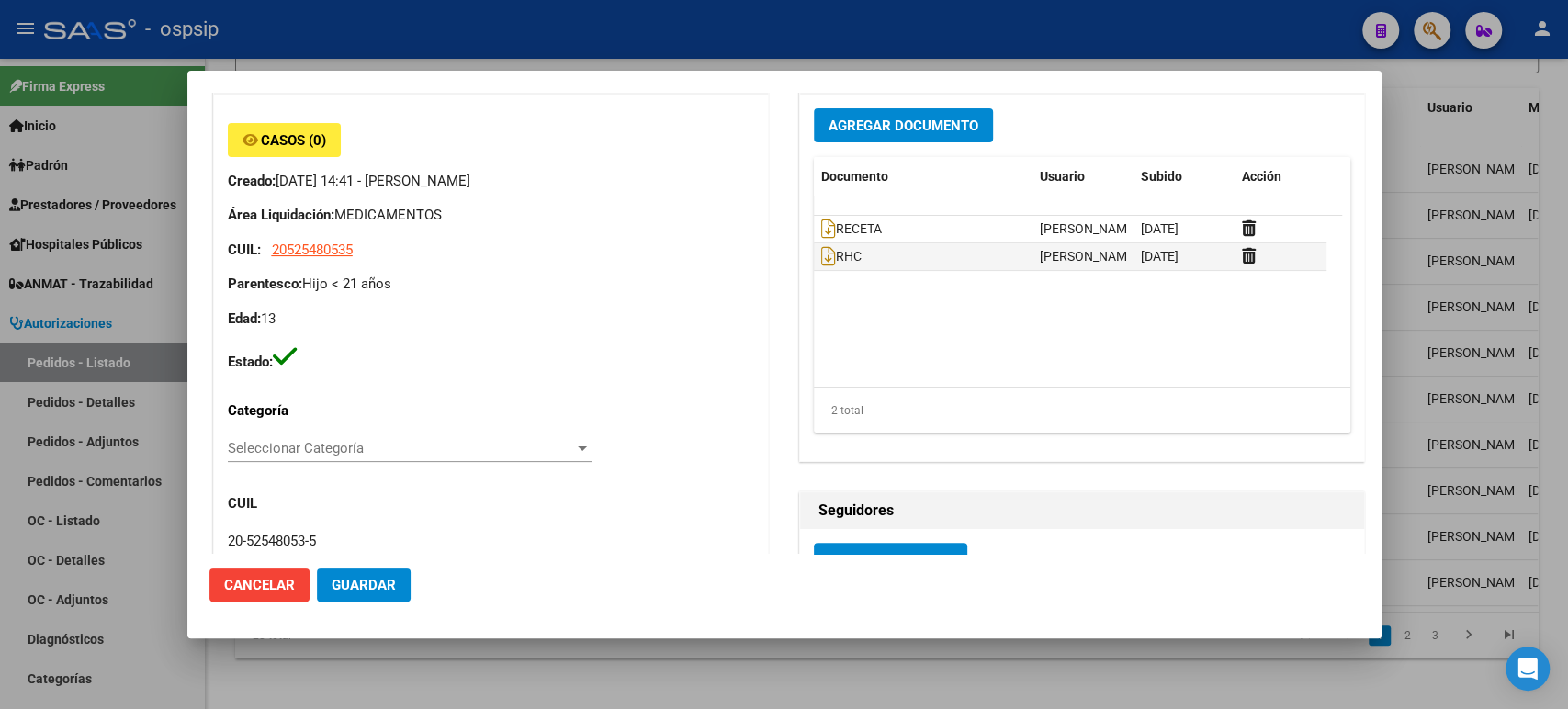
click at [1438, 197] on div at bounding box center [784, 354] width 1568 height 709
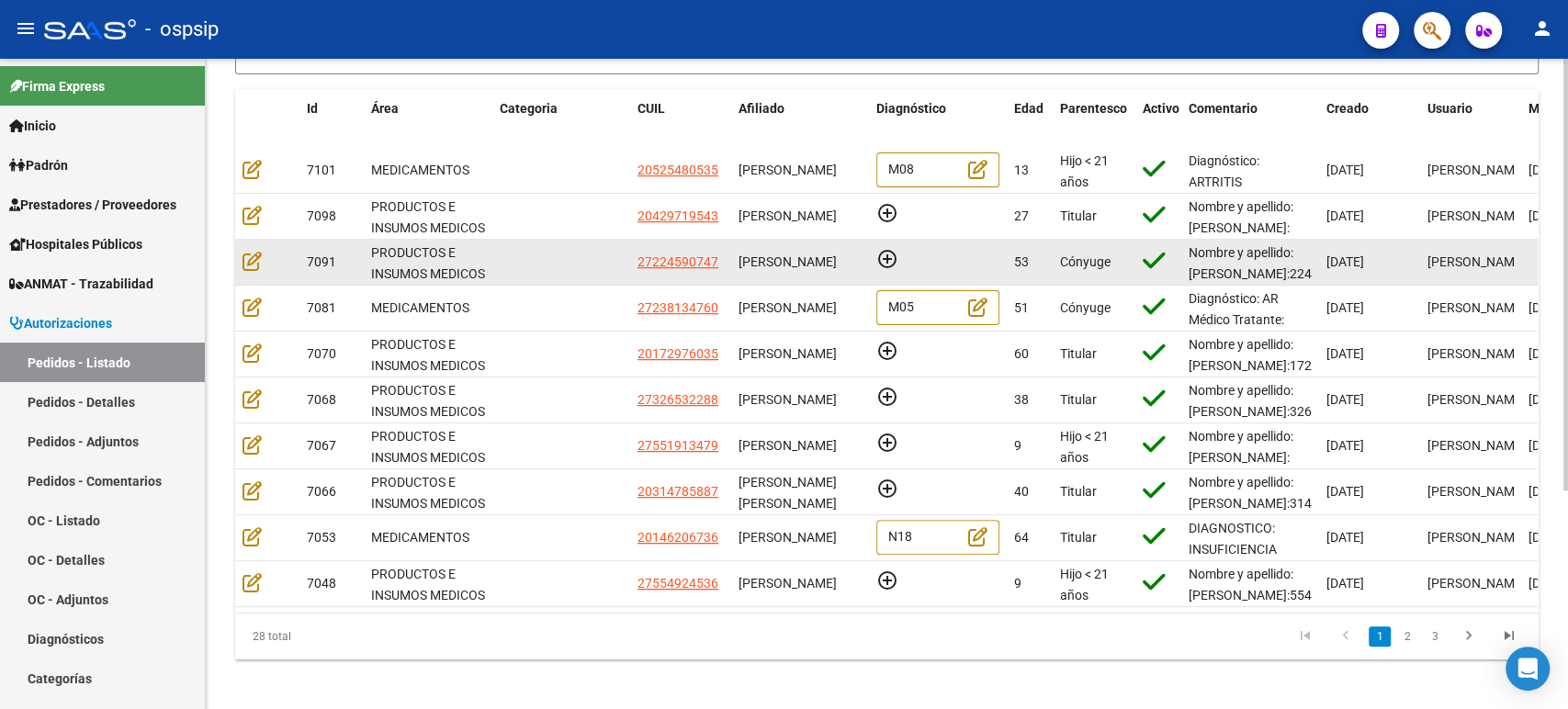
scroll to position [327, 0]
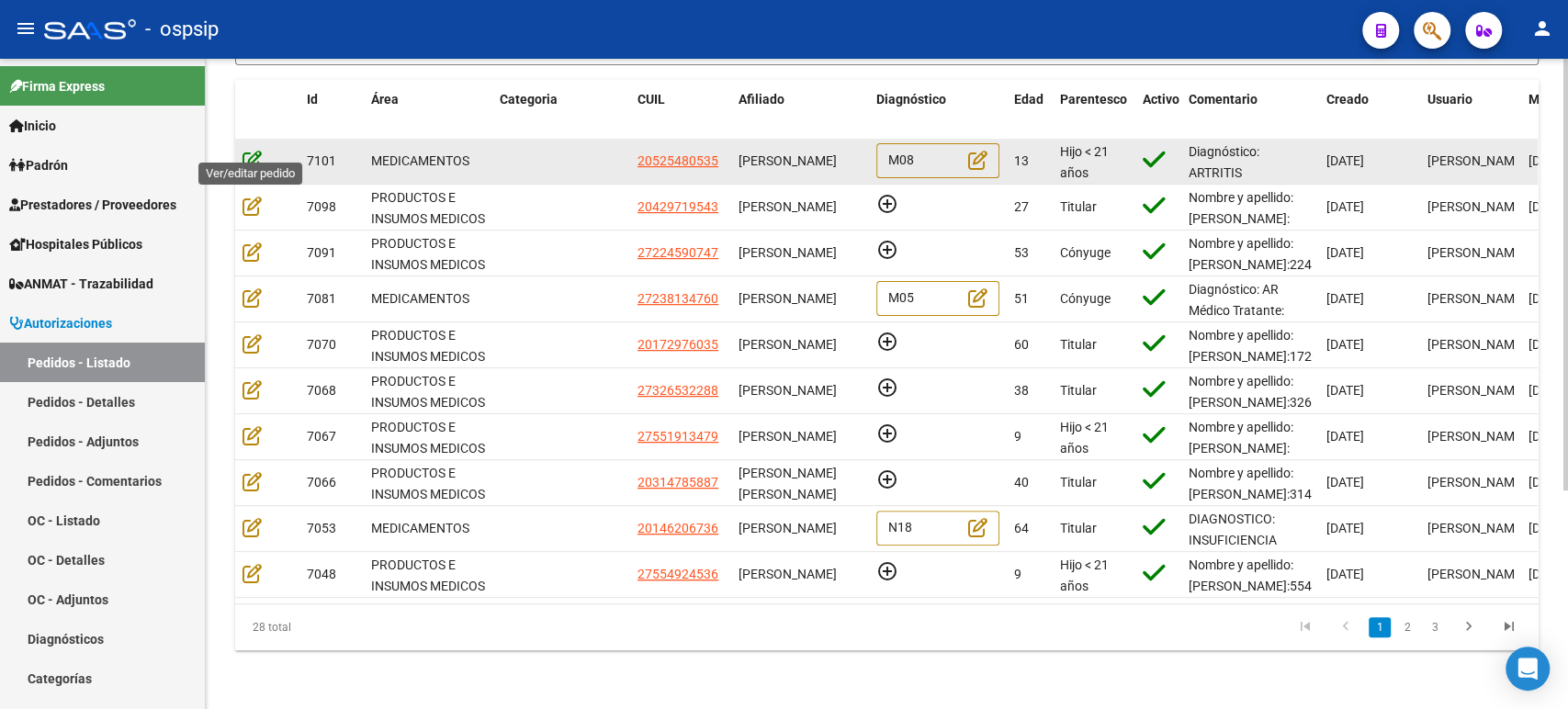
click at [257, 150] on icon at bounding box center [252, 159] width 19 height 20
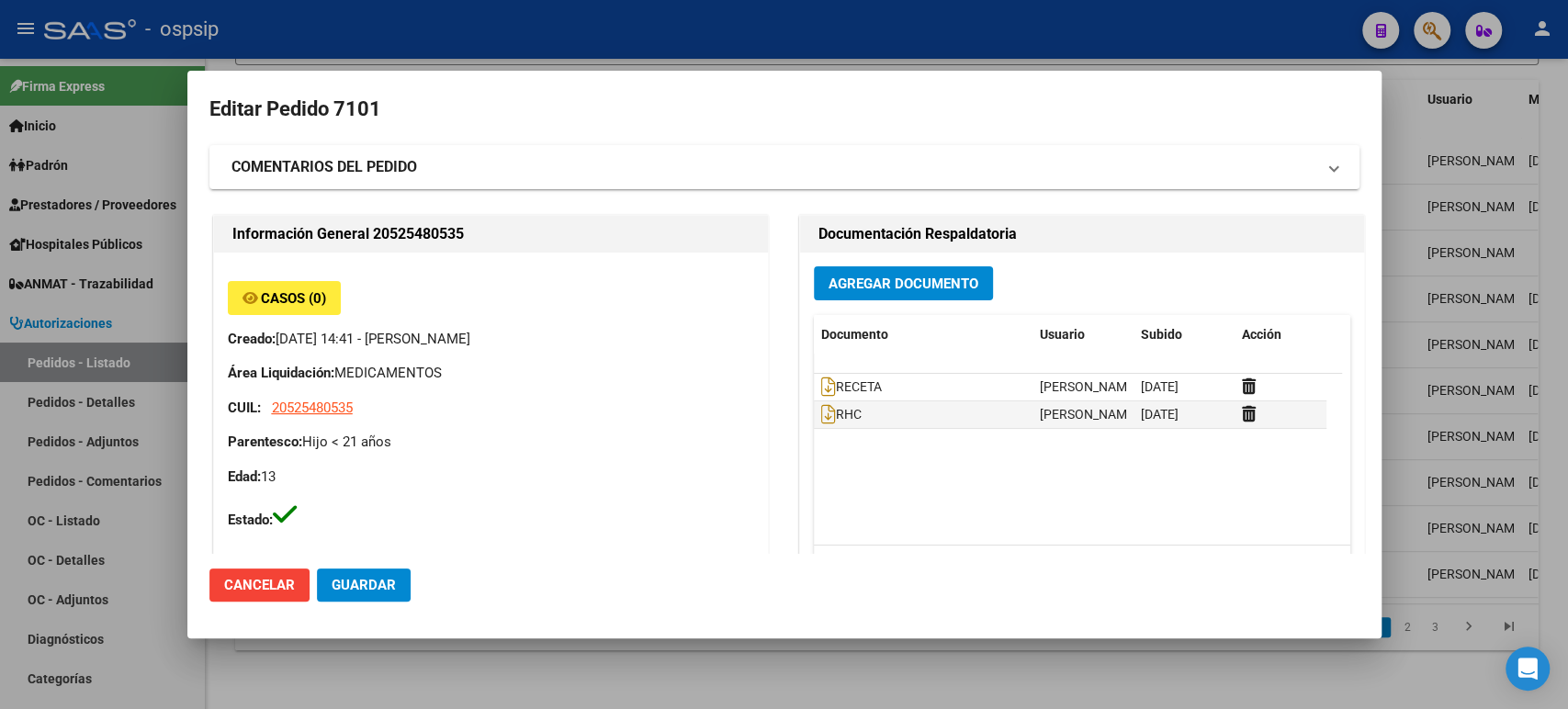
type input "San Juan, SAN JUAN, MORALES ESTE 832"
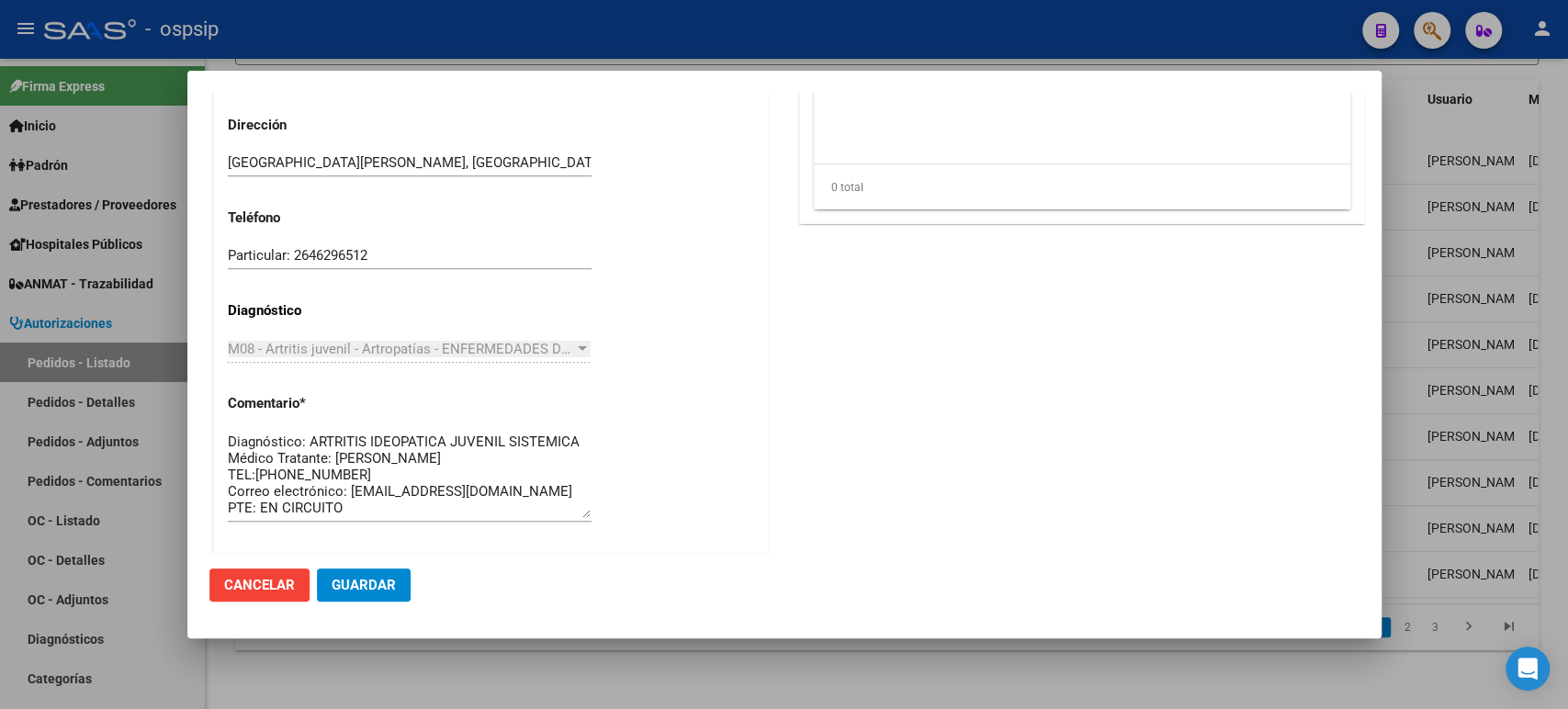
scroll to position [1280, 0]
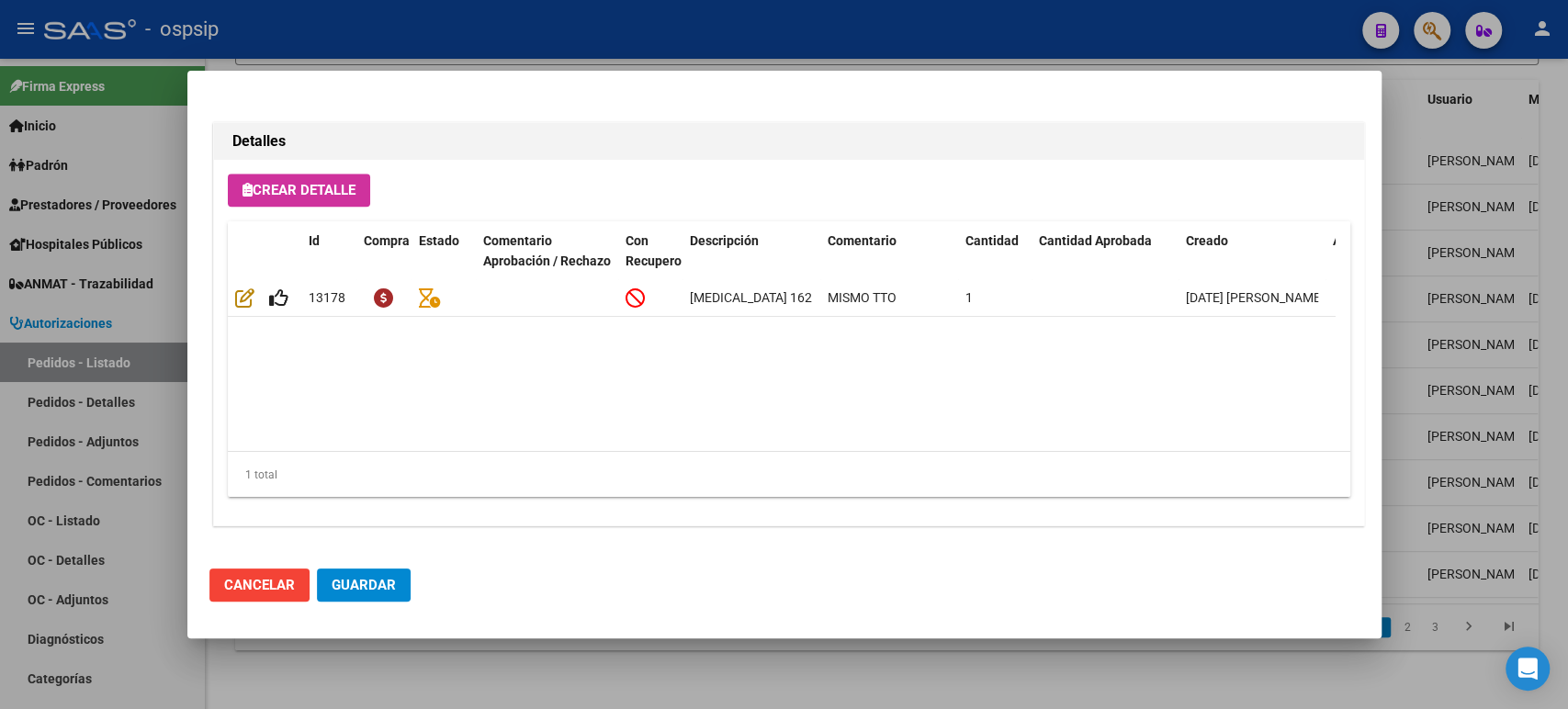
click at [1462, 266] on div at bounding box center [784, 354] width 1568 height 709
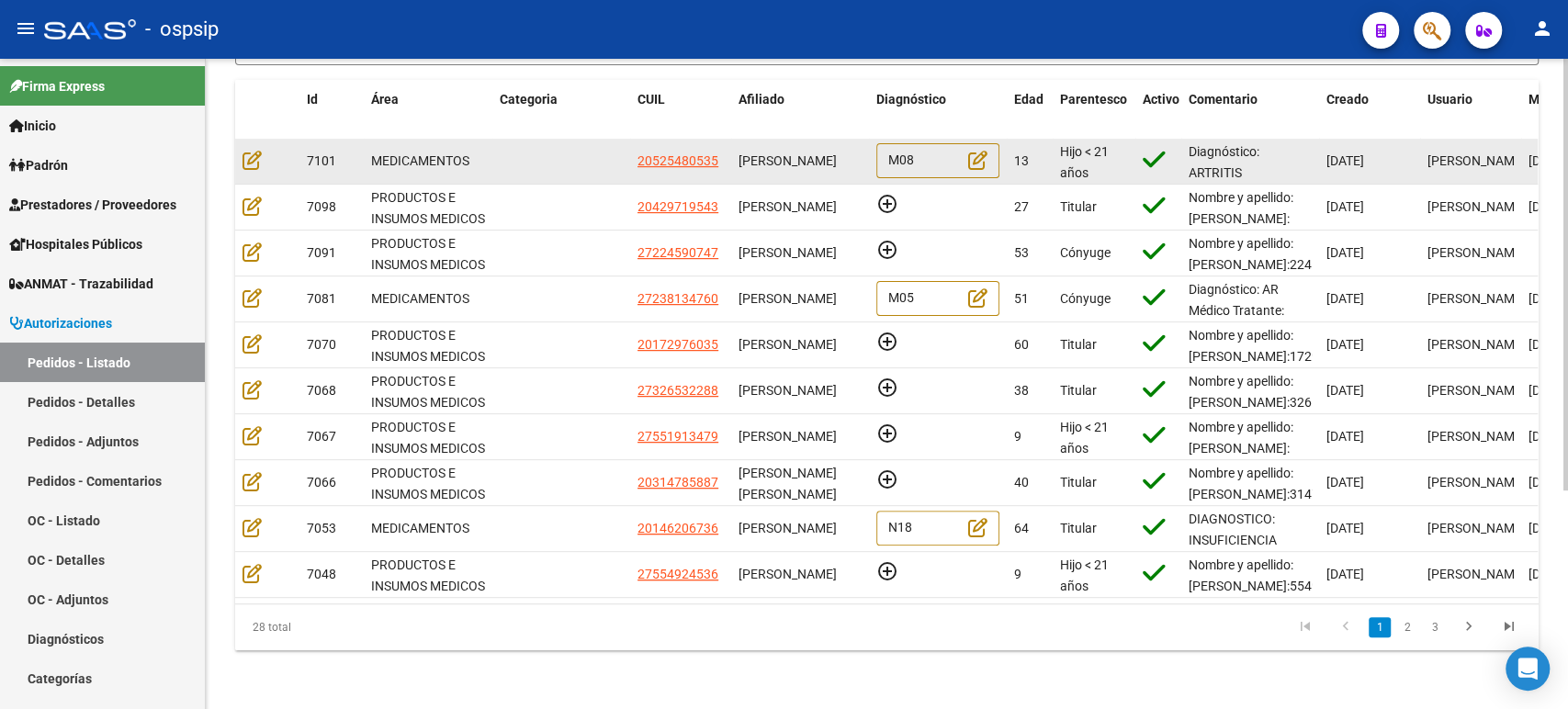
scroll to position [0, 0]
drag, startPoint x: 848, startPoint y: 166, endPoint x: 738, endPoint y: 139, distance: 113.3
click at [738, 139] on datatable-body-cell "[PERSON_NAME]" at bounding box center [799, 160] width 138 height 45
copy span "[PERSON_NAME]"
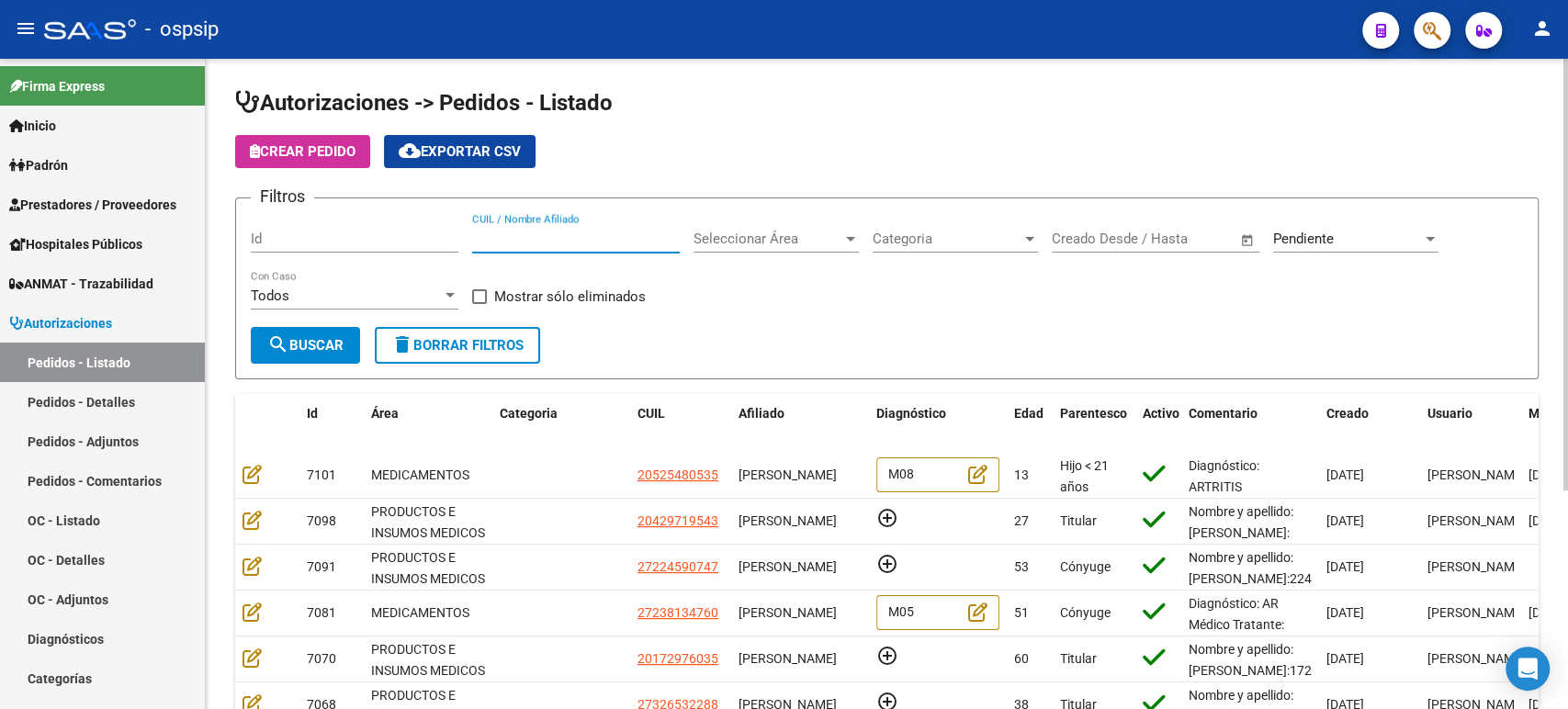
click at [569, 240] on input "CUIL / Nombre Afiliado" at bounding box center [575, 238] width 208 height 16
paste input "[PERSON_NAME]"
type input "[PERSON_NAME]"
click at [1330, 243] on span "Pendiente" at bounding box center [1303, 238] width 61 height 16
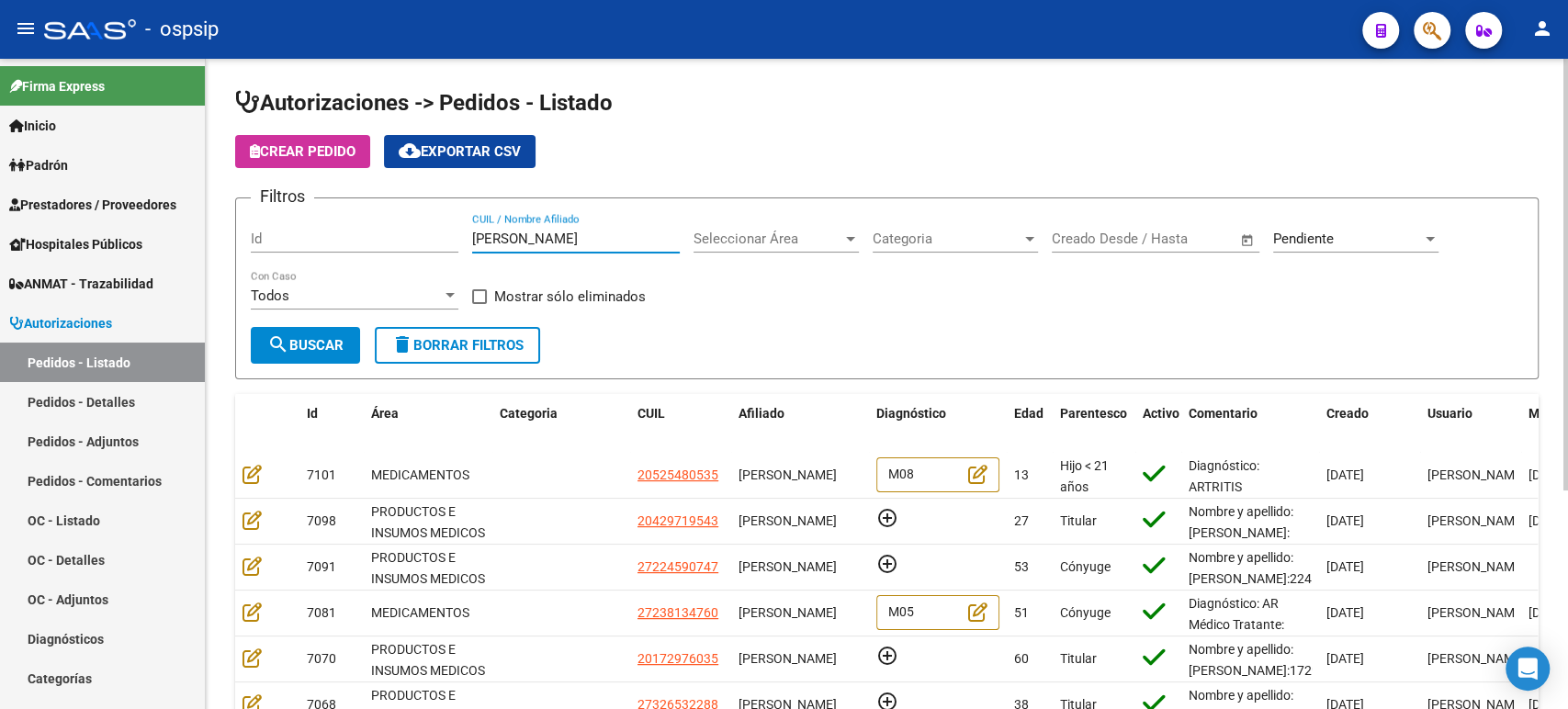
scroll to position [0, 0]
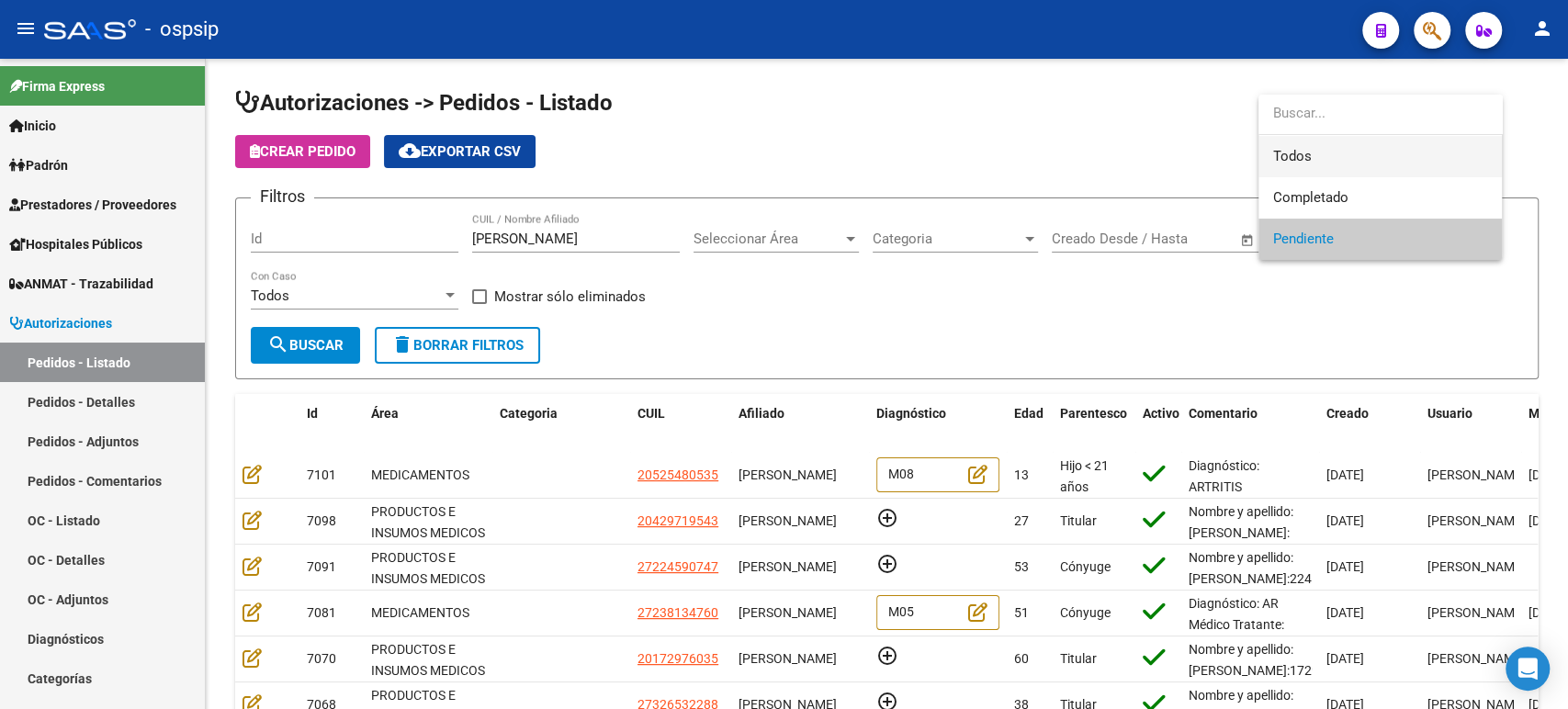
click at [1312, 153] on span "Todos" at bounding box center [1379, 157] width 214 height 42
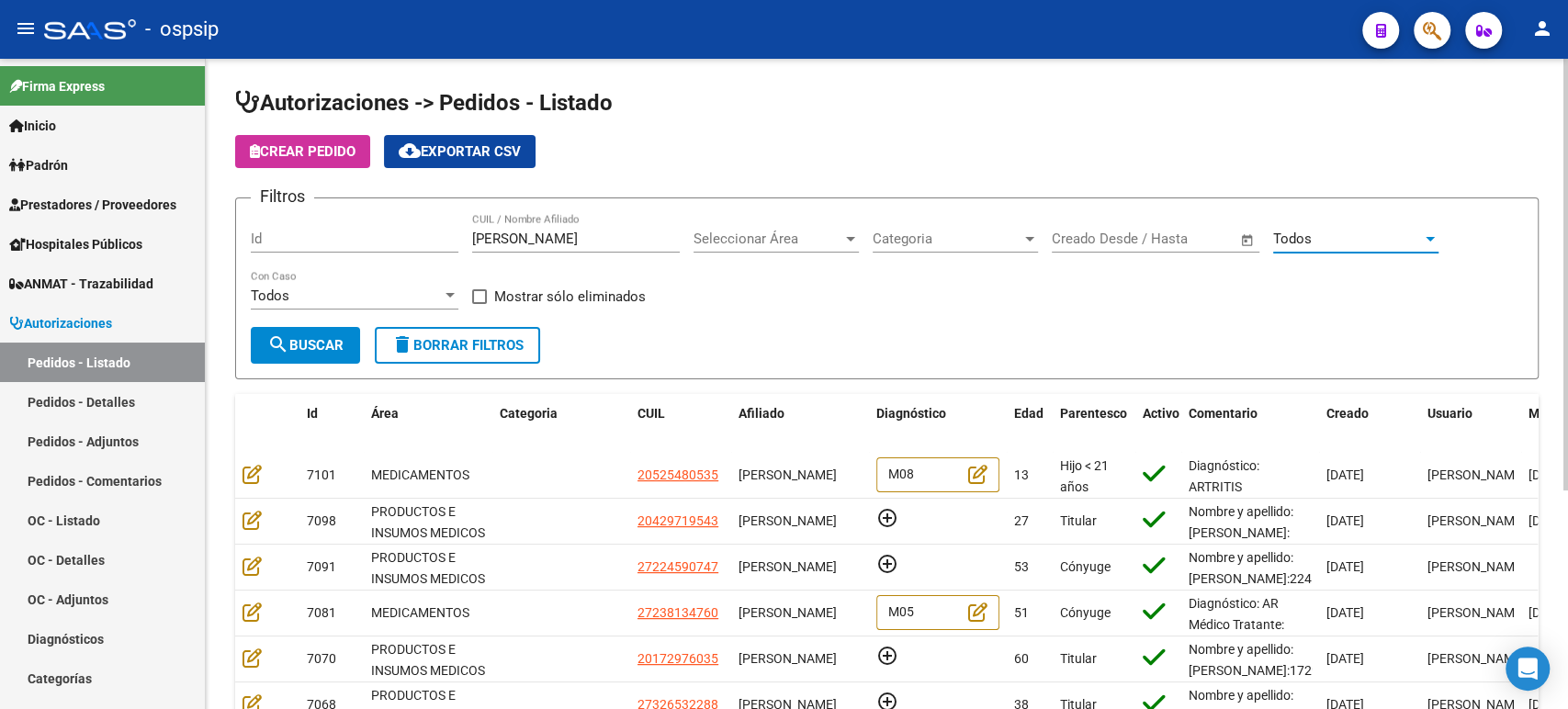
click at [336, 337] on span "search Buscar" at bounding box center [306, 345] width 76 height 16
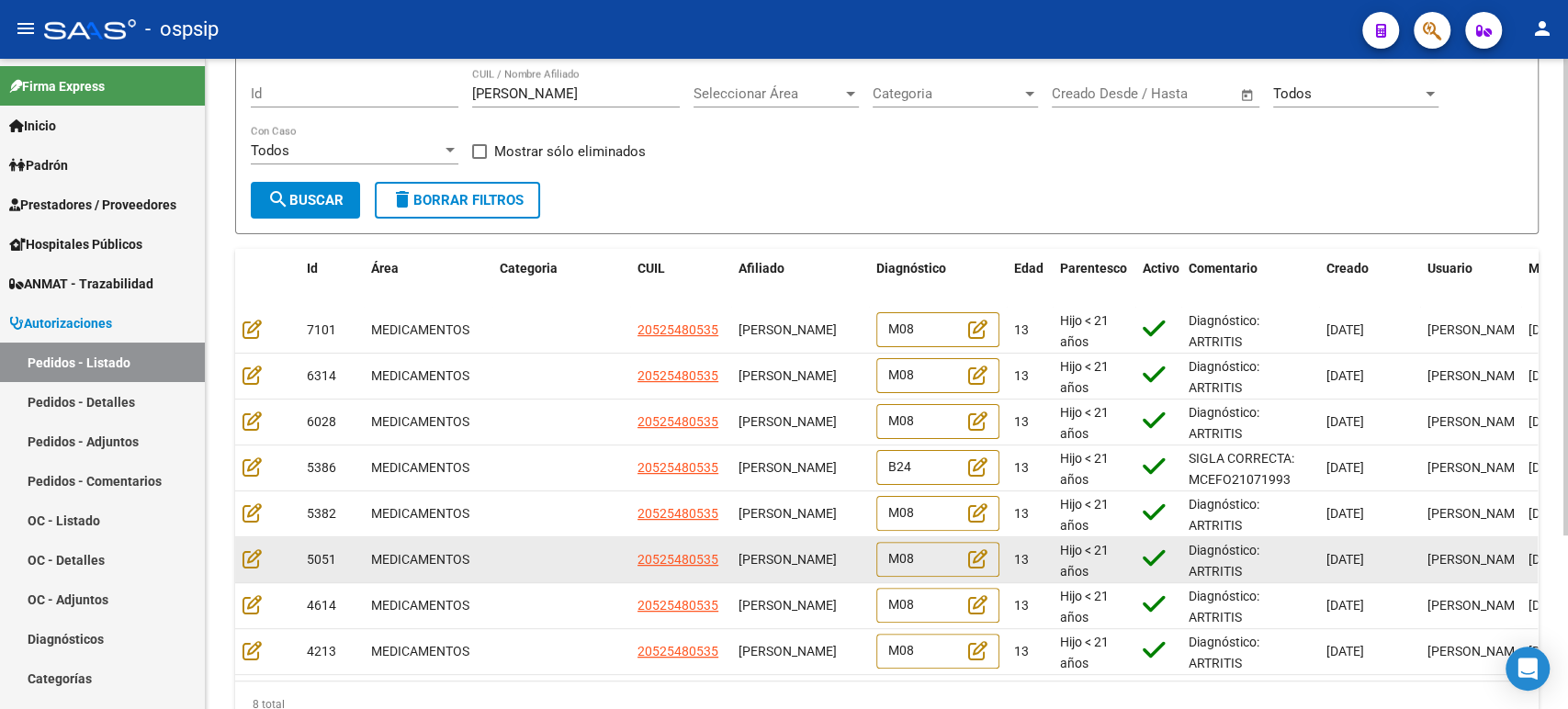
scroll to position [204, 0]
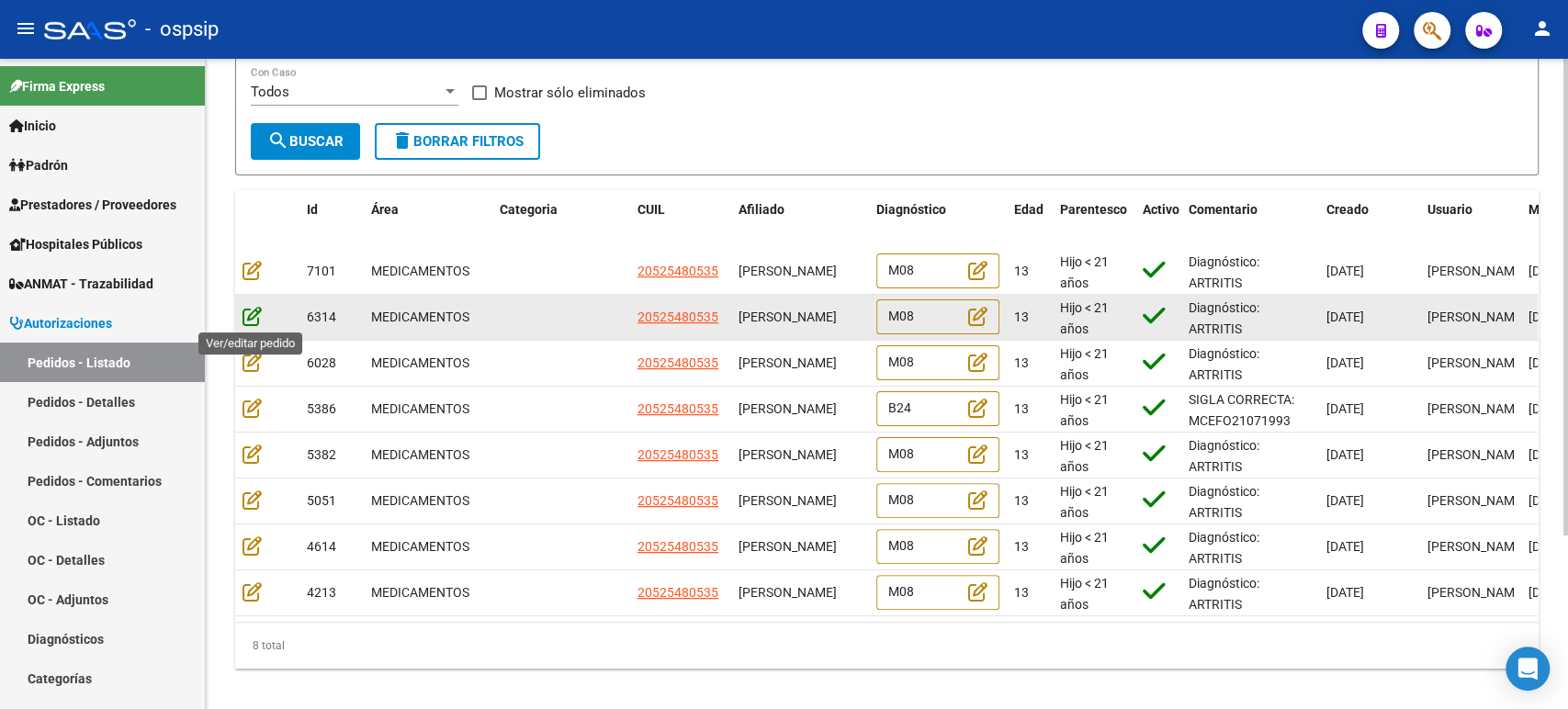
click at [253, 317] on icon at bounding box center [252, 315] width 19 height 20
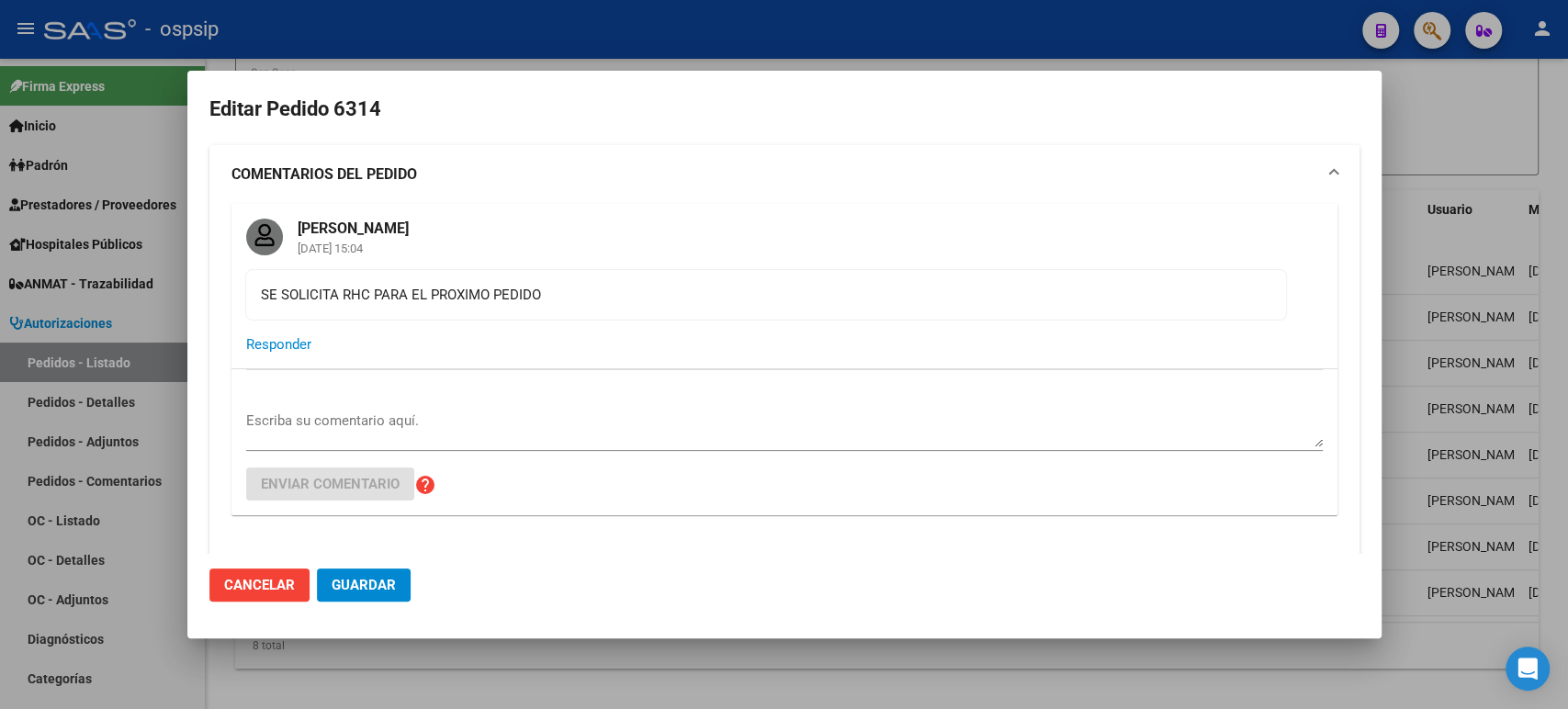
type input "[GEOGRAPHIC_DATA][PERSON_NAME], [GEOGRAPHIC_DATA][PERSON_NAME], [PERSON_NAME] E…"
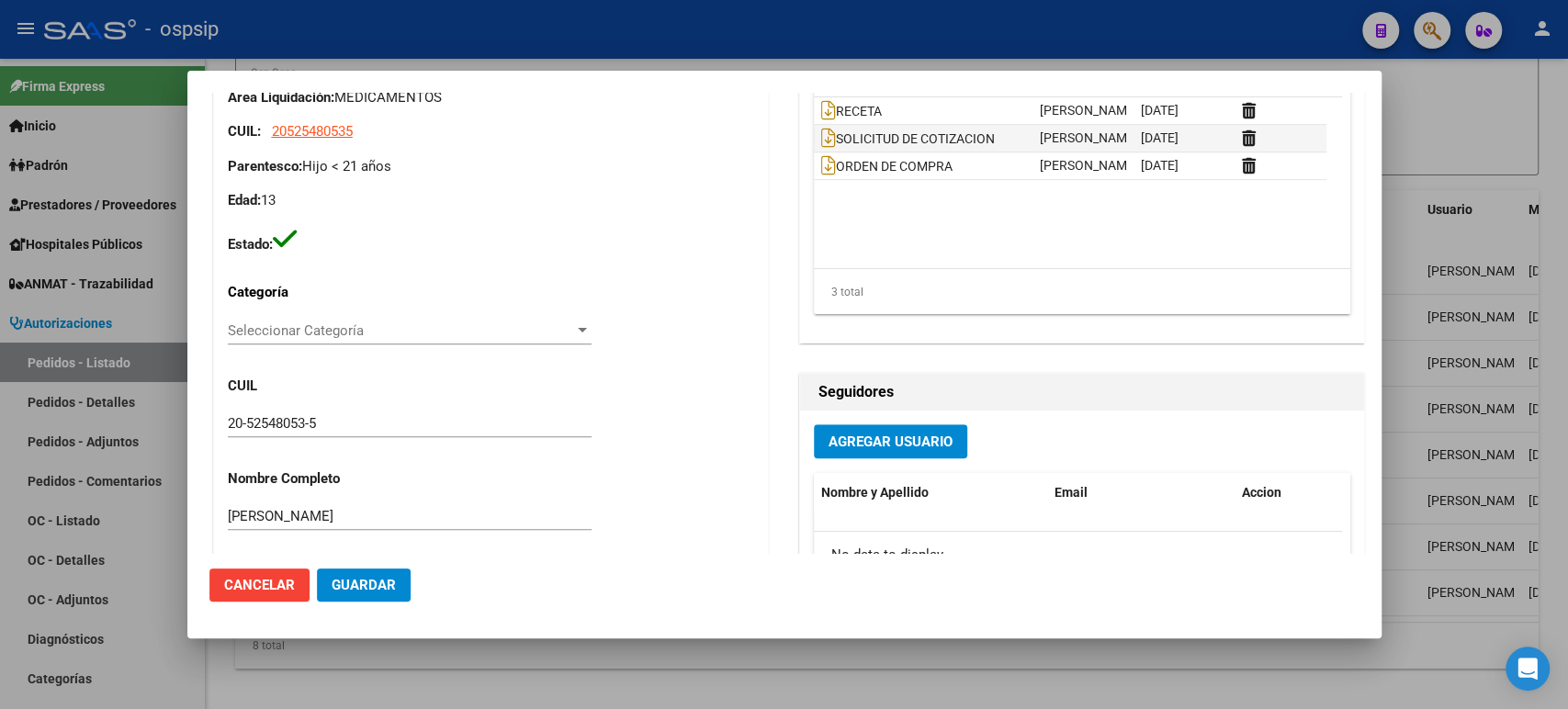
scroll to position [645, 0]
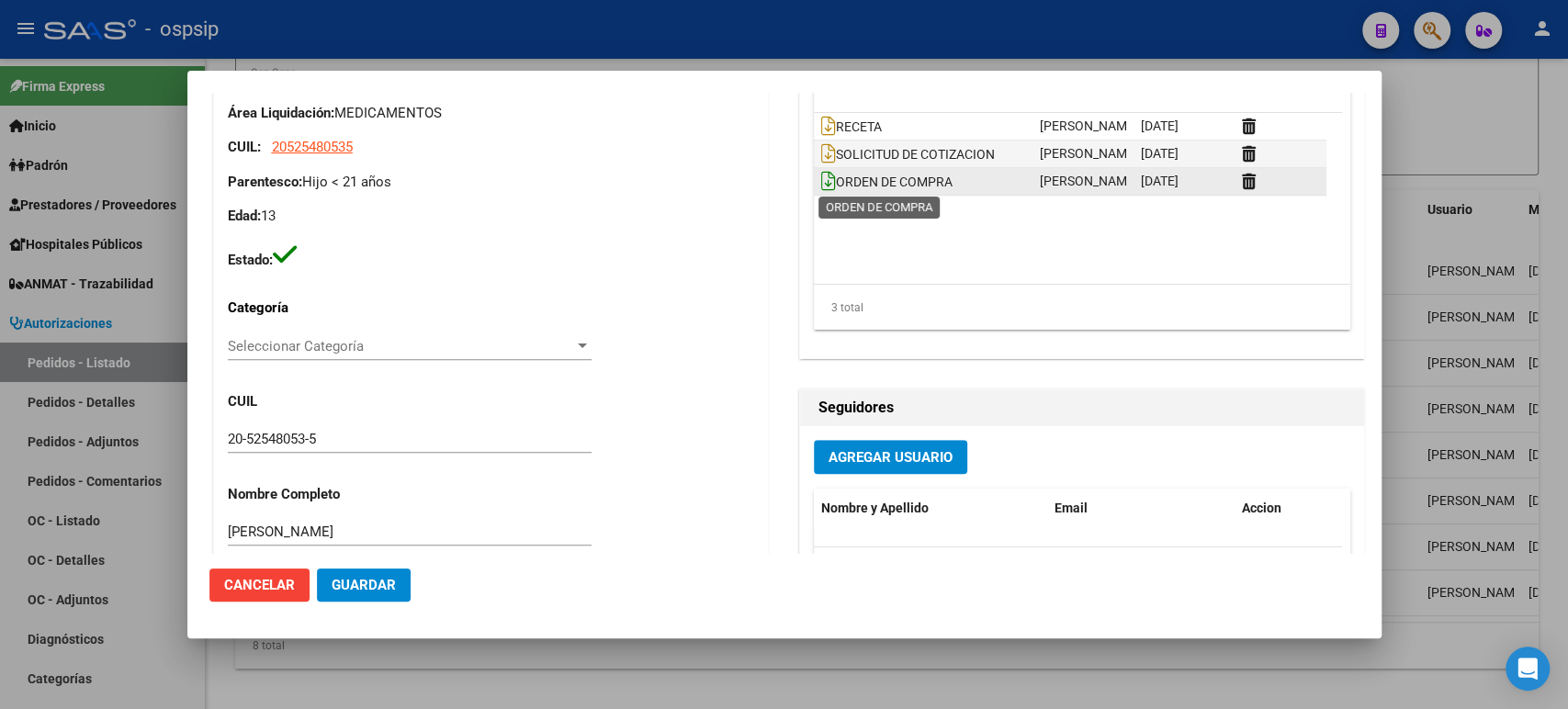
click at [821, 185] on icon at bounding box center [828, 180] width 14 height 20
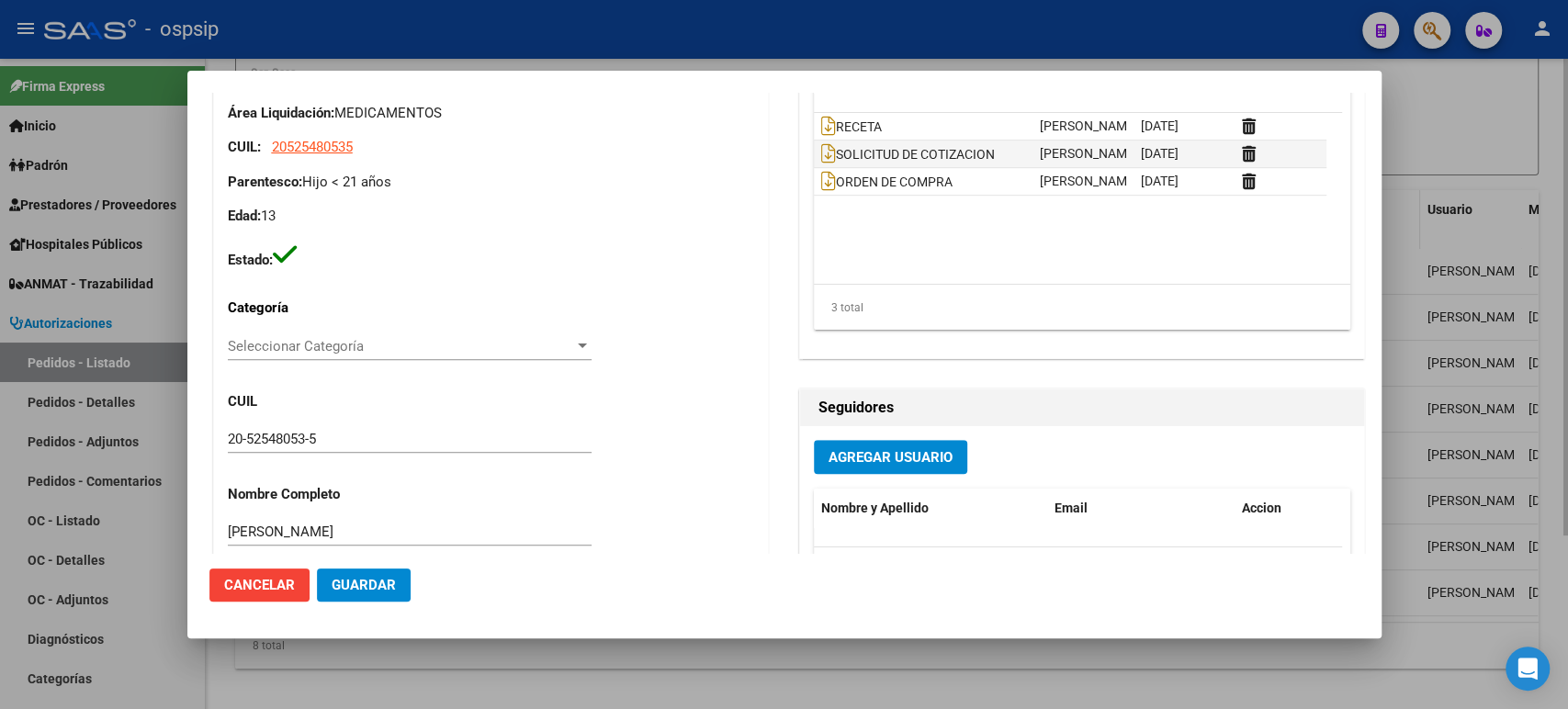
click at [1409, 221] on div at bounding box center [784, 354] width 1568 height 709
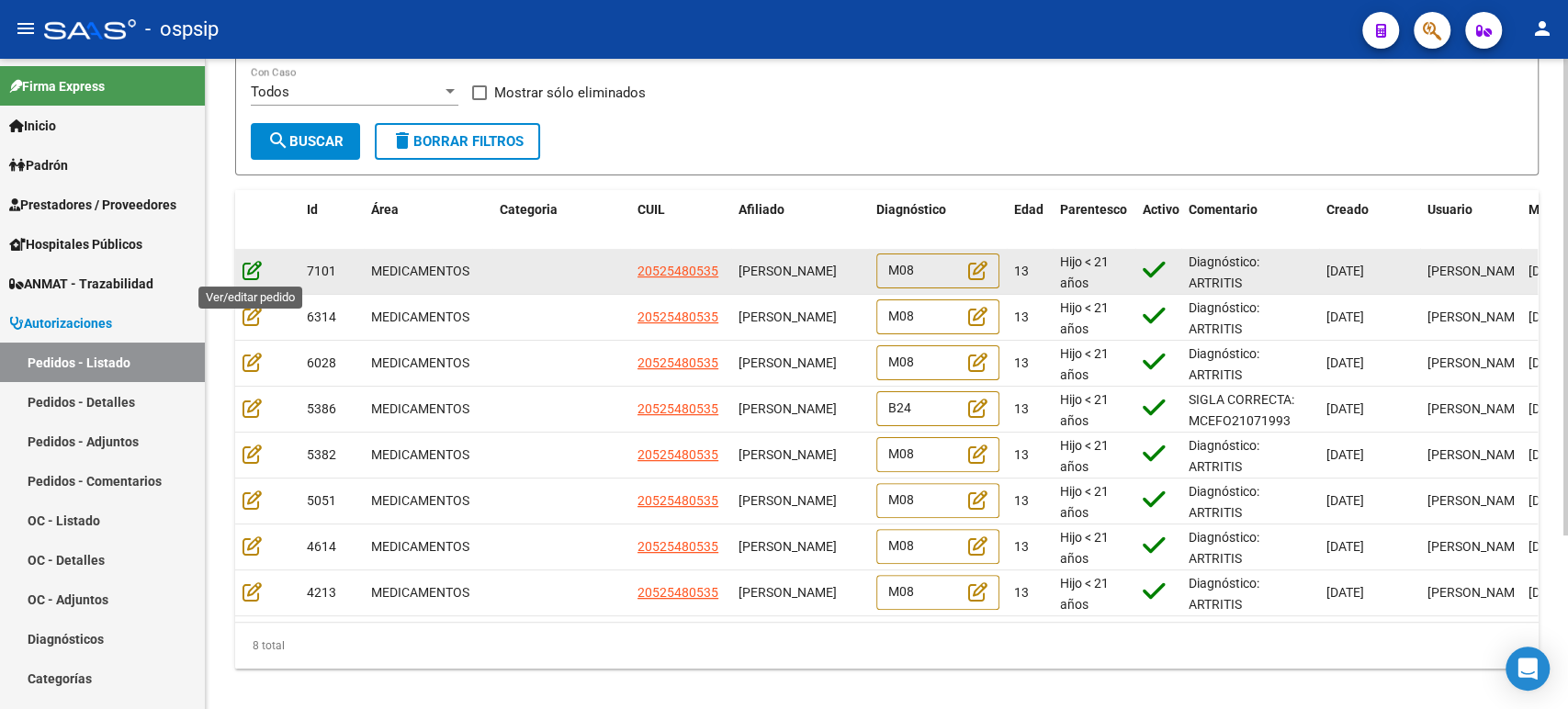
click at [254, 275] on icon at bounding box center [252, 270] width 19 height 20
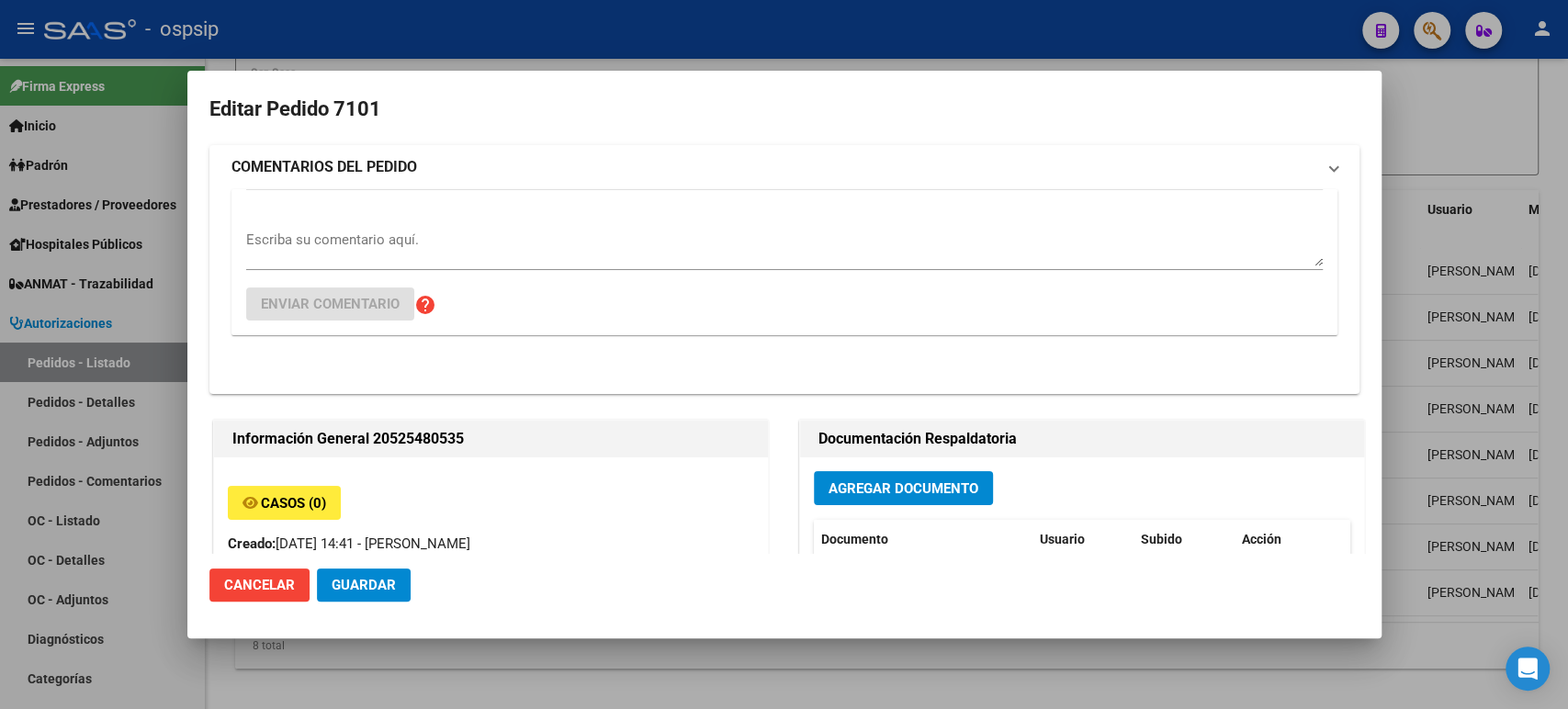
type input "[GEOGRAPHIC_DATA][PERSON_NAME], [GEOGRAPHIC_DATA][PERSON_NAME], [PERSON_NAME] E…"
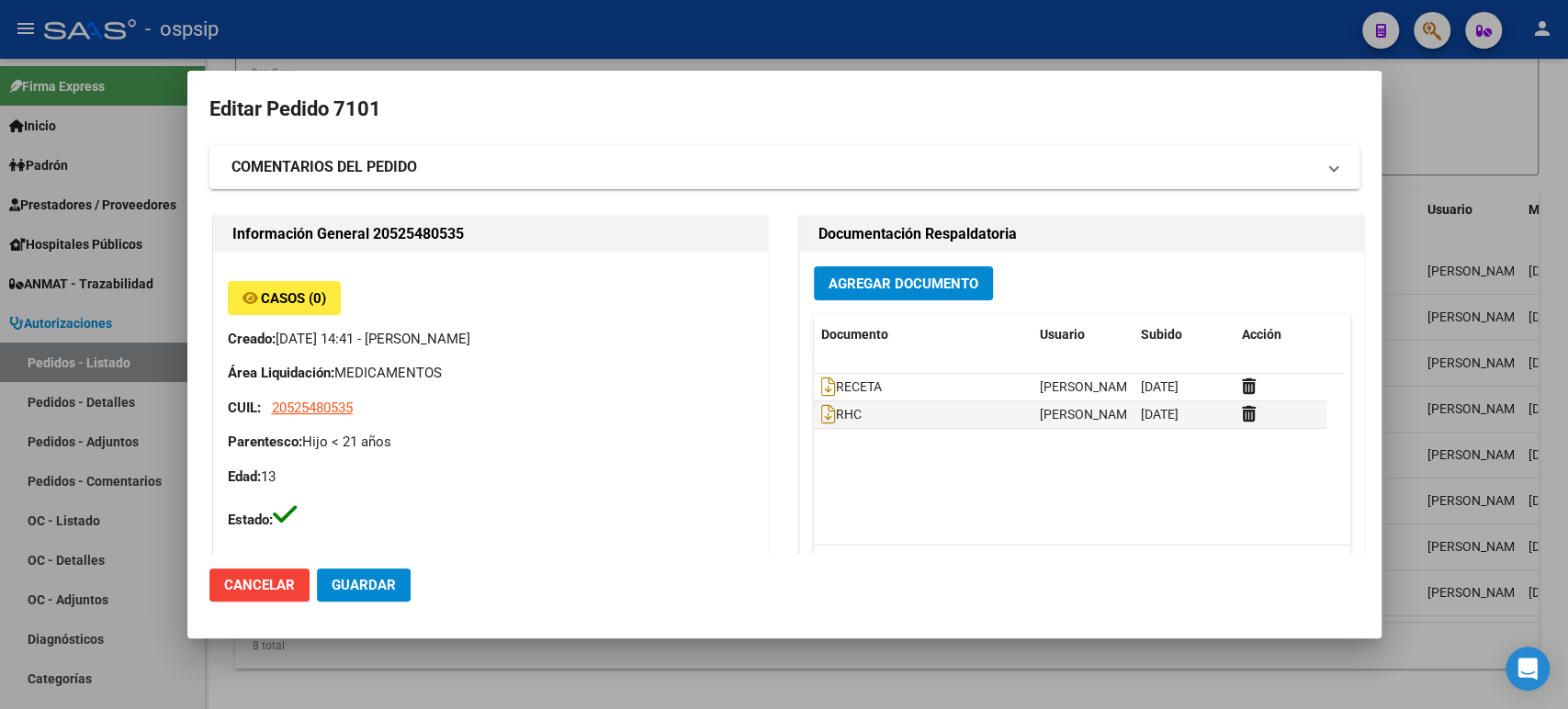
scroll to position [1280, 0]
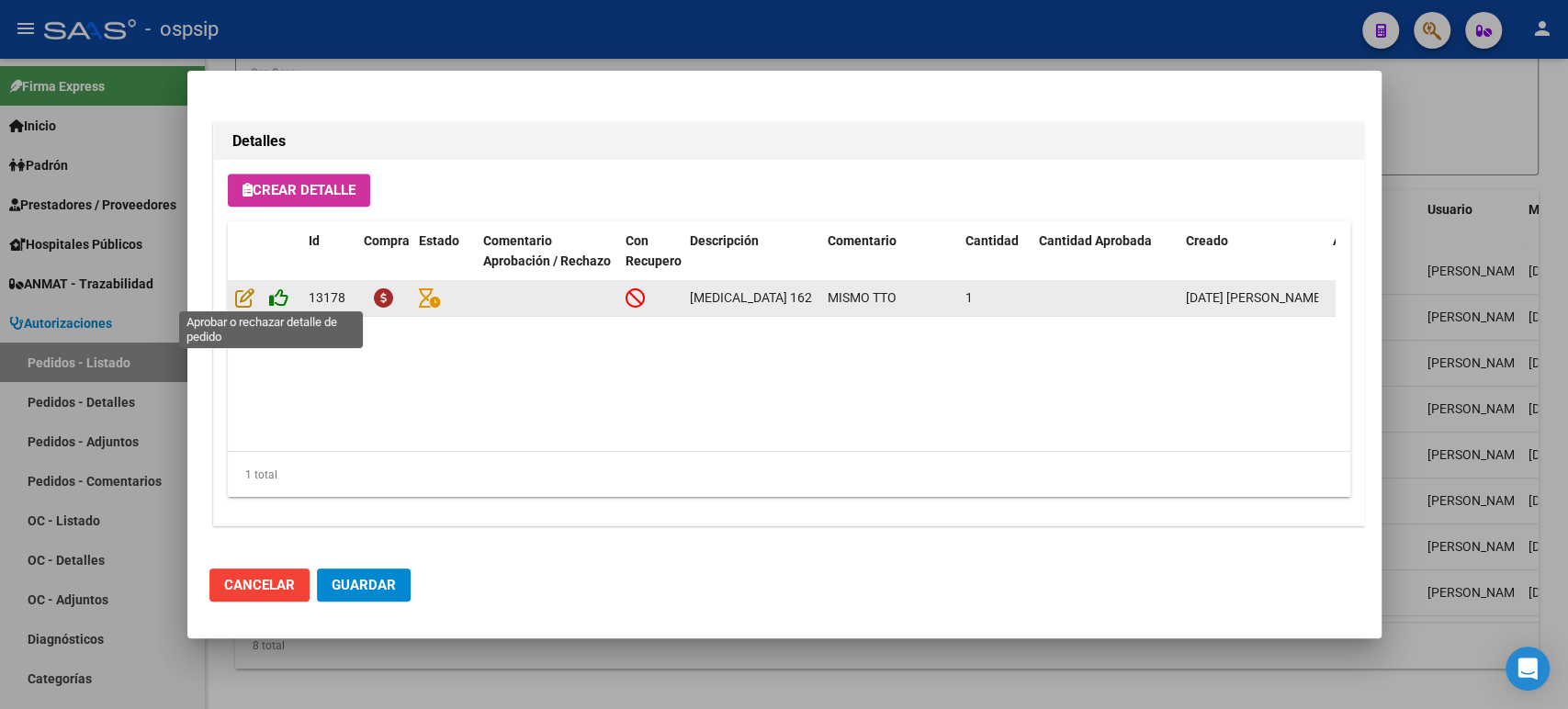
click at [284, 297] on icon at bounding box center [279, 297] width 19 height 20
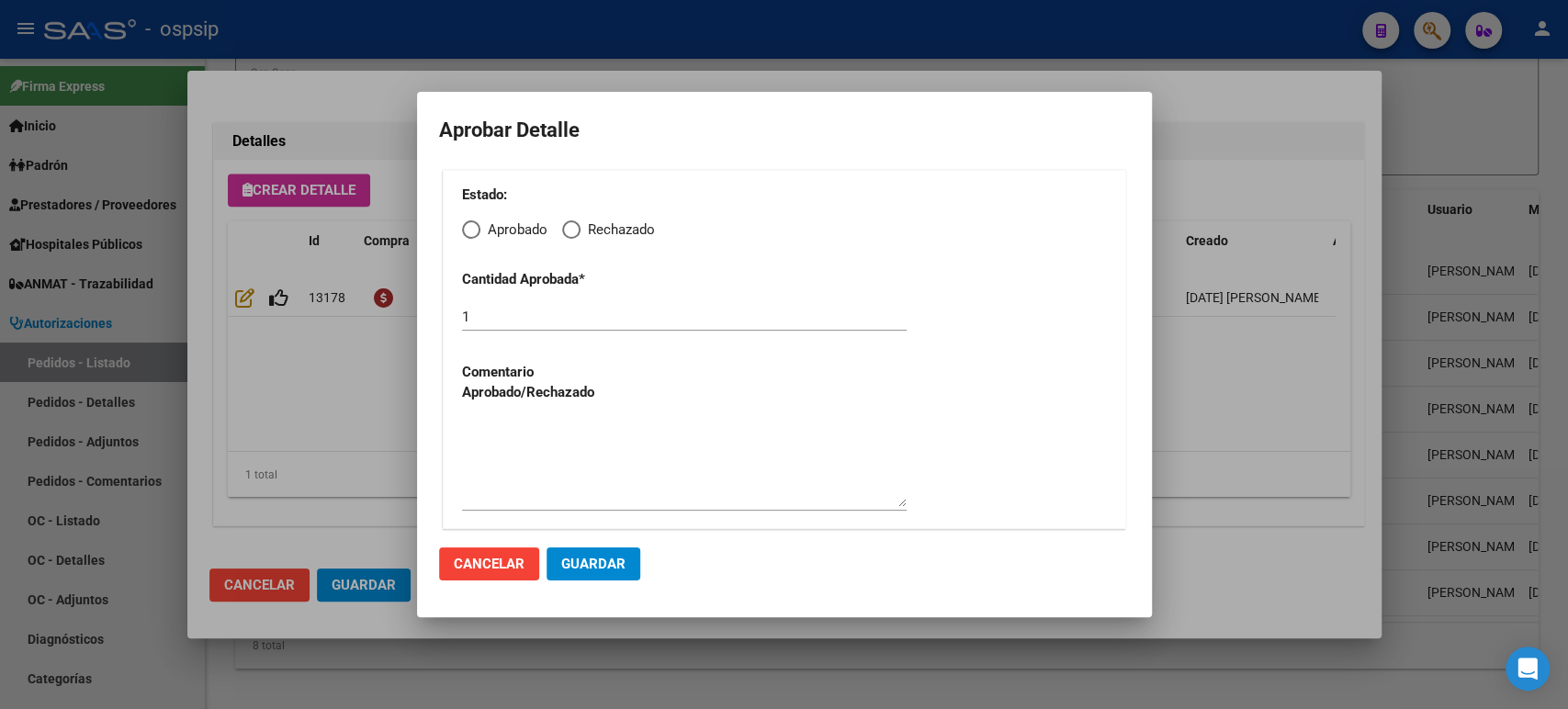
click at [469, 239] on span "Elija una opción" at bounding box center [471, 229] width 18 height 18
click at [469, 239] on input "Aprobado" at bounding box center [471, 229] width 18 height 18
radio input "true"
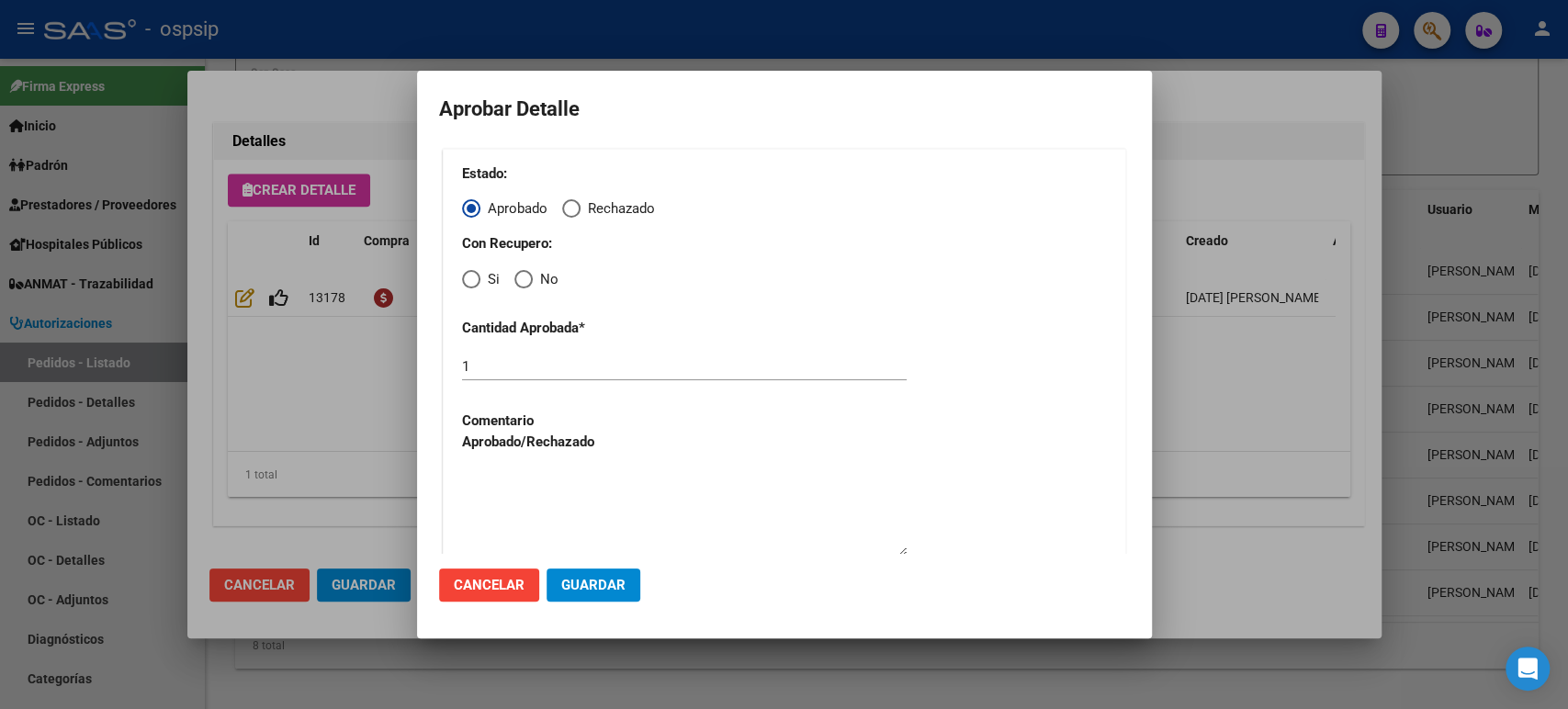
click at [470, 284] on span "Elija una opción" at bounding box center [471, 279] width 18 height 18
click at [470, 284] on input "Si" at bounding box center [471, 279] width 18 height 18
radio input "true"
click at [618, 592] on span "Guardar" at bounding box center [593, 585] width 65 height 16
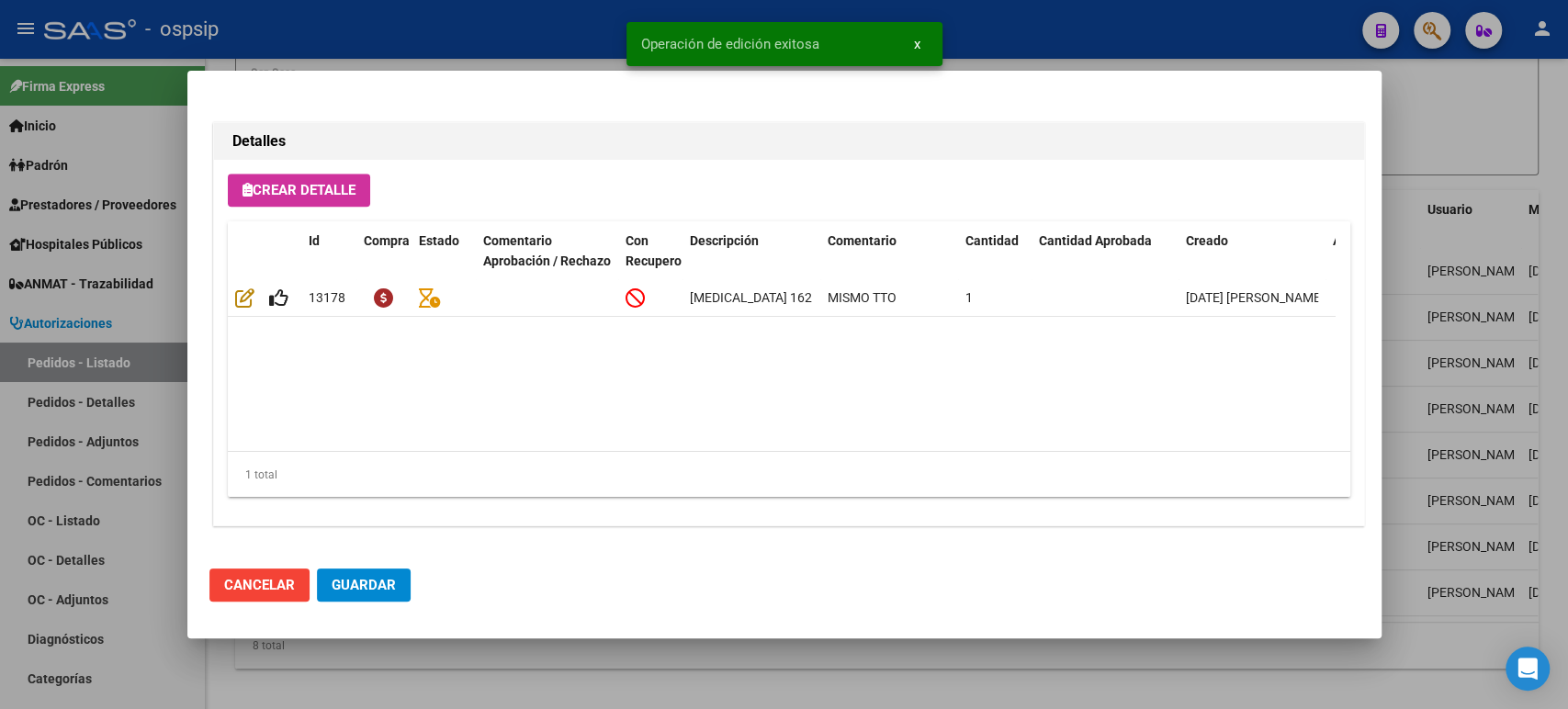
type input "[GEOGRAPHIC_DATA][PERSON_NAME], [GEOGRAPHIC_DATA][PERSON_NAME], GOBERNADOR [PER…"
click at [371, 582] on span "Guardar" at bounding box center [364, 585] width 65 height 16
click at [1473, 327] on div at bounding box center [784, 354] width 1568 height 709
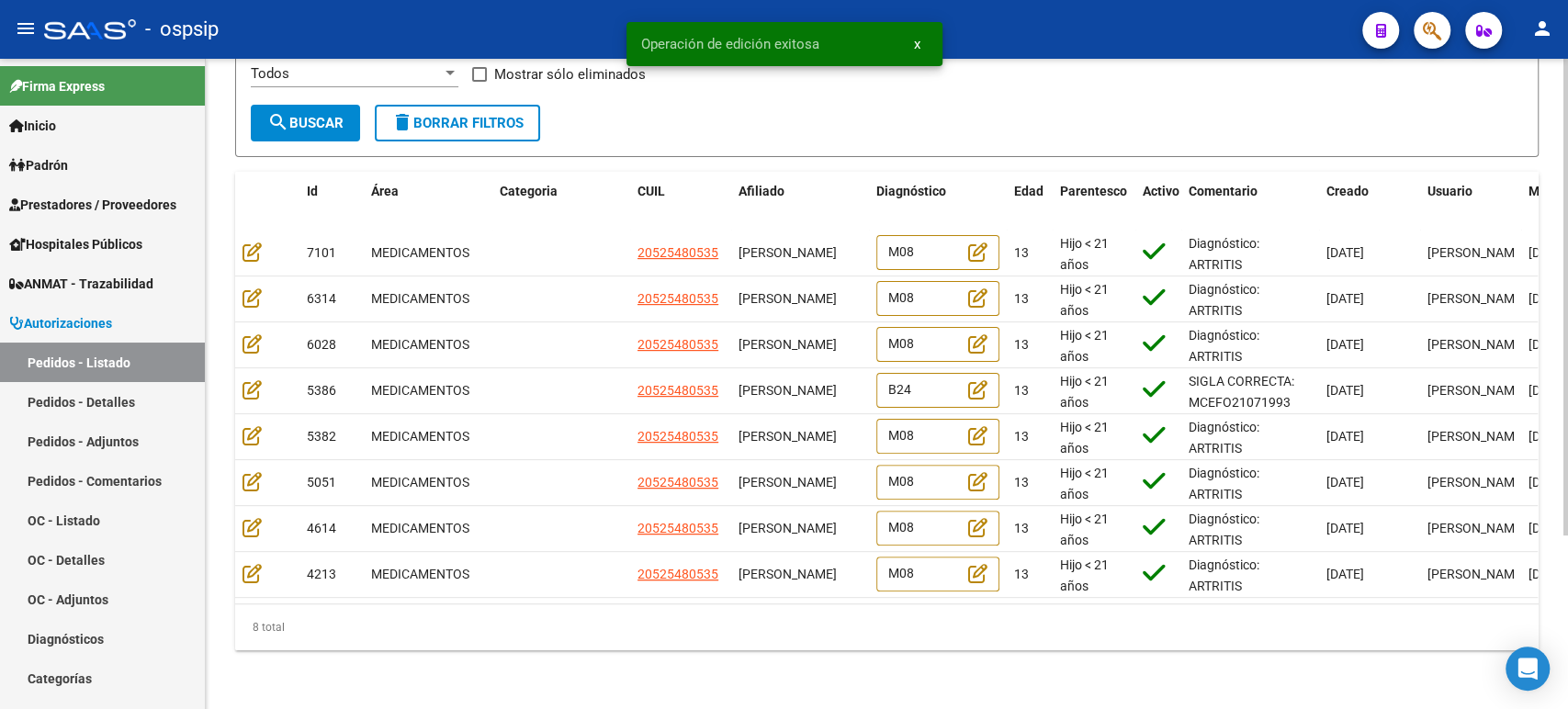
scroll to position [236, 0]
